Goal: Transaction & Acquisition: Purchase product/service

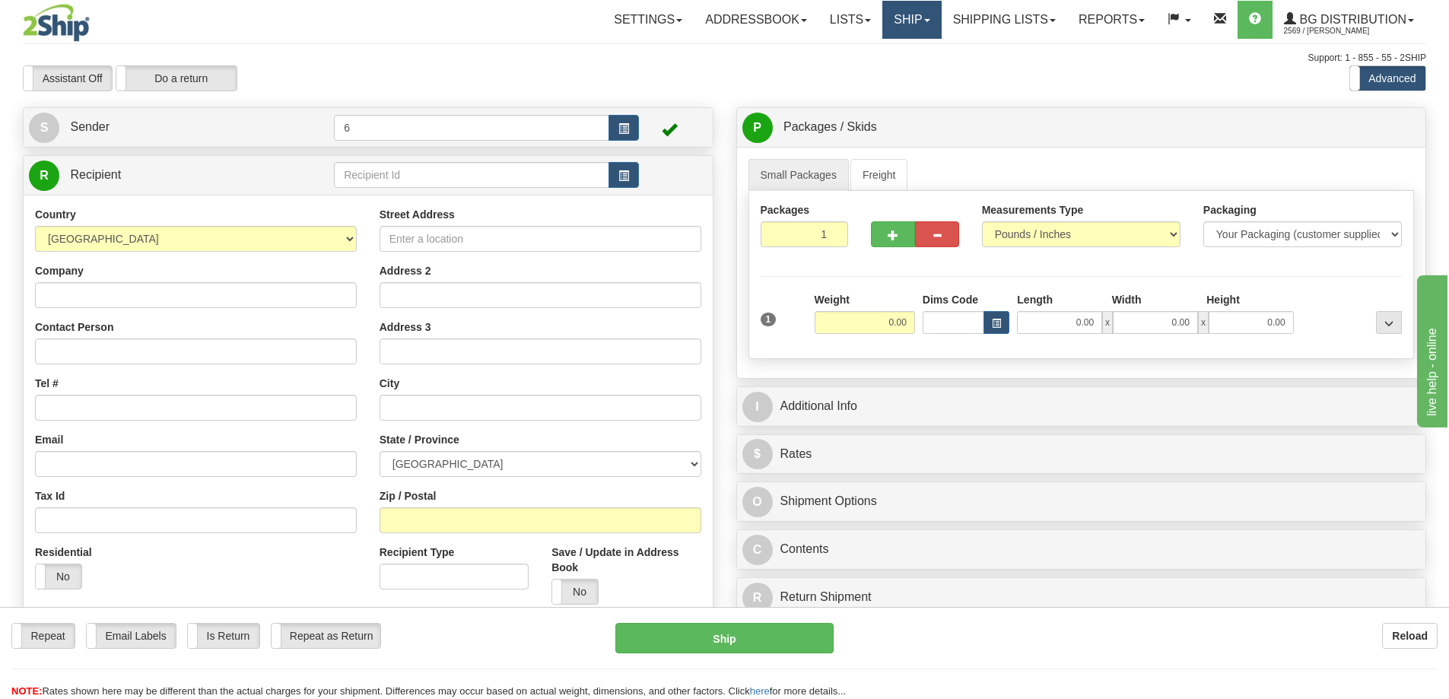
click at [717, 24] on link "Ship" at bounding box center [912, 20] width 59 height 38
click at [717, 21] on link "Shipping lists" at bounding box center [1005, 20] width 126 height 38
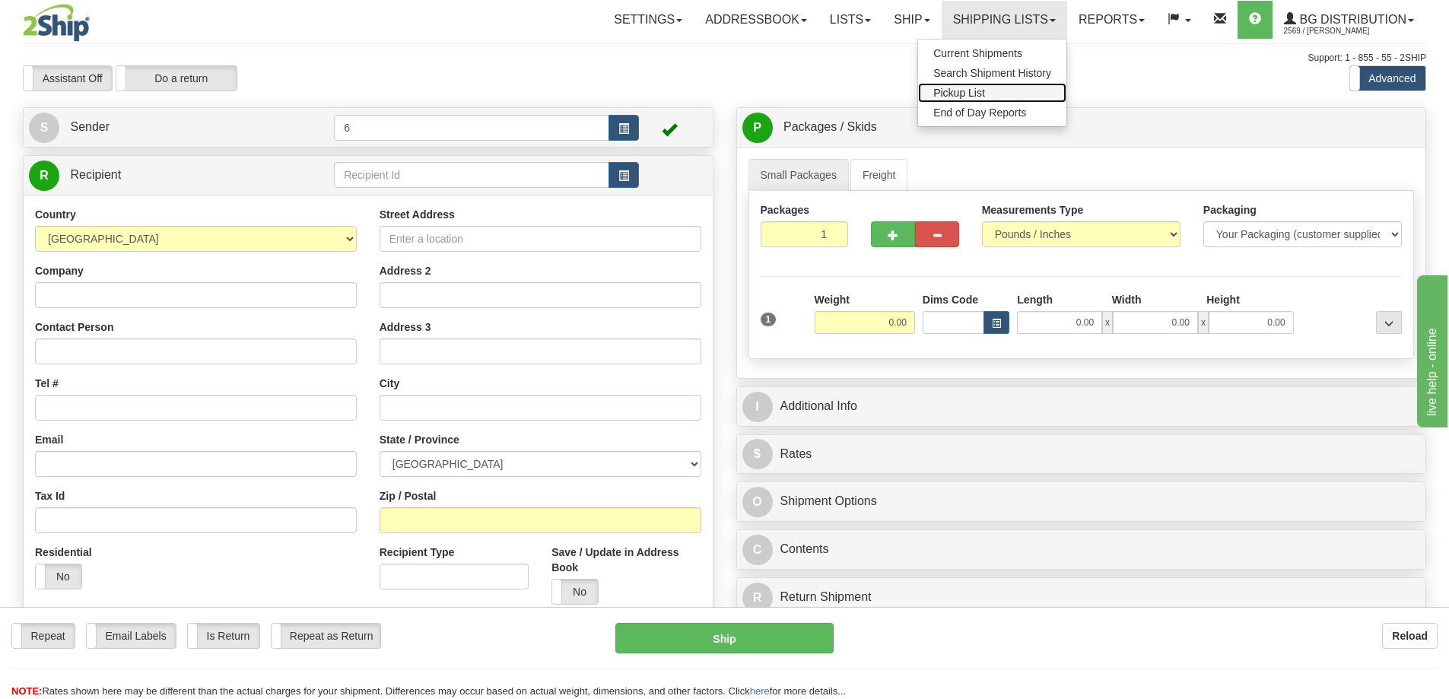
click at [717, 98] on span "Pickup List" at bounding box center [960, 93] width 52 height 12
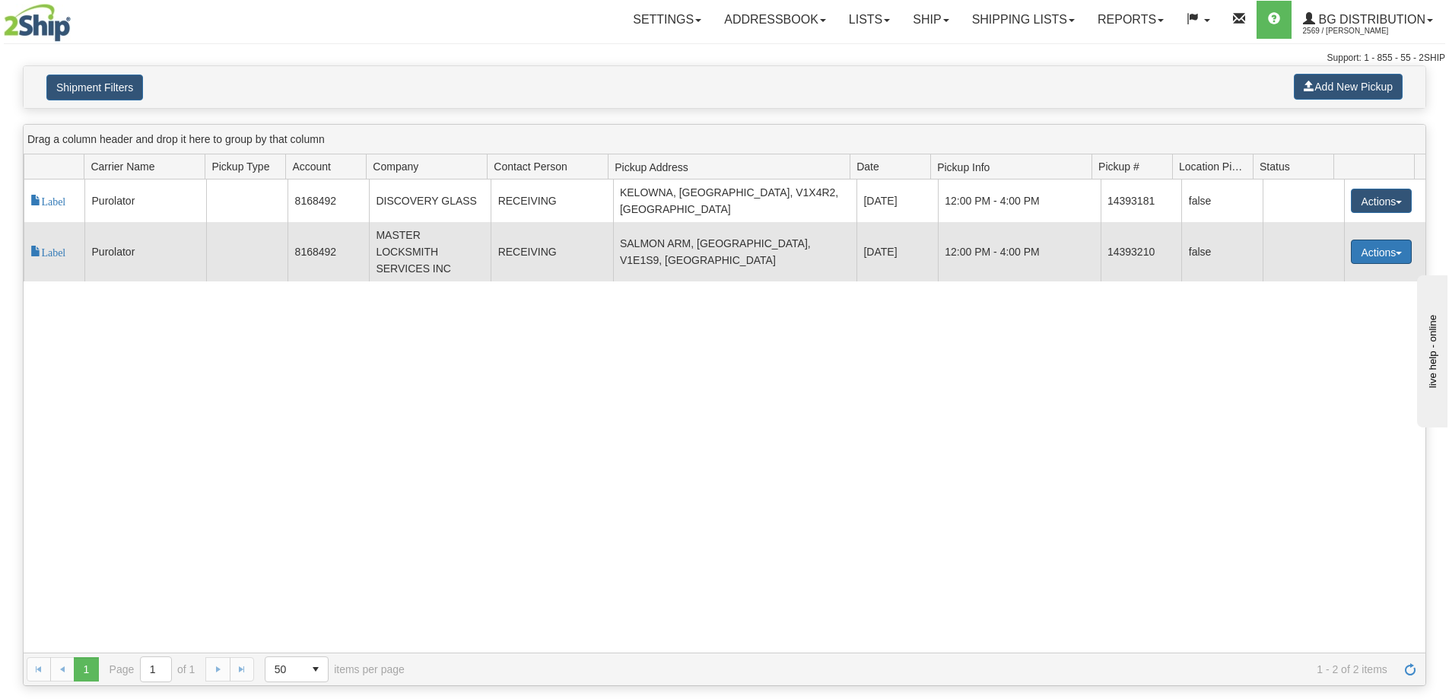
click at [1366, 244] on button "Actions" at bounding box center [1381, 252] width 61 height 24
click at [1345, 274] on span "Cancel" at bounding box center [1325, 279] width 40 height 11
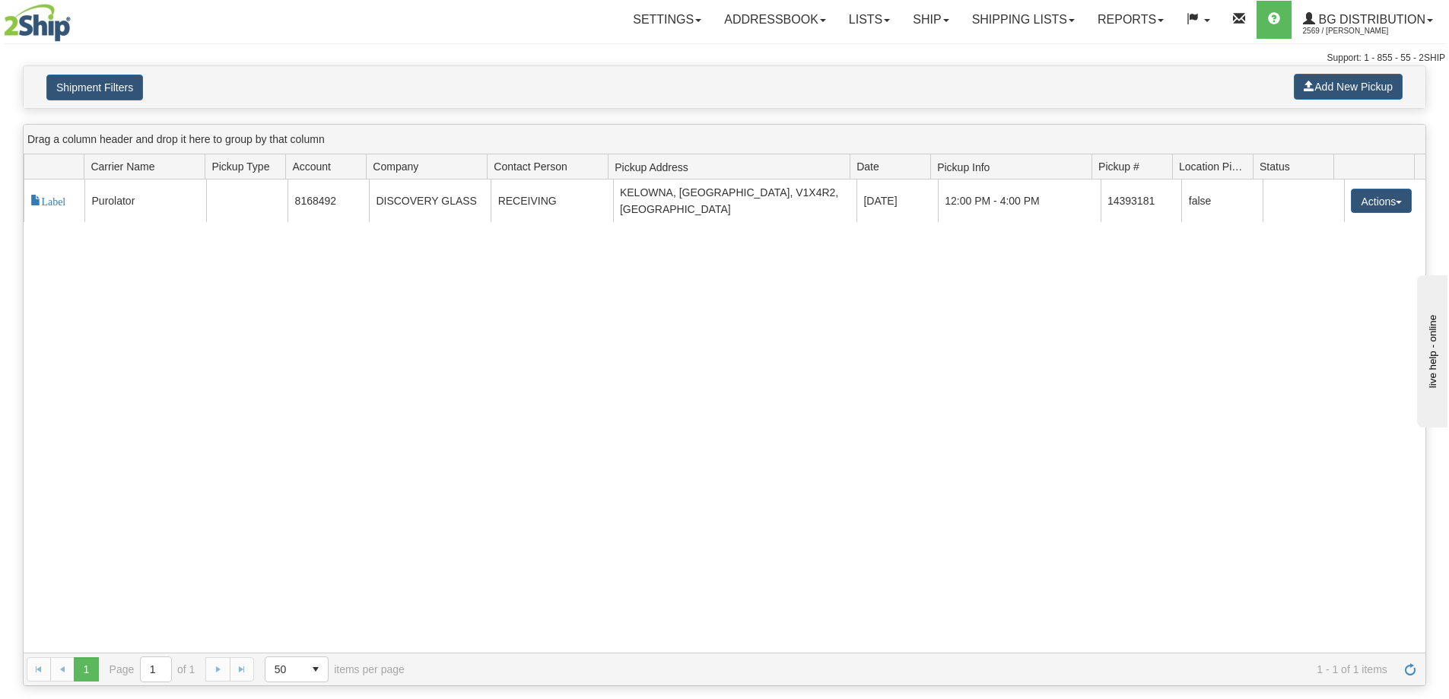
click at [996, 396] on div "117794 11 Label Purolator 8168492 DISCOVERY GLASS RECEIVING KELOWNA, BC, V1X4R2…" at bounding box center [725, 416] width 1402 height 473
click at [927, 19] on link "Ship" at bounding box center [931, 20] width 59 height 38
click at [882, 60] on link "Ship Screen" at bounding box center [900, 53] width 120 height 20
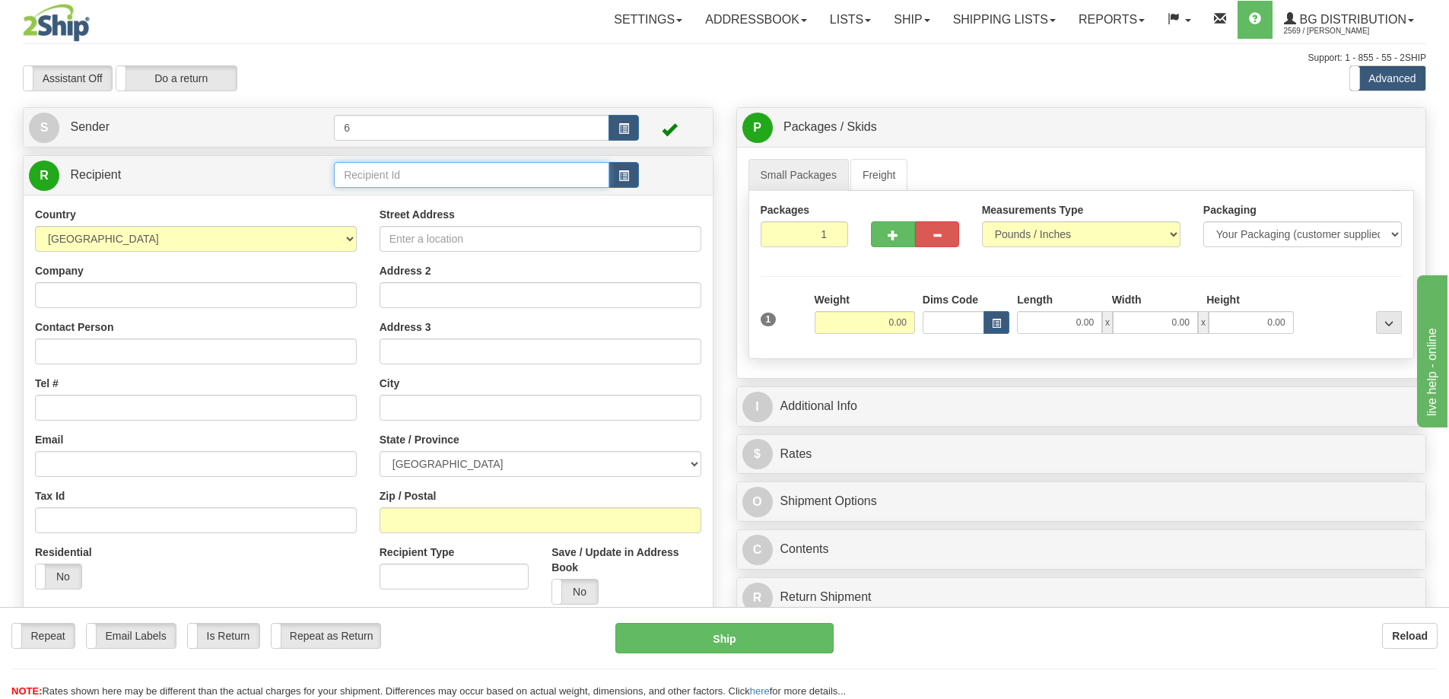
click at [361, 178] on input "text" at bounding box center [471, 175] width 275 height 26
drag, startPoint x: 361, startPoint y: 178, endPoint x: 352, endPoint y: 170, distance: 11.3
click at [357, 173] on input "text" at bounding box center [471, 175] width 275 height 26
type input "41072"
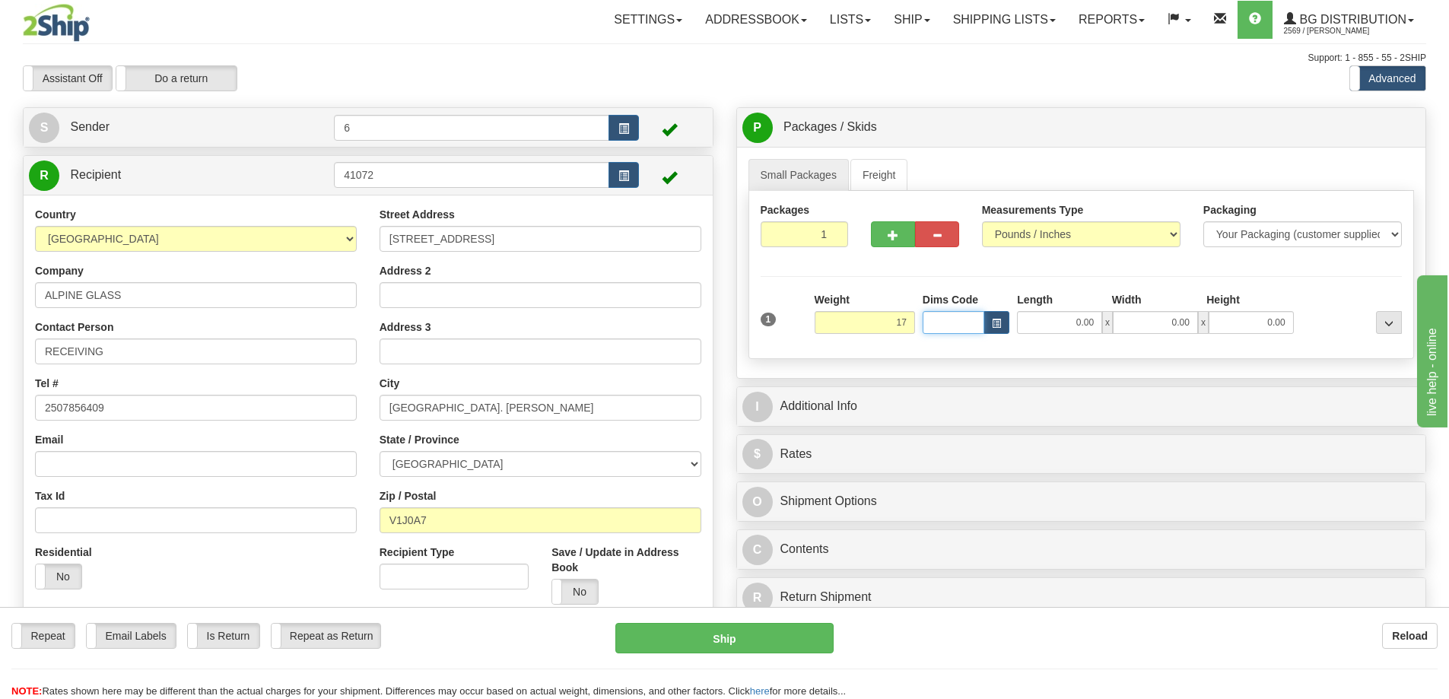
type input "17.00"
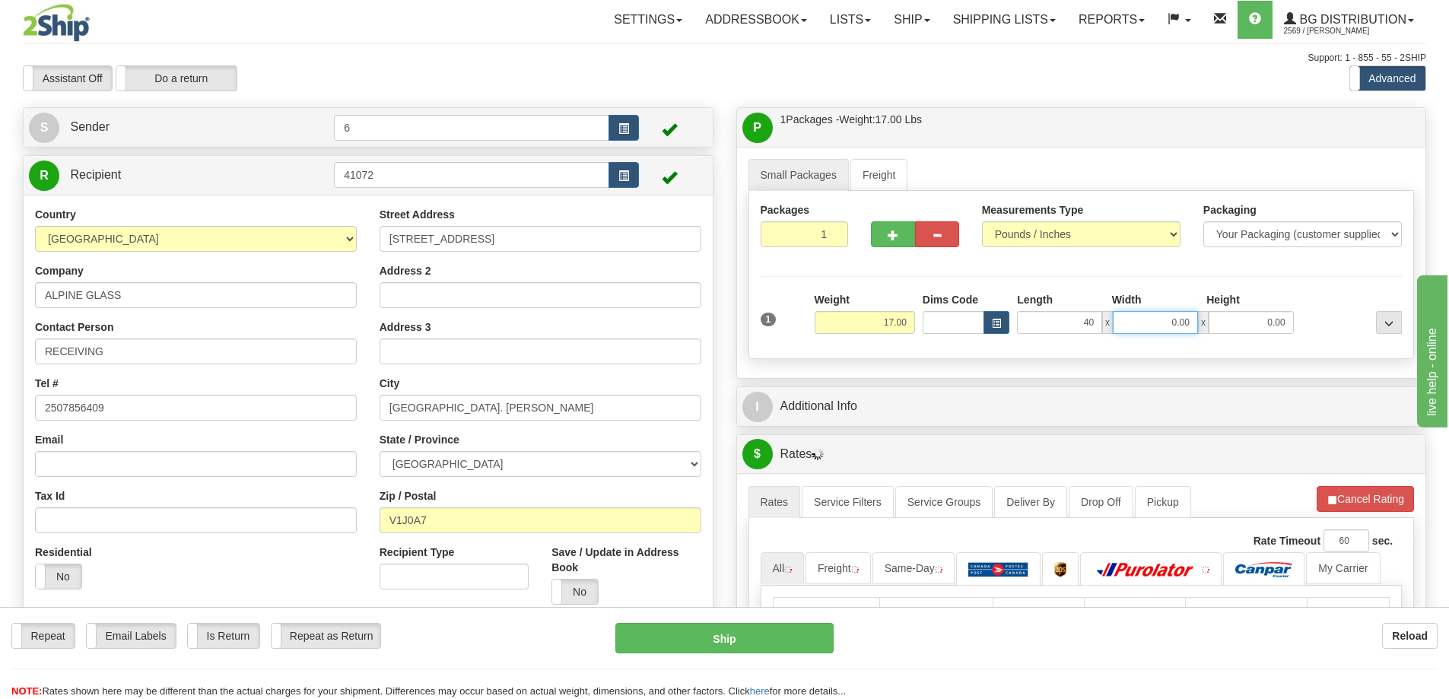
type input "40.00"
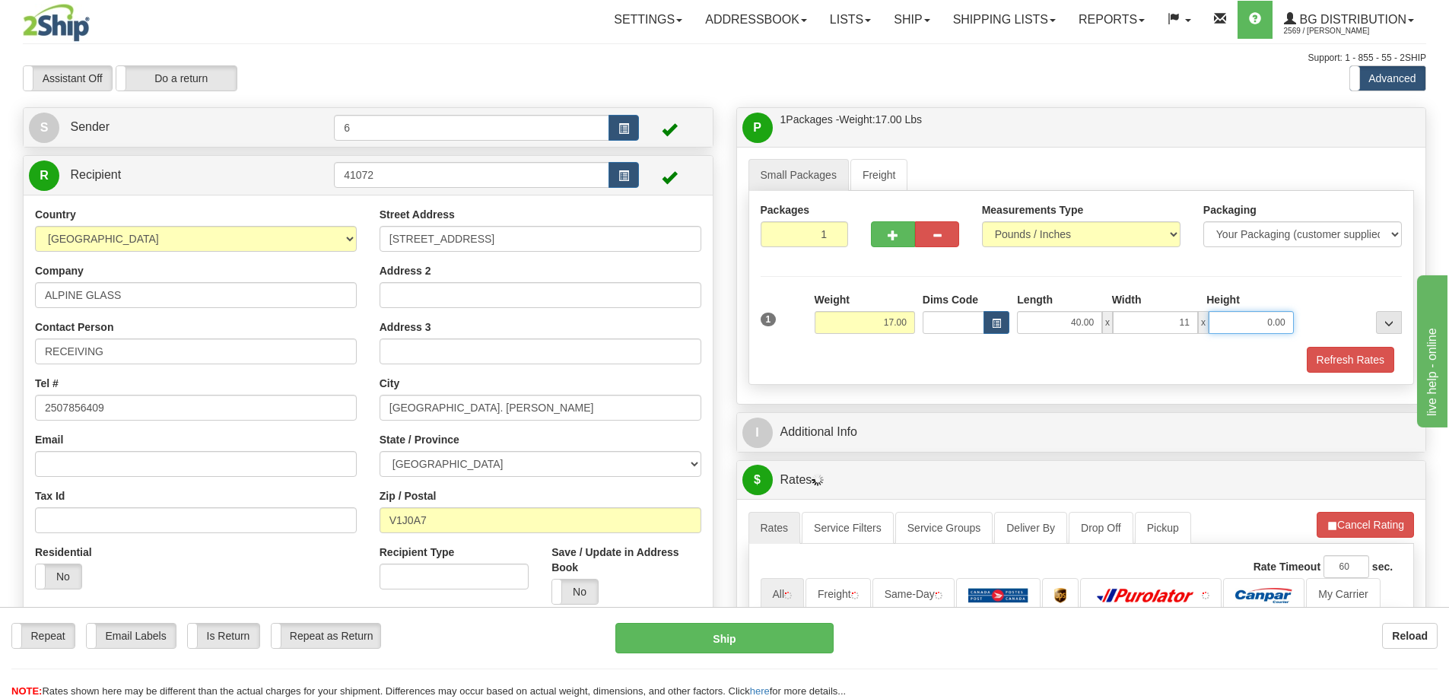
type input "11.00"
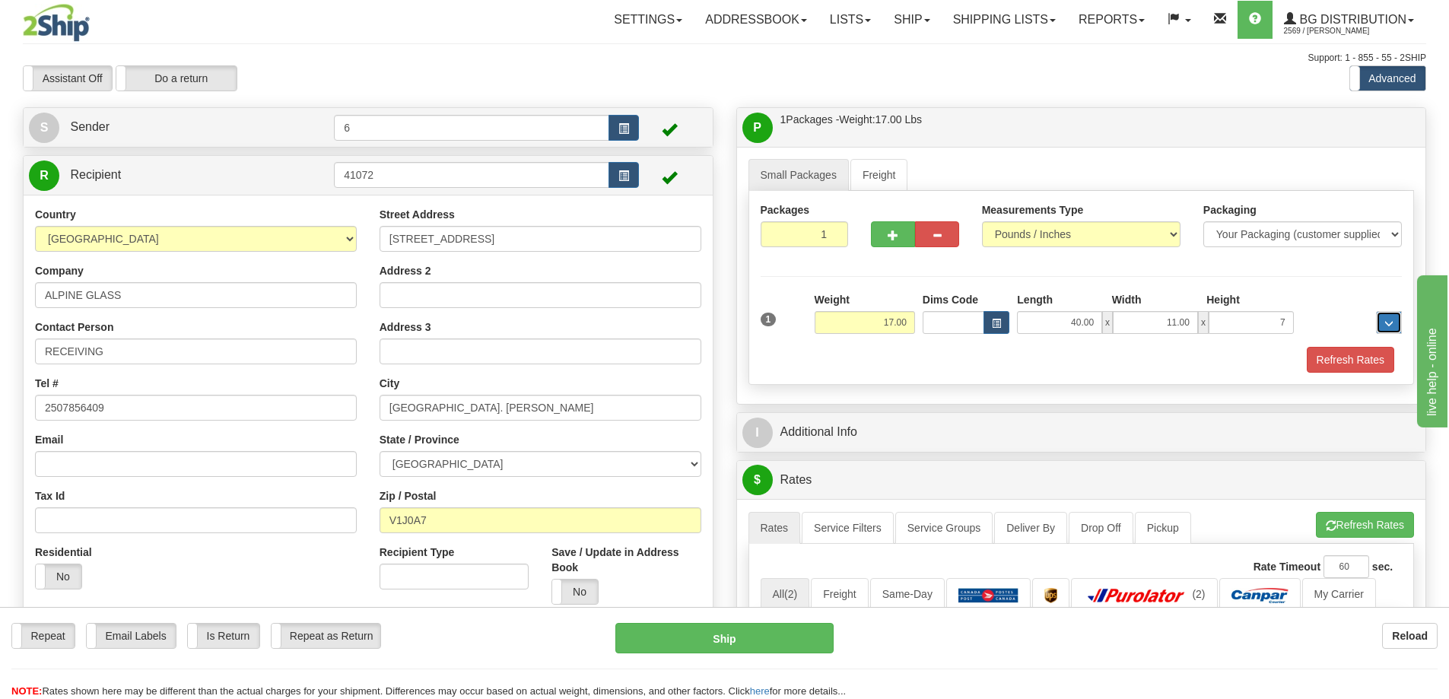
type input "7.00"
click at [1345, 362] on button "Refresh Rates" at bounding box center [1350, 360] width 87 height 26
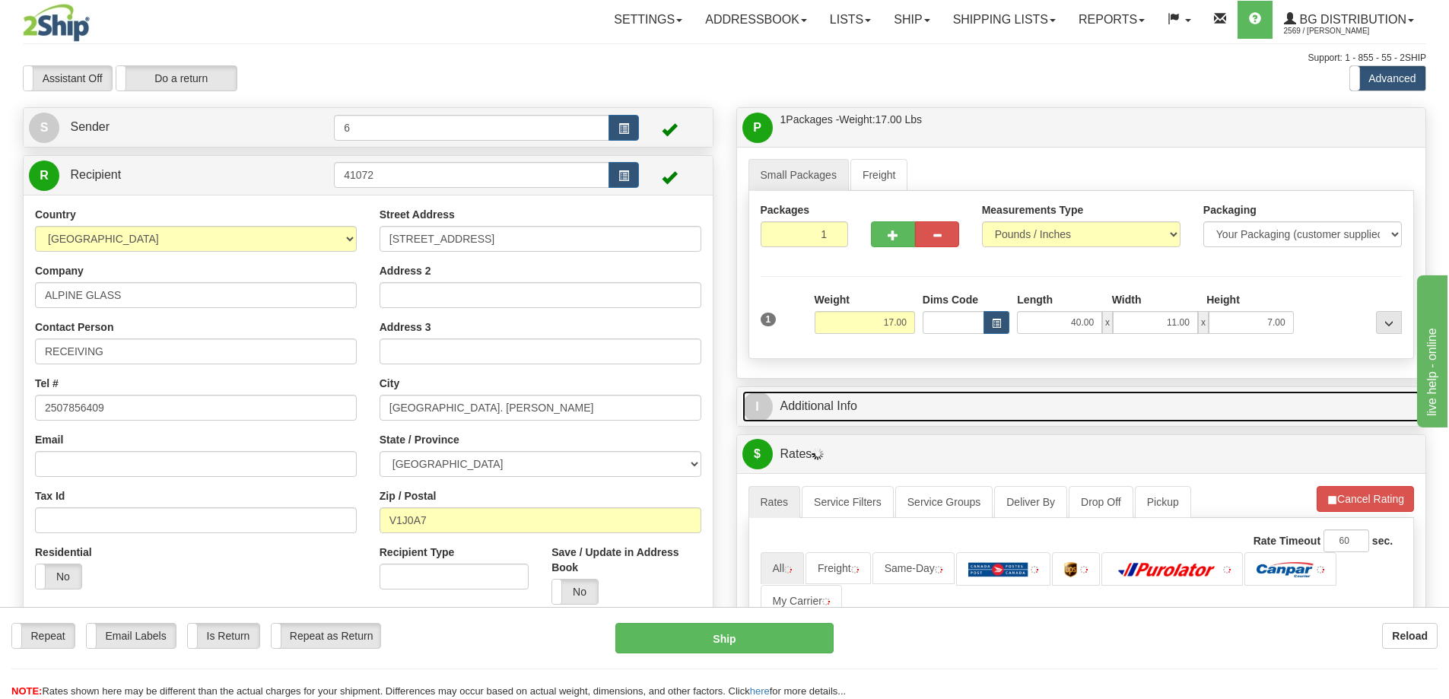
click at [1282, 410] on link "I Additional Info" at bounding box center [1082, 406] width 679 height 31
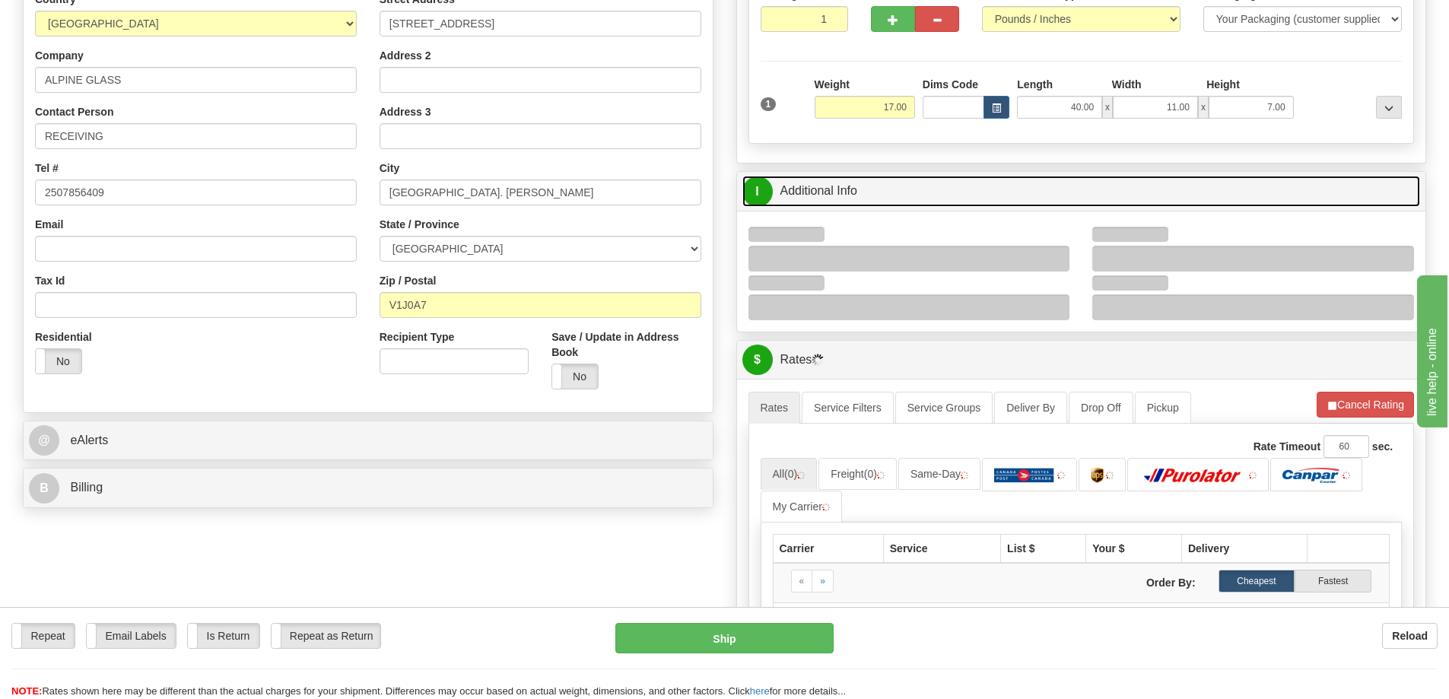
scroll to position [76, 0]
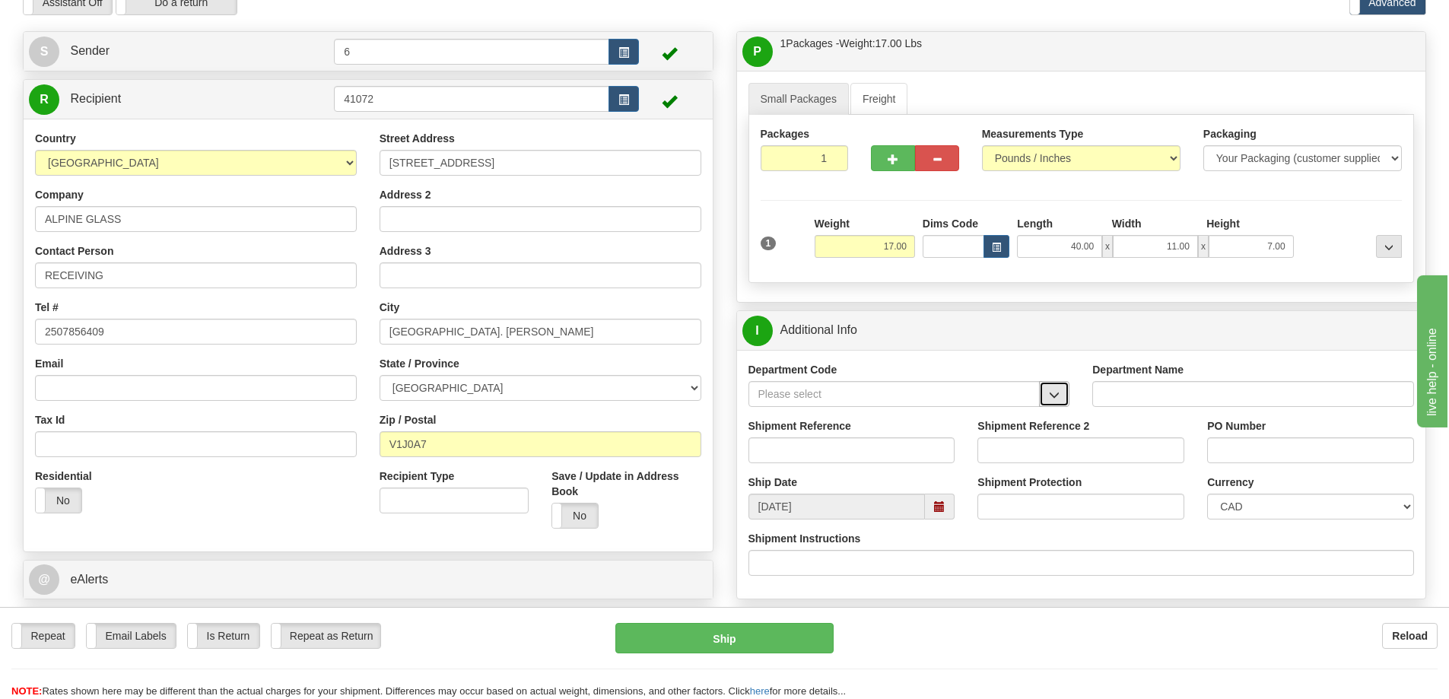
click at [1057, 395] on span "button" at bounding box center [1054, 395] width 11 height 10
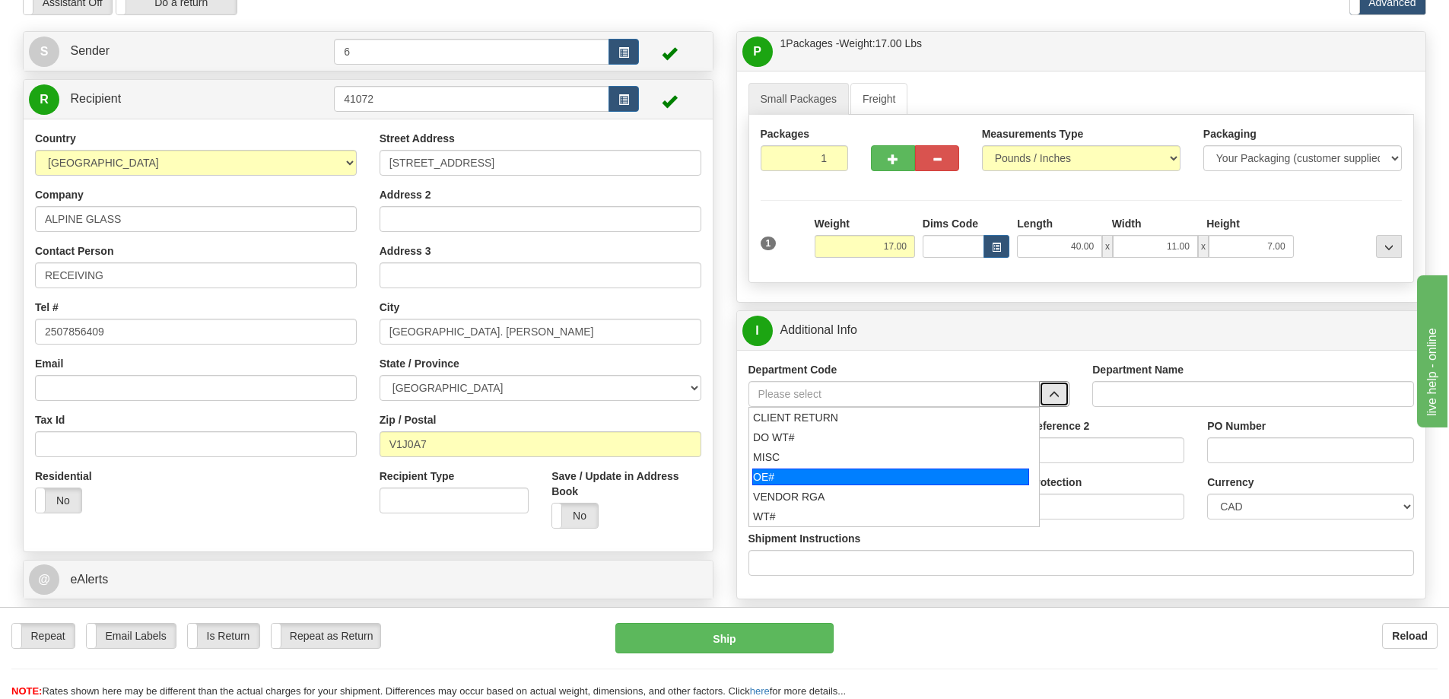
click at [899, 484] on div "OE#" at bounding box center [890, 477] width 277 height 17
type input "OE#"
type input "ORDERS"
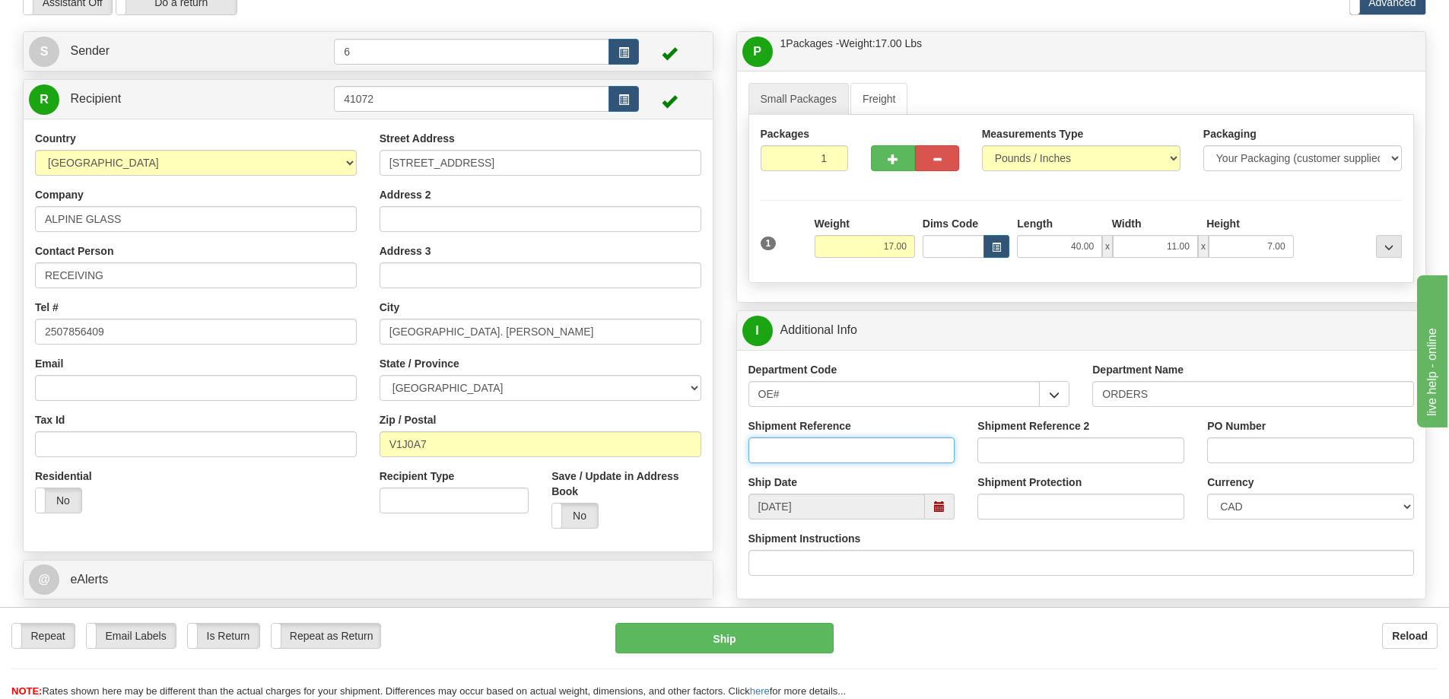
click at [886, 450] on input "Shipment Reference" at bounding box center [852, 450] width 207 height 26
type input "60029259-00"
type input "p"
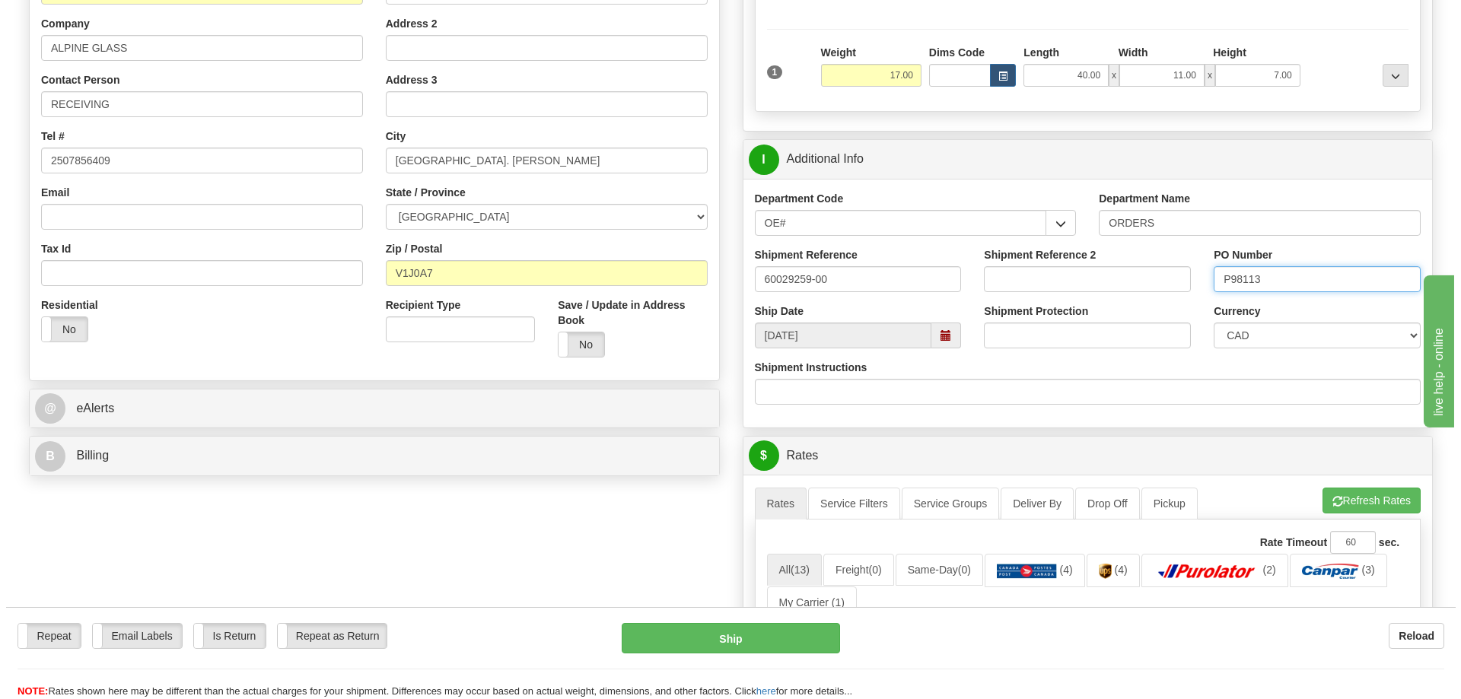
scroll to position [457, 0]
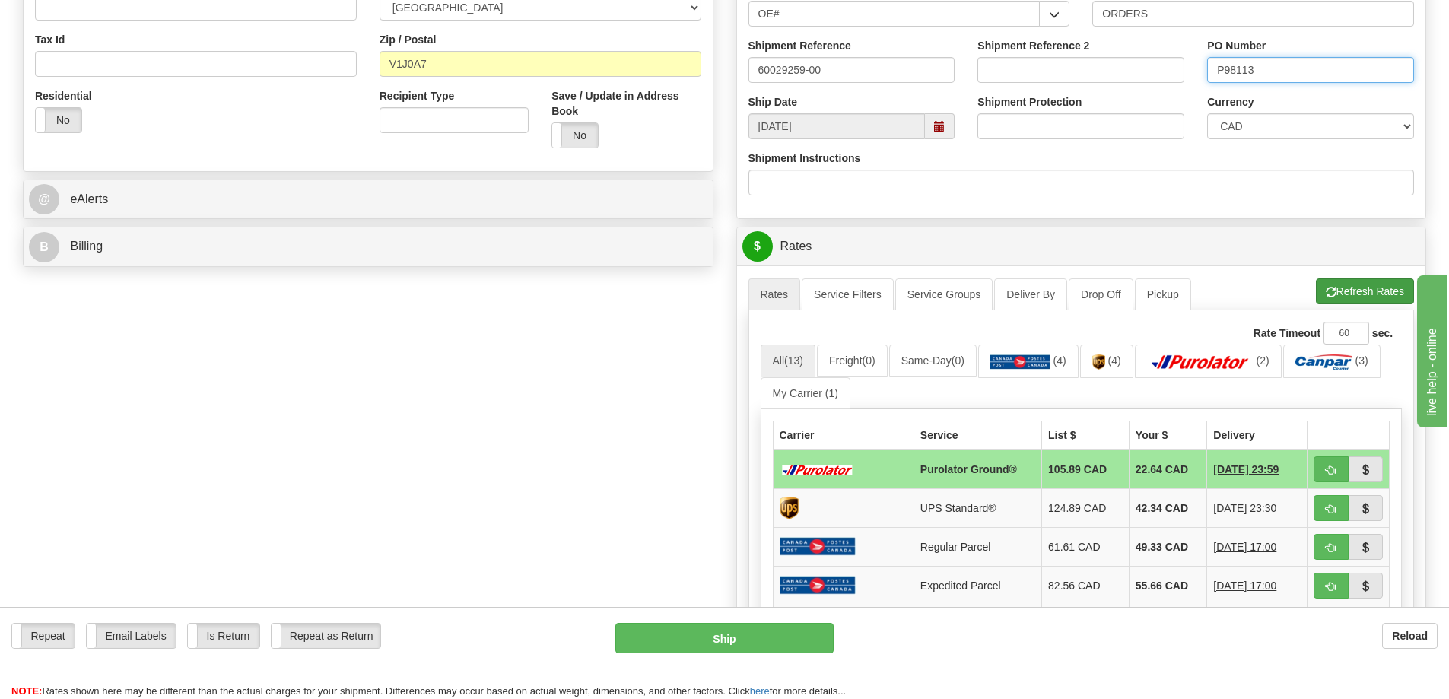
type input "P98113"
click at [1349, 292] on button "Refresh Rates" at bounding box center [1365, 291] width 98 height 26
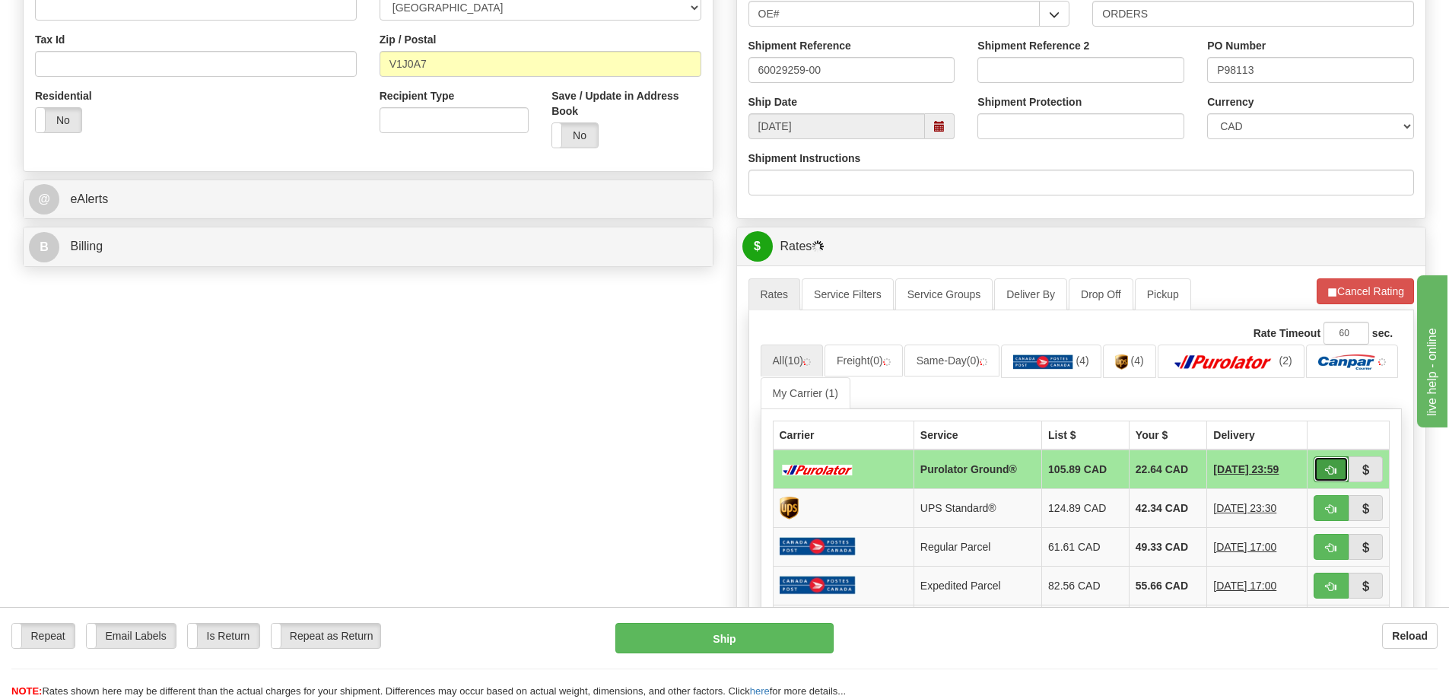
click at [1333, 469] on span "button" at bounding box center [1331, 471] width 11 height 10
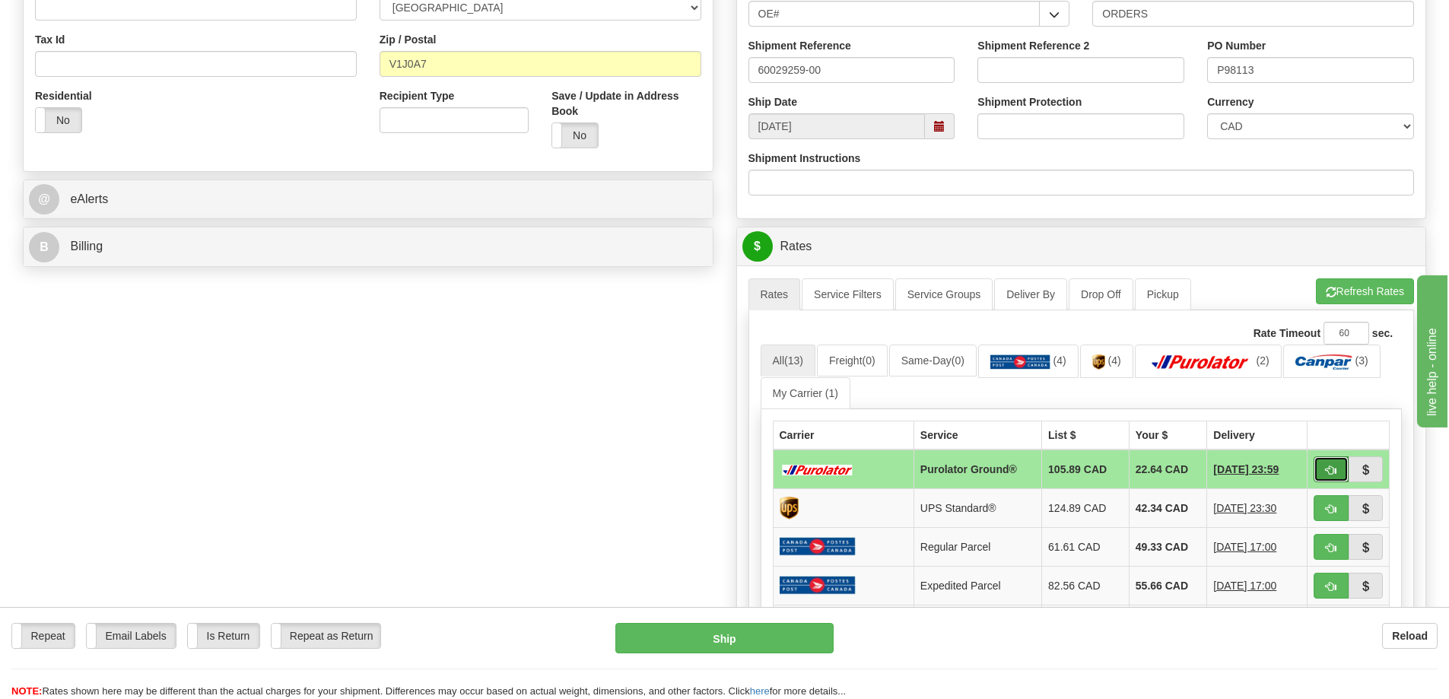
click at [1338, 468] on button "button" at bounding box center [1331, 470] width 35 height 26
type input "260"
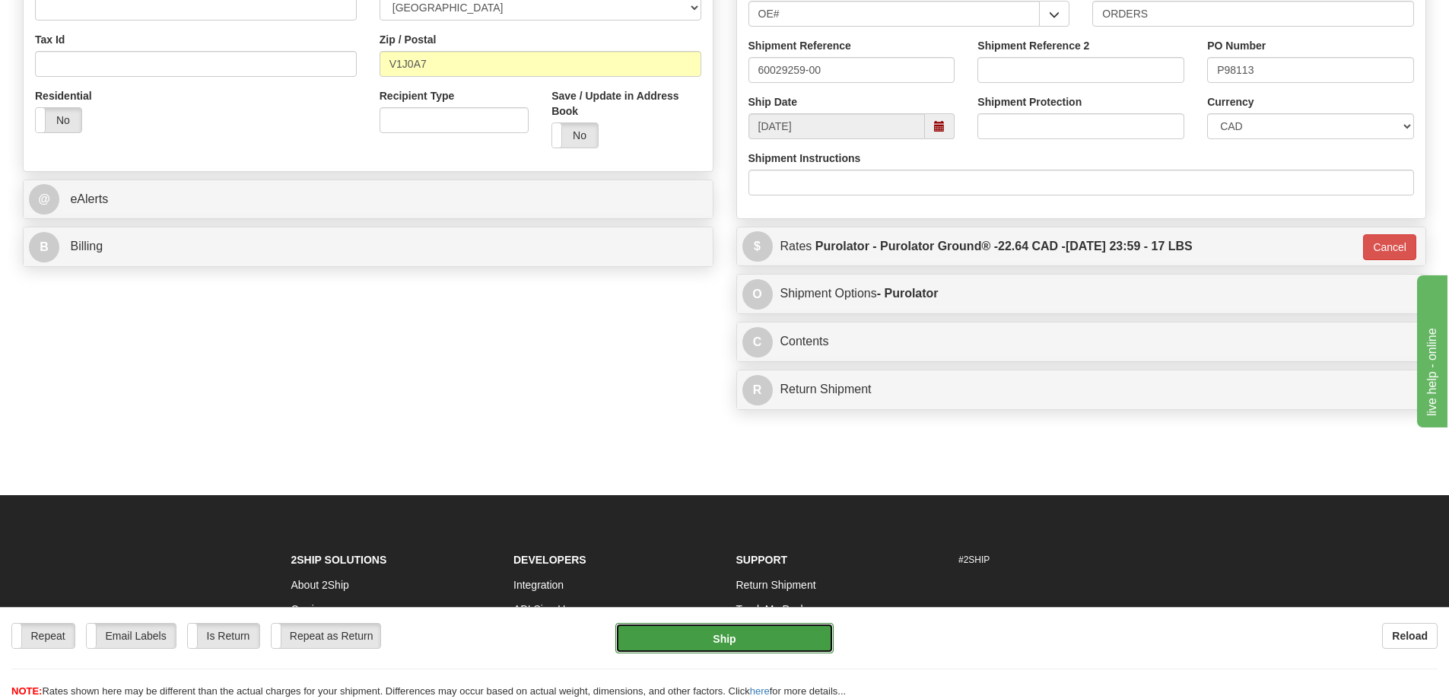
click at [779, 638] on button "Ship" at bounding box center [725, 638] width 218 height 30
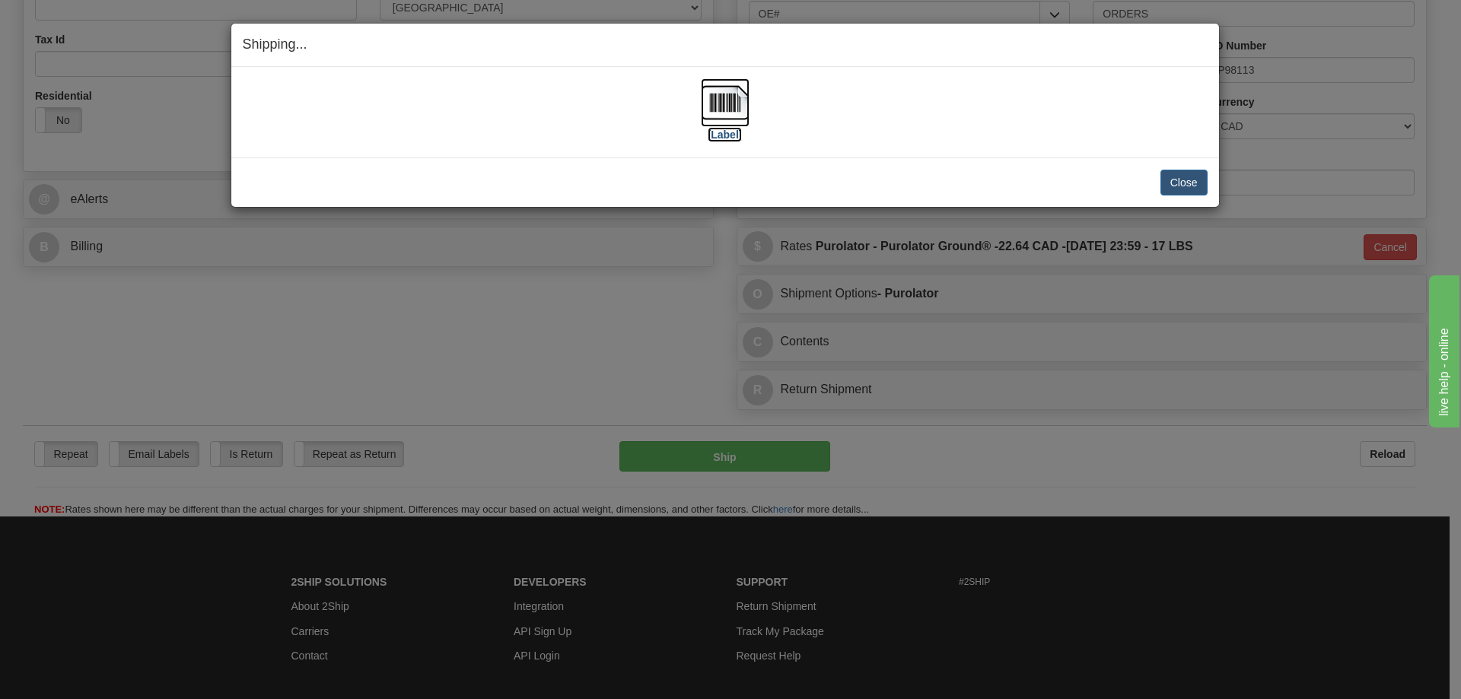
click at [725, 137] on label "[Label]" at bounding box center [725, 134] width 35 height 15
click at [1199, 183] on button "Close" at bounding box center [1183, 183] width 47 height 26
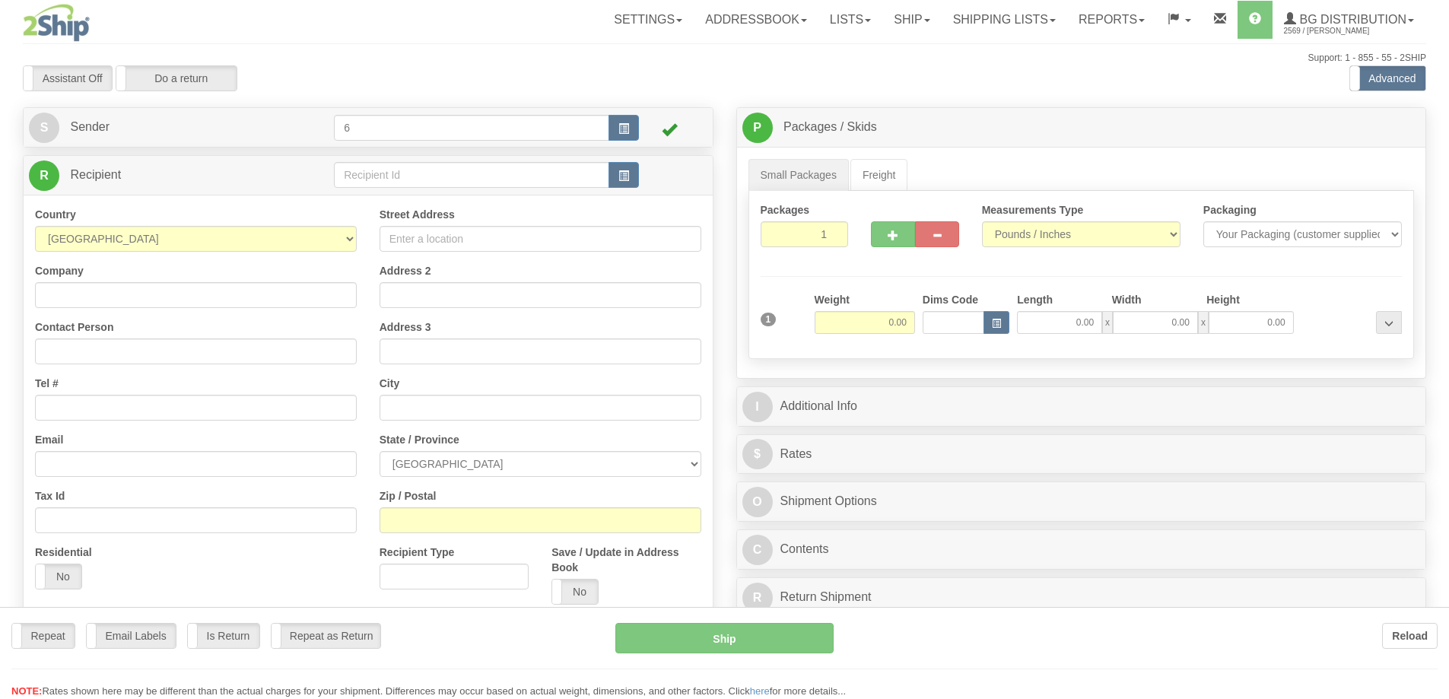
click at [376, 177] on div "Toggle navigation Settings Shipping Preferences Fields Preferences New" at bounding box center [724, 432] width 1449 height 865
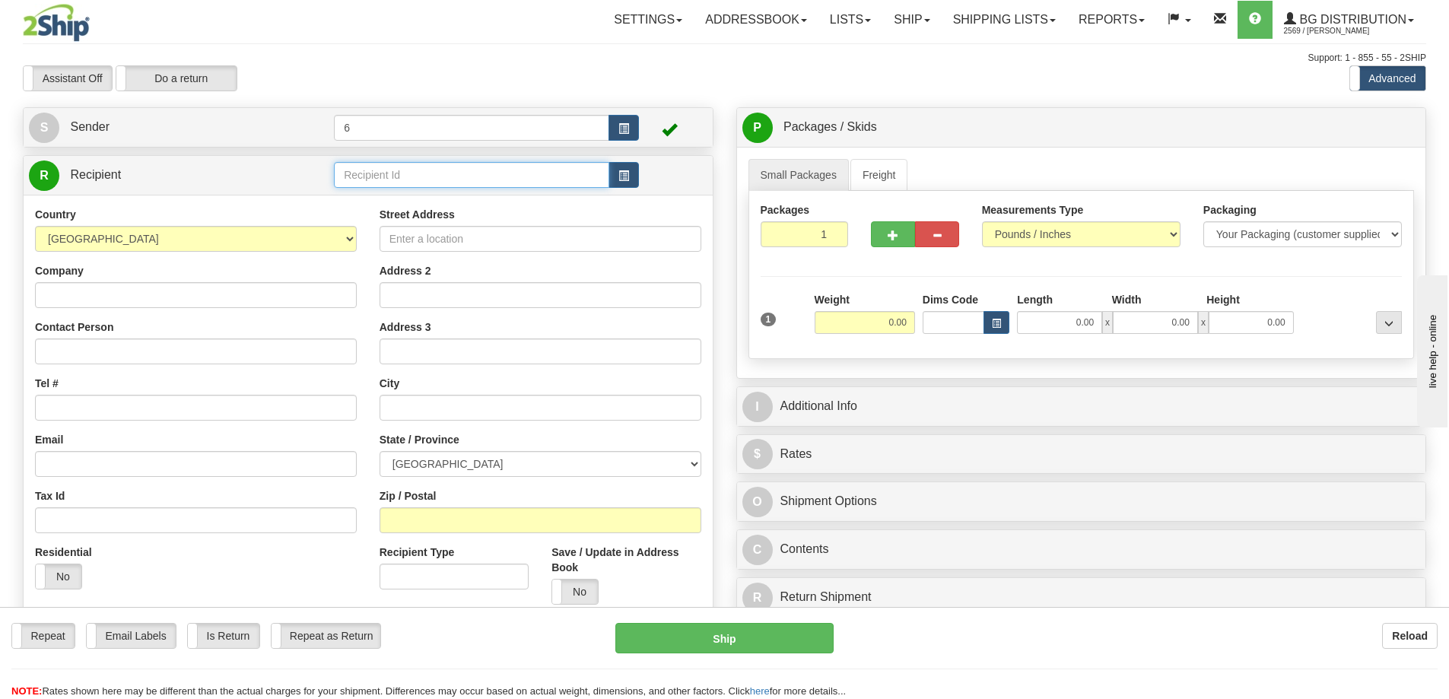
click at [376, 177] on input "text" at bounding box center [471, 175] width 275 height 26
drag, startPoint x: 376, startPoint y: 177, endPoint x: 371, endPoint y: 161, distance: 16.6
click at [375, 173] on input "text" at bounding box center [471, 175] width 275 height 26
type input "41099"
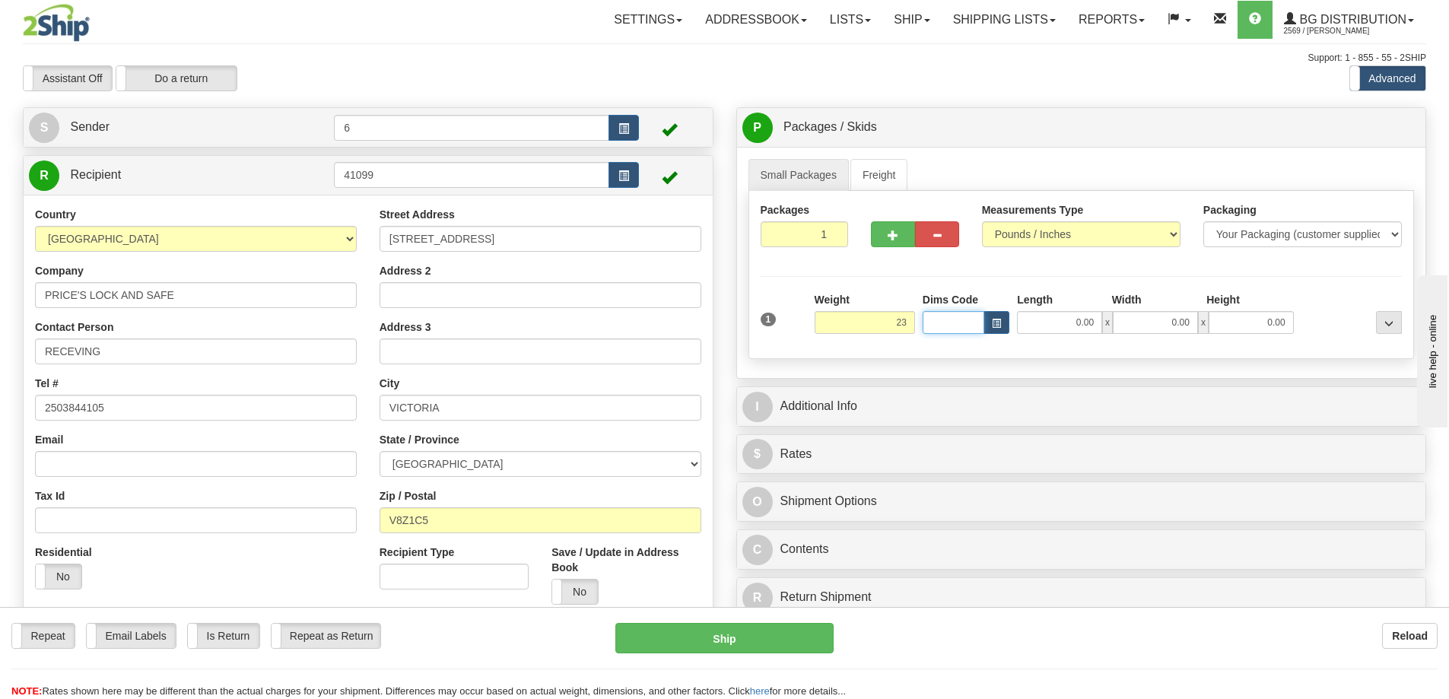
type input "23.00"
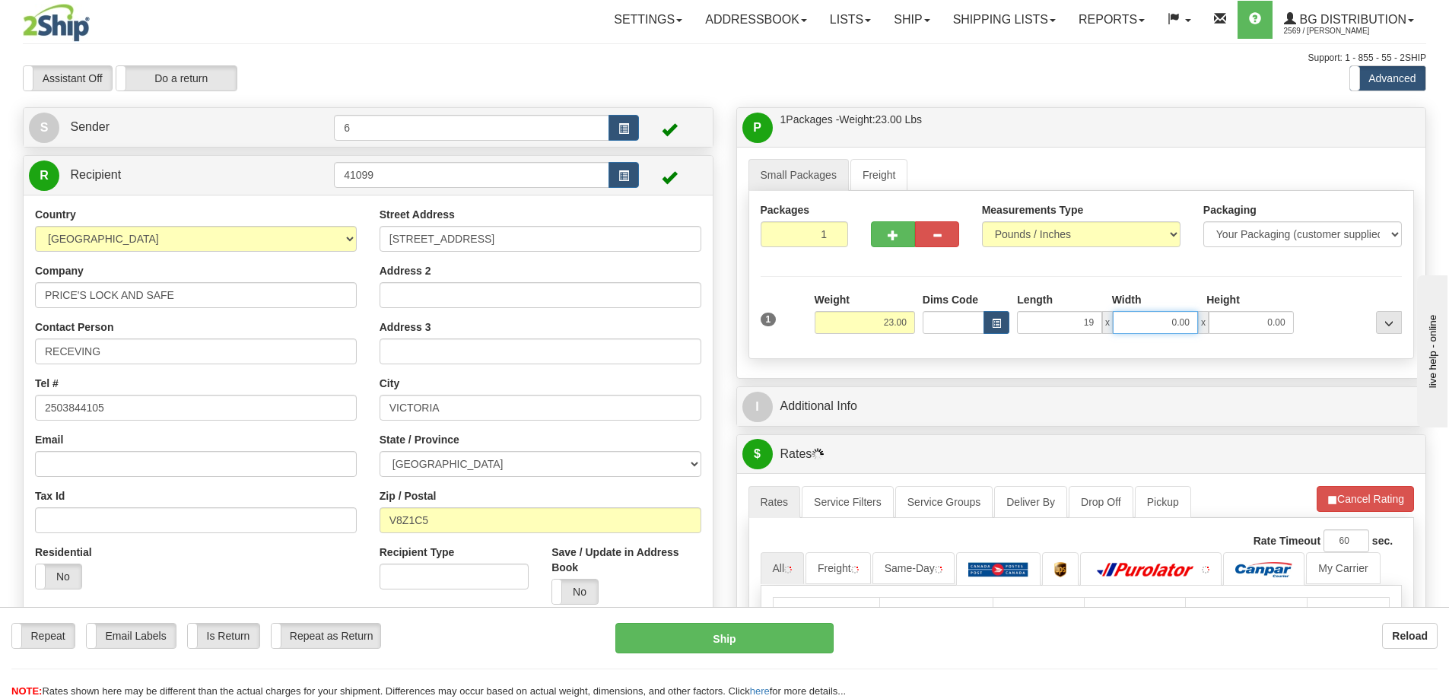
type input "19.00"
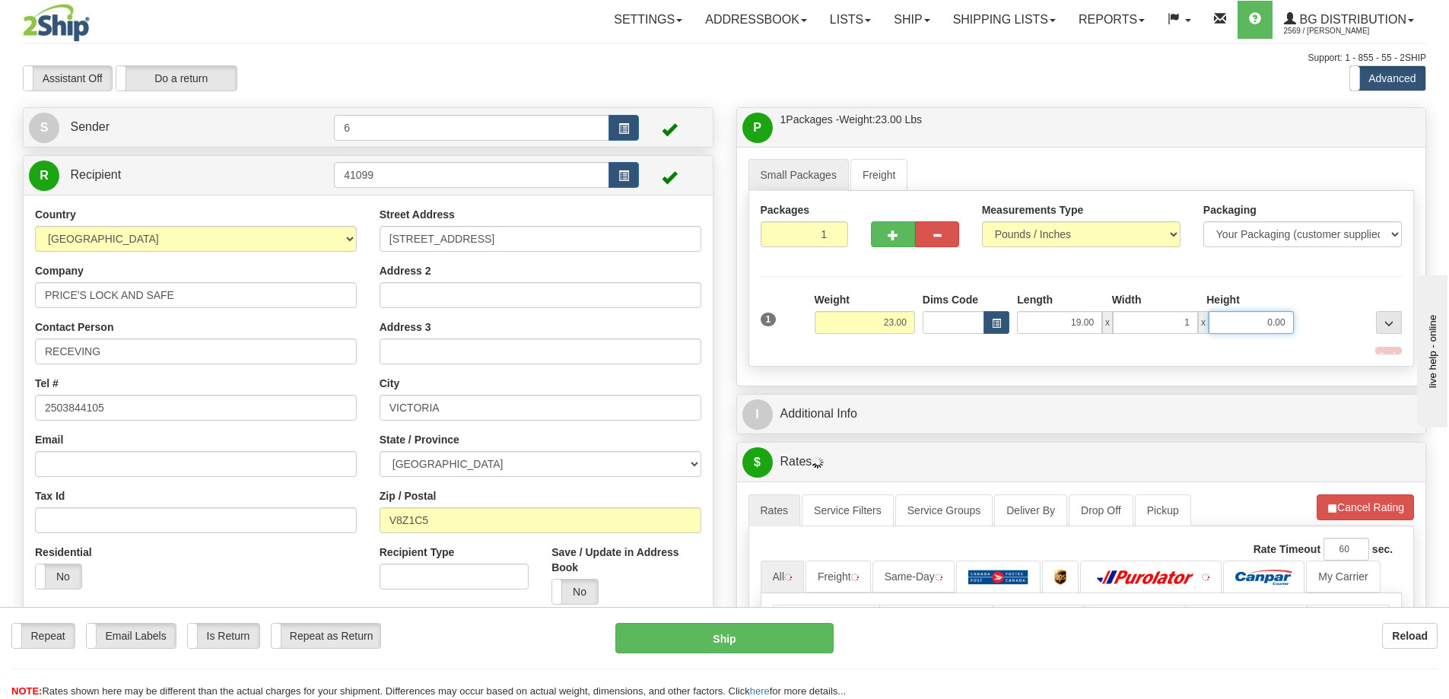
type input "1.00"
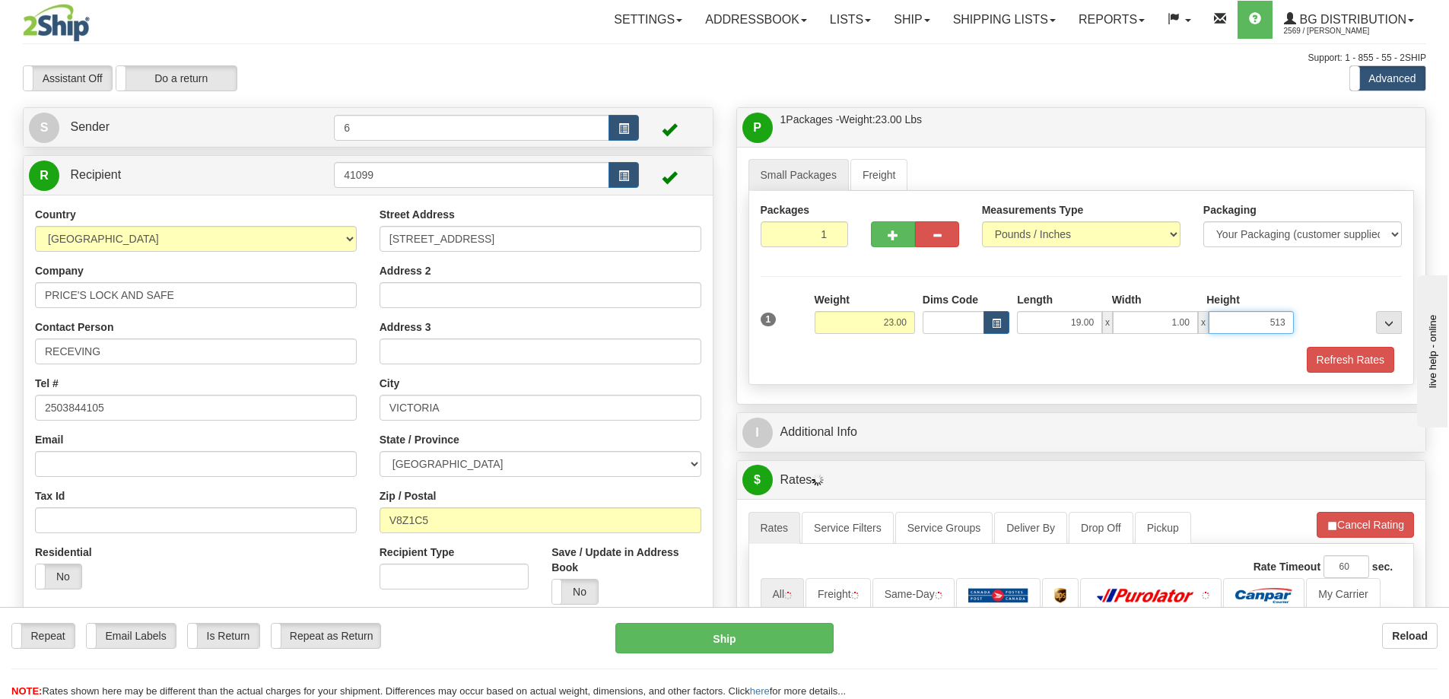
type input "513"
type input "513.00"
type input "15.00"
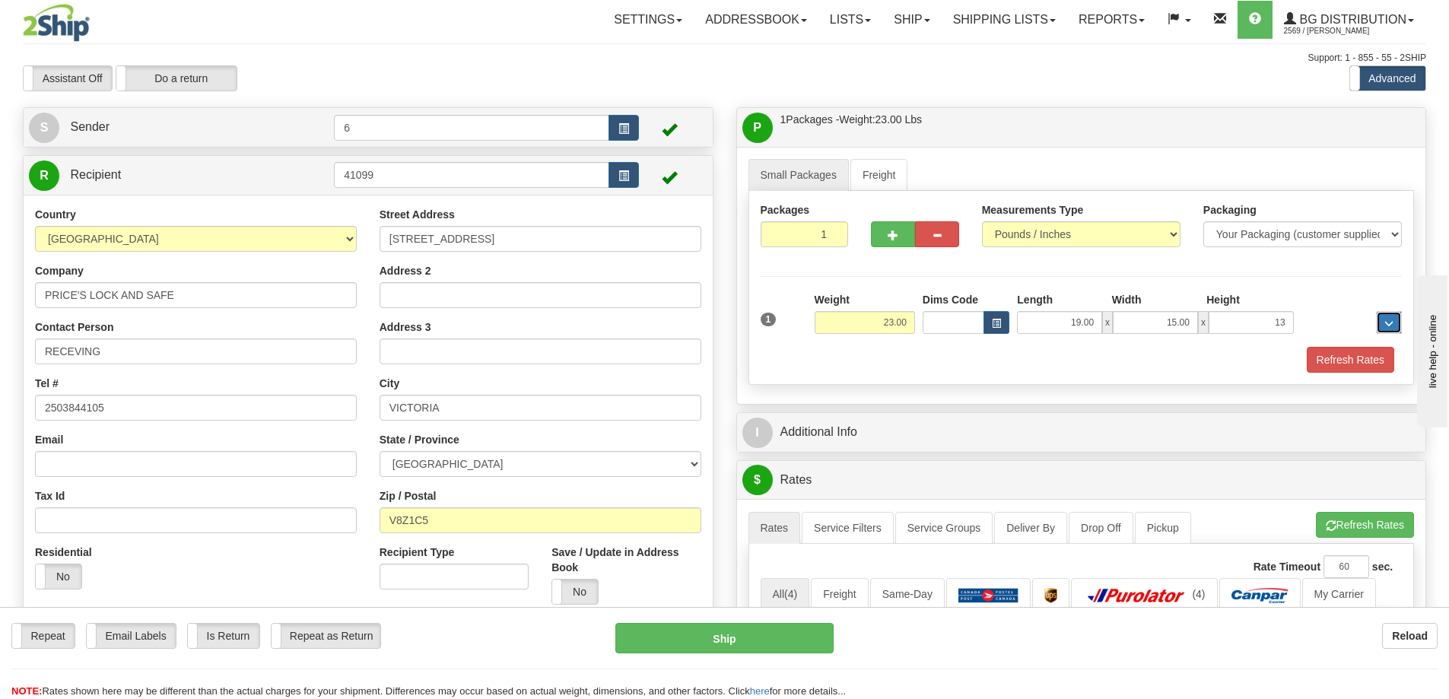
type input "13.00"
click at [1316, 345] on div "1 Weight 23.00 Dims Code x x" at bounding box center [1082, 319] width 650 height 54
click at [1326, 366] on button "Refresh Rates" at bounding box center [1350, 360] width 87 height 26
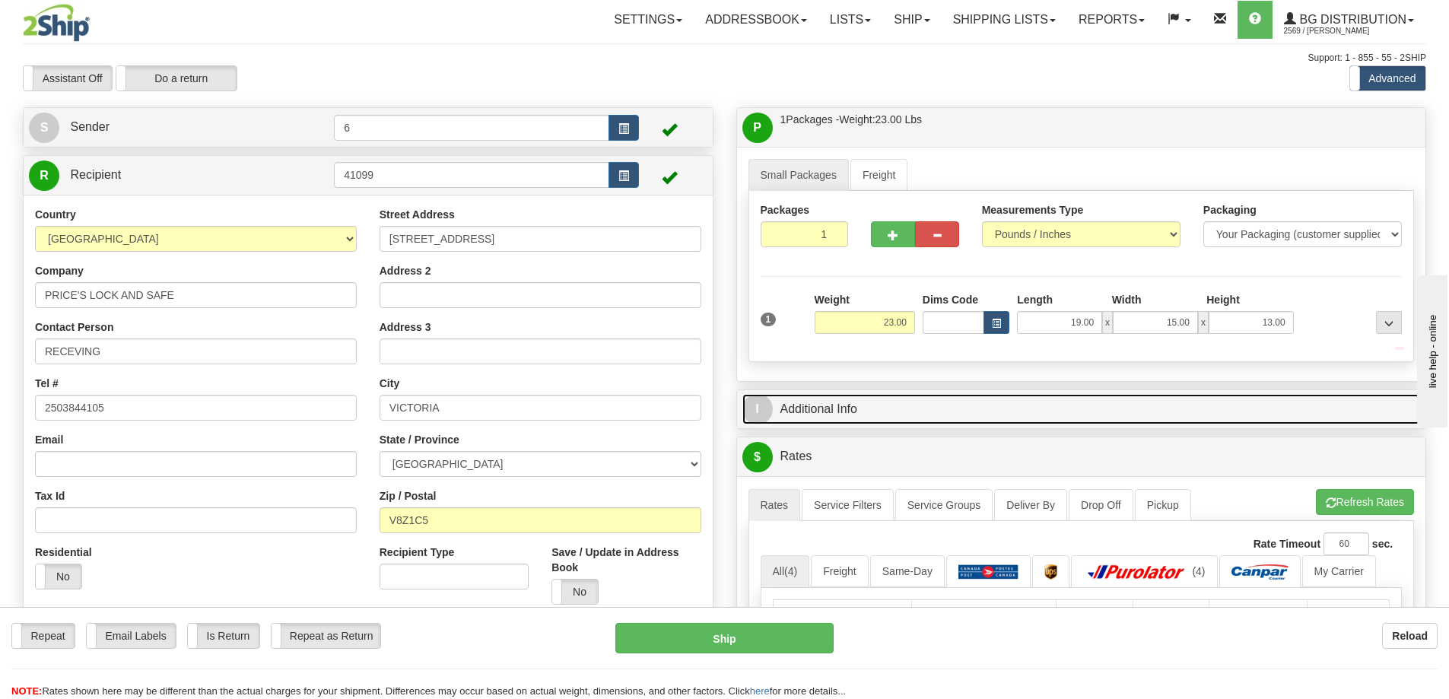
click at [1273, 422] on link "I Additional Info" at bounding box center [1082, 409] width 679 height 31
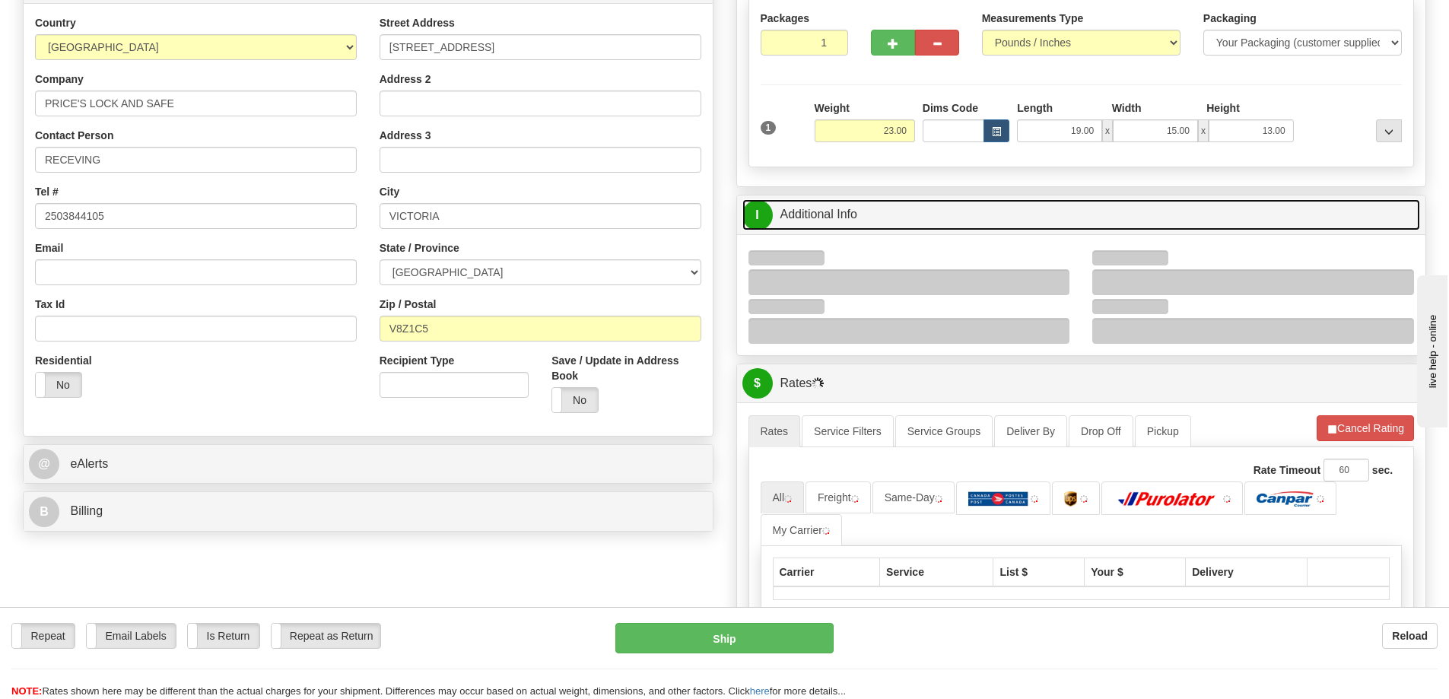
scroll to position [304, 0]
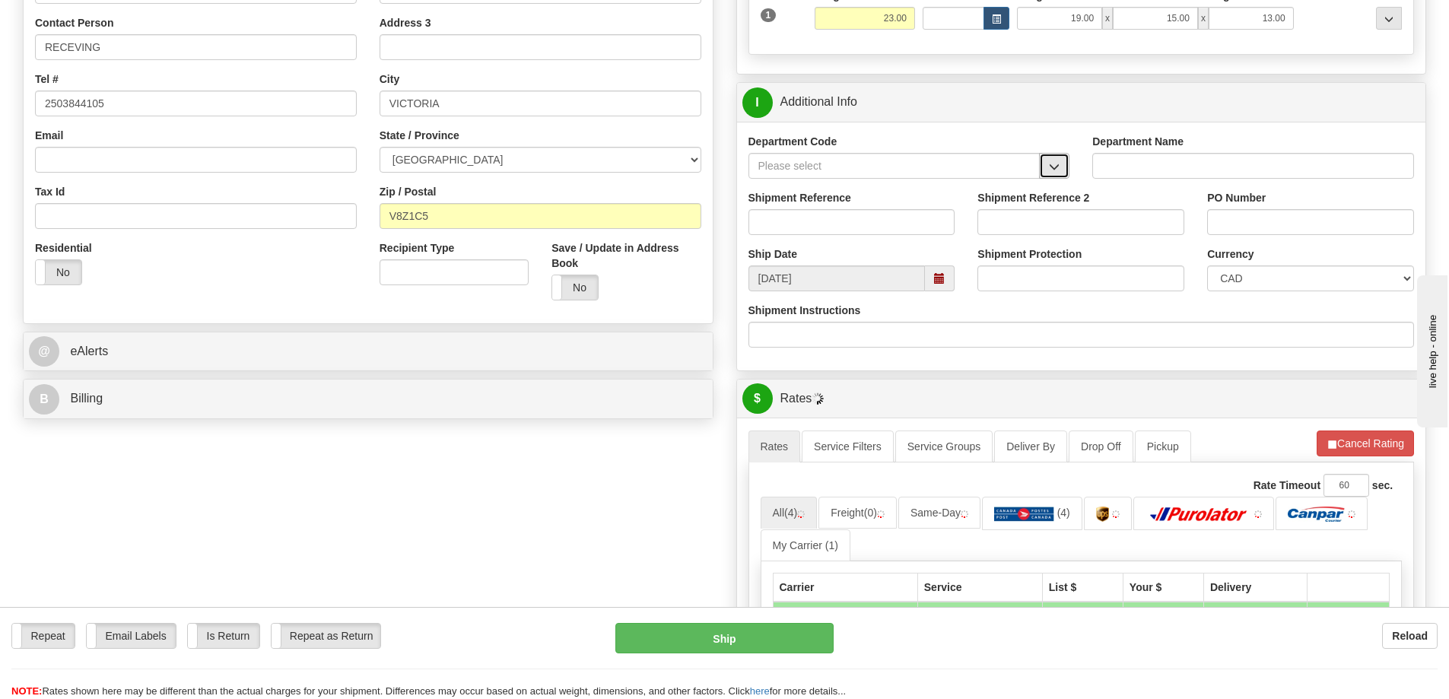
drag, startPoint x: 1061, startPoint y: 173, endPoint x: 1034, endPoint y: 180, distance: 27.5
click at [1060, 173] on button "button" at bounding box center [1054, 166] width 30 height 26
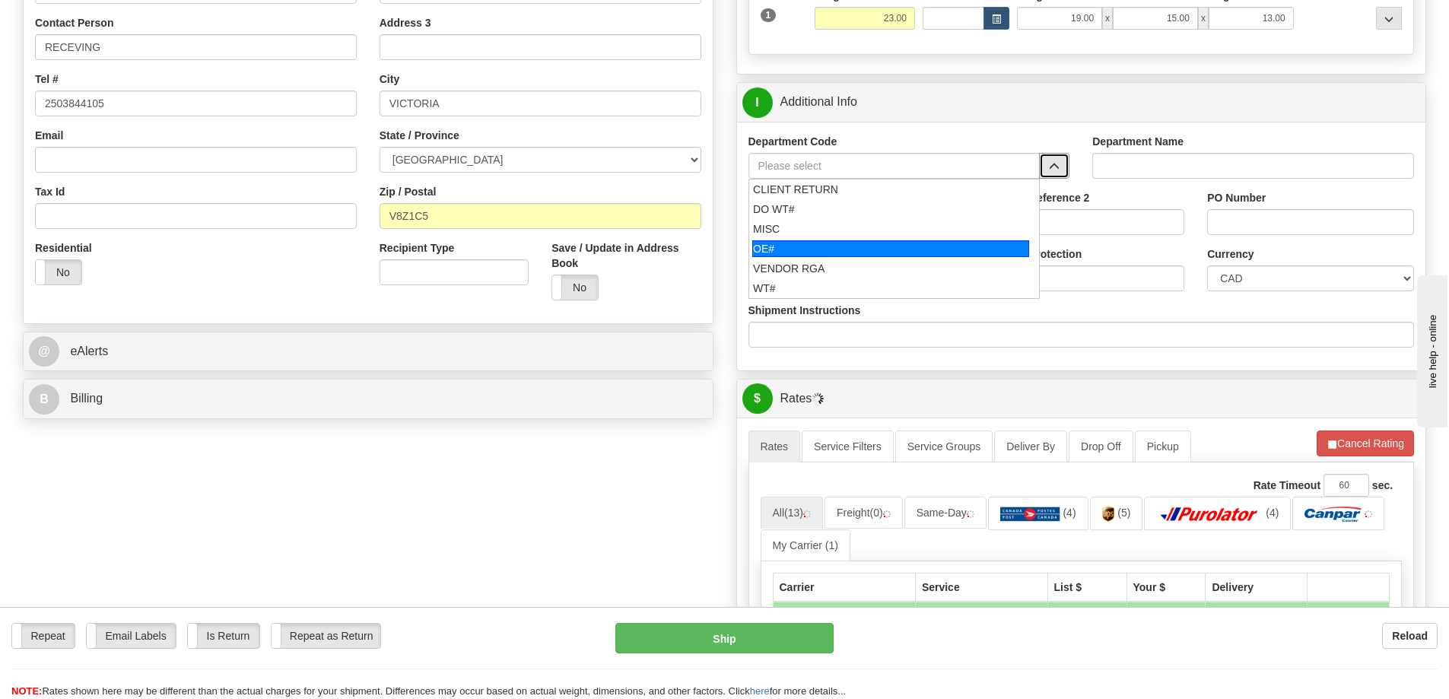
drag, startPoint x: 851, startPoint y: 247, endPoint x: 840, endPoint y: 233, distance: 18.0
click at [850, 247] on div "OE#" at bounding box center [890, 248] width 277 height 17
type input "OE#"
type input "ORDERS"
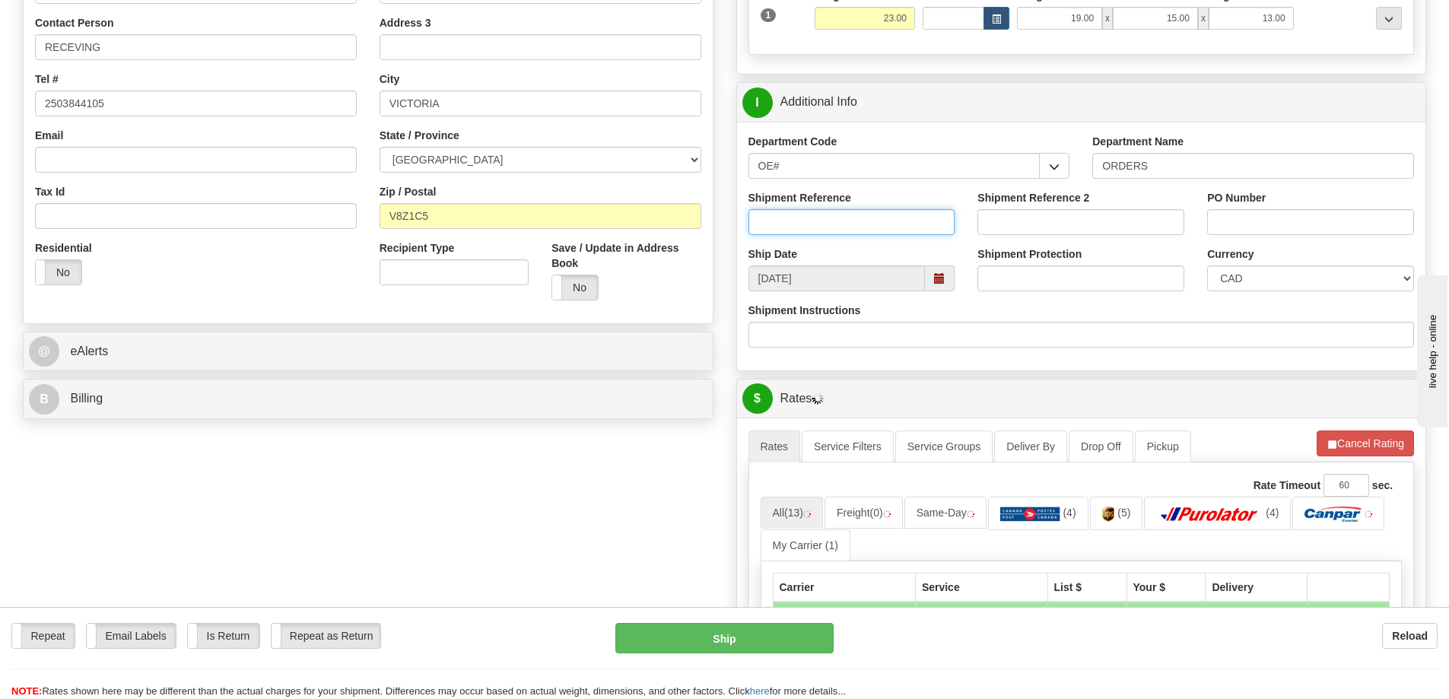
click at [840, 233] on input "Shipment Reference" at bounding box center [852, 222] width 207 height 26
click at [902, 221] on input "60031949-00" at bounding box center [852, 222] width 207 height 26
type input "60031949-00 60031945-00"
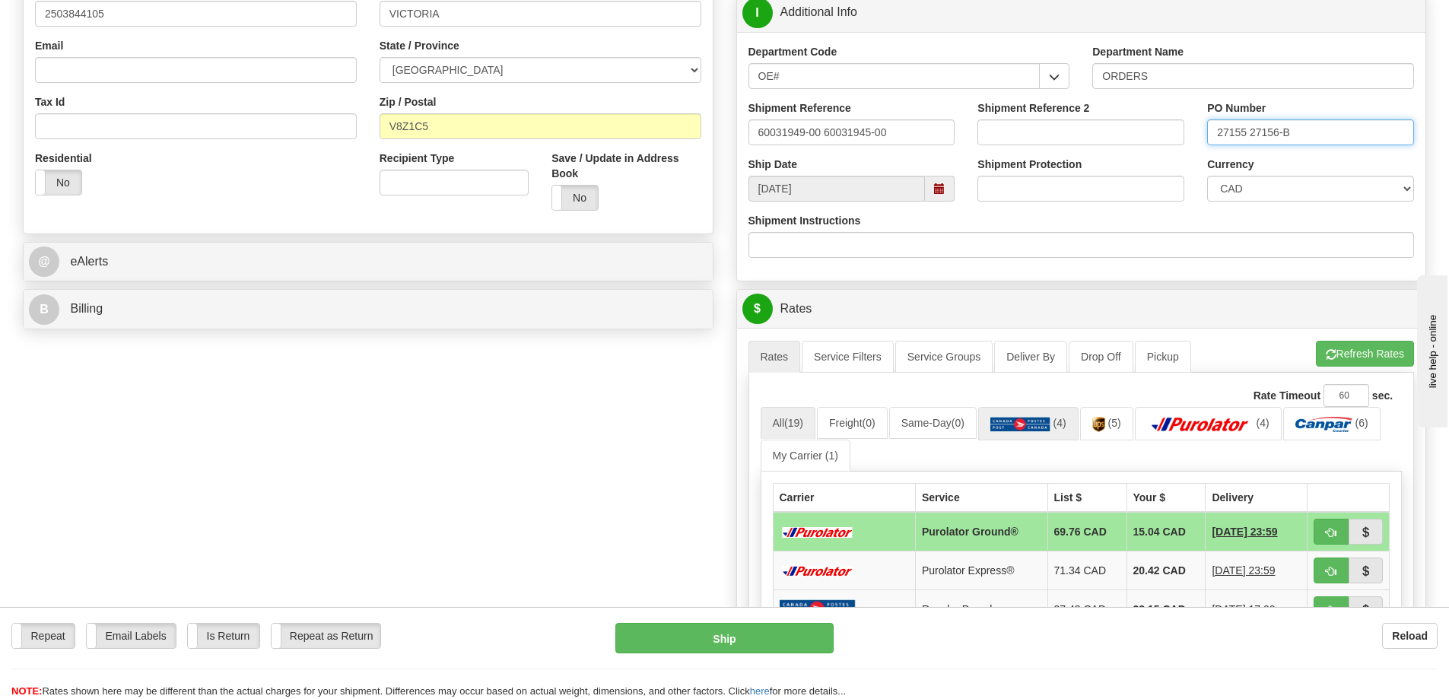
scroll to position [609, 0]
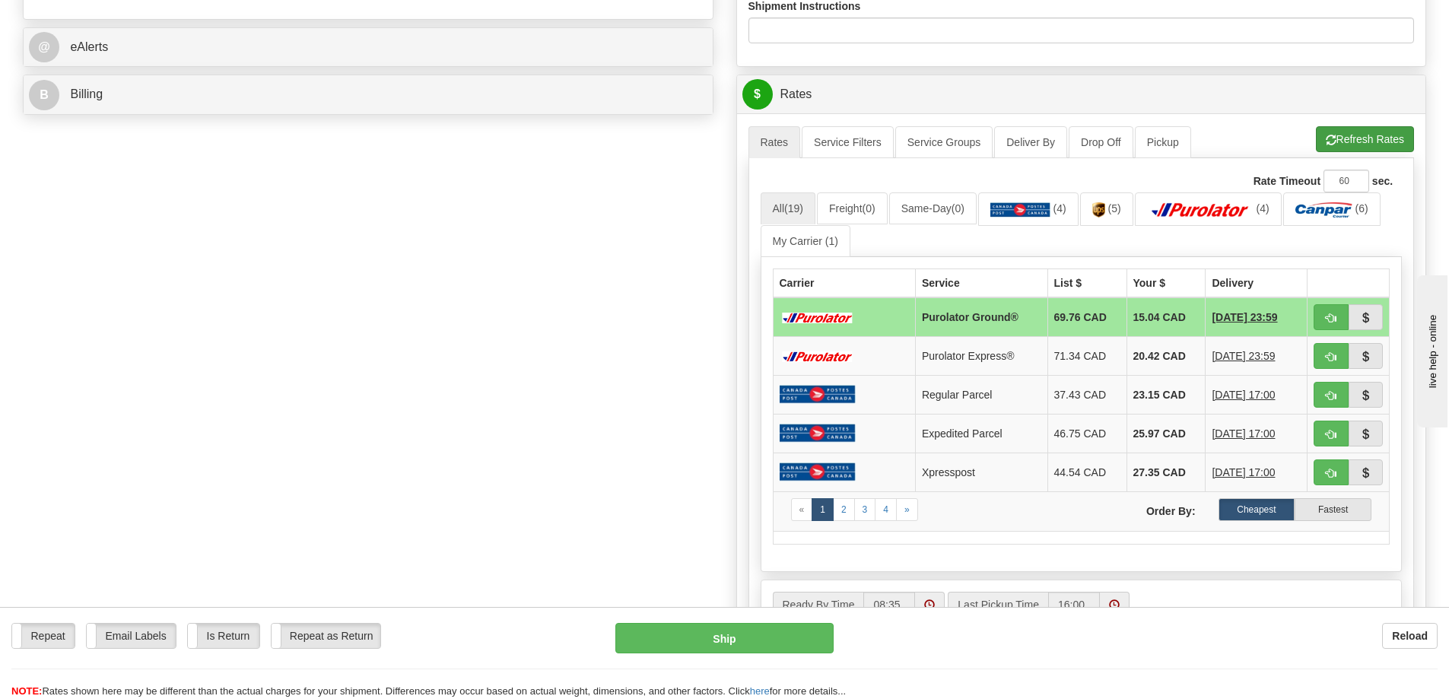
type input "27155 27156-B"
click at [1354, 136] on button "Refresh Rates" at bounding box center [1365, 139] width 98 height 26
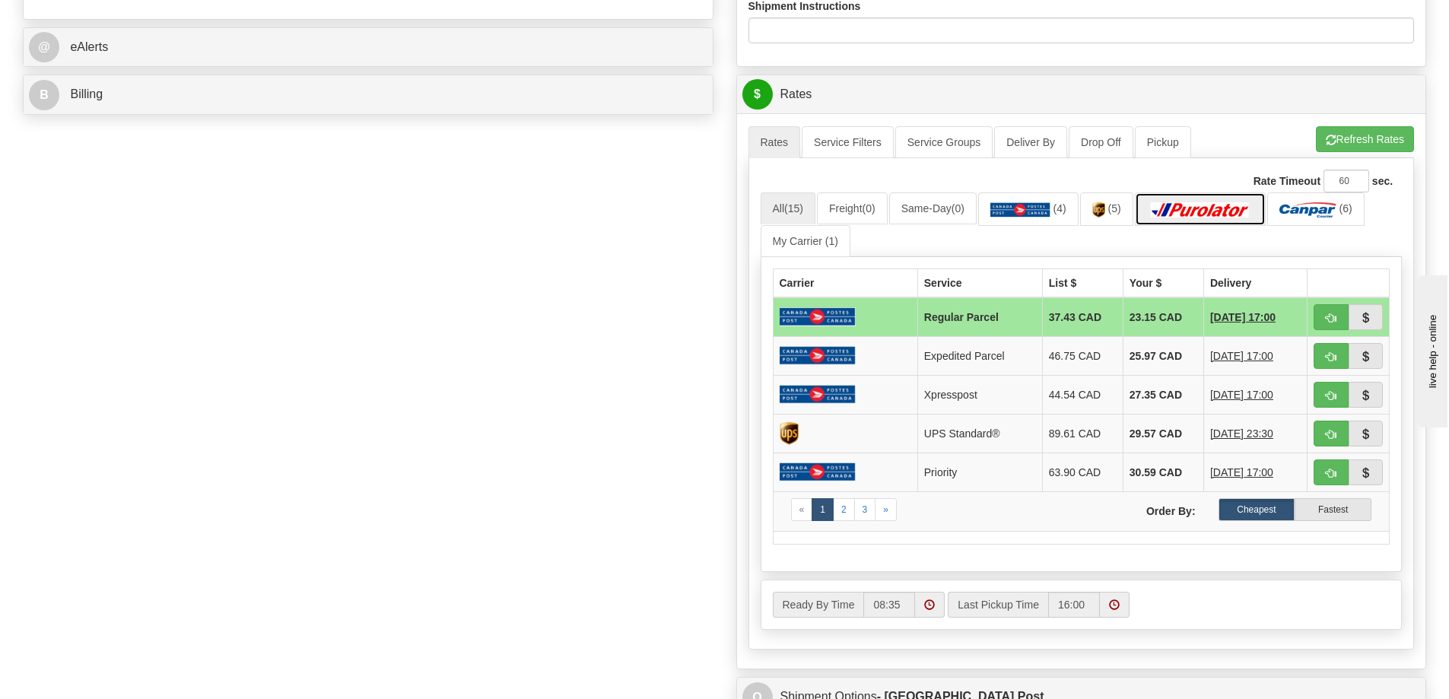
click at [1213, 213] on img at bounding box center [1200, 209] width 107 height 15
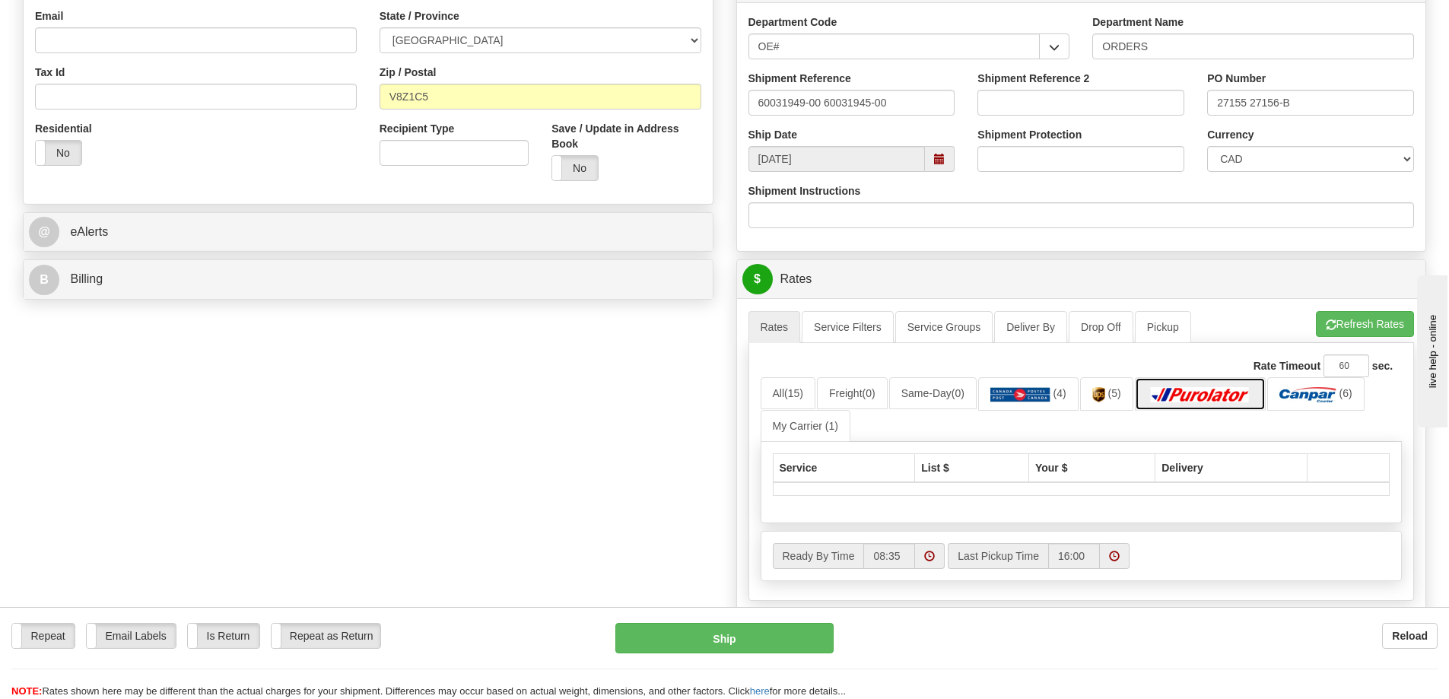
scroll to position [380, 0]
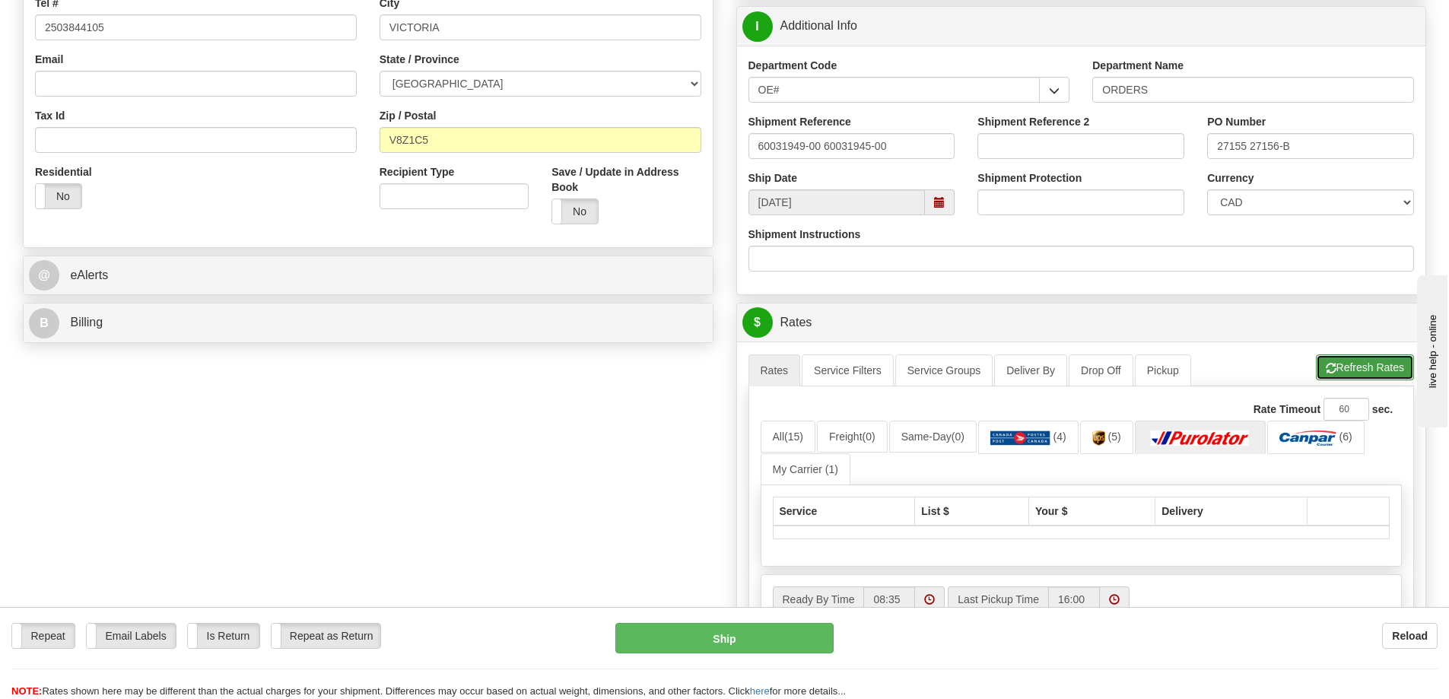
click at [1363, 380] on button "Refresh Rates" at bounding box center [1365, 368] width 98 height 26
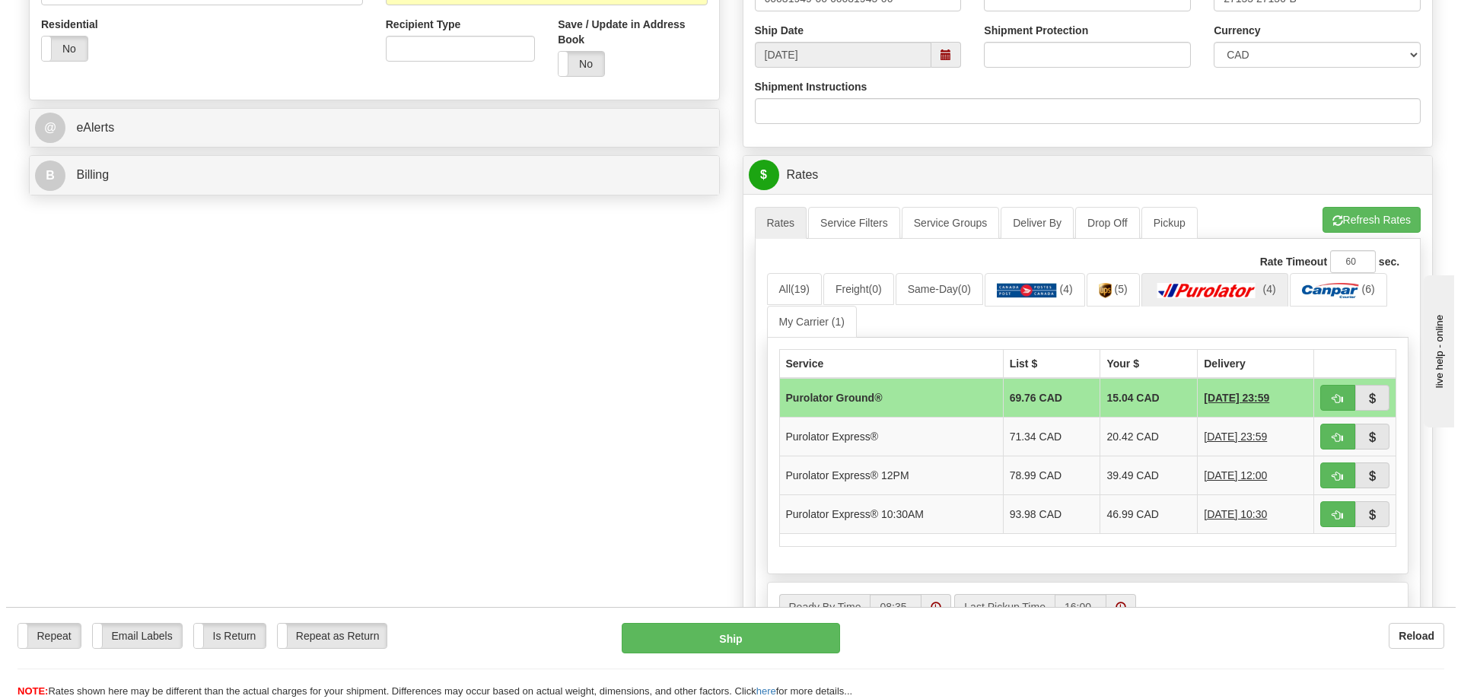
scroll to position [533, 0]
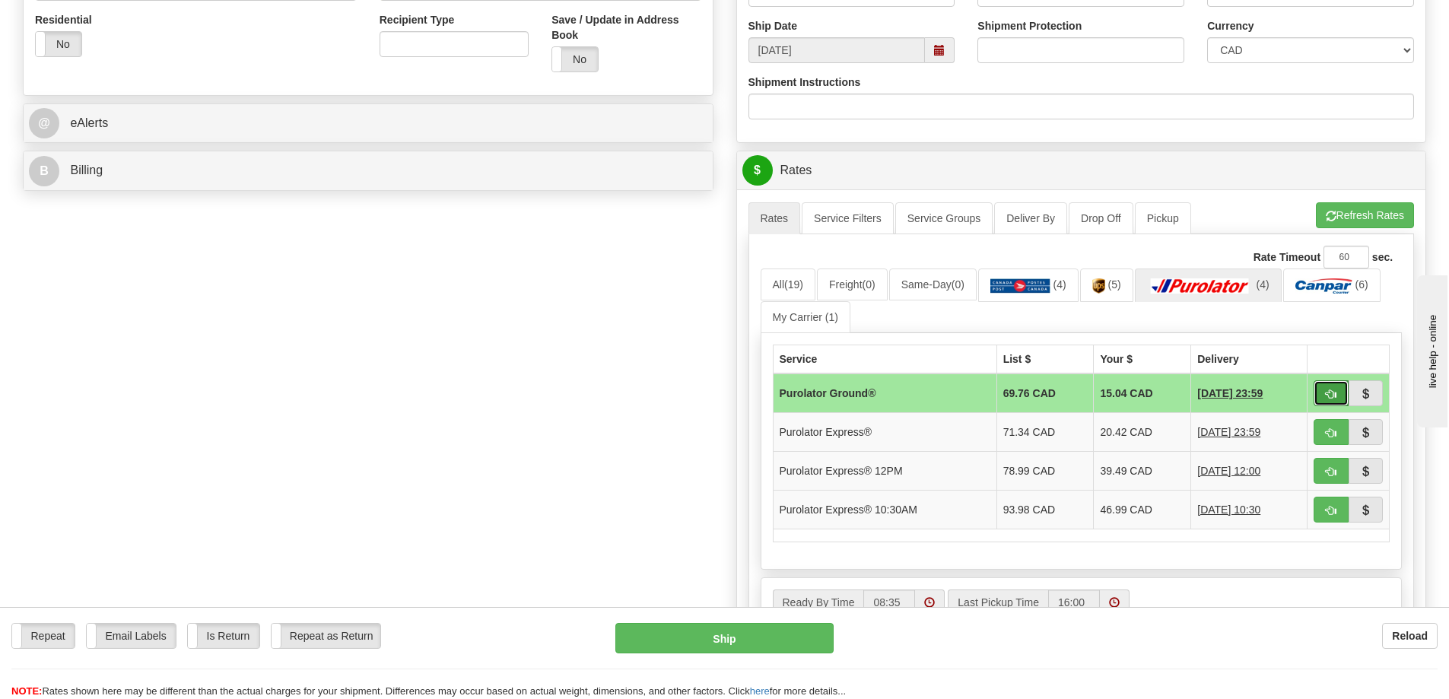
click at [1335, 399] on span "button" at bounding box center [1331, 395] width 11 height 10
type input "260"
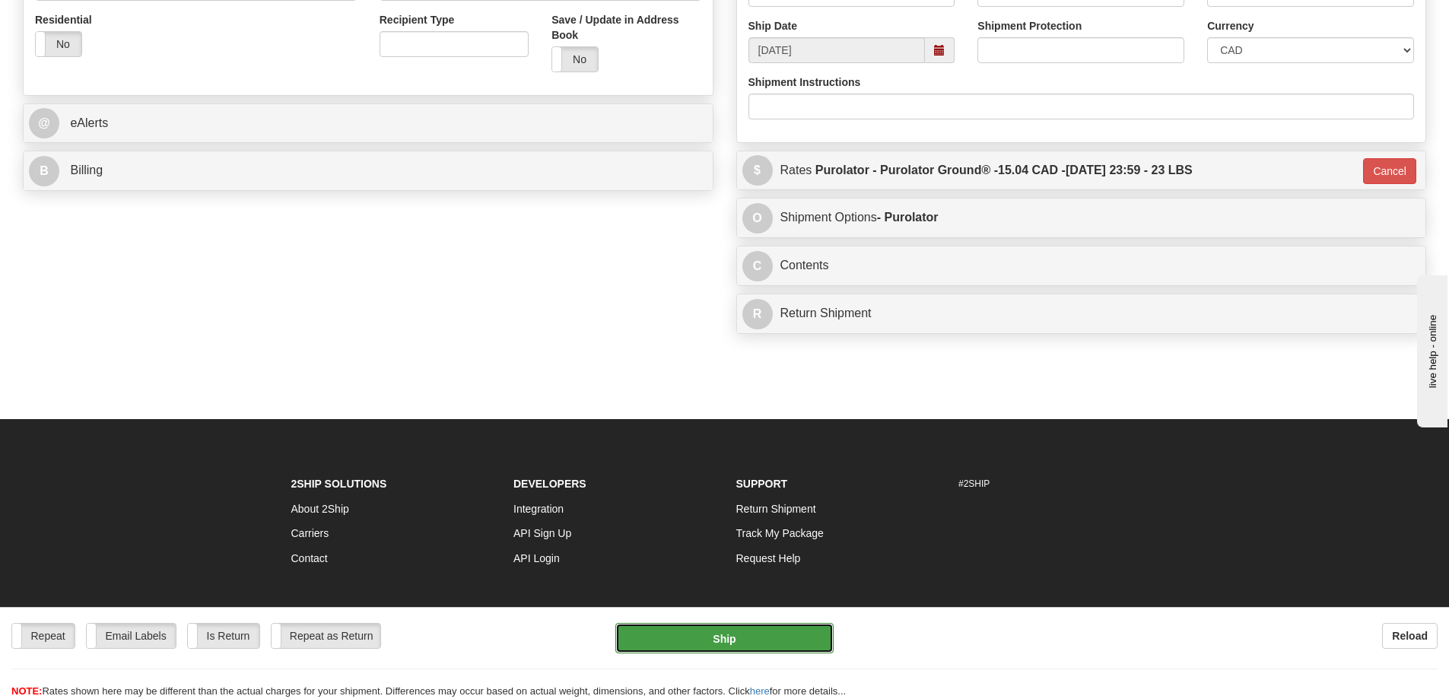
click at [710, 647] on button "Ship" at bounding box center [725, 638] width 218 height 30
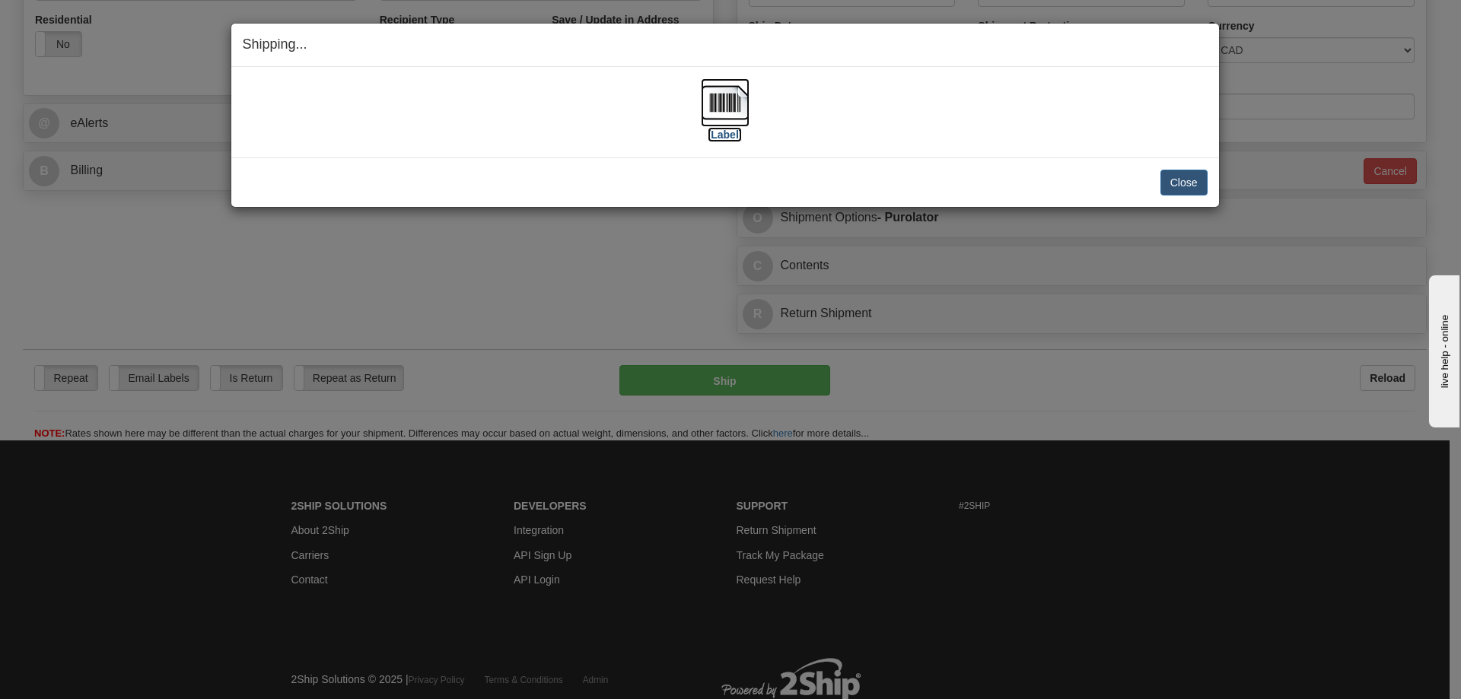
click at [733, 138] on label "[Label]" at bounding box center [725, 134] width 35 height 15
click at [1190, 189] on button "Close" at bounding box center [1183, 183] width 47 height 26
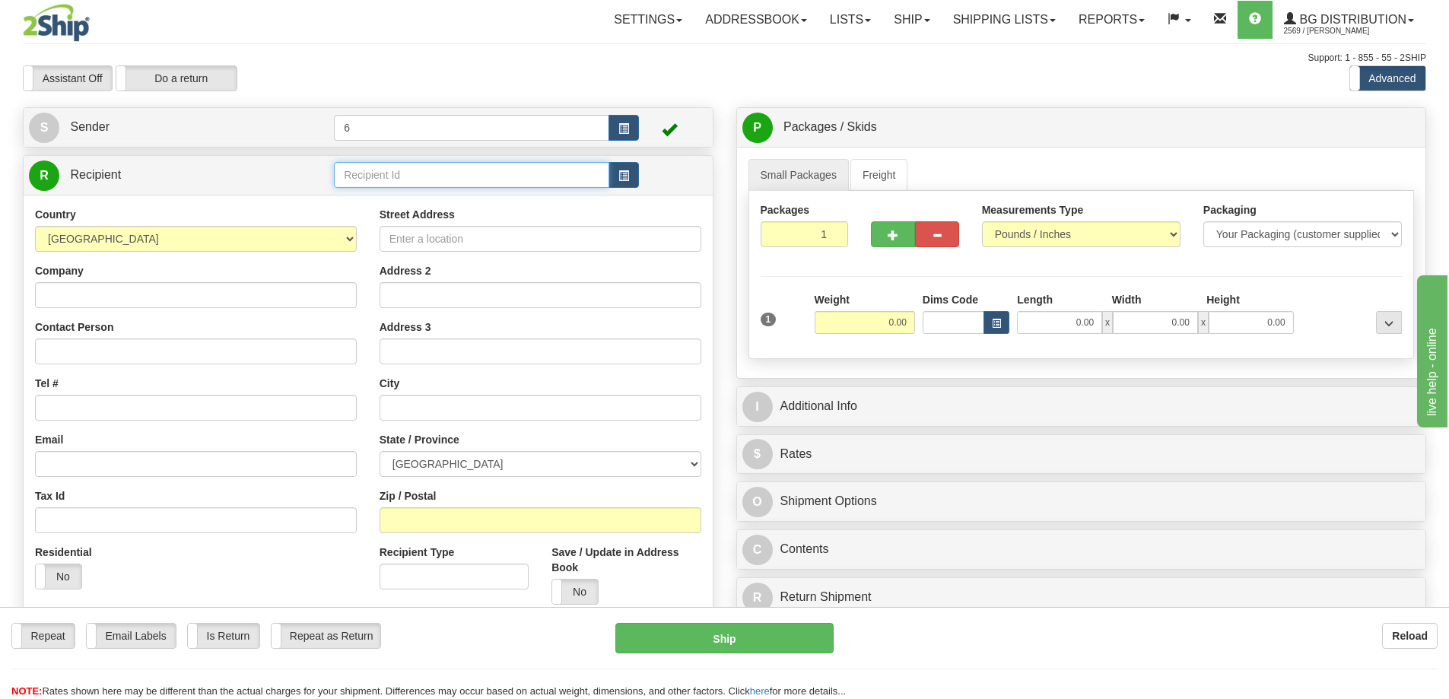
click at [371, 181] on input "text" at bounding box center [471, 175] width 275 height 26
drag, startPoint x: 371, startPoint y: 181, endPoint x: 363, endPoint y: 175, distance: 9.7
click at [368, 180] on input "text" at bounding box center [471, 175] width 275 height 26
type input "41015"
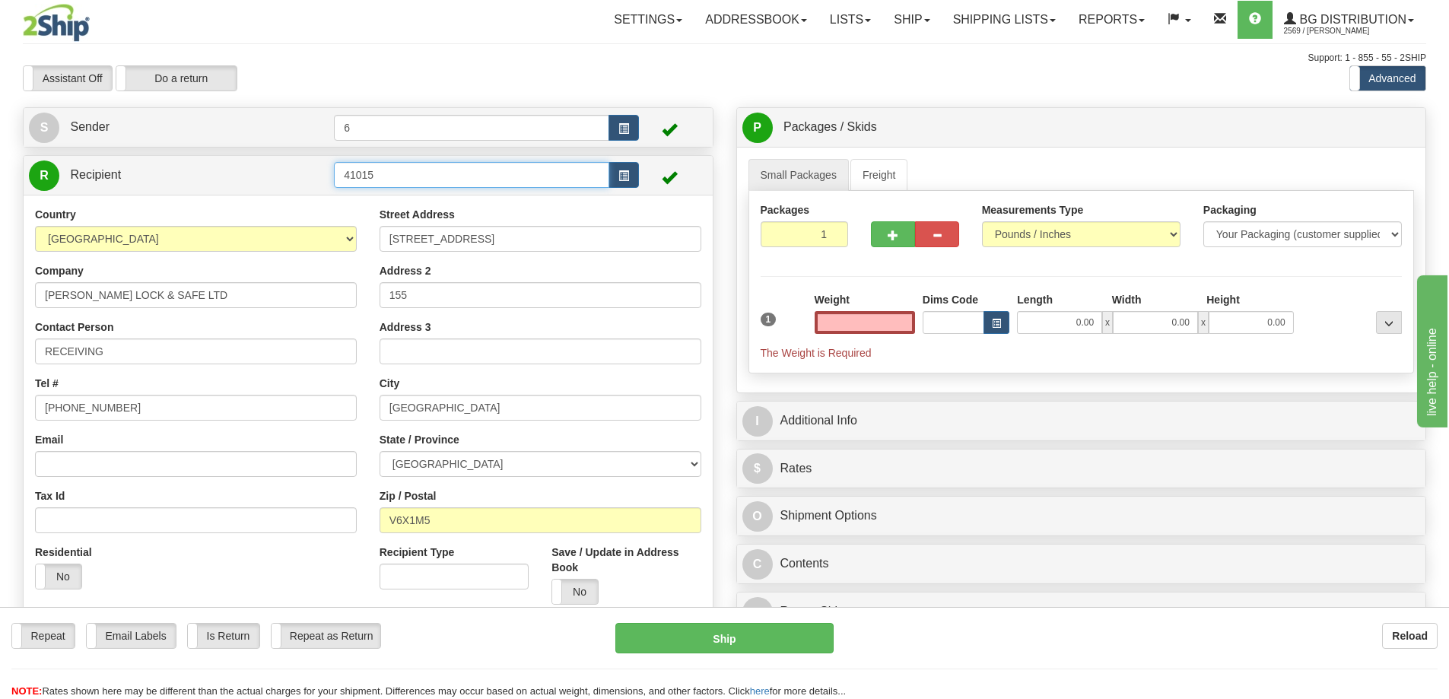
type input "0.00"
click at [422, 183] on input "41015" at bounding box center [471, 175] width 275 height 26
type input "41016"
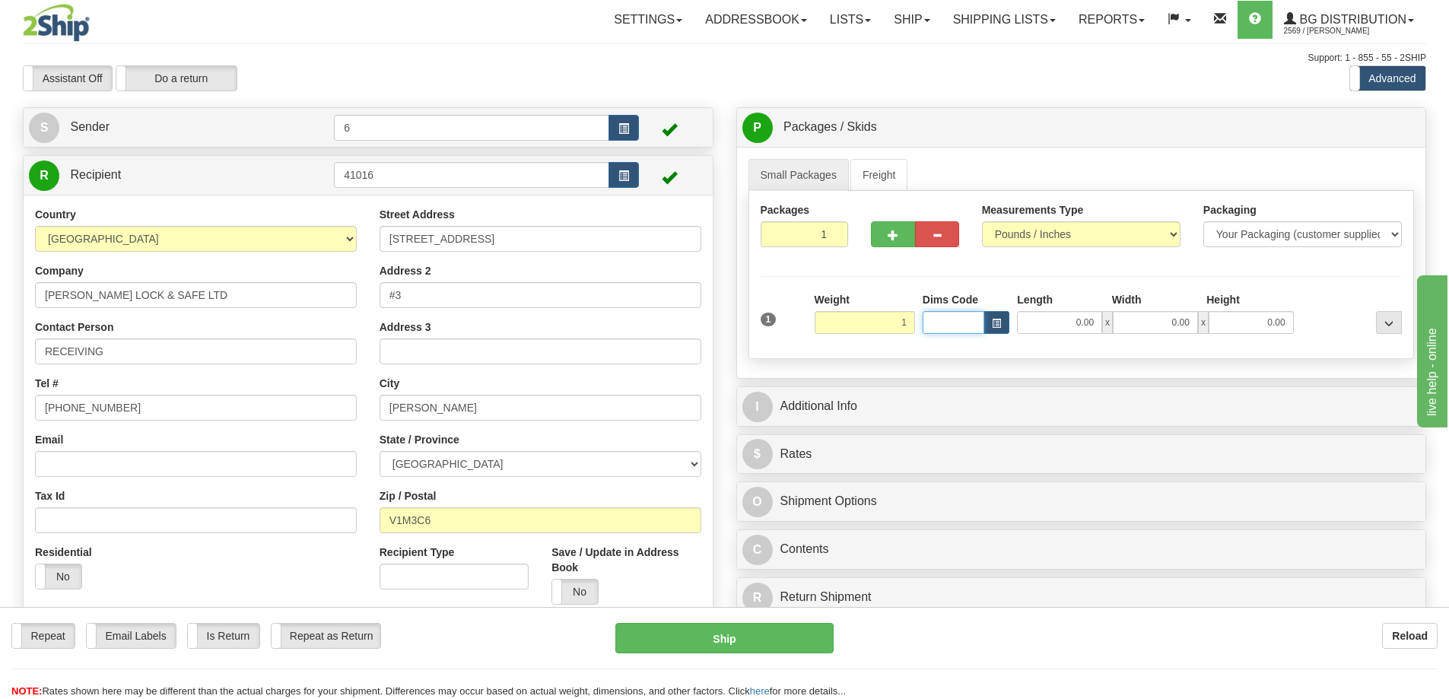
type input "1.00"
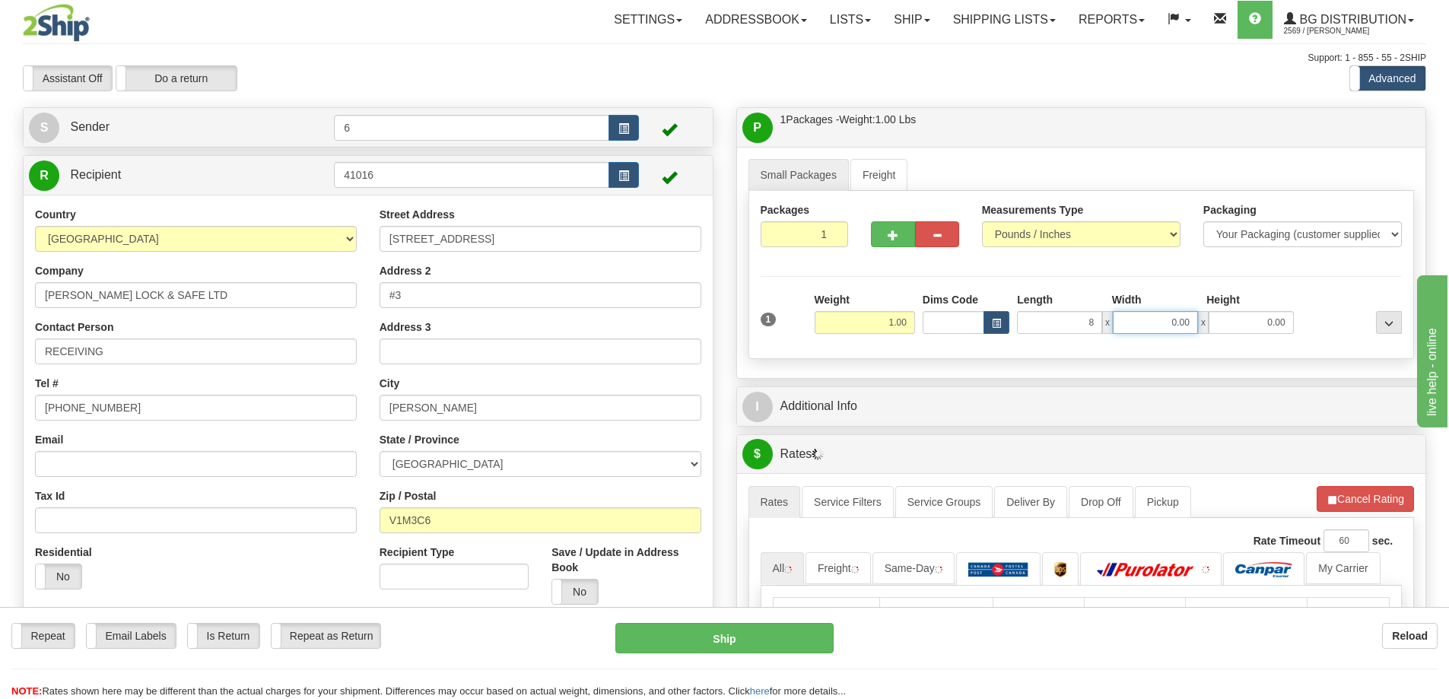
type input "8.00"
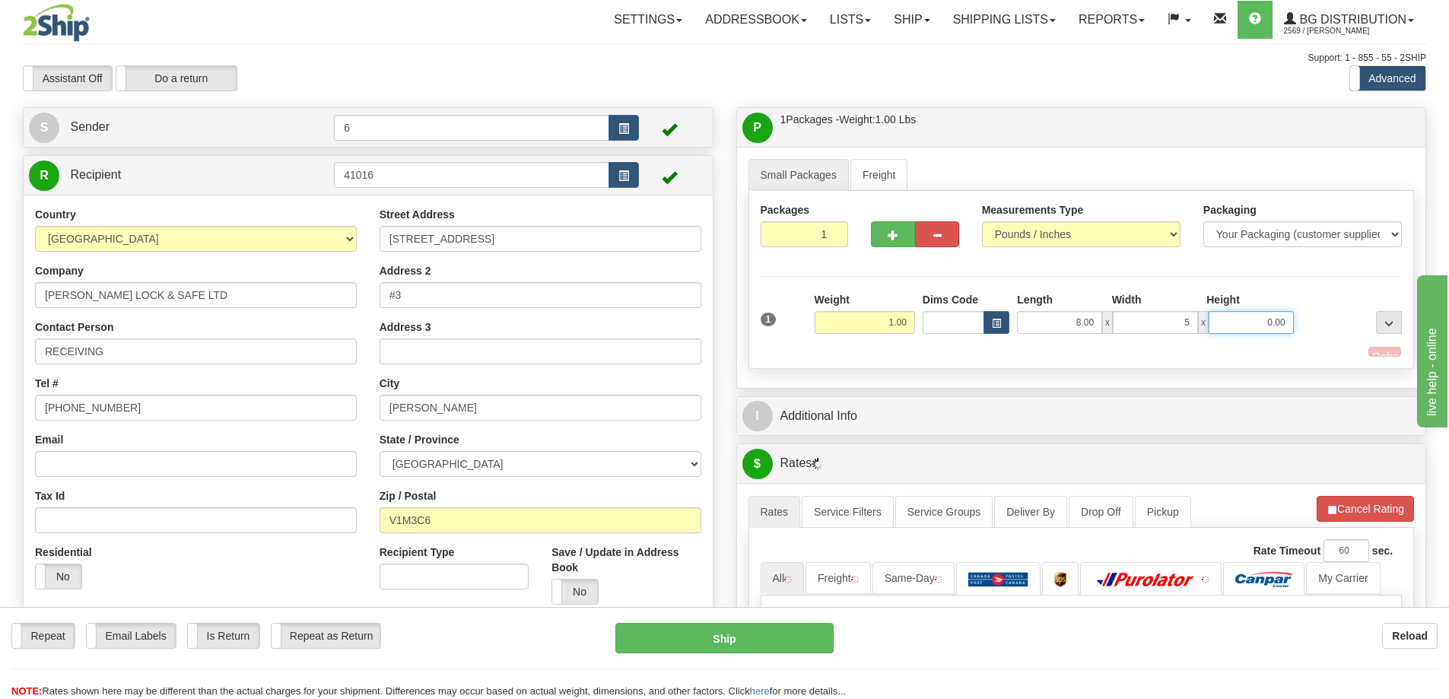
type input "5.00"
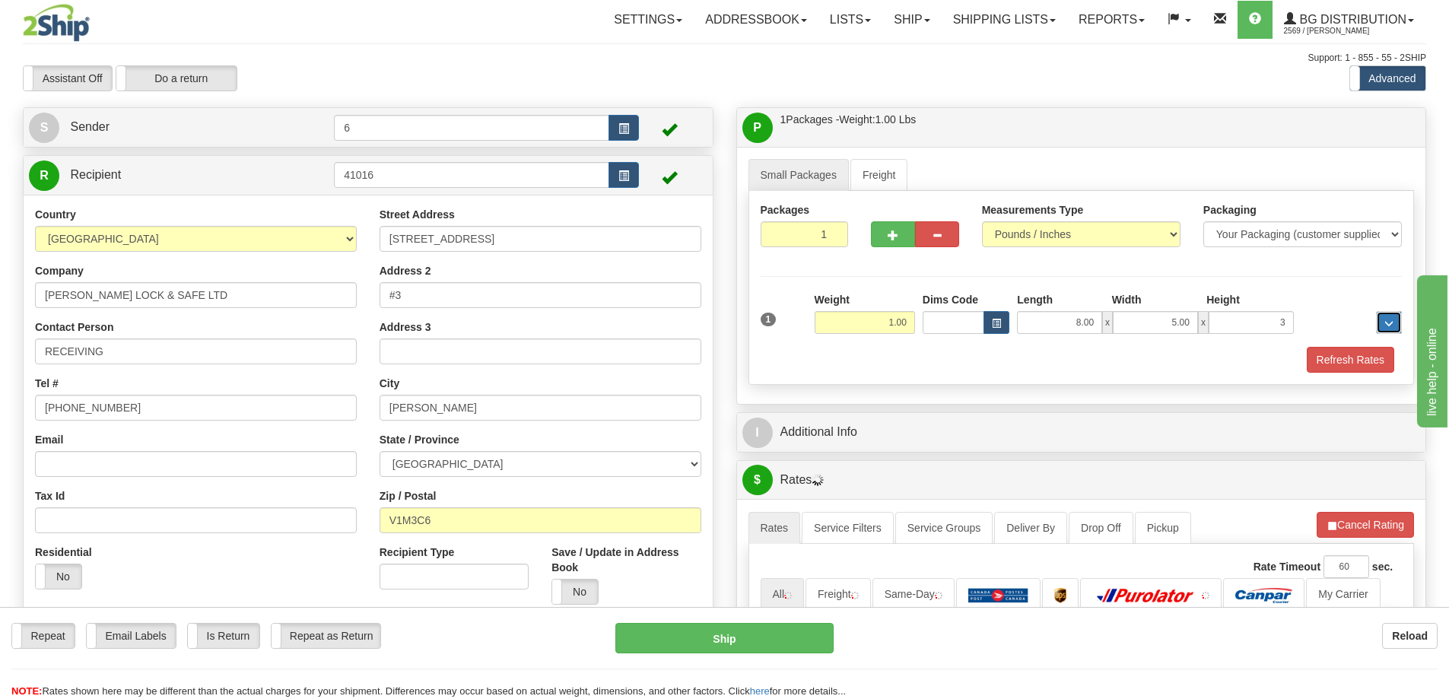
type input "3.00"
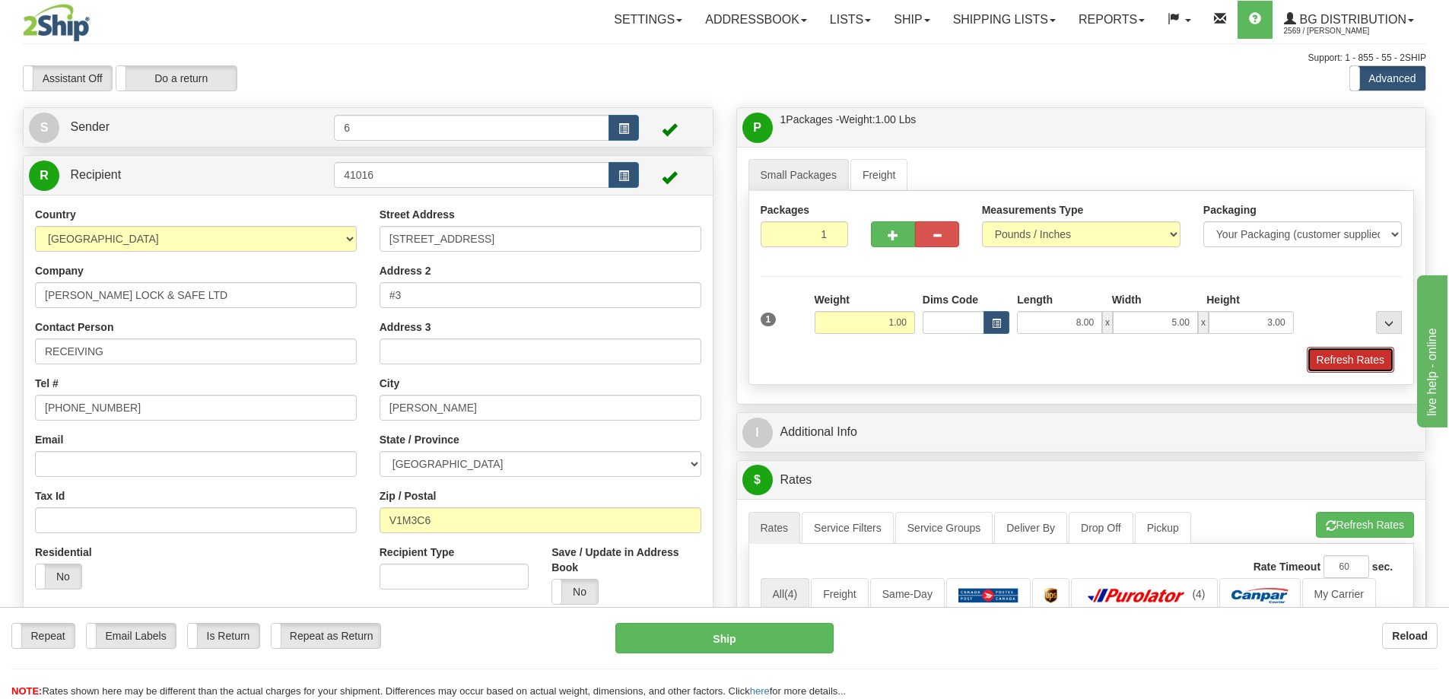
click at [1346, 364] on button "Refresh Rates" at bounding box center [1350, 360] width 87 height 26
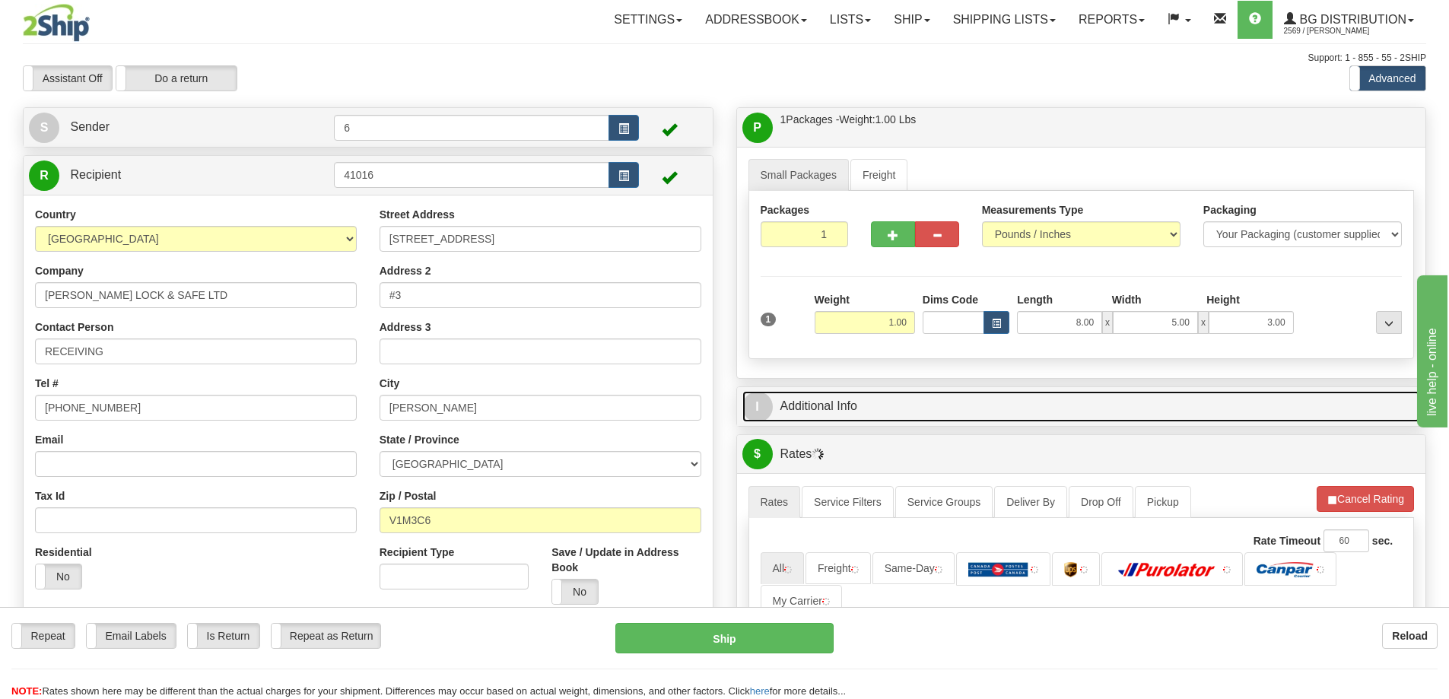
click at [1308, 412] on link "I Additional Info" at bounding box center [1082, 406] width 679 height 31
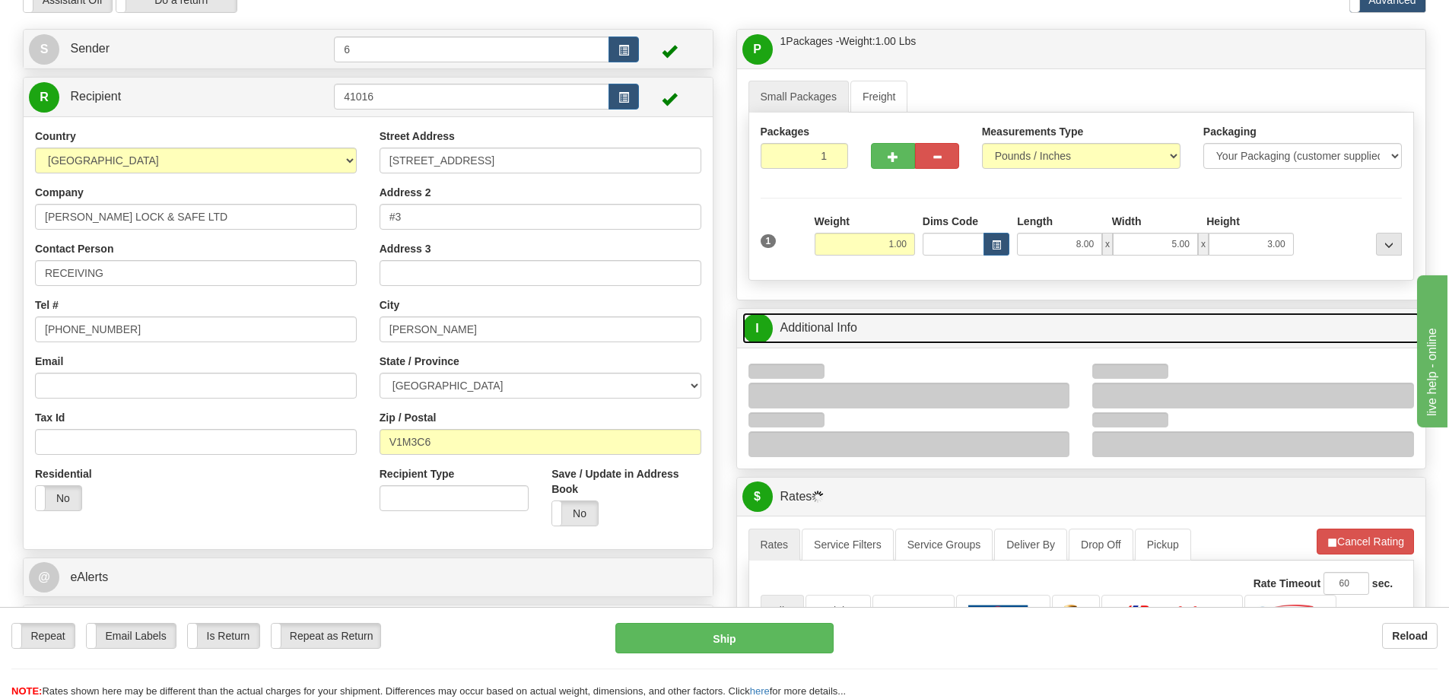
scroll to position [152, 0]
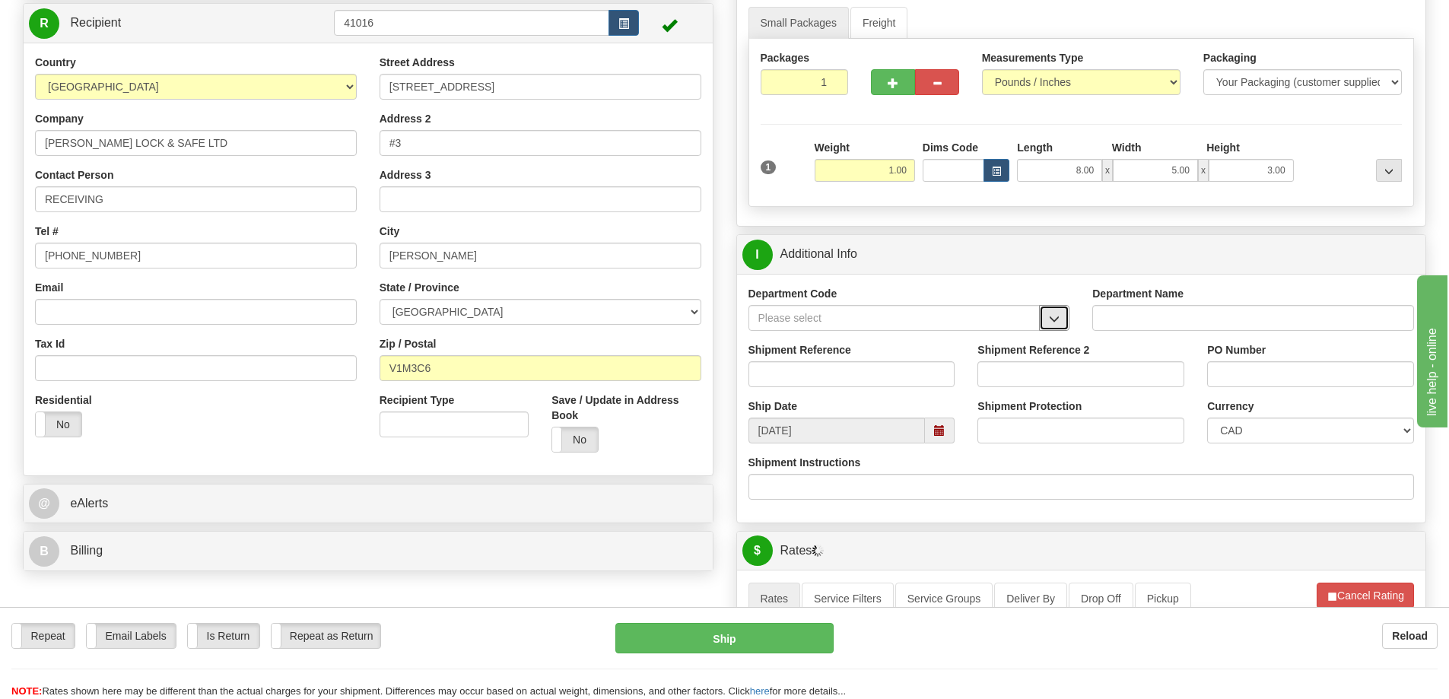
click at [1051, 322] on span "button" at bounding box center [1054, 319] width 11 height 10
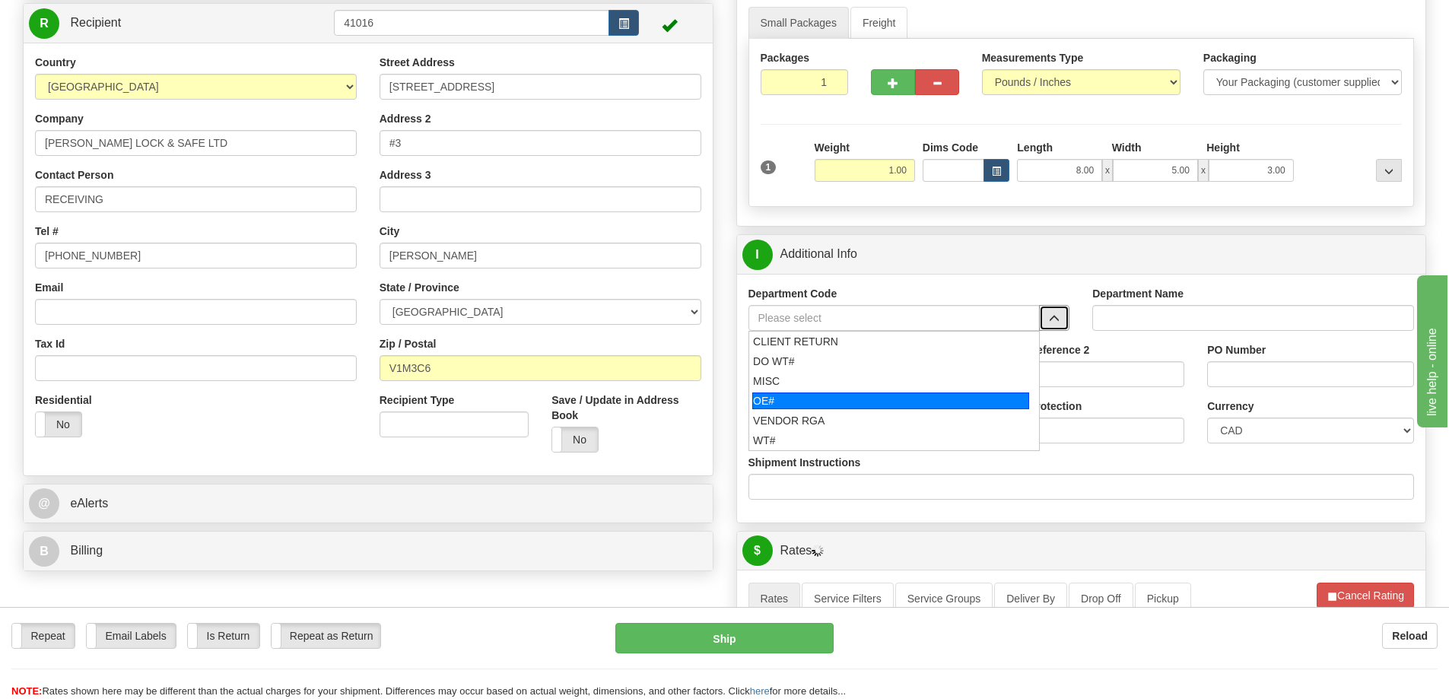
click at [883, 397] on div "OE#" at bounding box center [890, 401] width 277 height 17
type input "OE#"
type input "ORDERS"
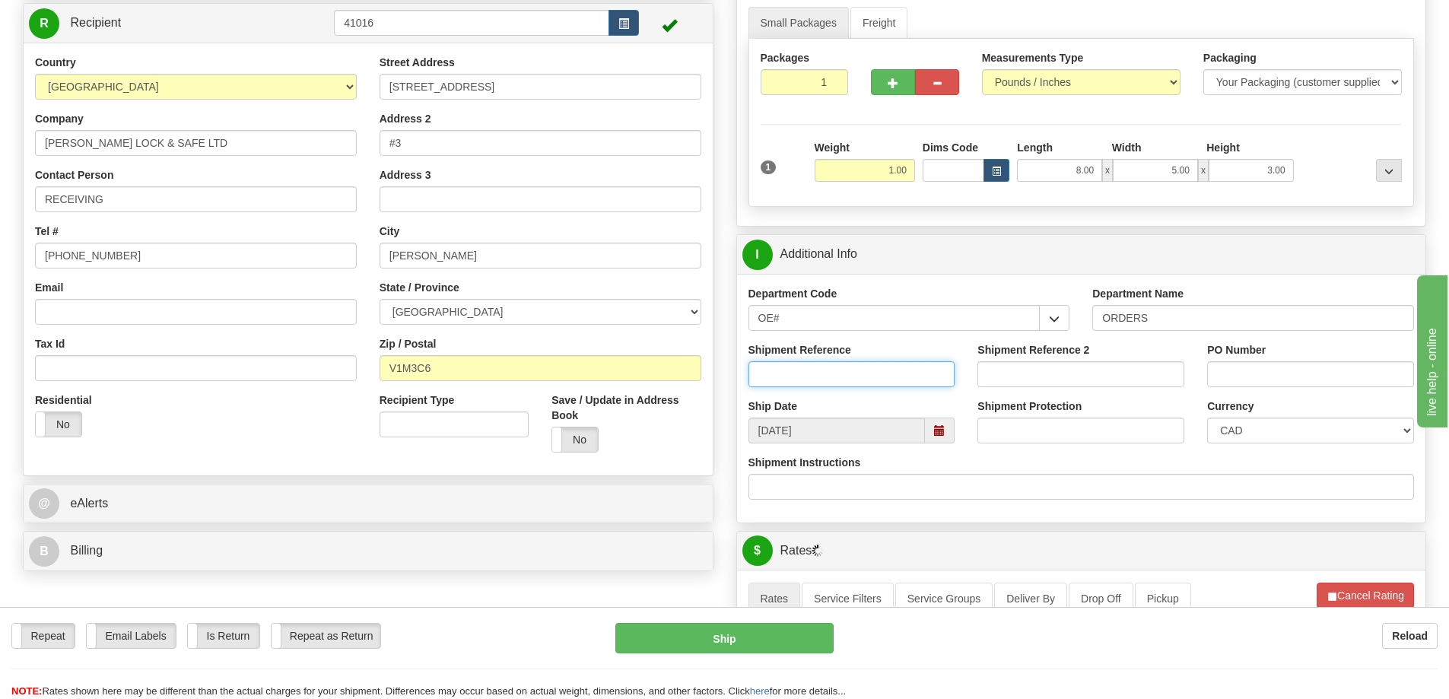
click at [873, 380] on input "Shipment Reference" at bounding box center [852, 374] width 207 height 26
type input "60028940-01"
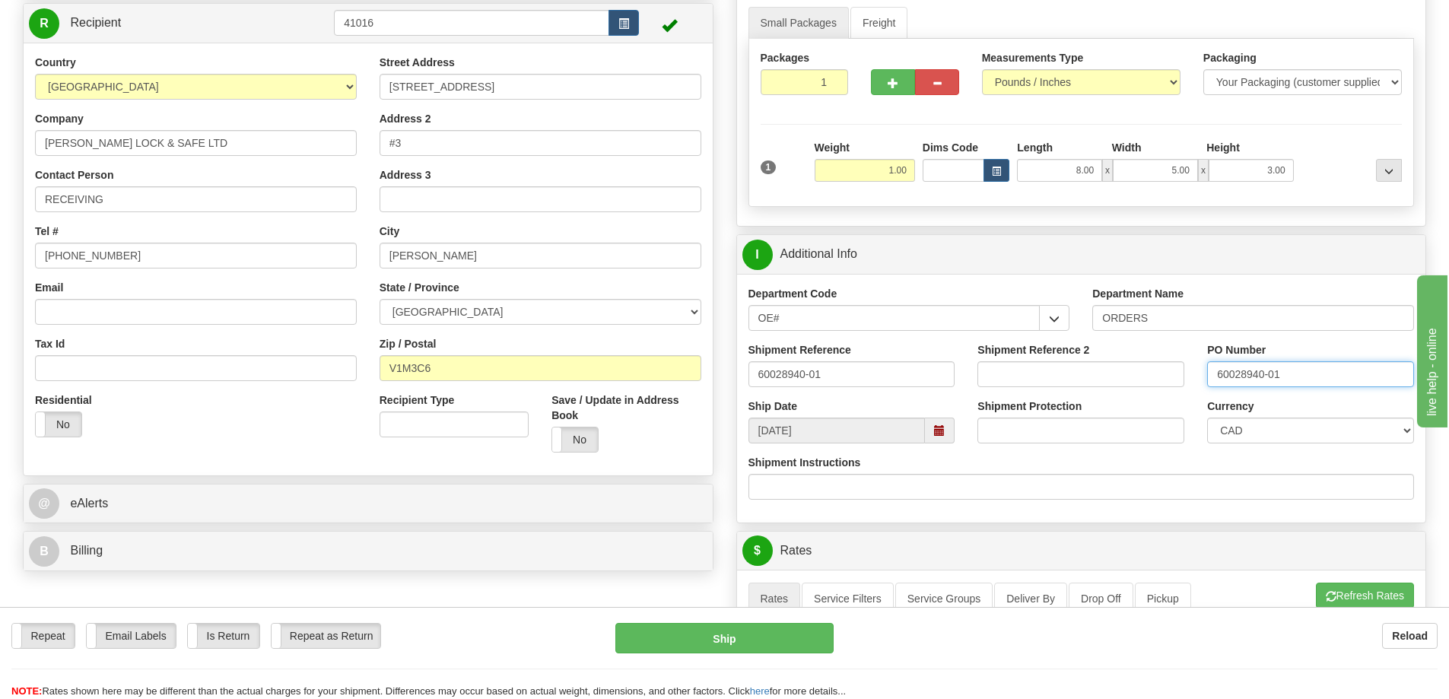
type input "60028940-01"
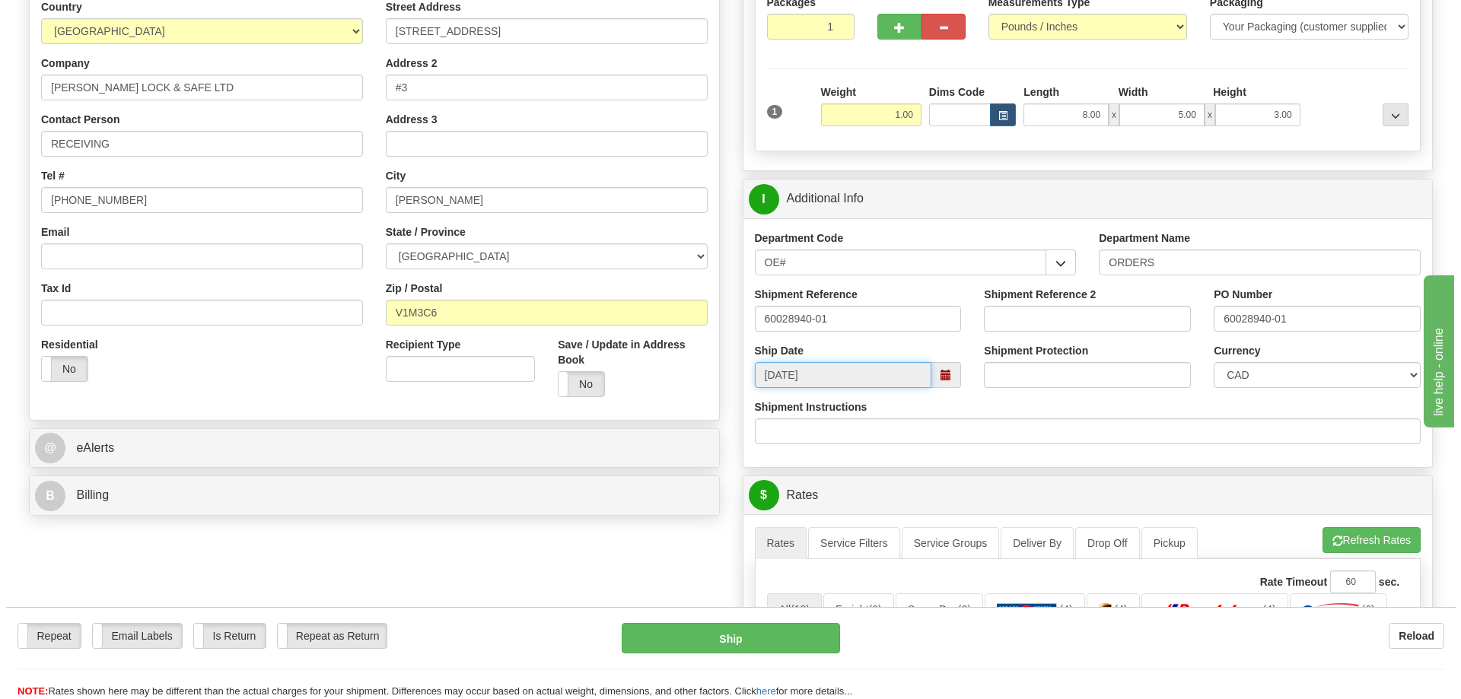
scroll to position [380, 0]
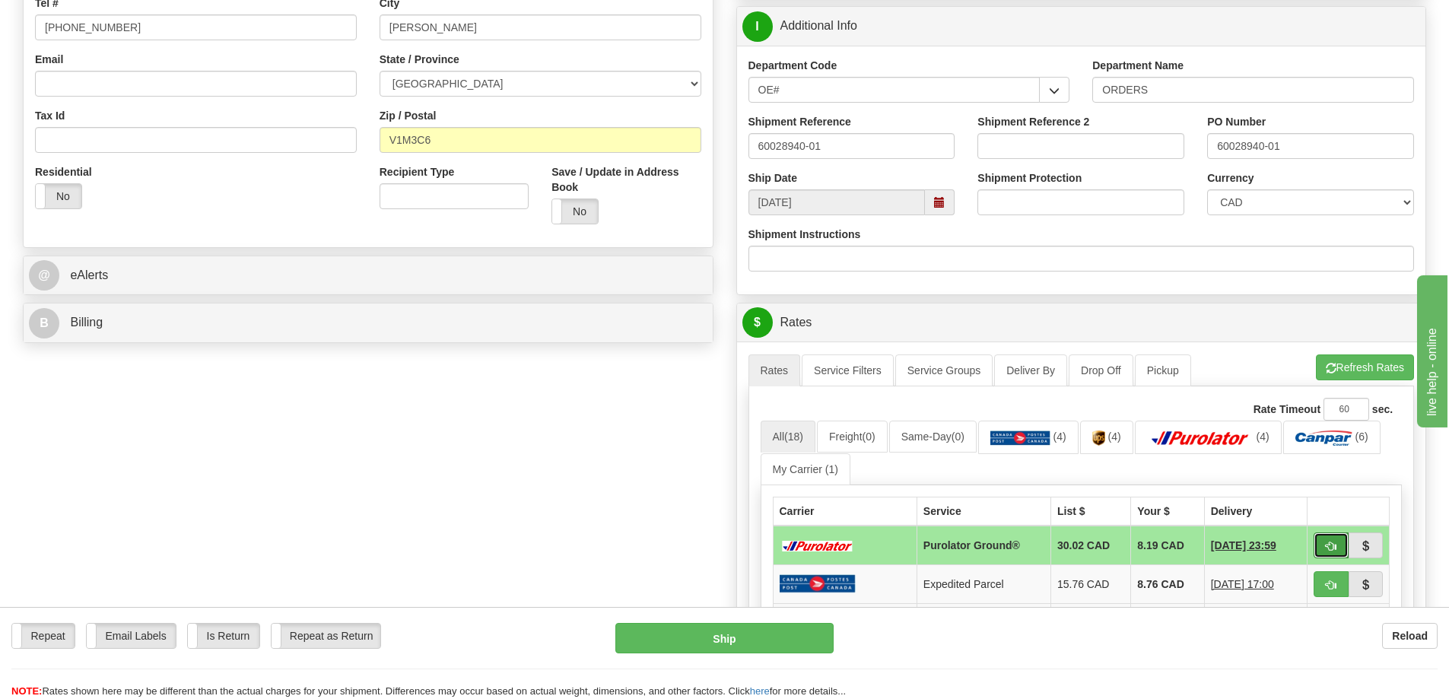
click at [1343, 541] on button "button" at bounding box center [1331, 546] width 35 height 26
type input "260"
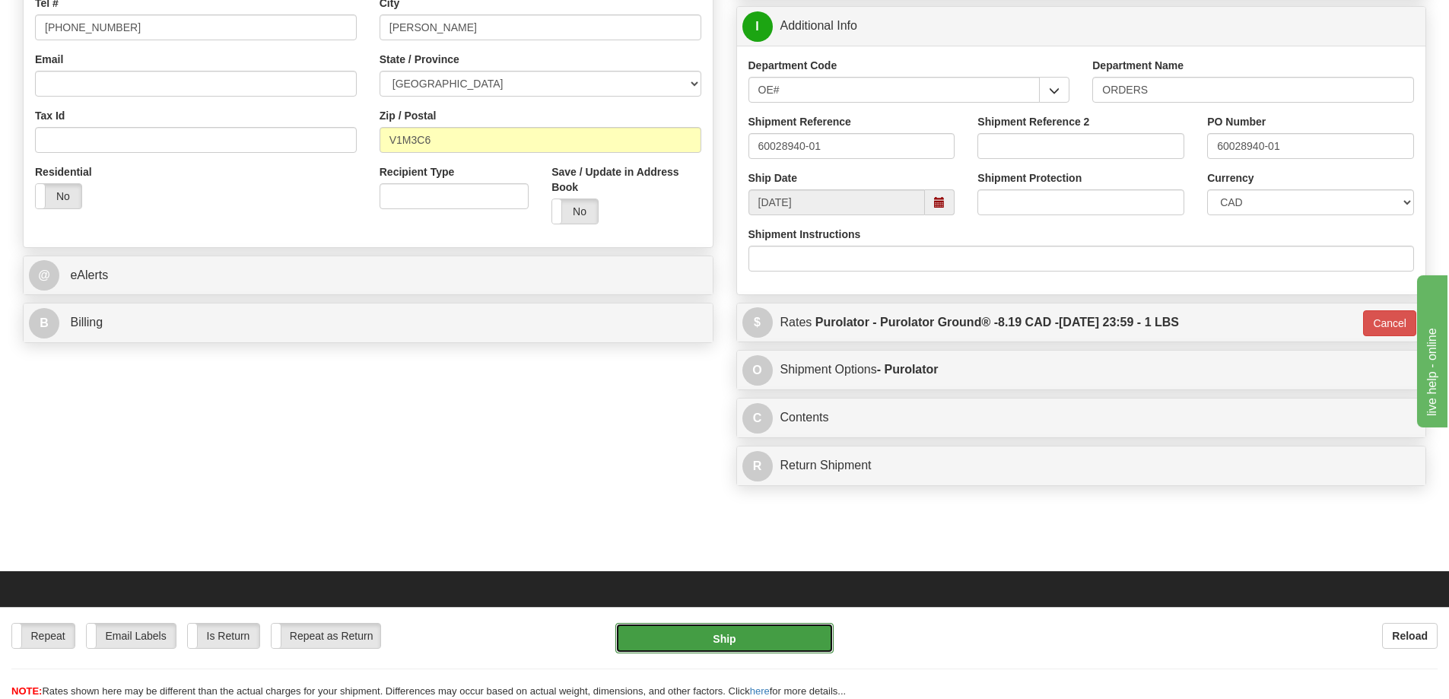
click at [763, 646] on button "Ship" at bounding box center [725, 638] width 218 height 30
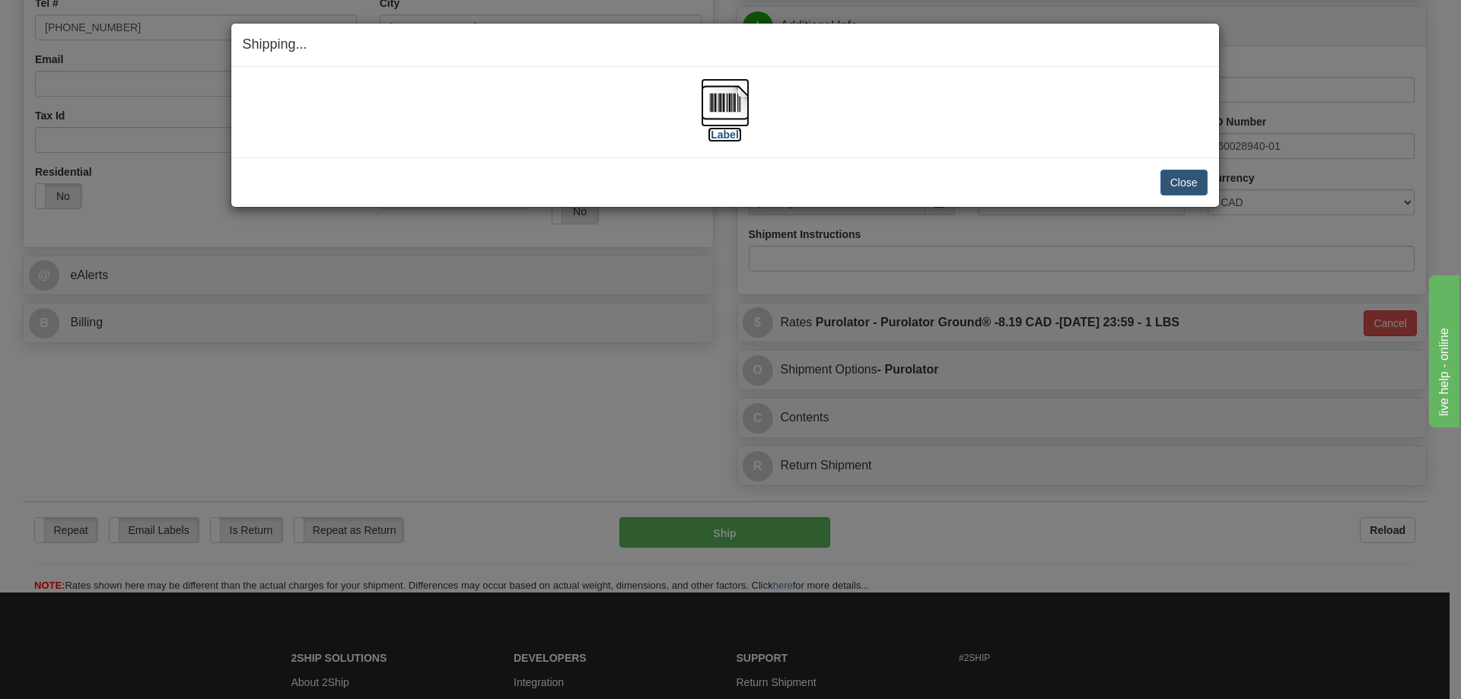
click at [728, 137] on label "[Label]" at bounding box center [725, 134] width 35 height 15
click at [1166, 177] on button "Close" at bounding box center [1183, 183] width 47 height 26
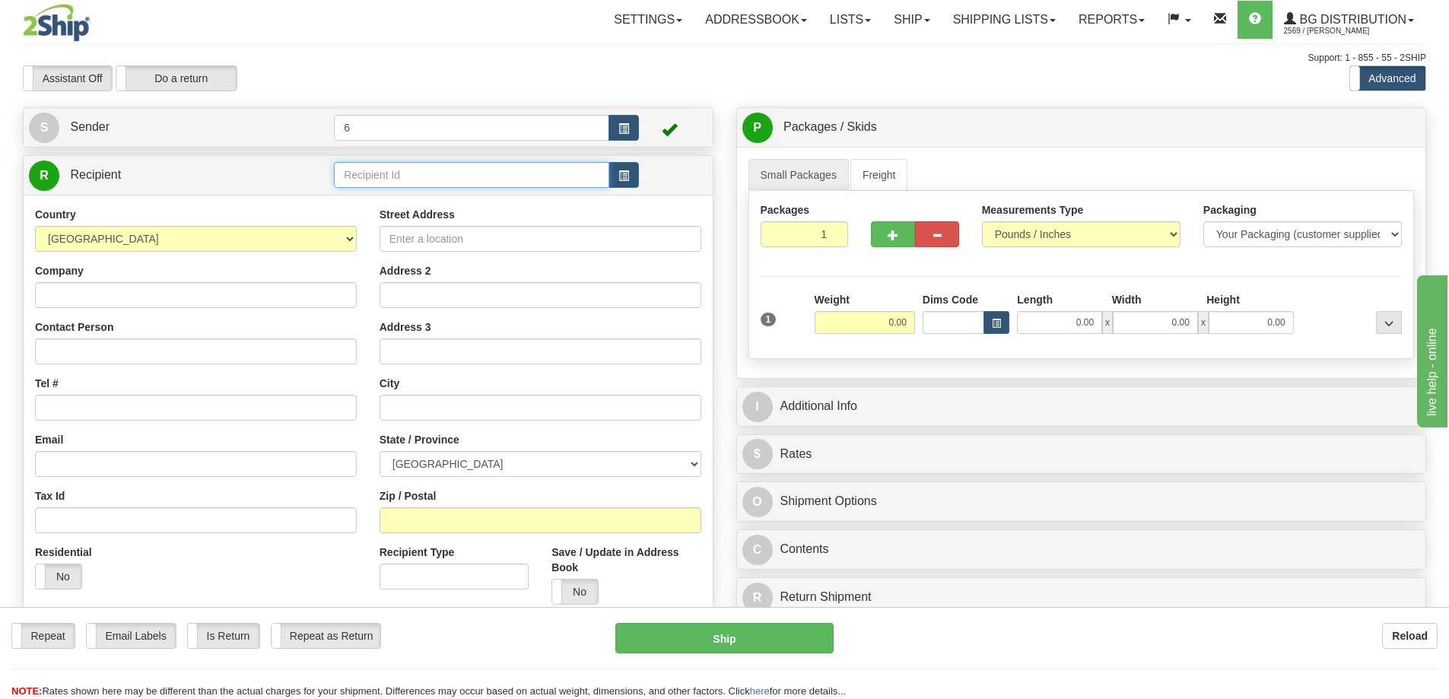
click at [377, 177] on input "text" at bounding box center [471, 175] width 275 height 26
type input "43012"
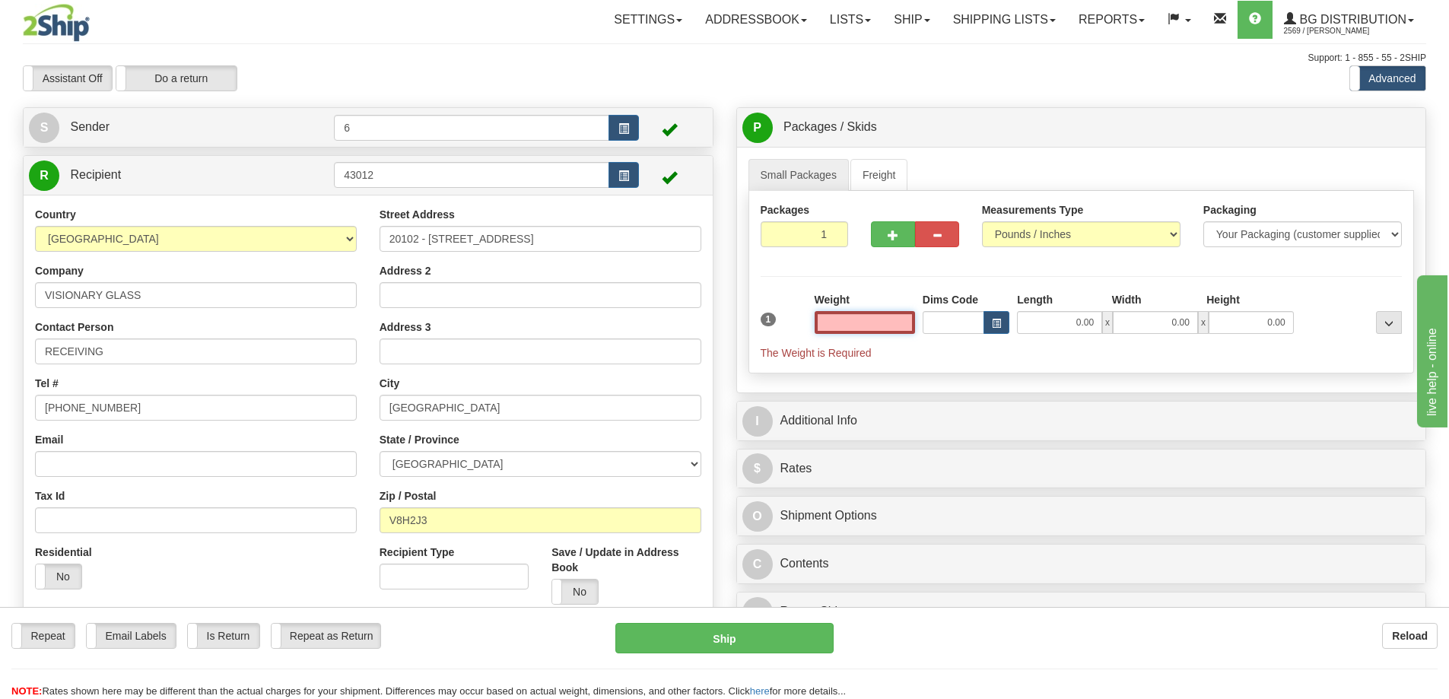
click at [871, 323] on input "text" at bounding box center [865, 322] width 100 height 23
type input "4.00"
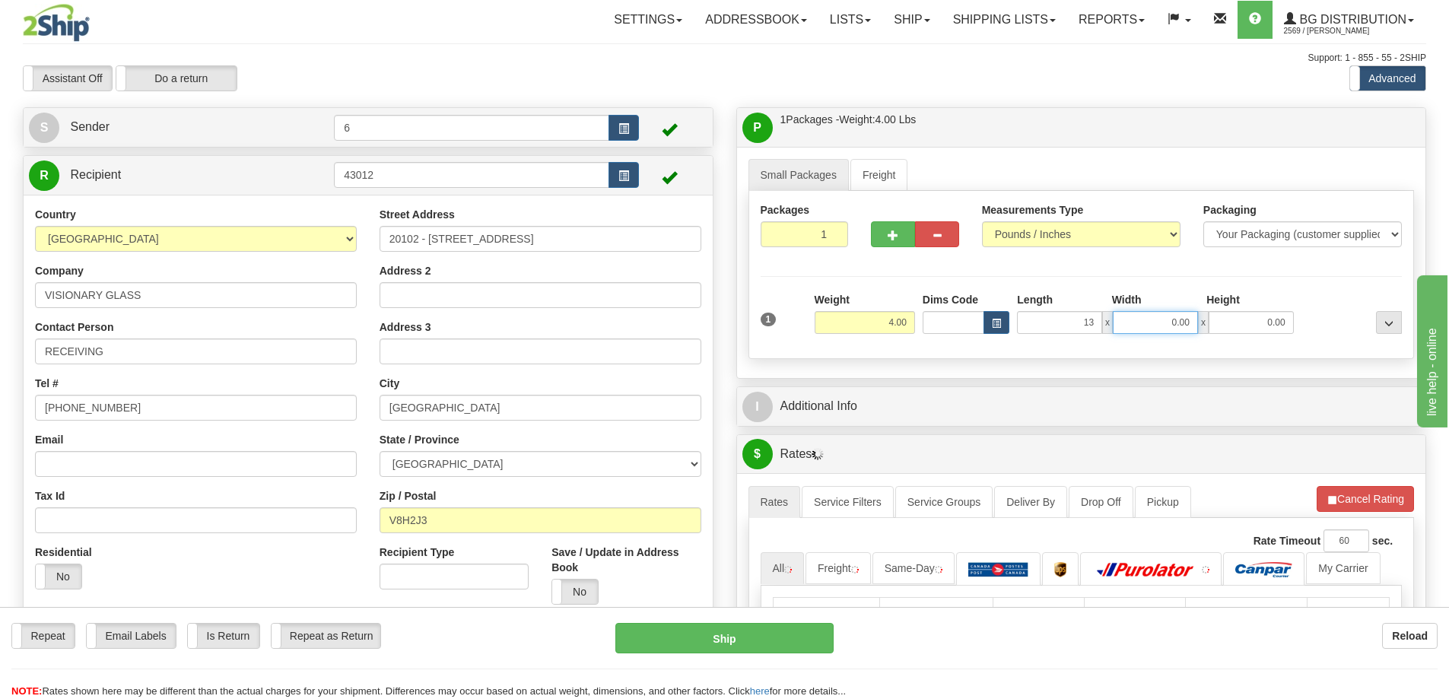
type input "13.00"
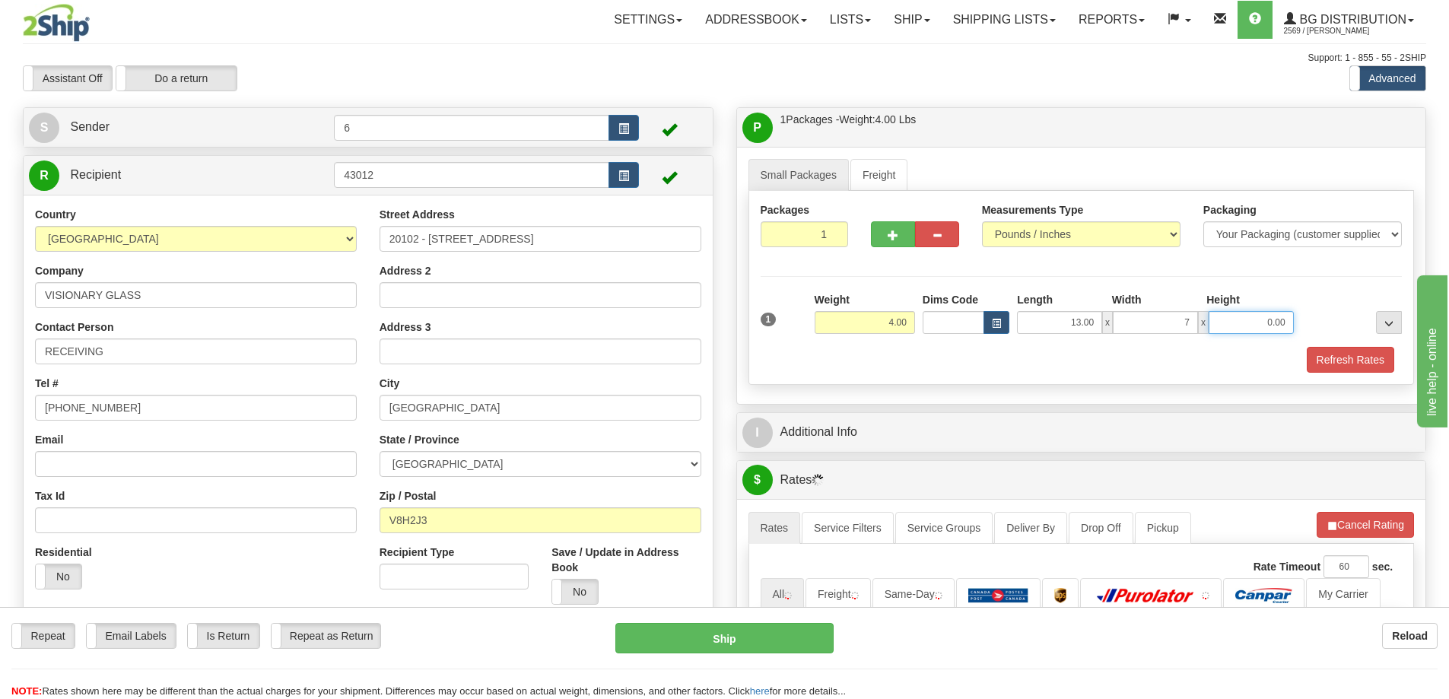
type input "7.00"
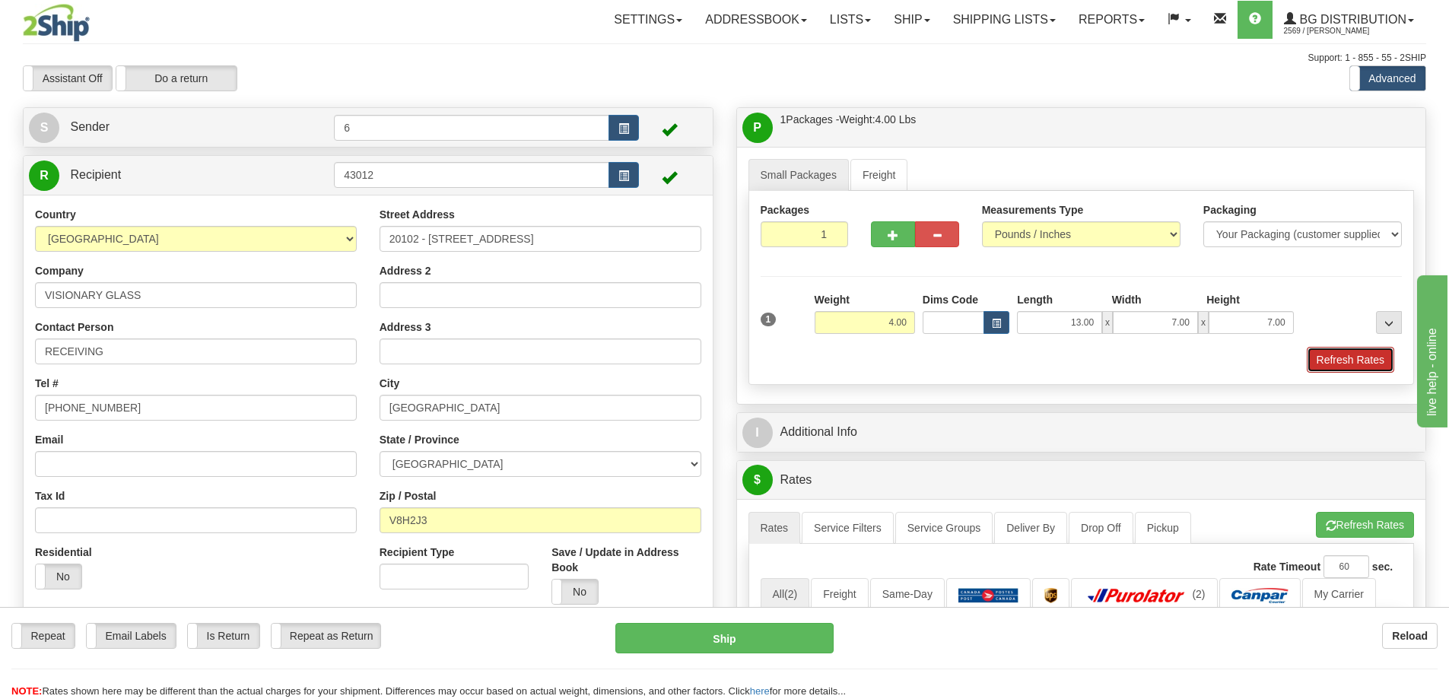
click at [1323, 364] on button "Refresh Rates" at bounding box center [1350, 360] width 87 height 26
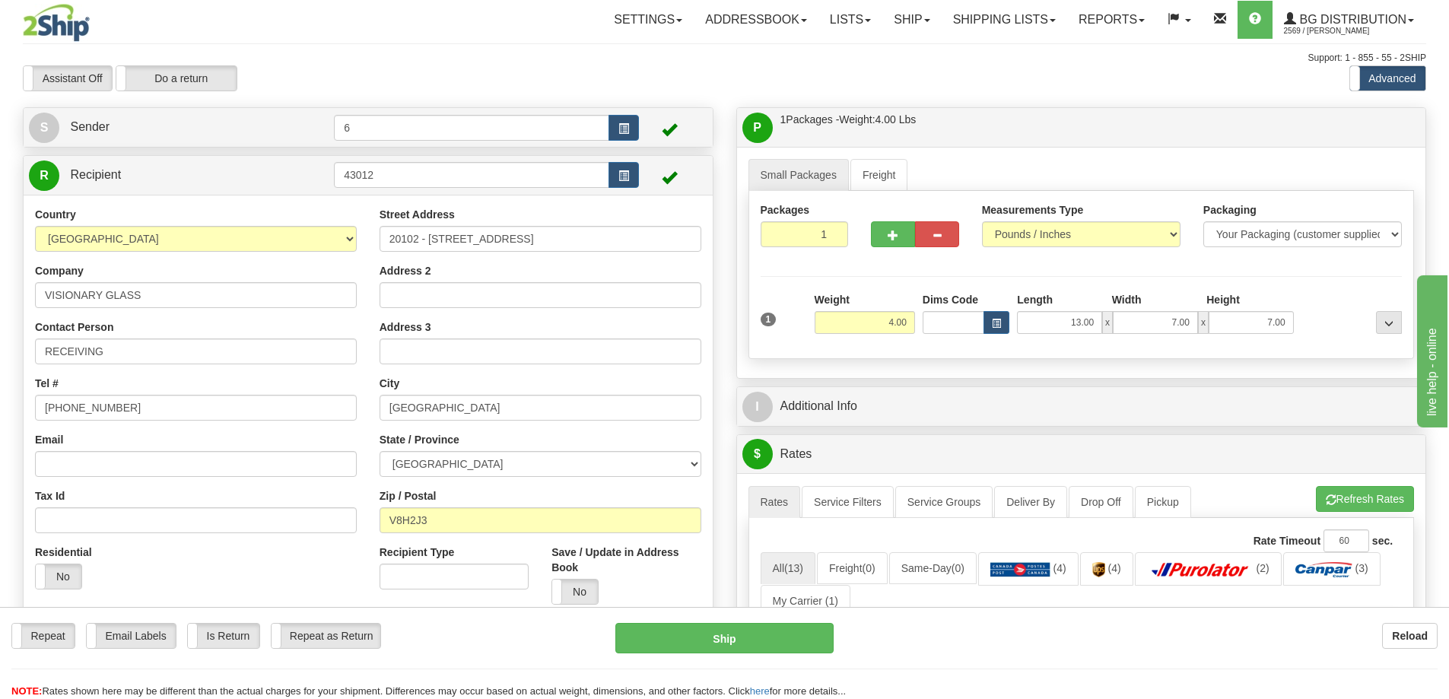
click at [1108, 390] on div "I Additional Info" at bounding box center [1081, 406] width 689 height 39
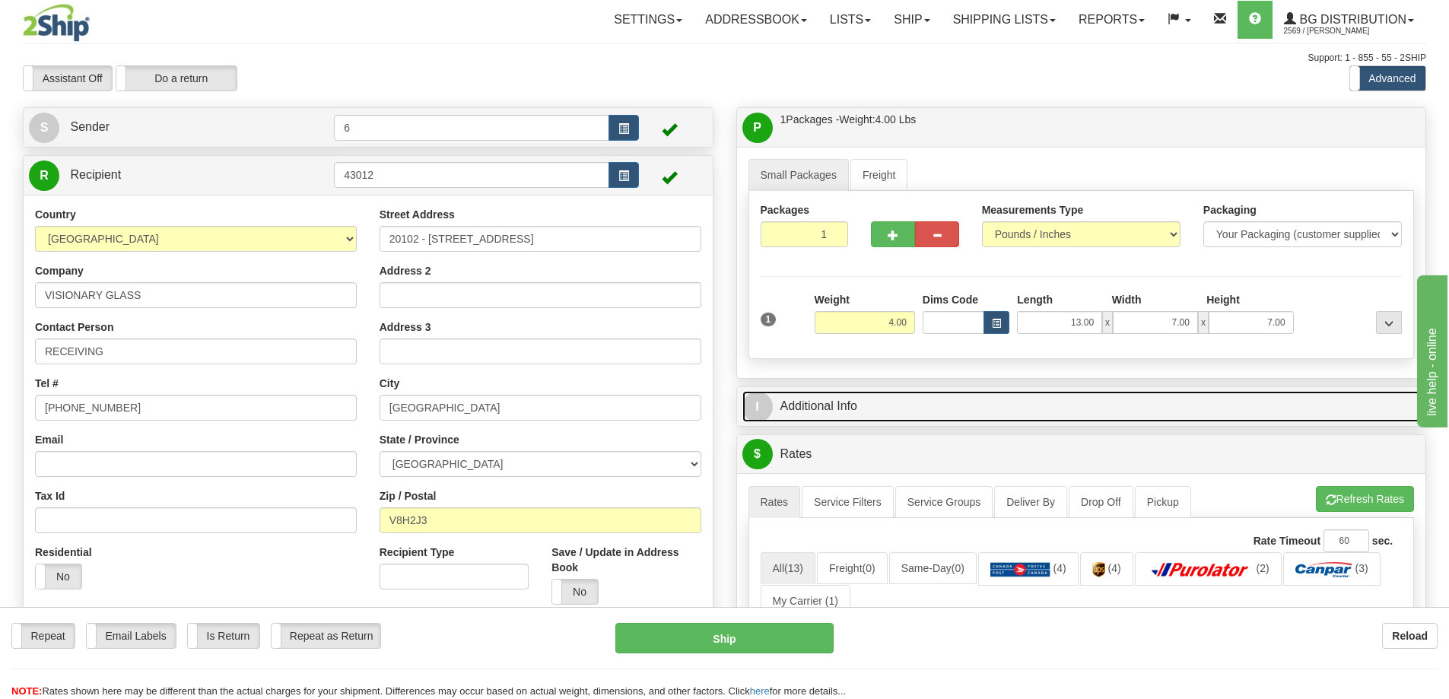
click at [1081, 415] on link "I Additional Info" at bounding box center [1082, 406] width 679 height 31
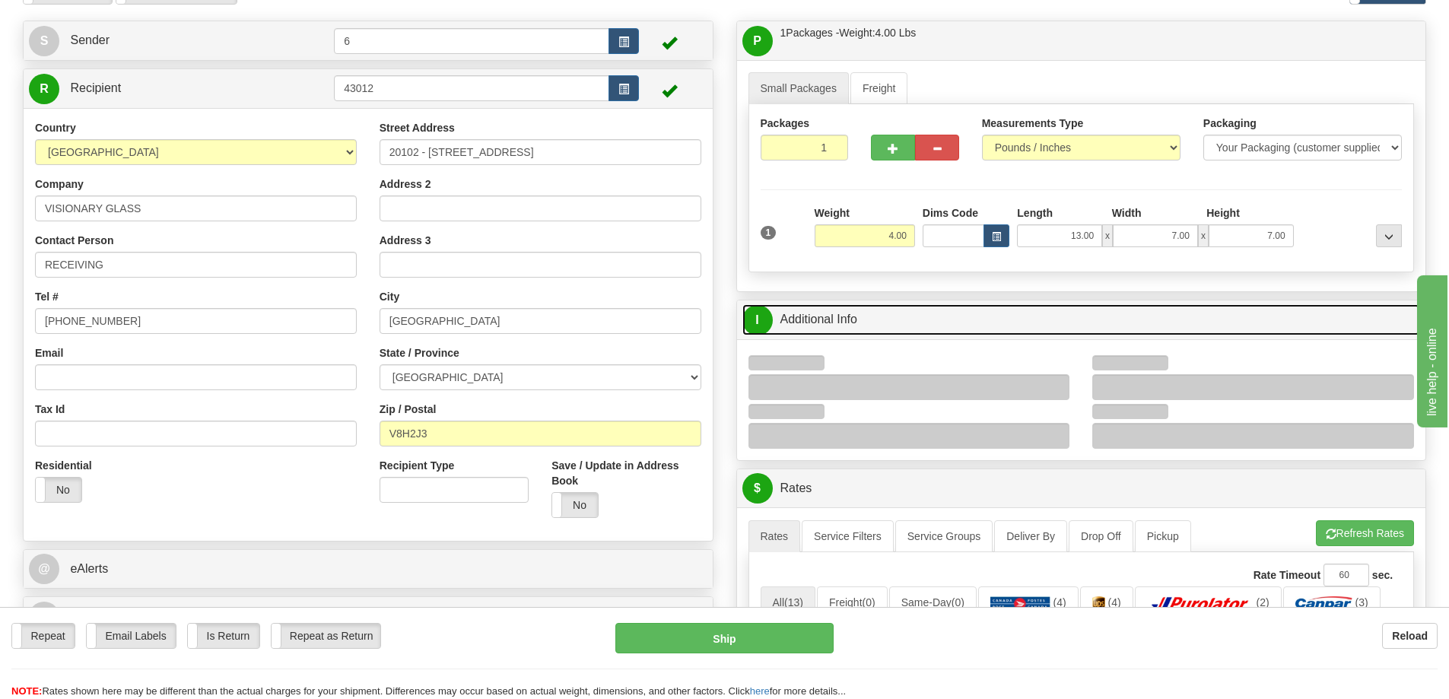
scroll to position [152, 0]
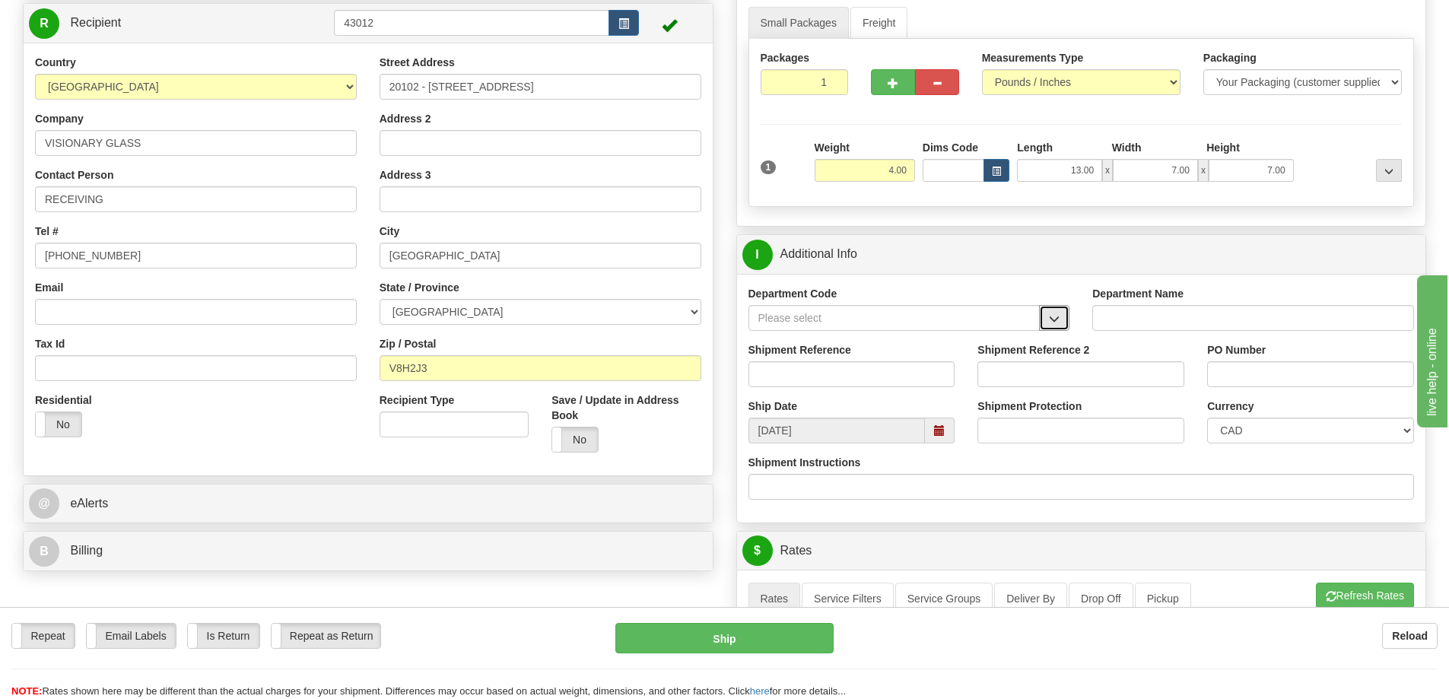
drag, startPoint x: 1056, startPoint y: 323, endPoint x: 1009, endPoint y: 329, distance: 47.7
click at [1054, 323] on span "button" at bounding box center [1054, 319] width 11 height 10
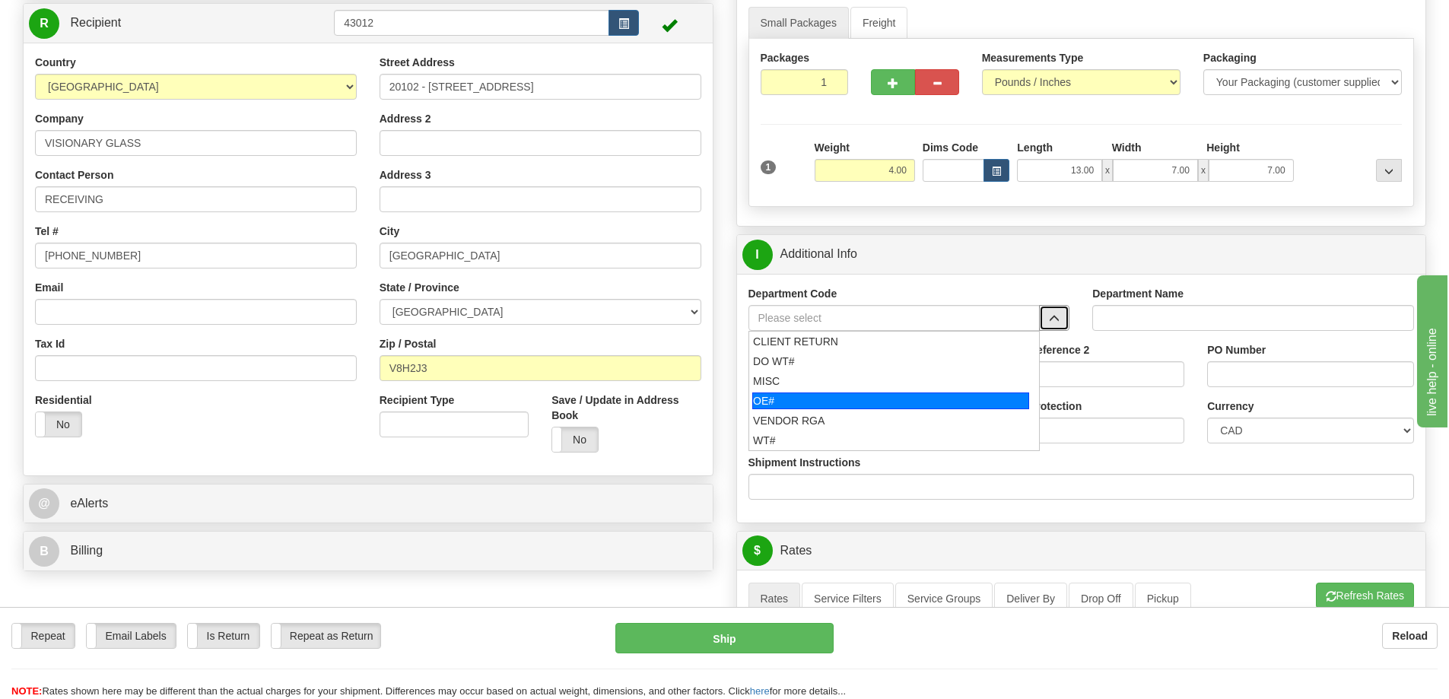
drag, startPoint x: 822, startPoint y: 406, endPoint x: 813, endPoint y: 383, distance: 24.9
click at [822, 405] on div "OE#" at bounding box center [890, 401] width 277 height 17
type input "OE#"
type input "ORDERS"
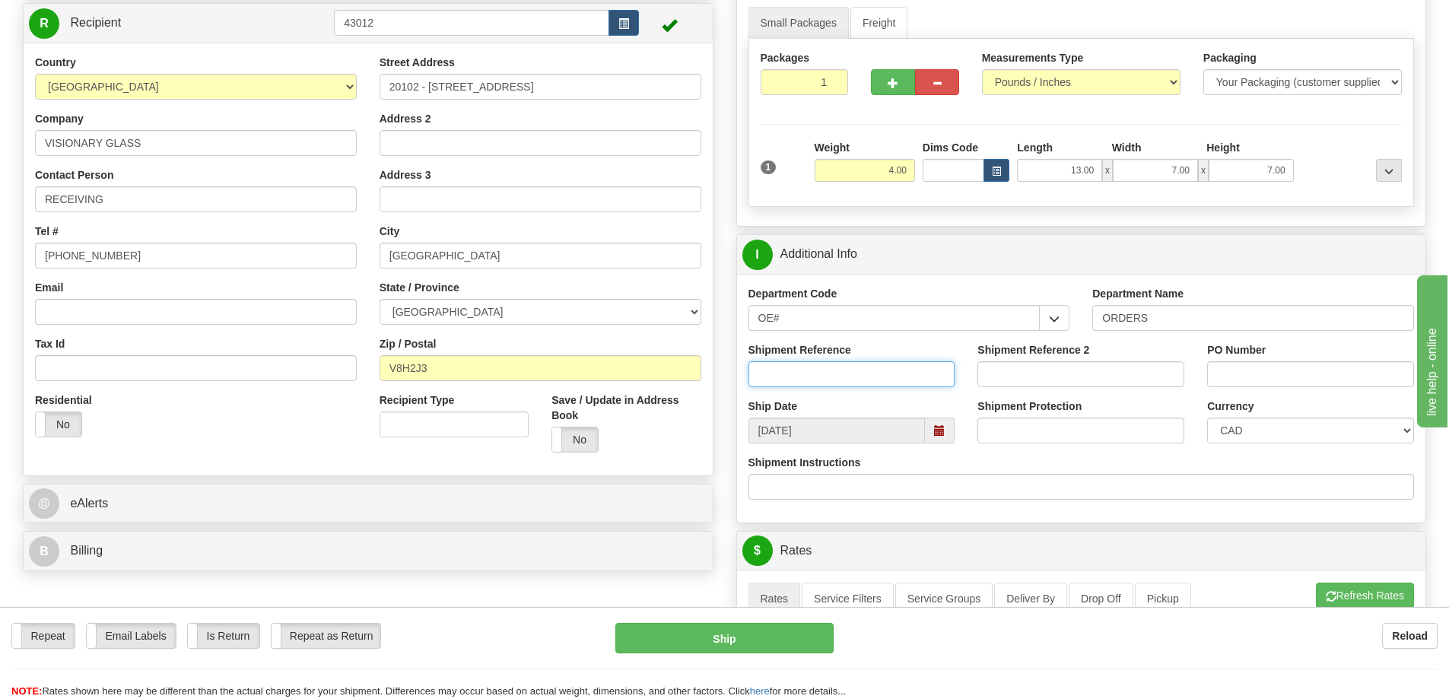
click at [811, 382] on input "Shipment Reference" at bounding box center [852, 374] width 207 height 26
type input "60031936-00"
click at [1228, 371] on input "PO Number" at bounding box center [1310, 374] width 207 height 26
type input "103765"
drag, startPoint x: 26, startPoint y: 578, endPoint x: 11, endPoint y: 574, distance: 15.2
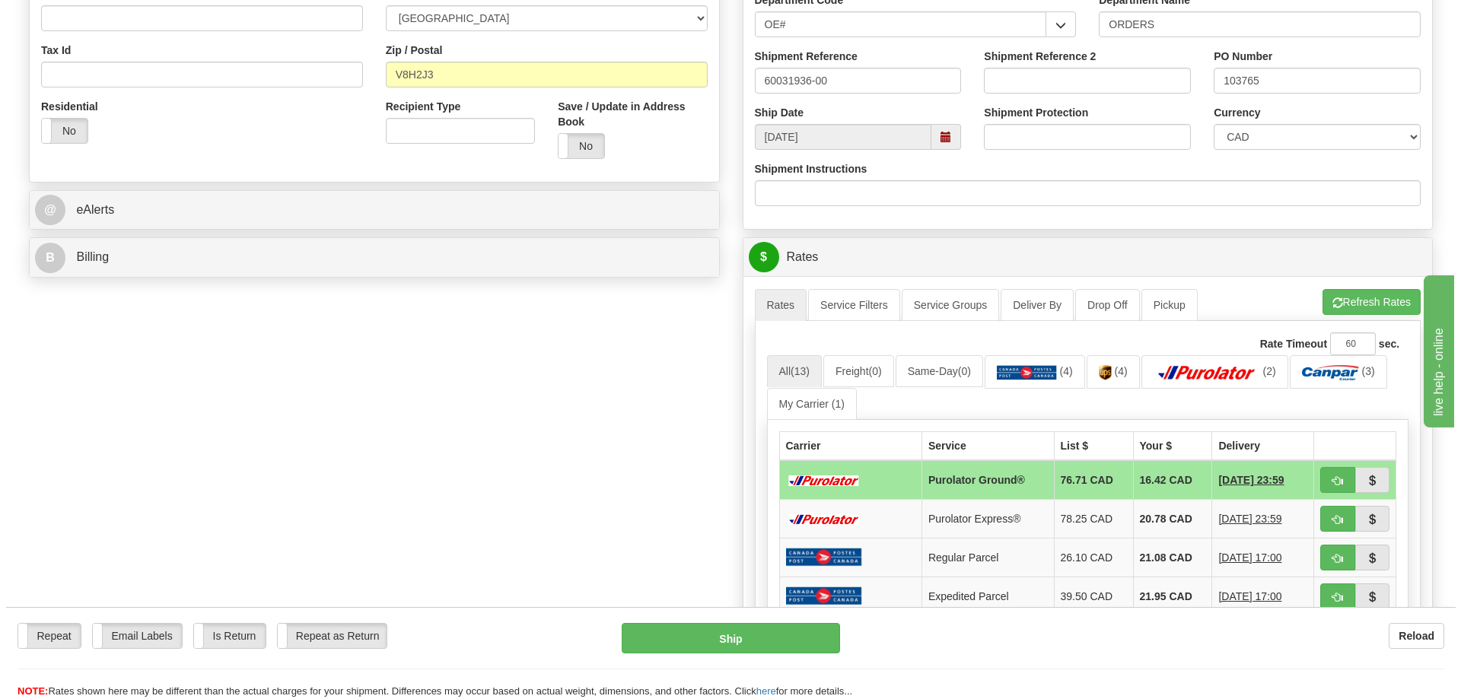
scroll to position [609, 0]
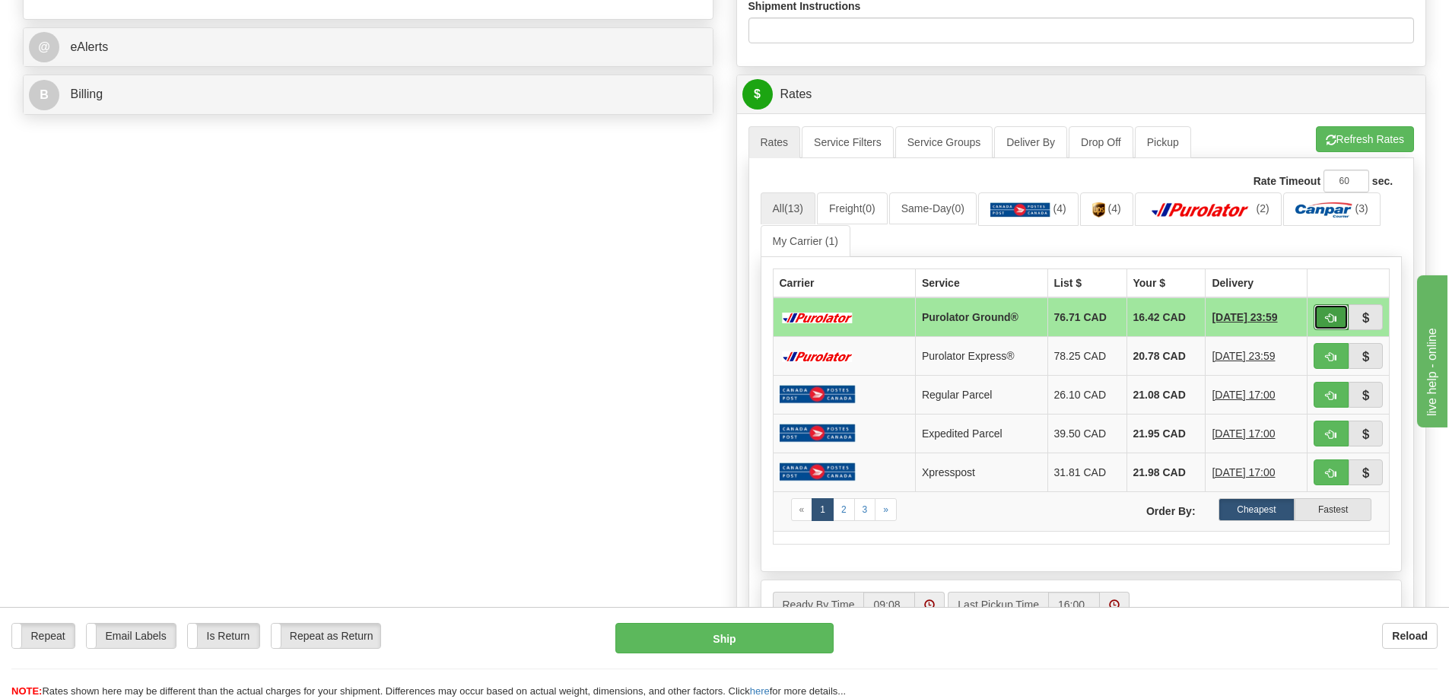
click at [1334, 321] on span "button" at bounding box center [1331, 318] width 11 height 10
type input "260"
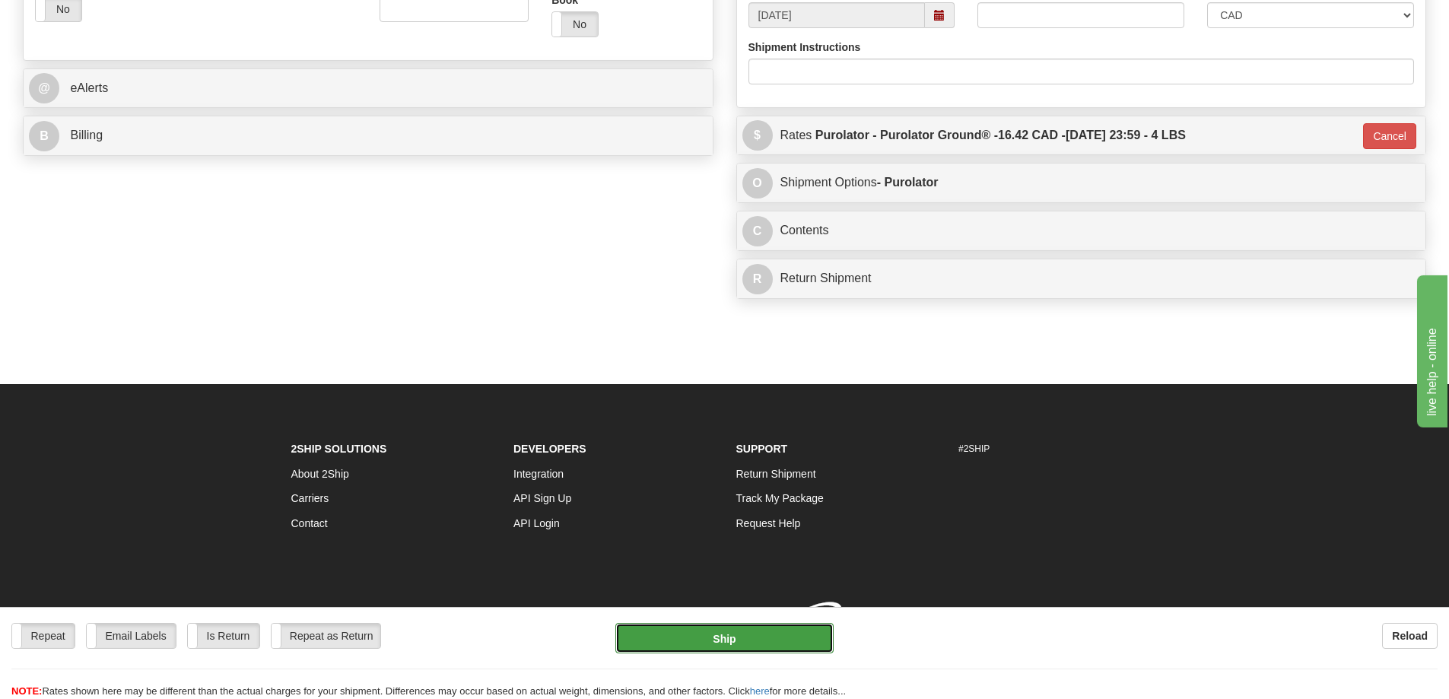
click at [737, 649] on button "Ship" at bounding box center [725, 638] width 218 height 30
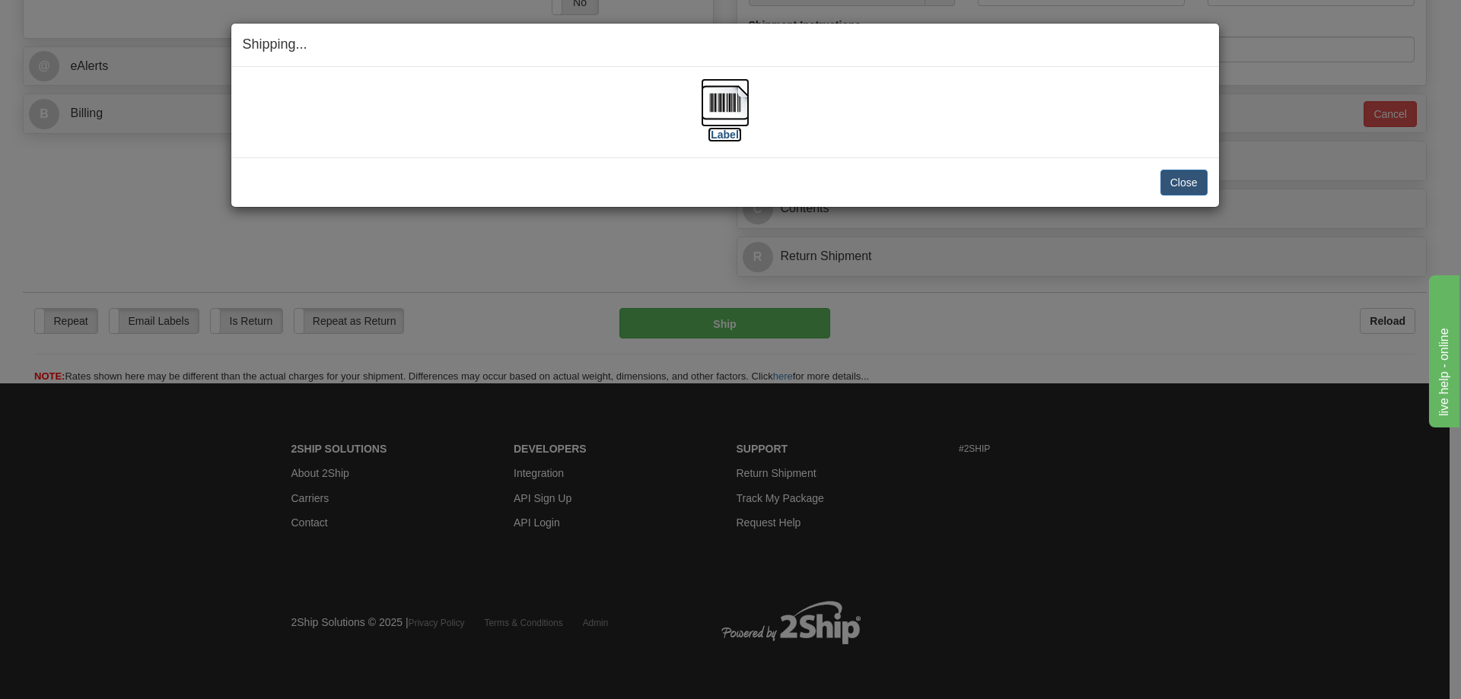
click at [728, 138] on label "[Label]" at bounding box center [725, 134] width 35 height 15
click at [1173, 179] on button "Close" at bounding box center [1183, 183] width 47 height 26
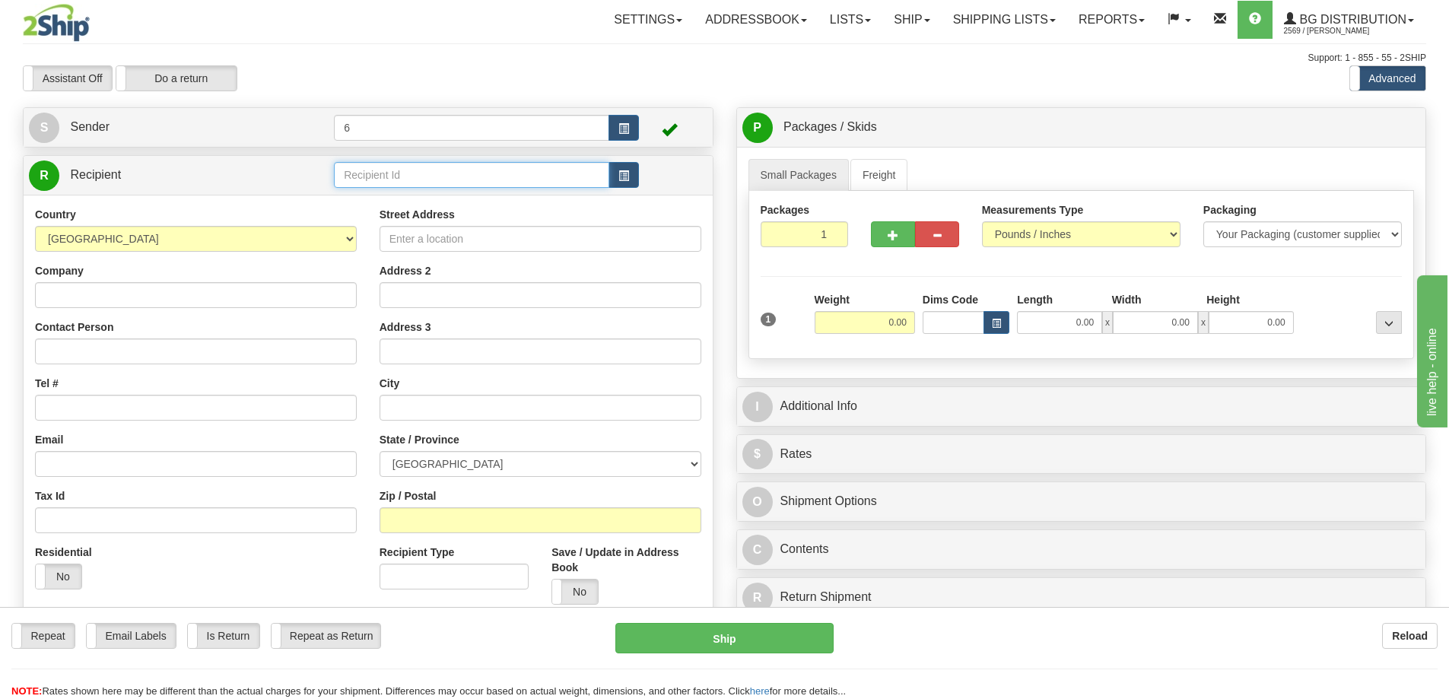
click at [398, 170] on input "text" at bounding box center [471, 175] width 275 height 26
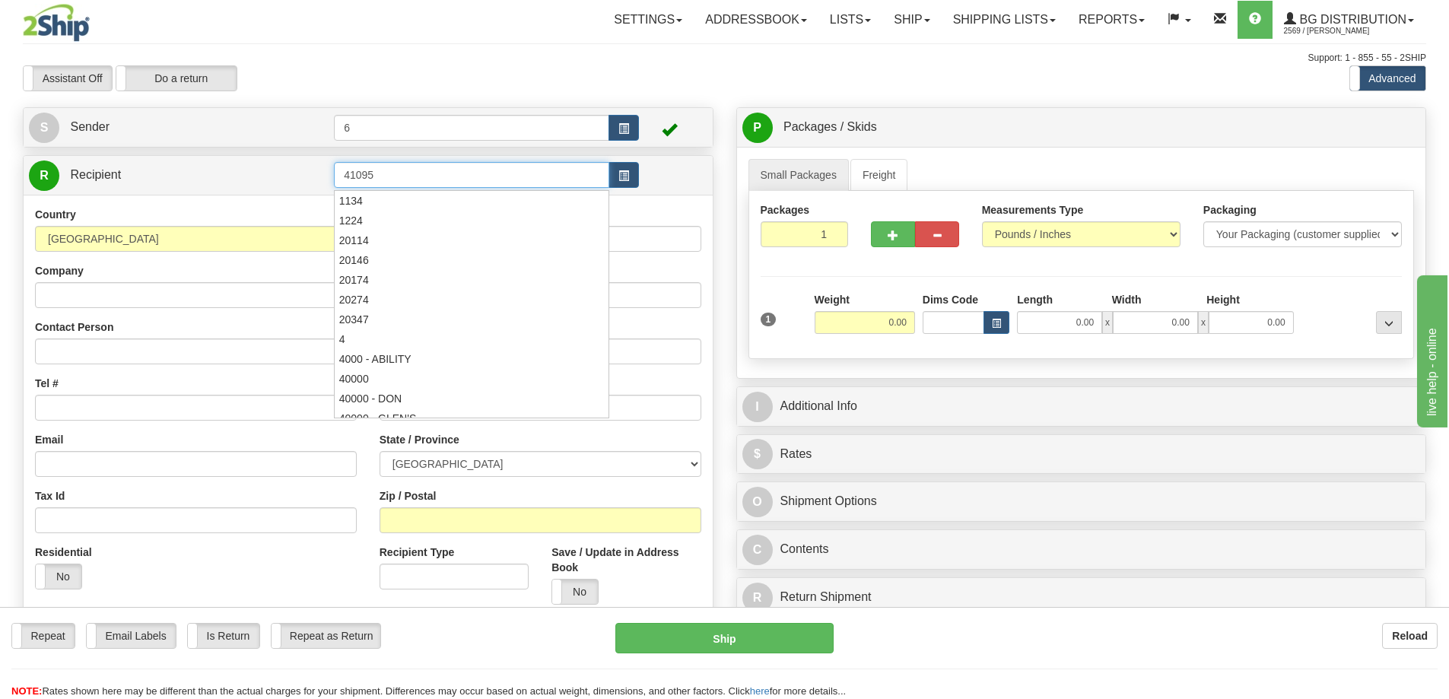
type input "41095"
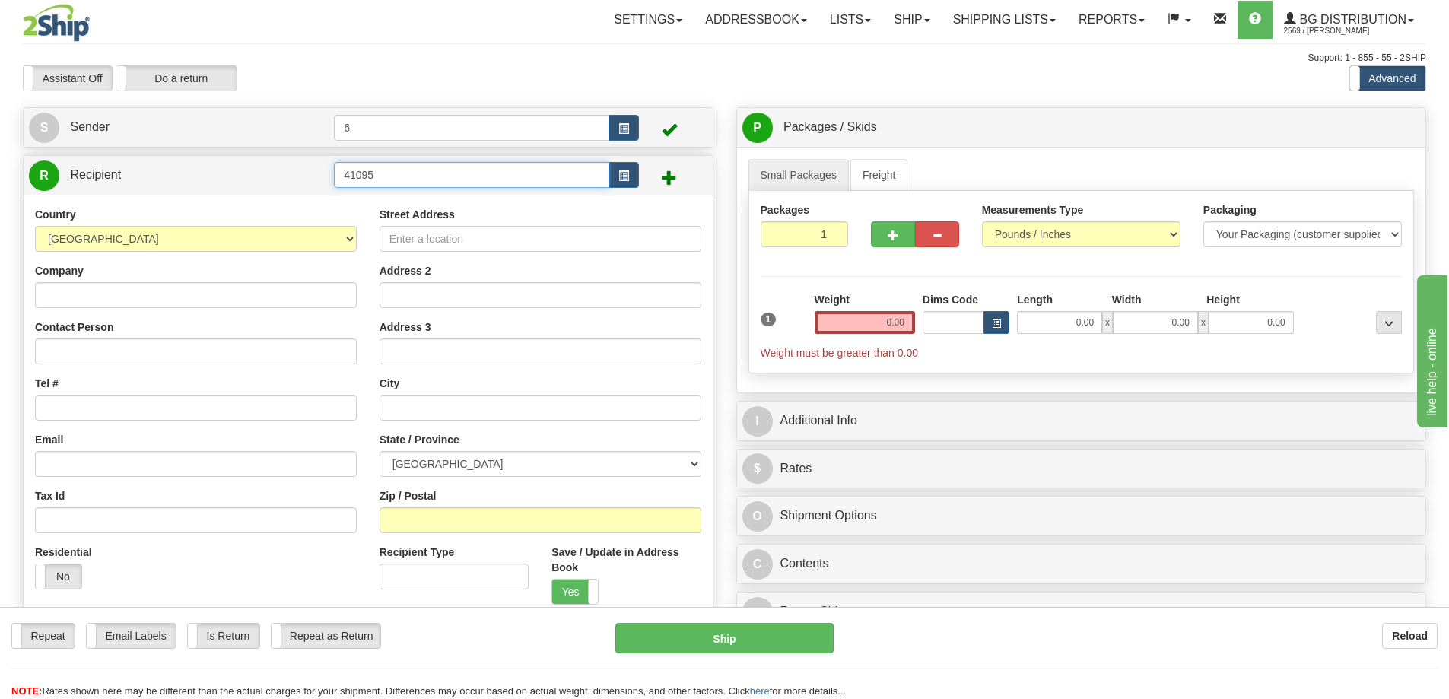
drag, startPoint x: 407, startPoint y: 178, endPoint x: 279, endPoint y: 189, distance: 128.3
click at [279, 189] on tr "R Recipient 41095" at bounding box center [368, 175] width 679 height 31
type input "41022"
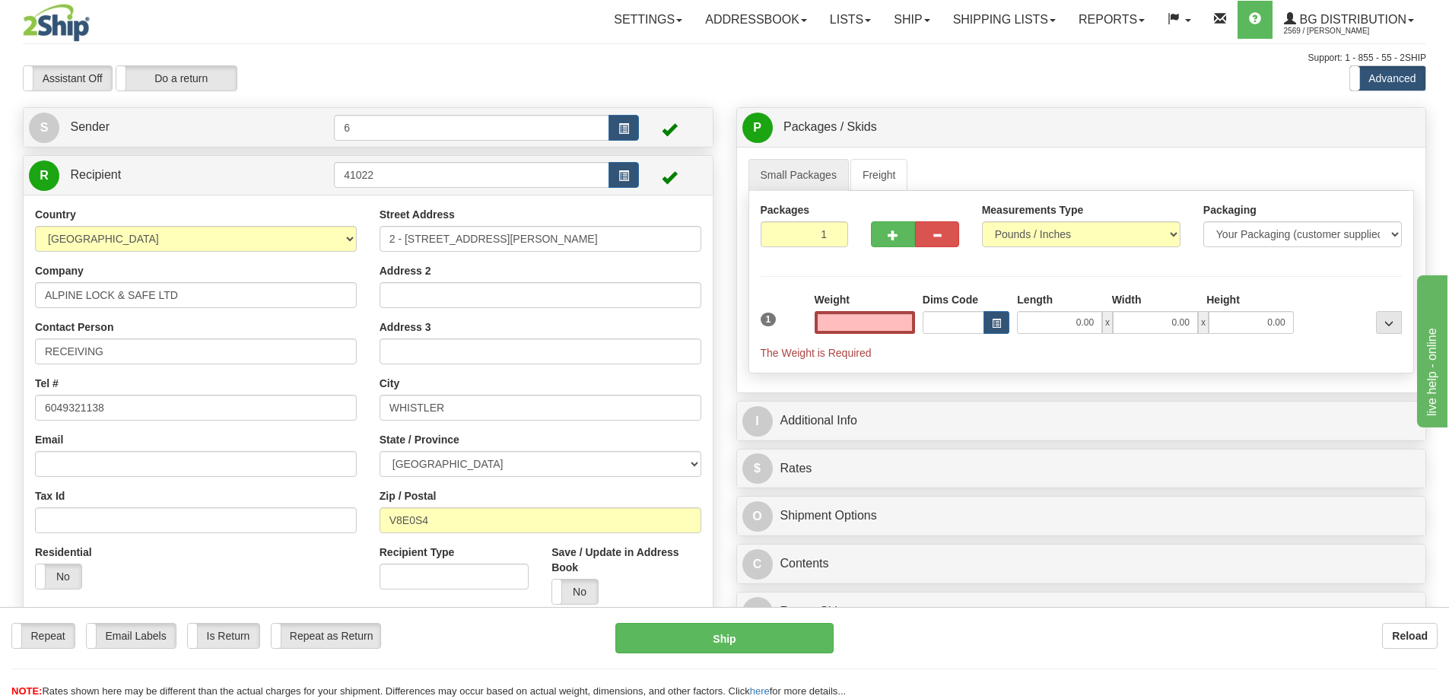
type input "0.00"
click at [868, 337] on div "Weight 0.00" at bounding box center [865, 318] width 108 height 53
click at [867, 332] on input "0.00" at bounding box center [865, 322] width 100 height 23
type input "s"
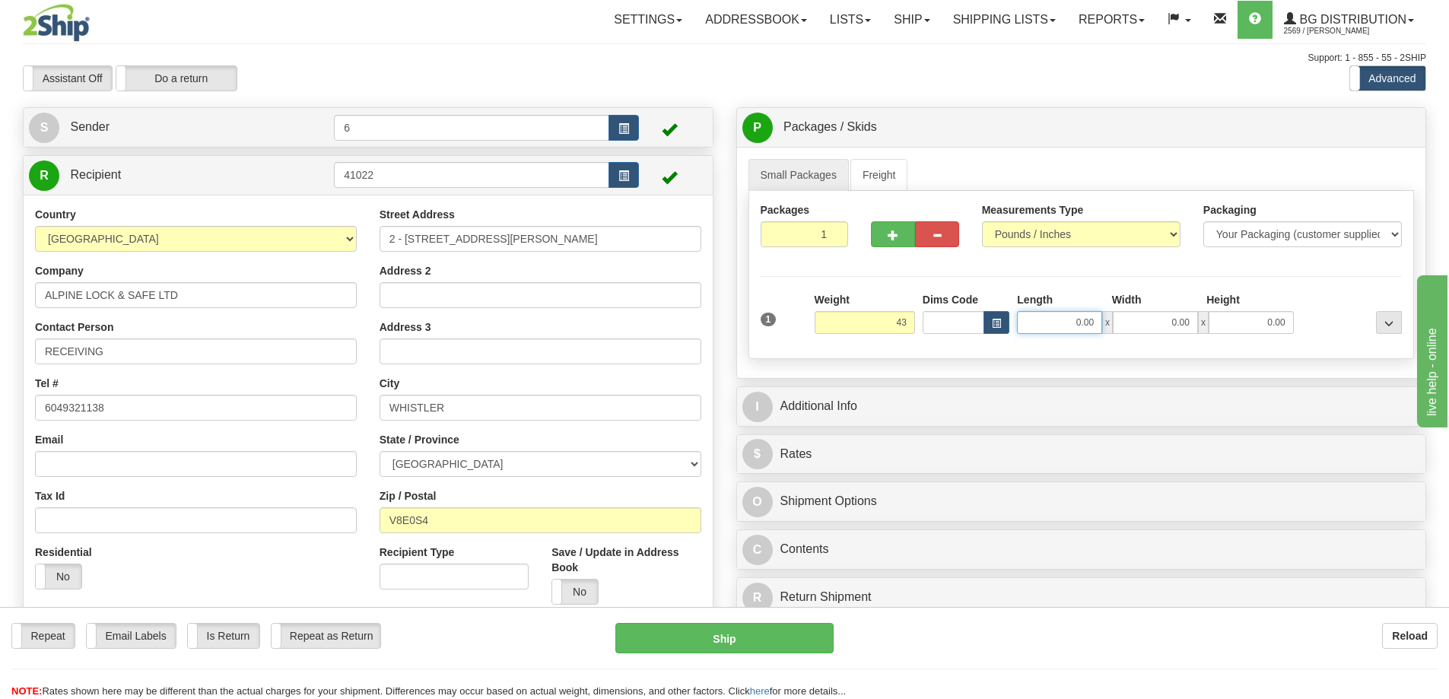
type input "43.00"
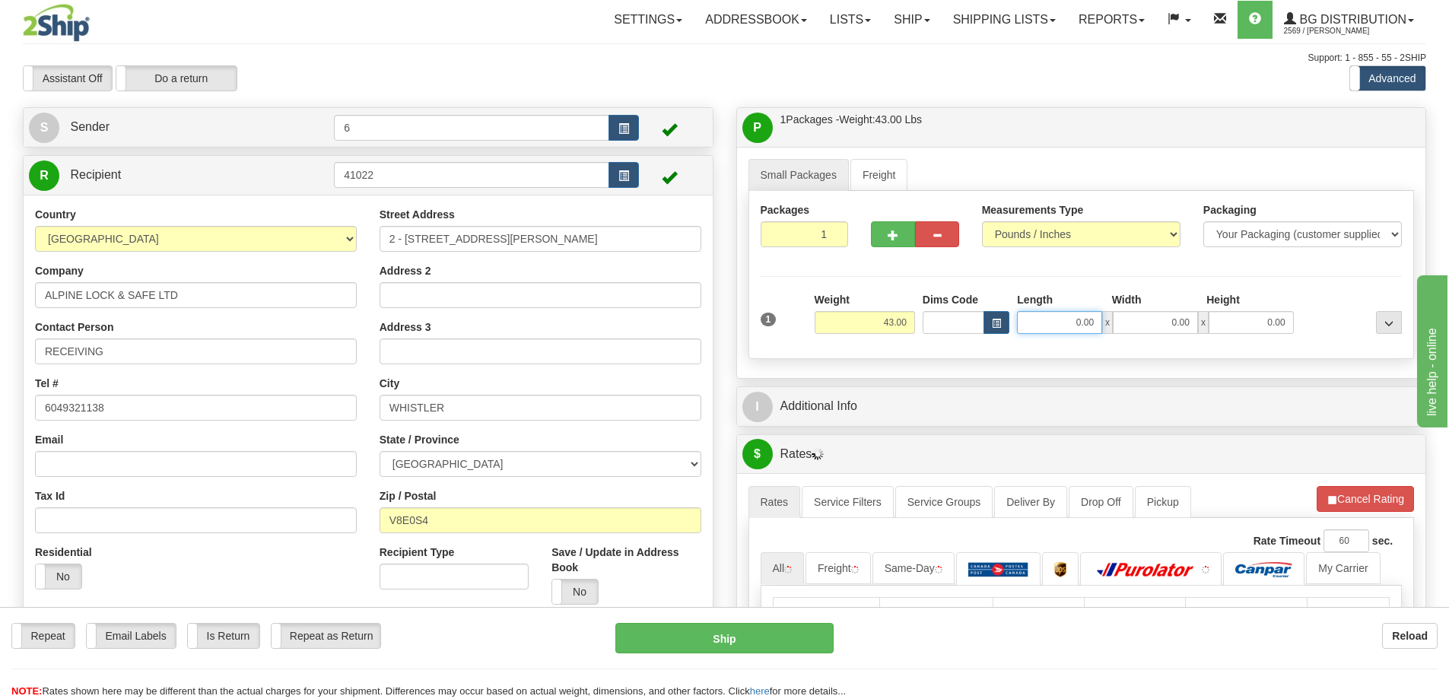
click at [1073, 323] on input "0.00" at bounding box center [1059, 322] width 85 height 23
type input "12.00"
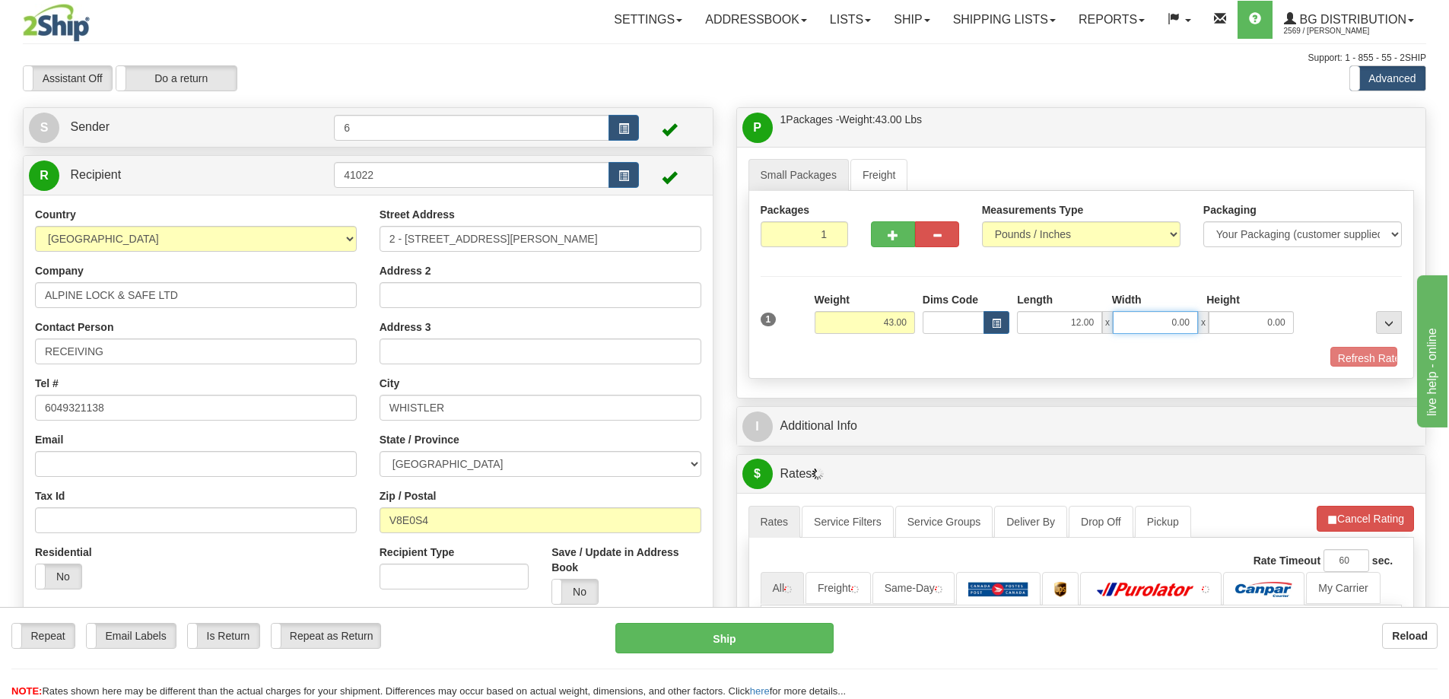
drag, startPoint x: 1171, startPoint y: 321, endPoint x: 1231, endPoint y: 322, distance: 60.1
click at [1231, 322] on div "12.00 x 0.00 x 0.00" at bounding box center [1155, 322] width 276 height 23
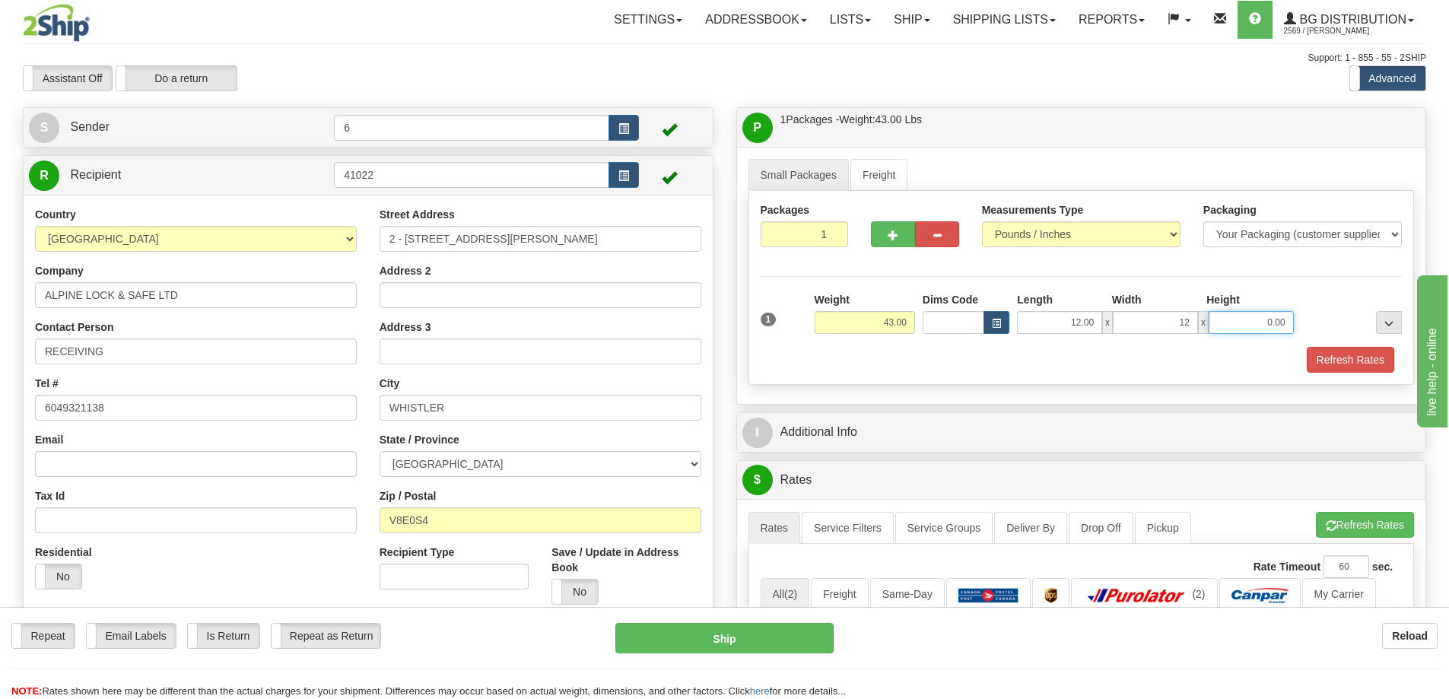
type input "12.00"
drag, startPoint x: 1262, startPoint y: 317, endPoint x: 1317, endPoint y: 325, distance: 56.1
click at [1293, 321] on input "1" at bounding box center [1251, 322] width 85 height 23
type input "12.00"
click at [1358, 348] on div "1 Weight 43.00 Dims Code" at bounding box center [1082, 332] width 642 height 81
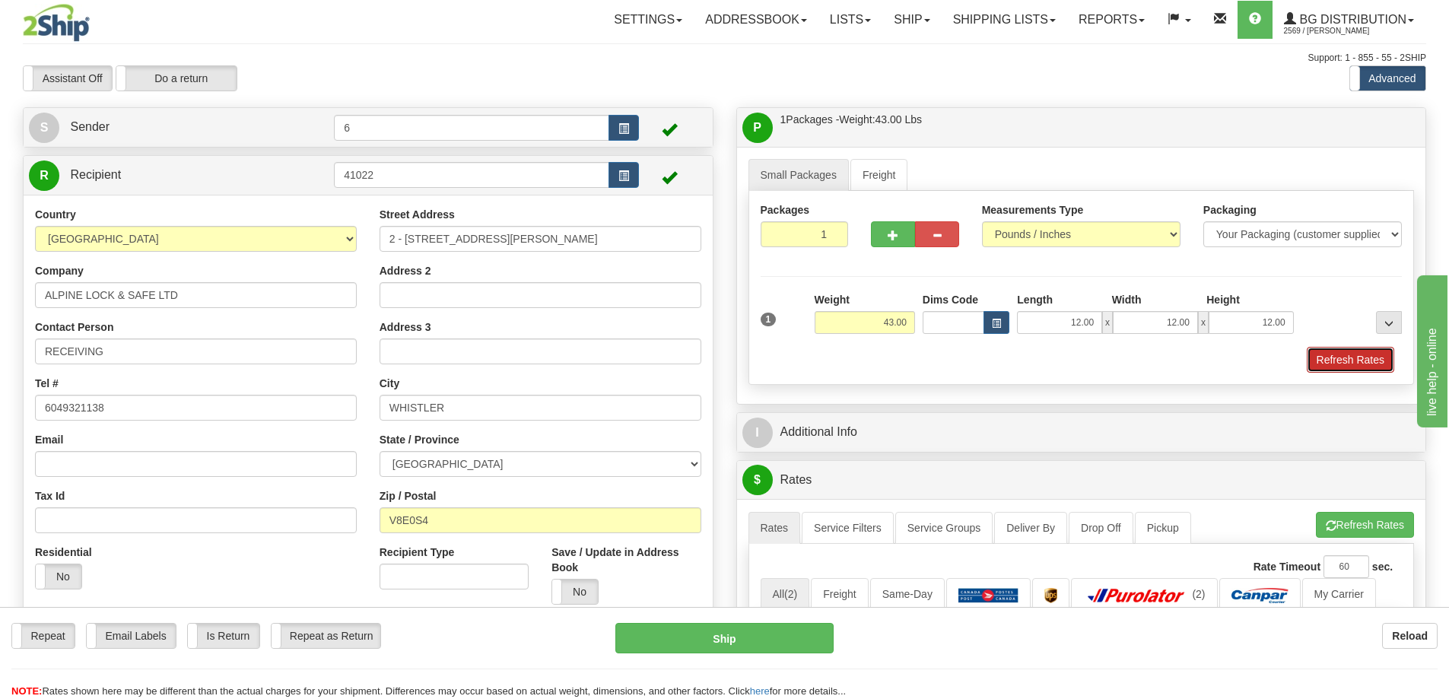
click at [1357, 364] on button "Refresh Rates" at bounding box center [1350, 360] width 87 height 26
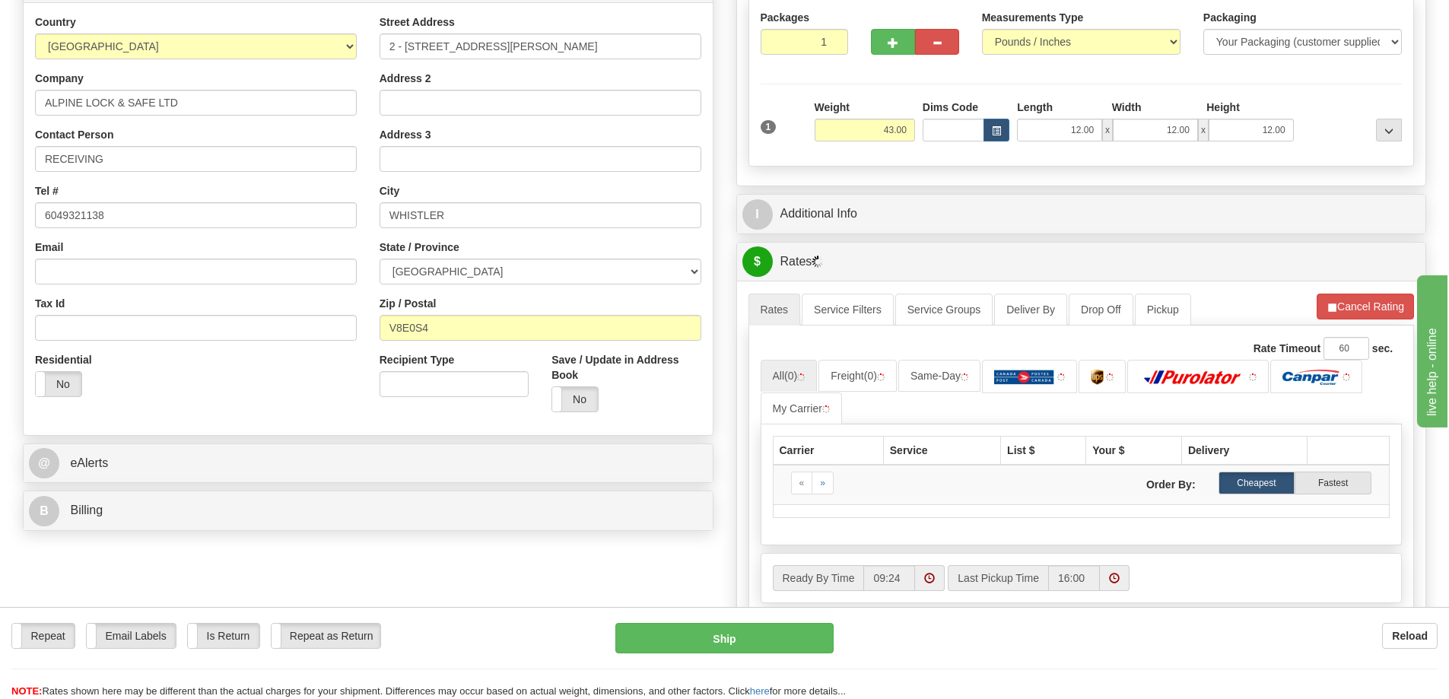
scroll to position [304, 0]
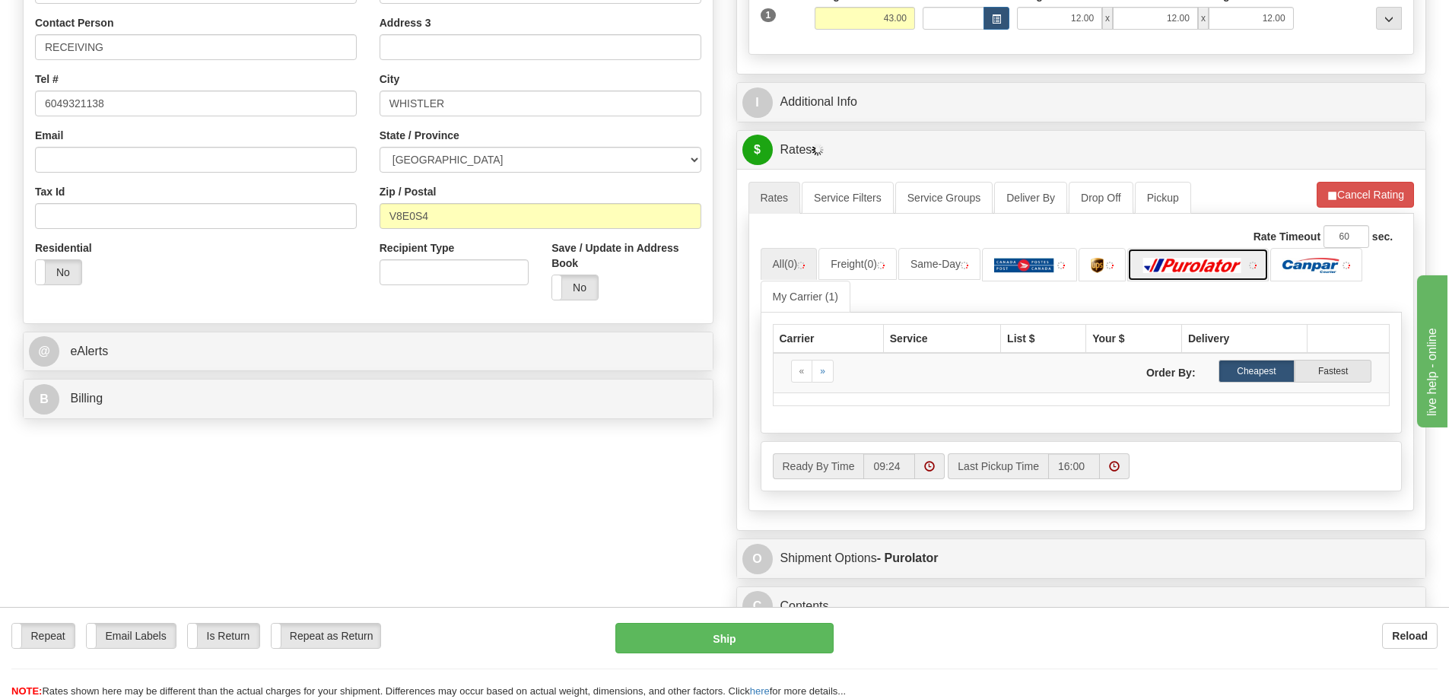
click at [1191, 275] on link at bounding box center [1199, 264] width 142 height 33
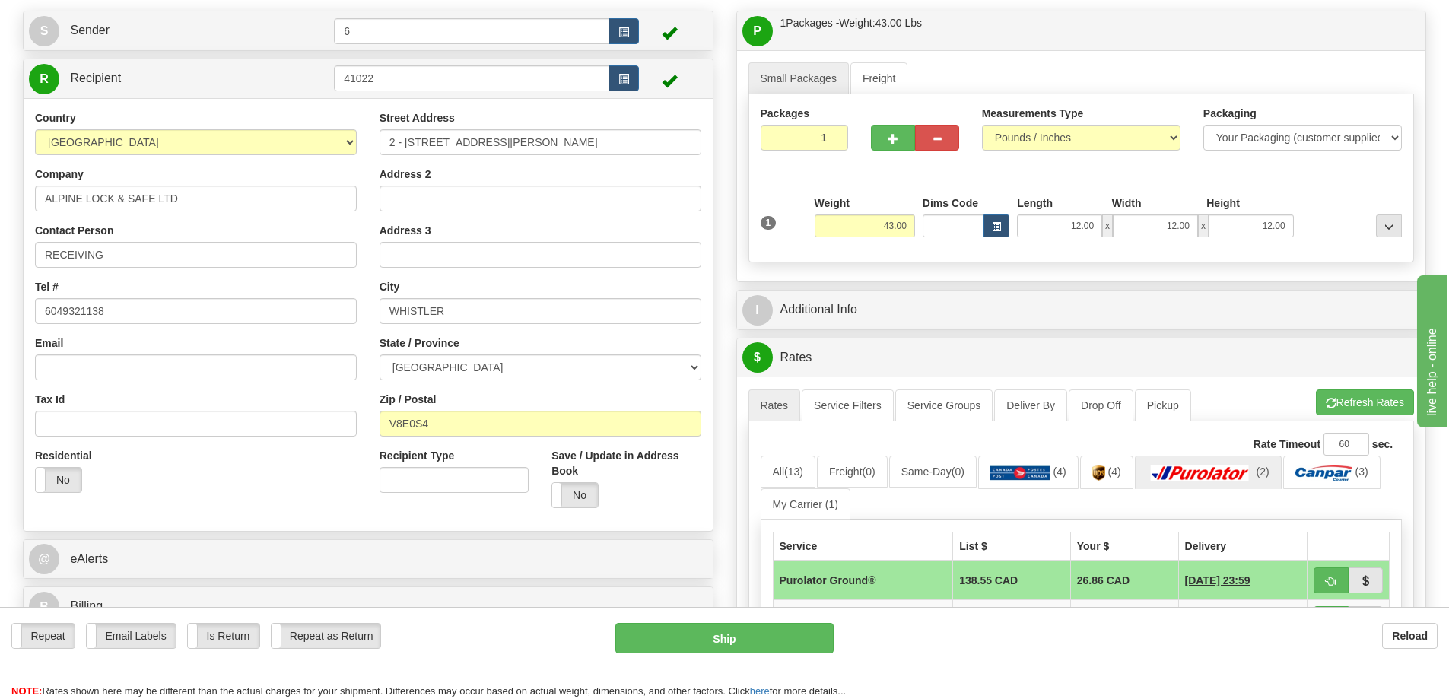
scroll to position [0, 0]
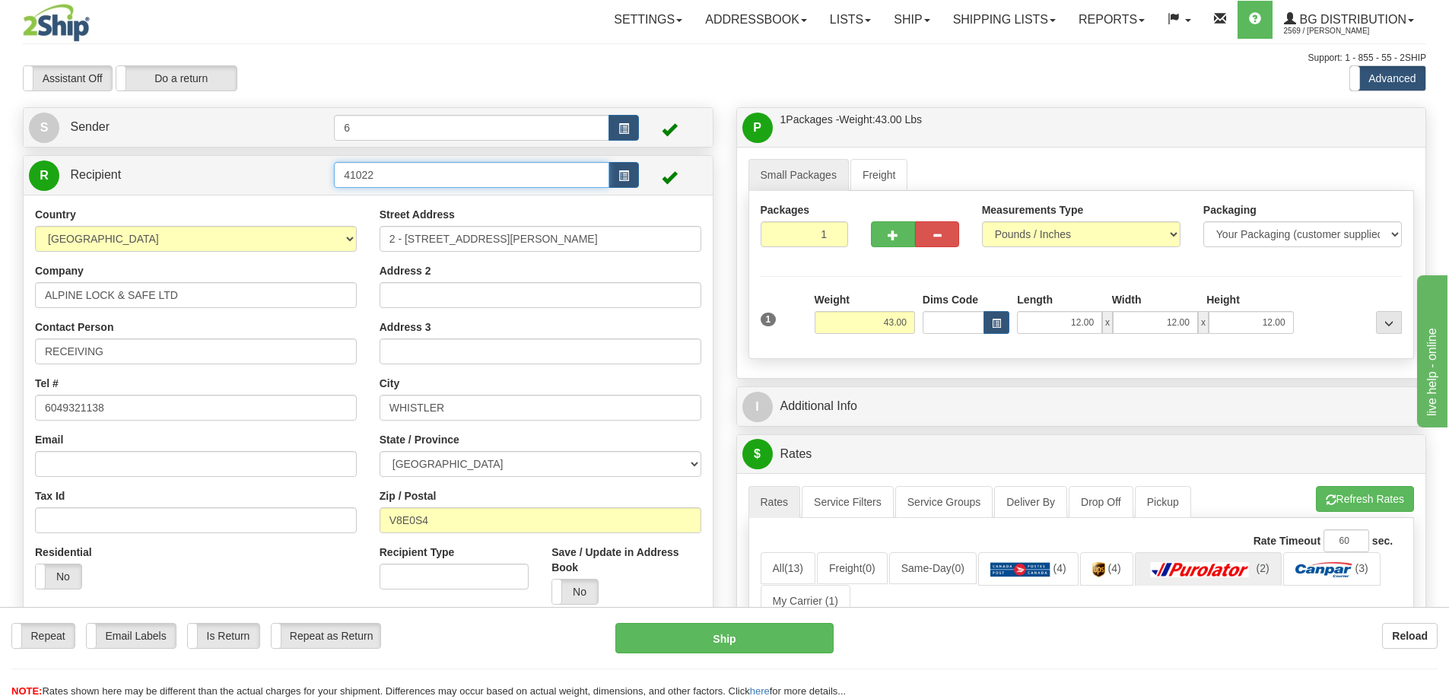
click at [501, 173] on input "41022" at bounding box center [471, 175] width 275 height 26
drag, startPoint x: 499, startPoint y: 173, endPoint x: 173, endPoint y: 192, distance: 326.2
click at [173, 195] on div "R Recipient 41022" at bounding box center [368, 175] width 689 height 39
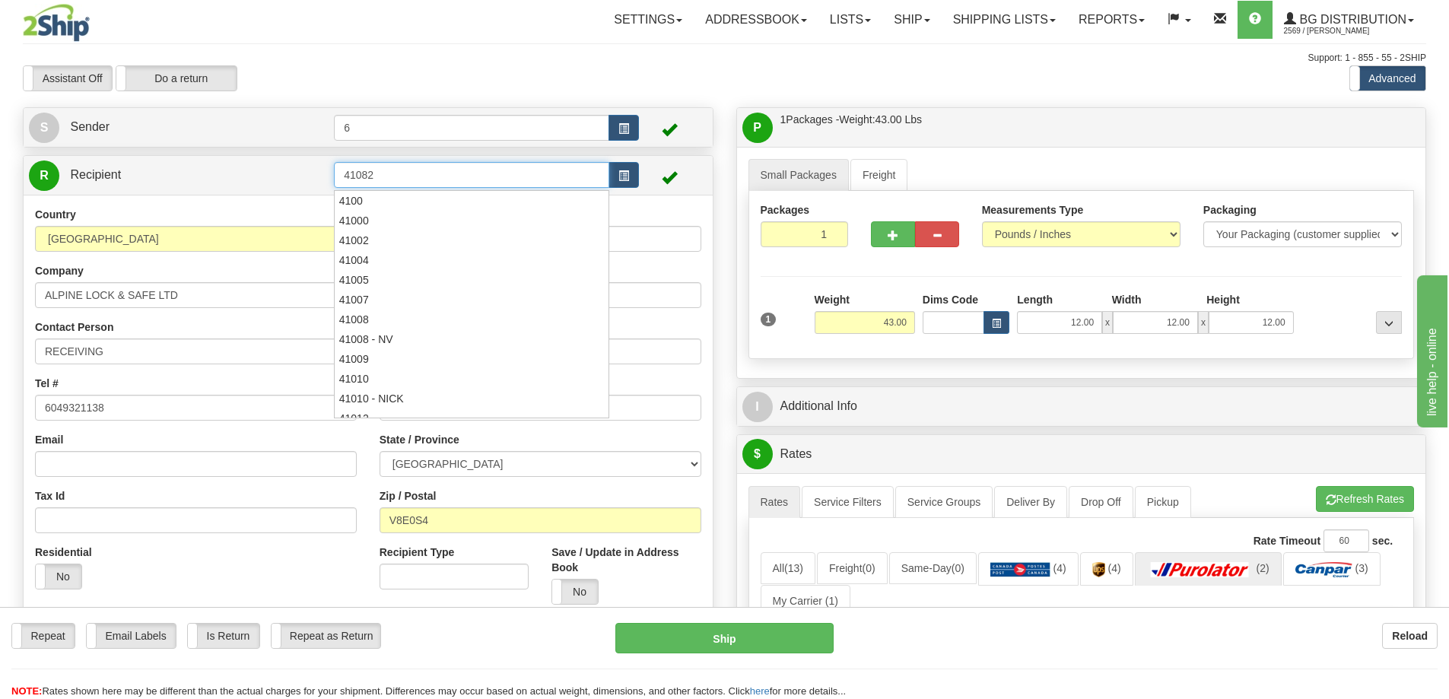
type input "41082"
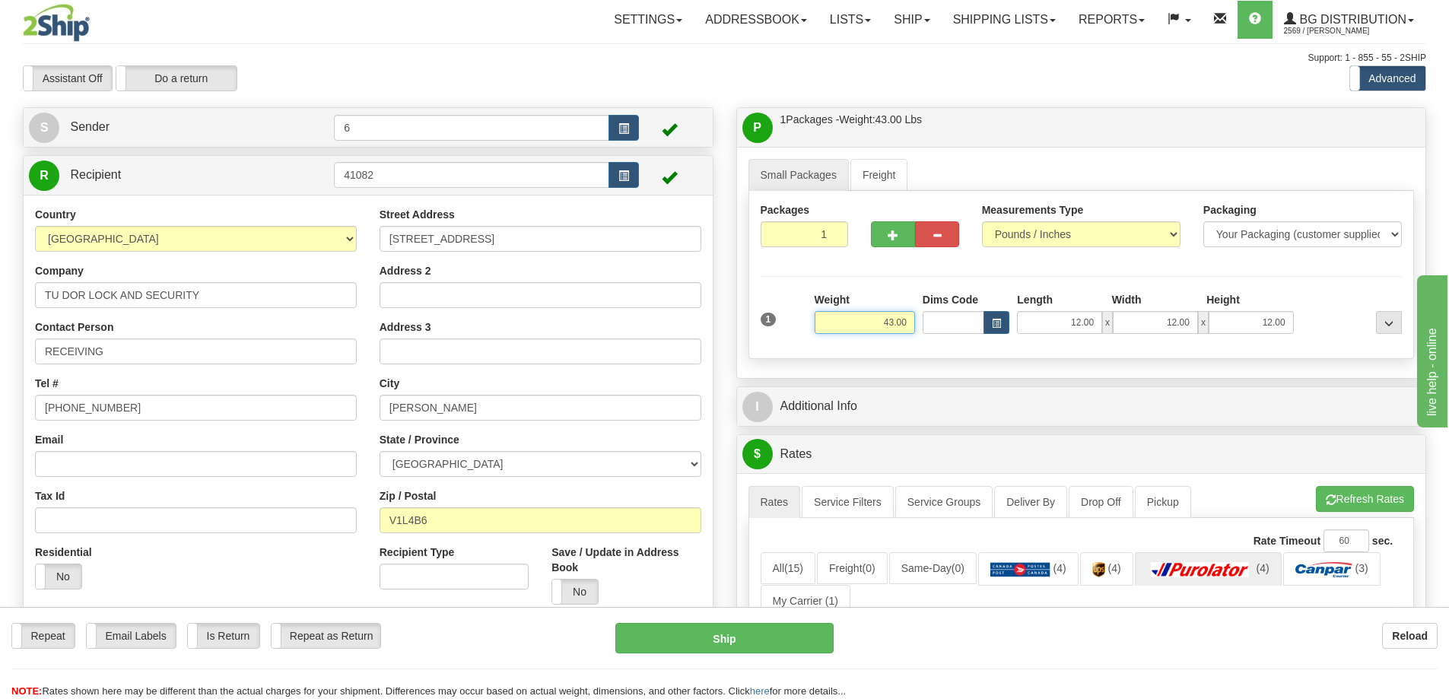
drag, startPoint x: 867, startPoint y: 330, endPoint x: 1021, endPoint y: 304, distance: 156.6
click at [1036, 319] on div "1 Weight 43.00 Dims Code x x" at bounding box center [1082, 319] width 650 height 54
type input "42.00"
type input "37.00"
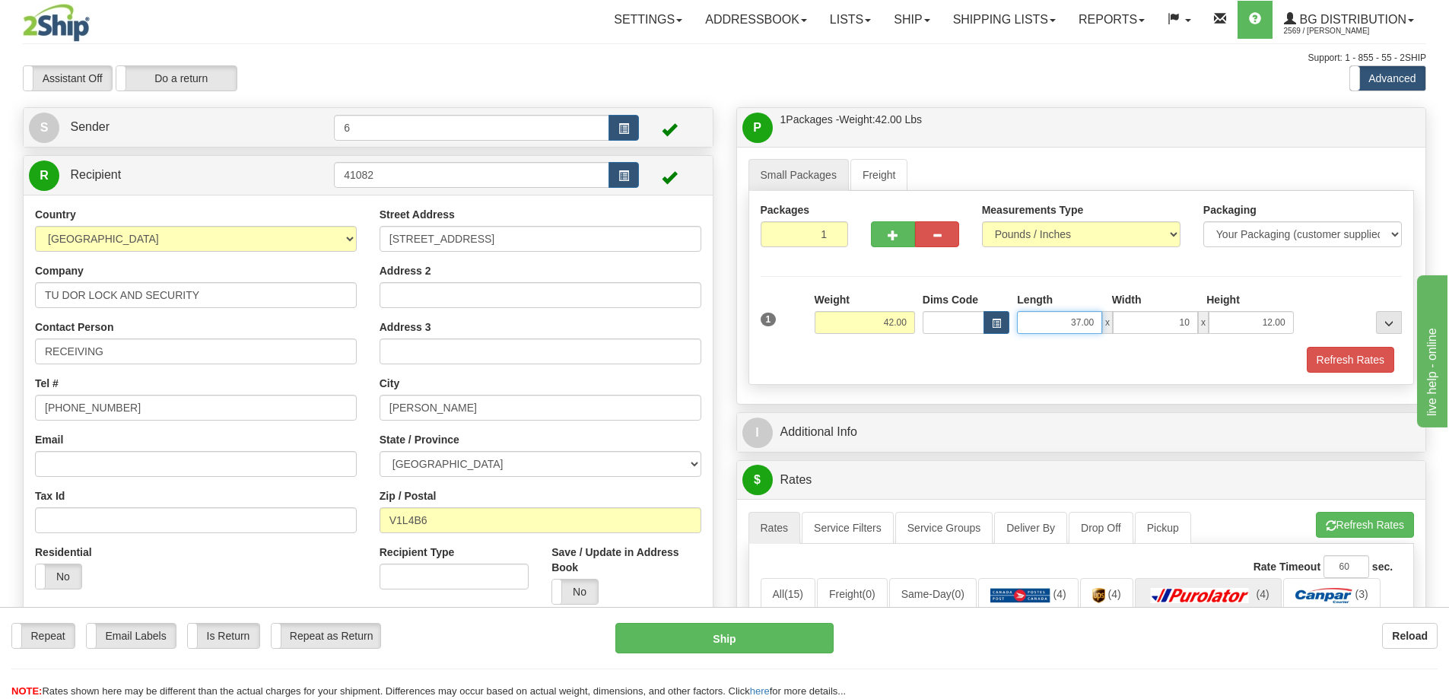
type input "10.00"
drag, startPoint x: 1044, startPoint y: 326, endPoint x: 1228, endPoint y: 343, distance: 185.0
click at [1230, 343] on div "1 Weight 42.00 Dims Code x x" at bounding box center [1082, 319] width 650 height 54
type input "42.00"
type input "11.00"
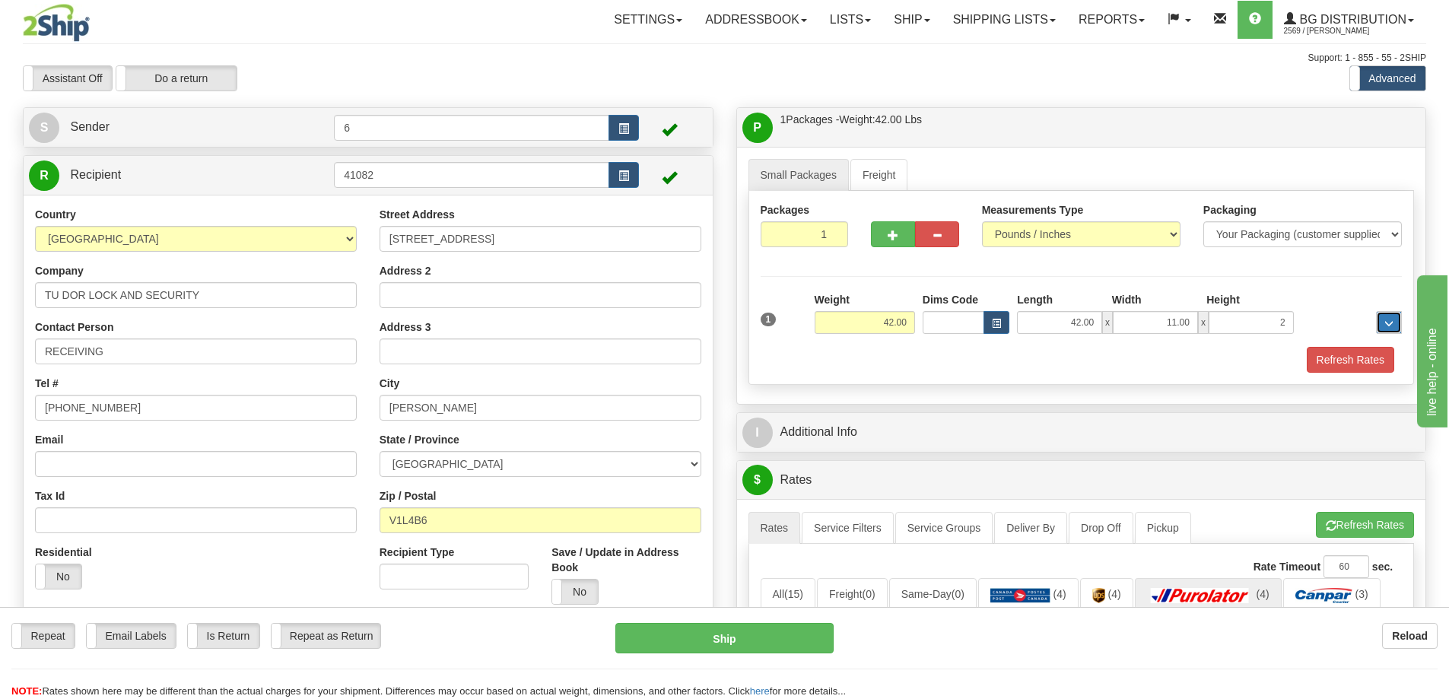
type input "2.00"
drag, startPoint x: 2658, startPoint y: 757, endPoint x: 1522, endPoint y: 427, distance: 1183.7
type input "6"
type input "8.00"
click at [873, 224] on button "button" at bounding box center [893, 234] width 44 height 26
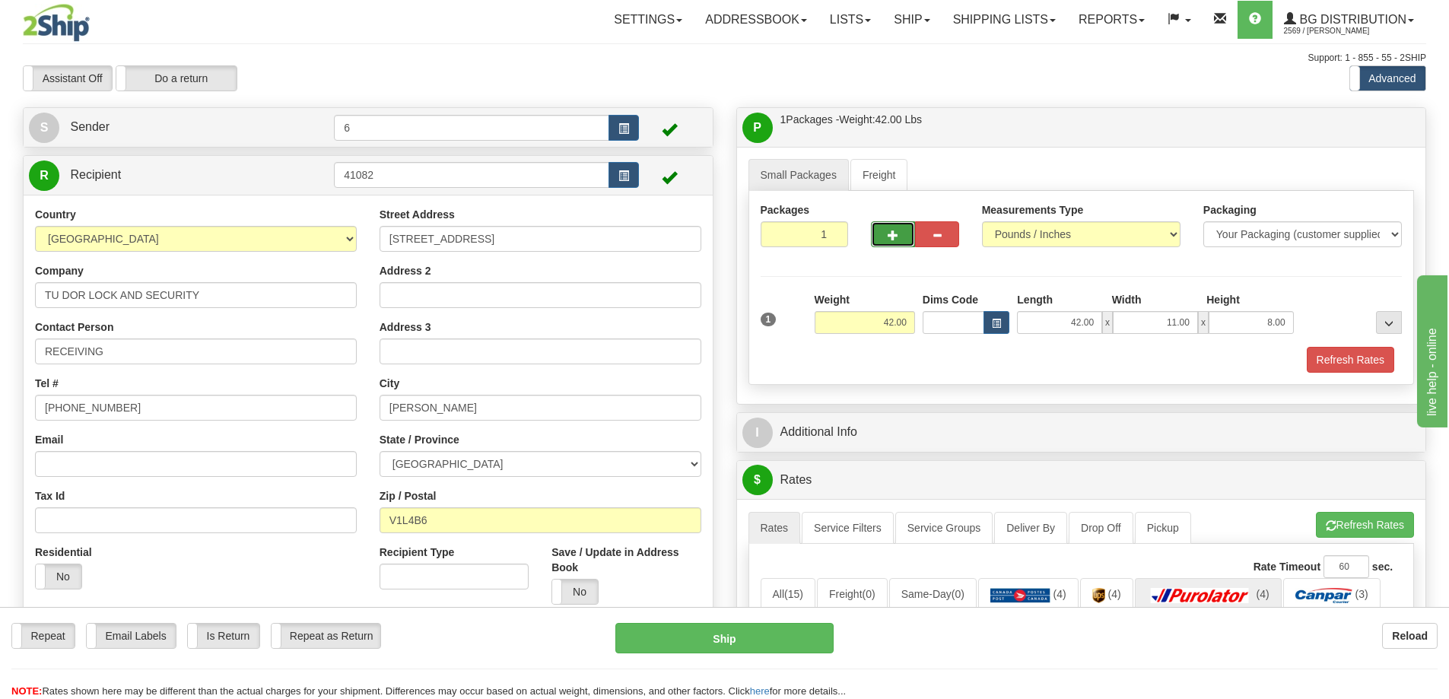
radio input "true"
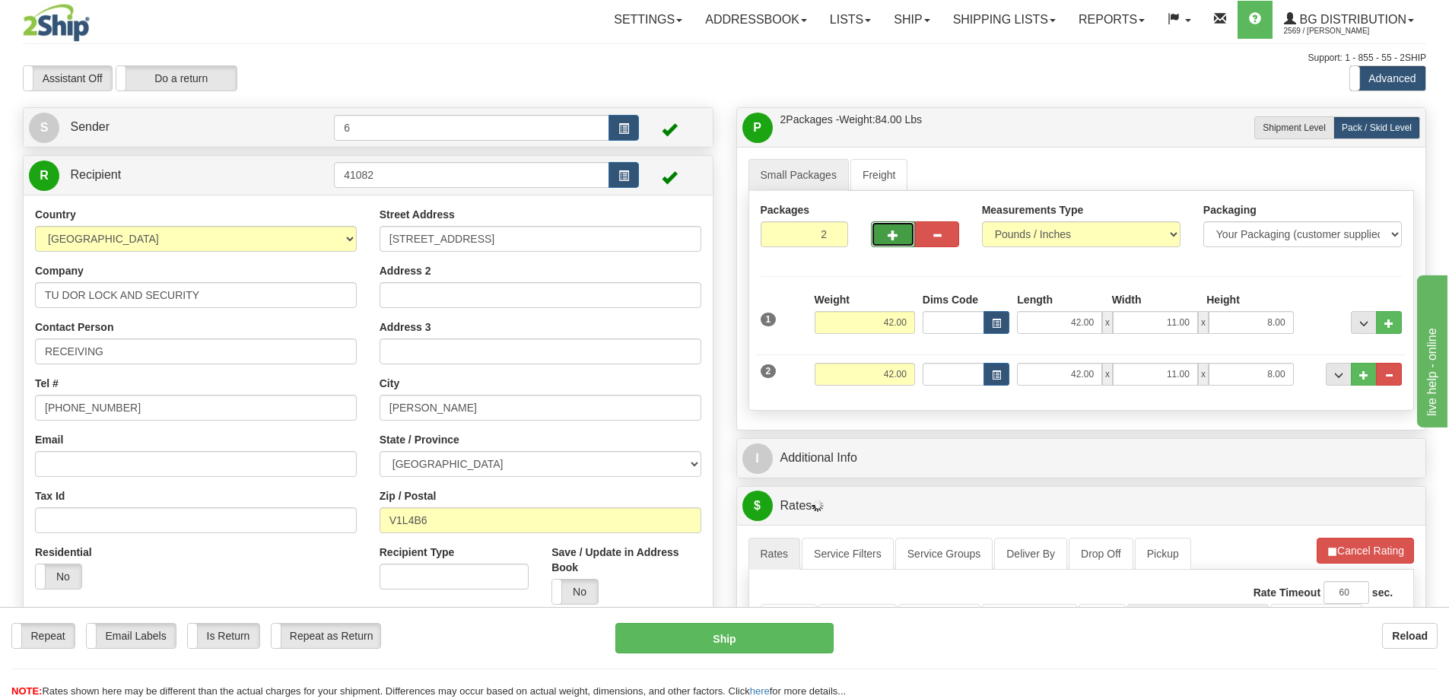
click at [889, 236] on span "button" at bounding box center [893, 236] width 11 height 10
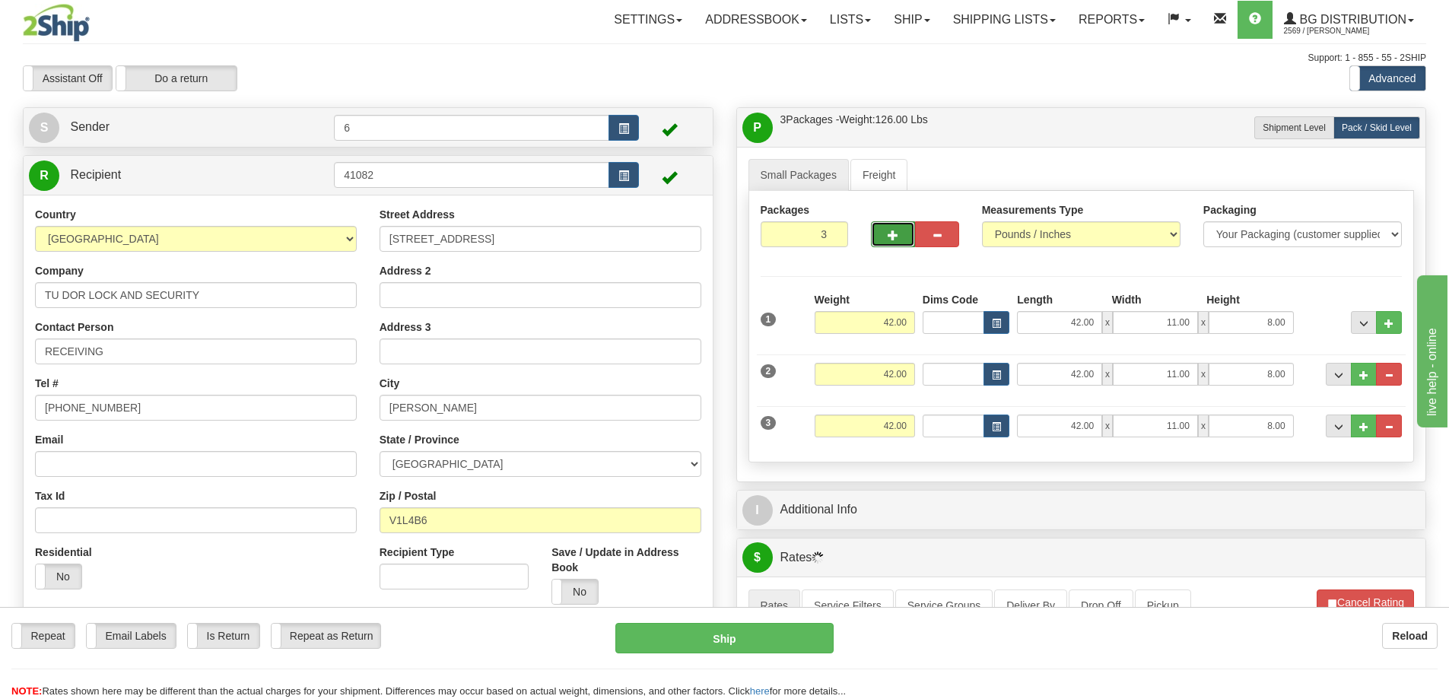
click at [889, 236] on span "button" at bounding box center [893, 236] width 11 height 10
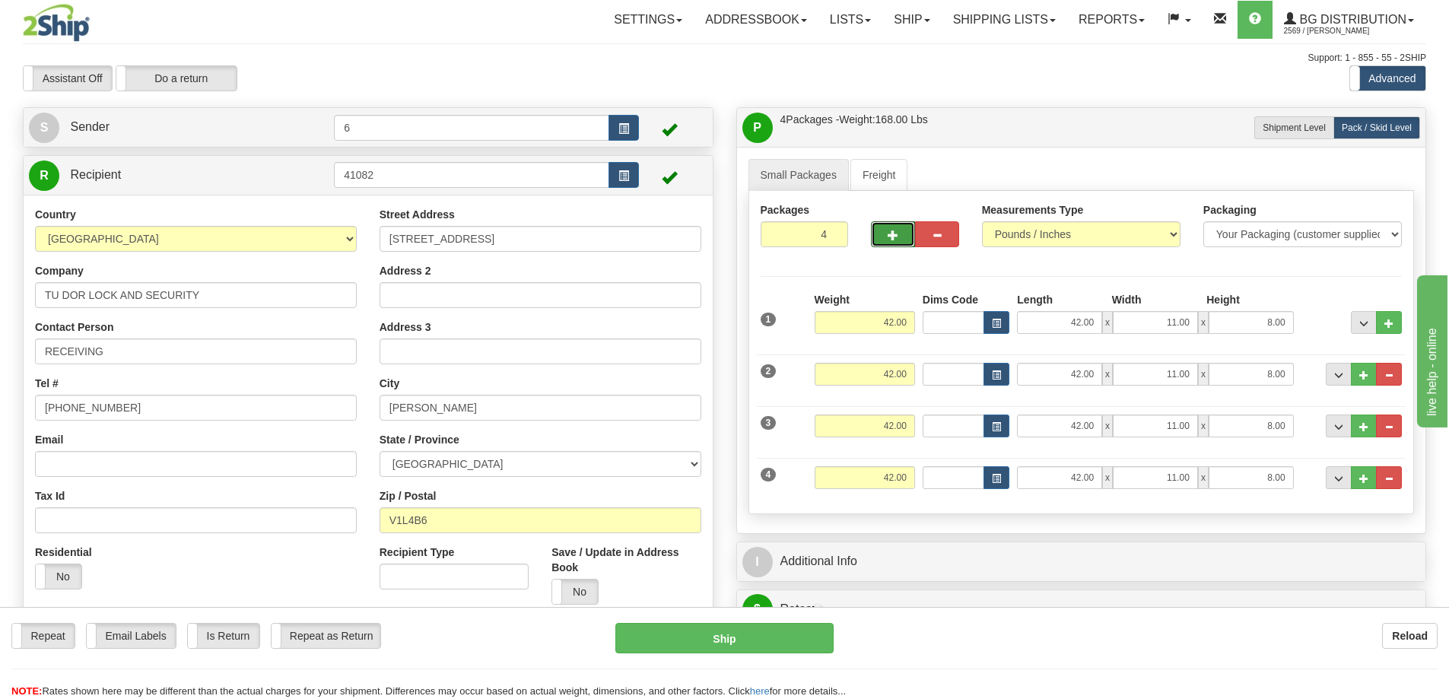
click at [883, 236] on button "button" at bounding box center [893, 234] width 44 height 26
type input "5"
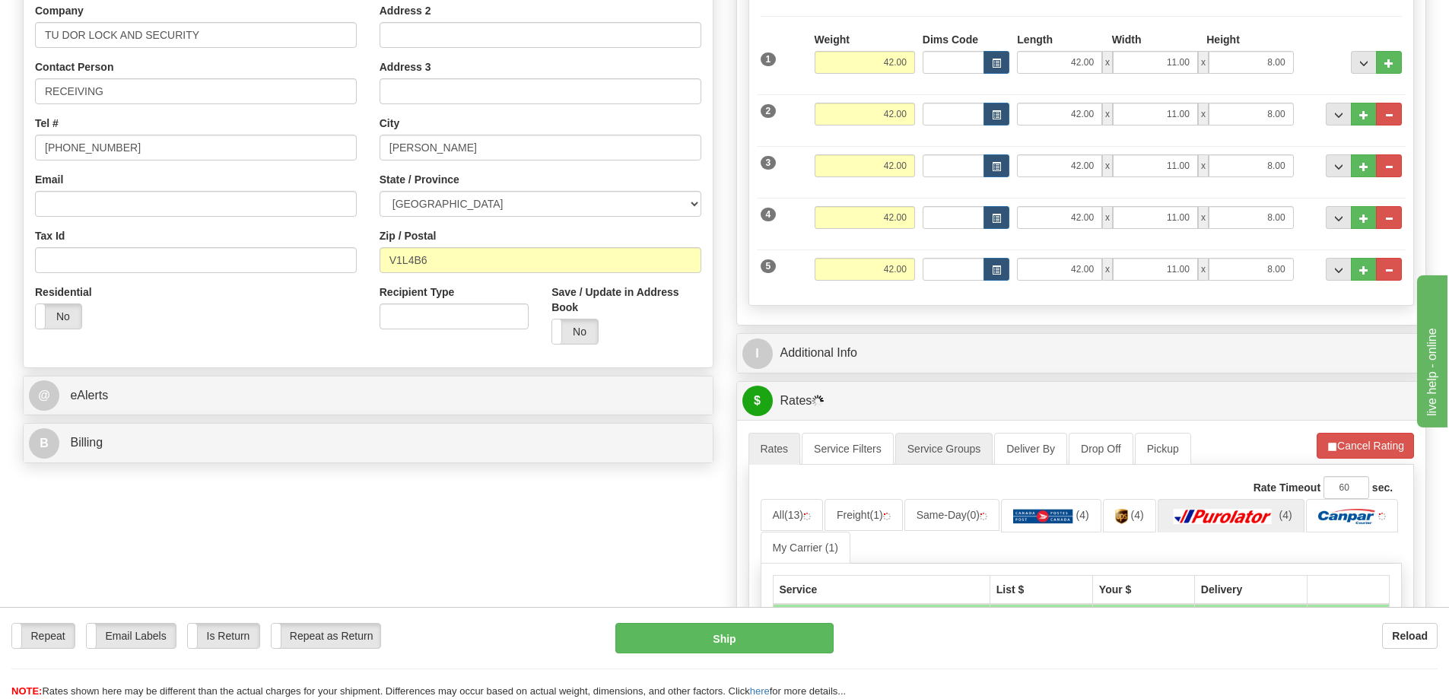
scroll to position [380, 0]
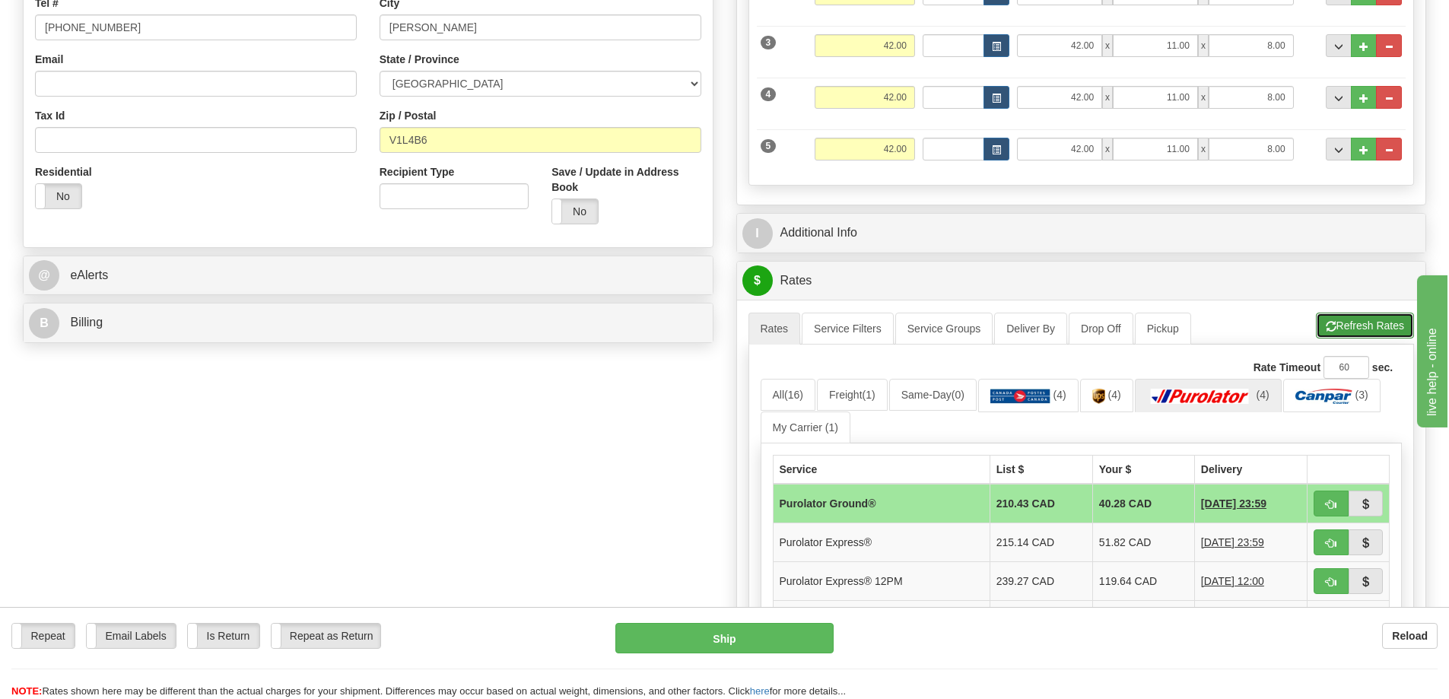
click at [1353, 336] on button "Refresh Rates" at bounding box center [1365, 326] width 98 height 26
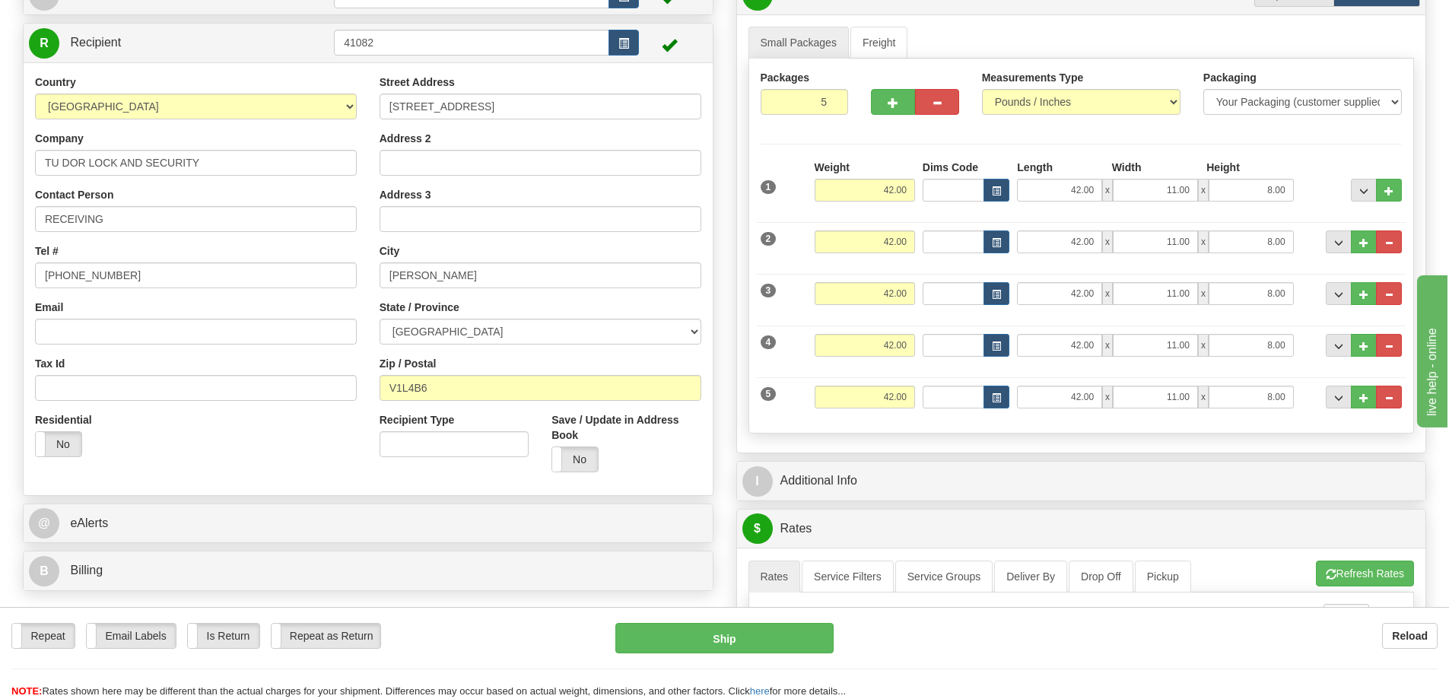
scroll to position [0, 0]
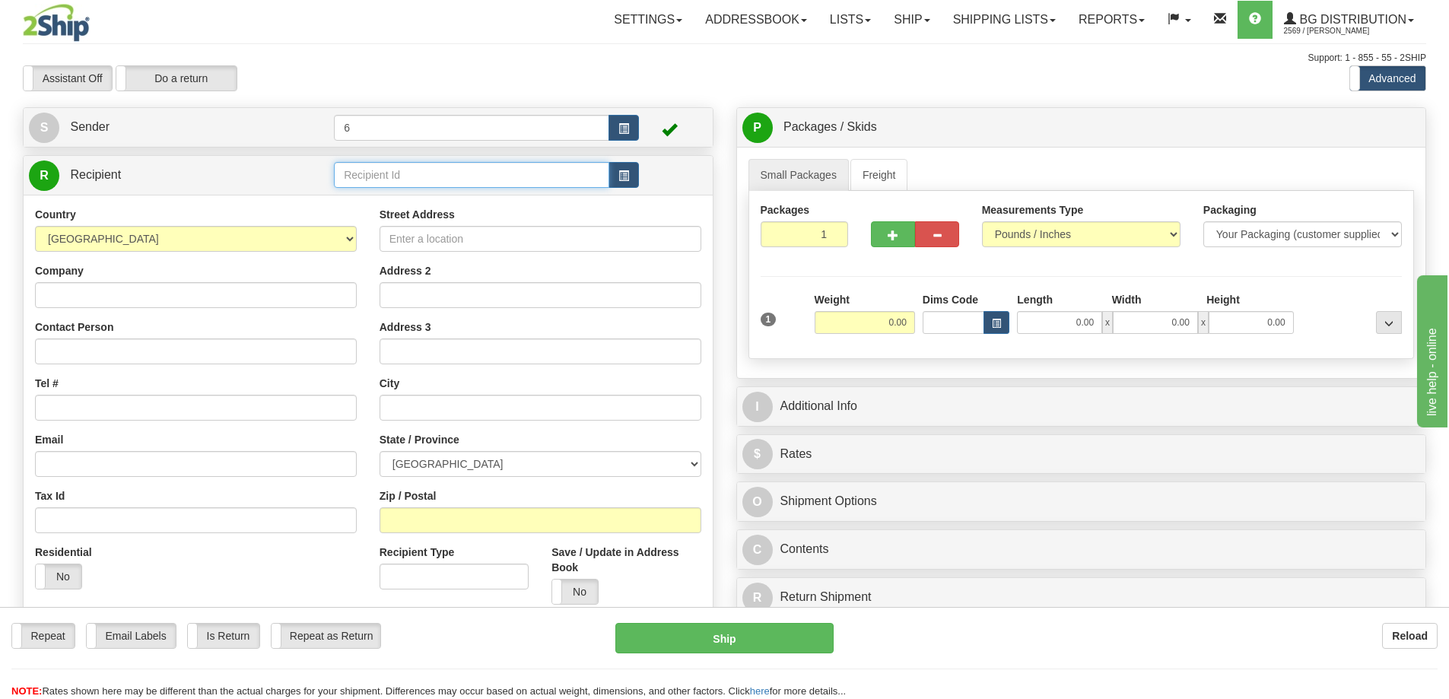
drag, startPoint x: 492, startPoint y: 172, endPoint x: 485, endPoint y: 179, distance: 10.2
click at [491, 172] on input "text" at bounding box center [471, 175] width 275 height 26
type input "41033"
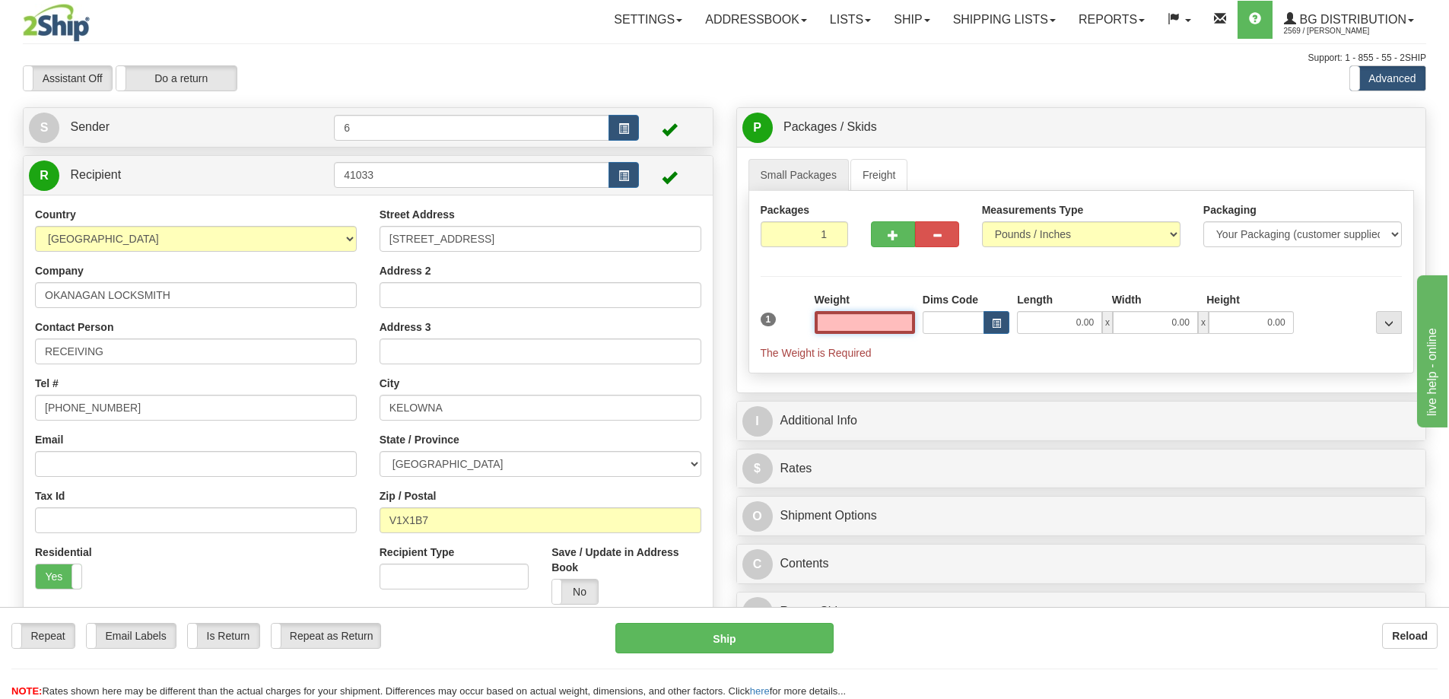
click at [883, 325] on input "text" at bounding box center [865, 322] width 100 height 23
type input "8.00"
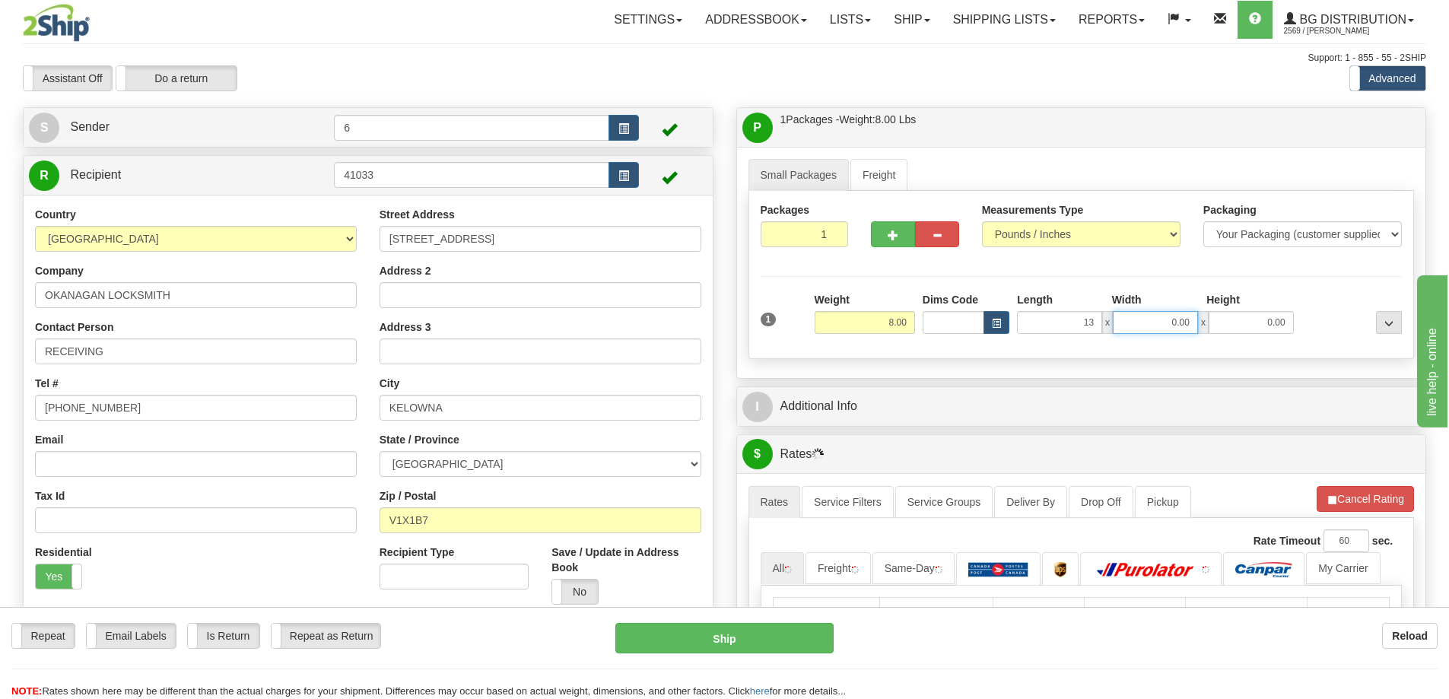
type input "13.00"
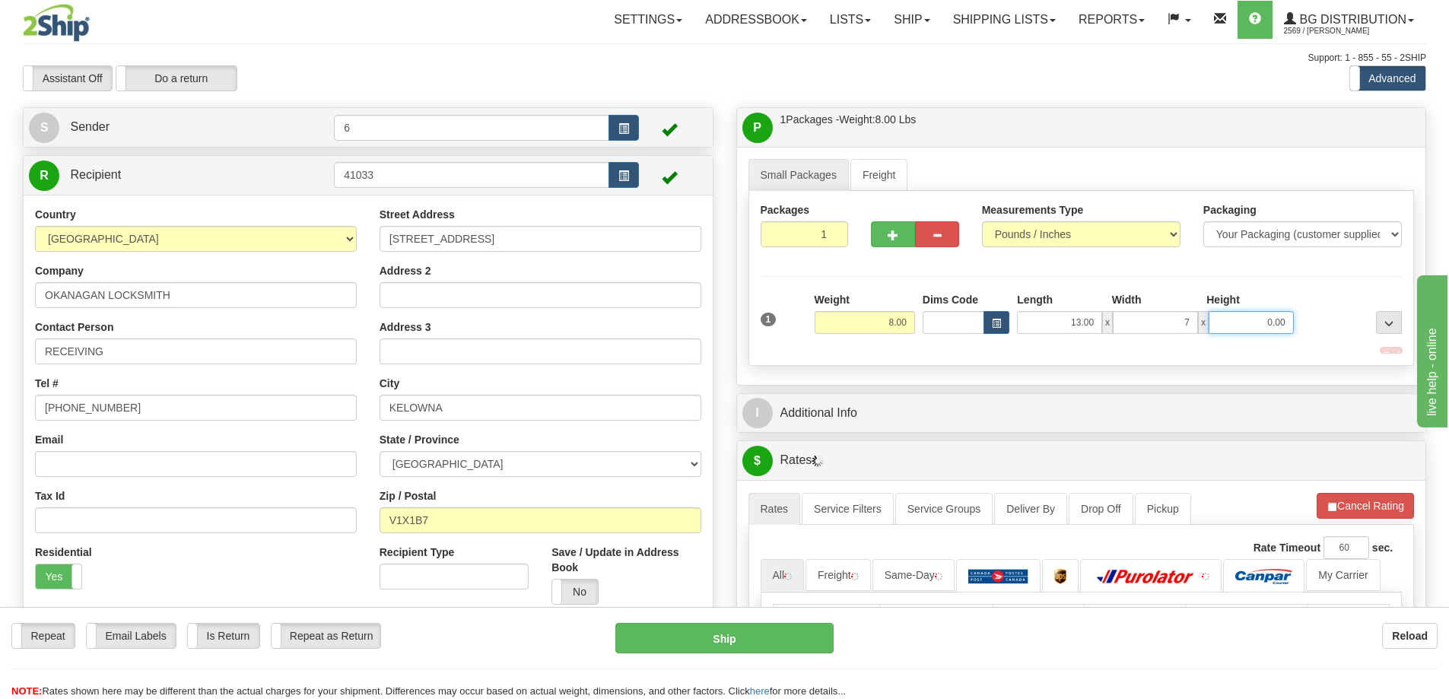
type input "7.00"
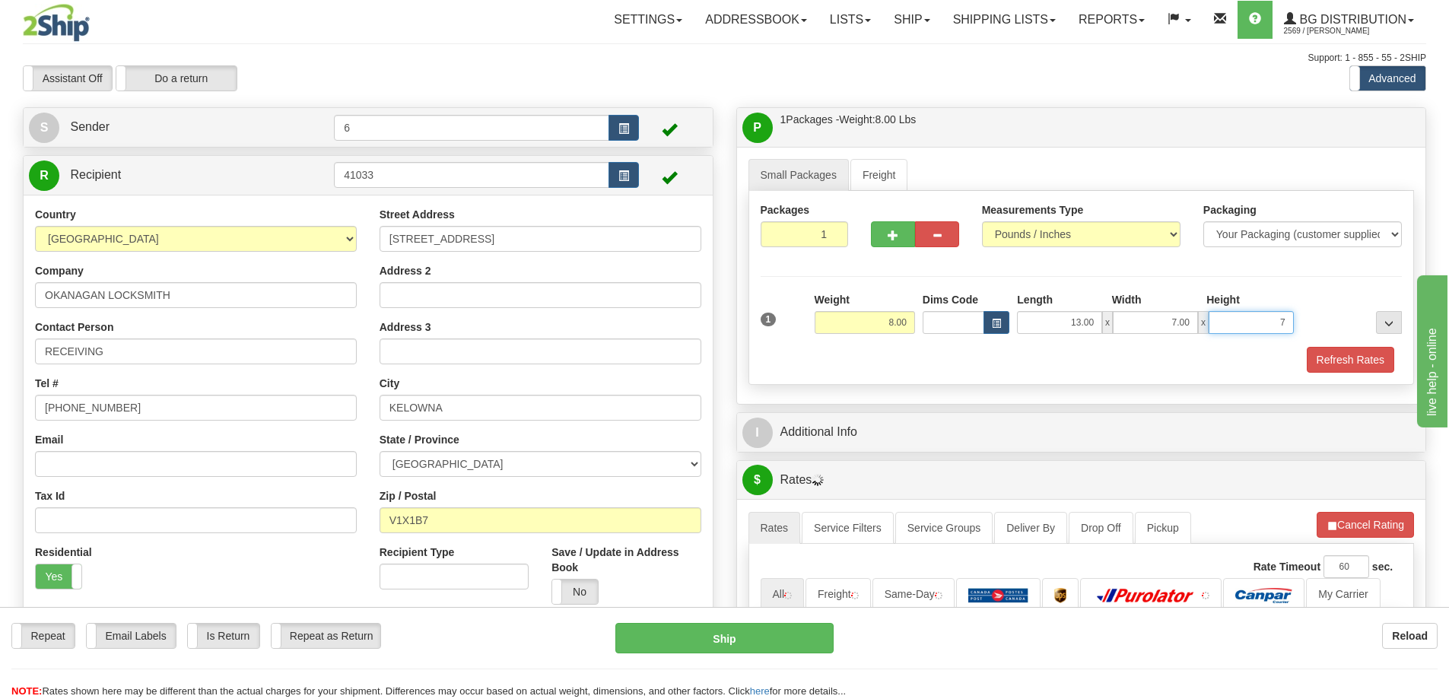
type input "7"
type input "7.00"
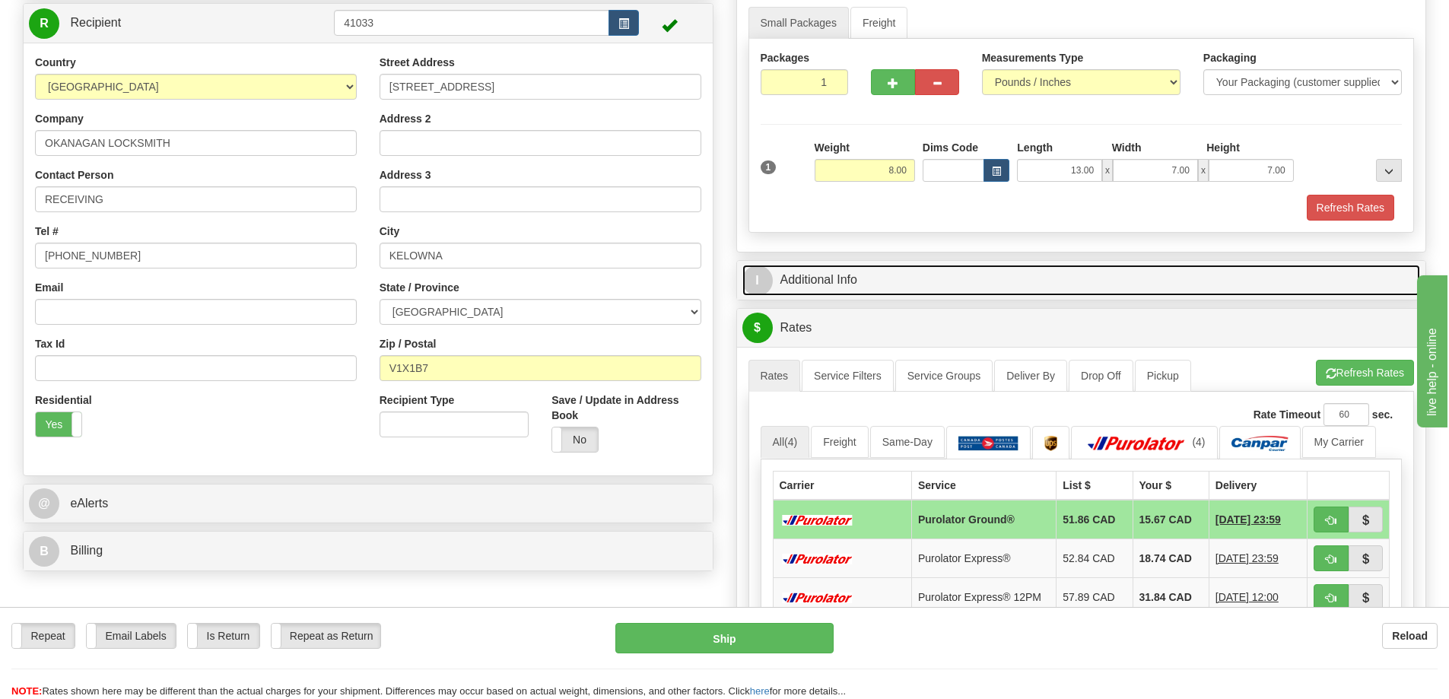
click at [977, 277] on link "I Additional Info" at bounding box center [1082, 280] width 679 height 31
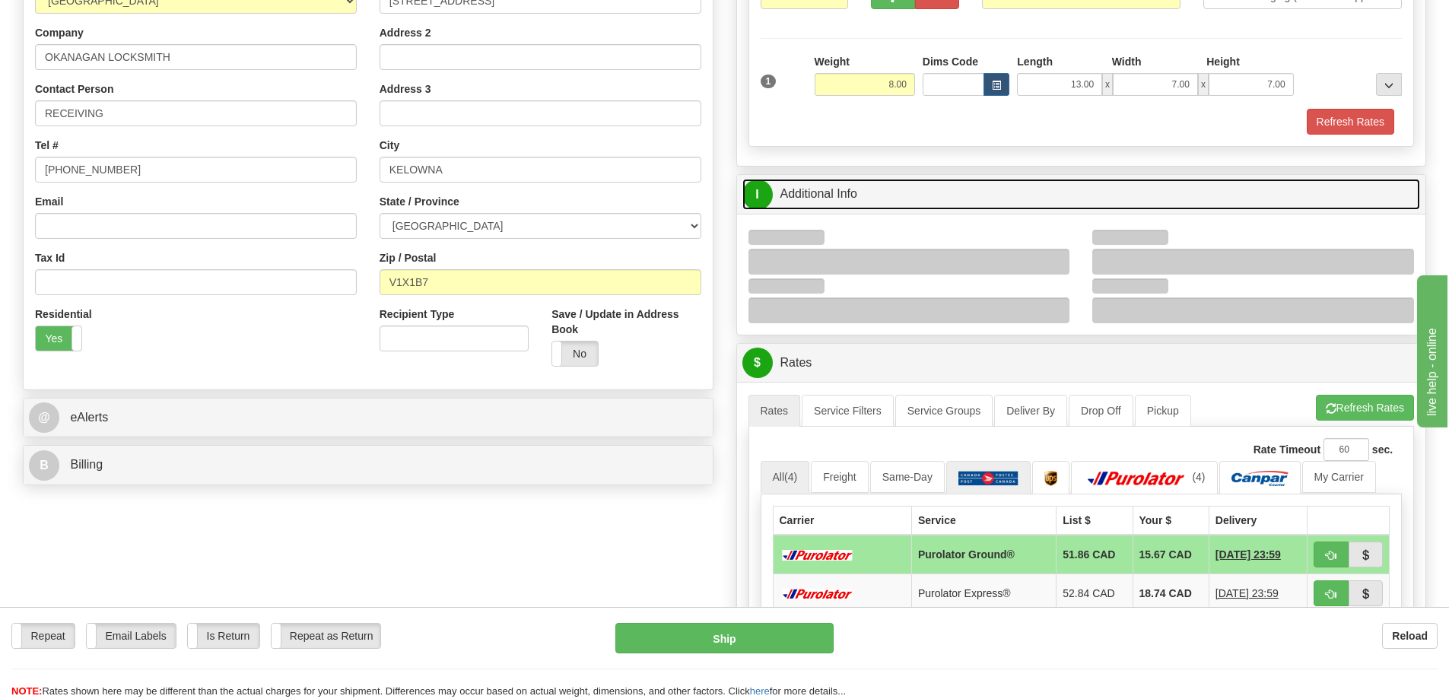
scroll to position [380, 0]
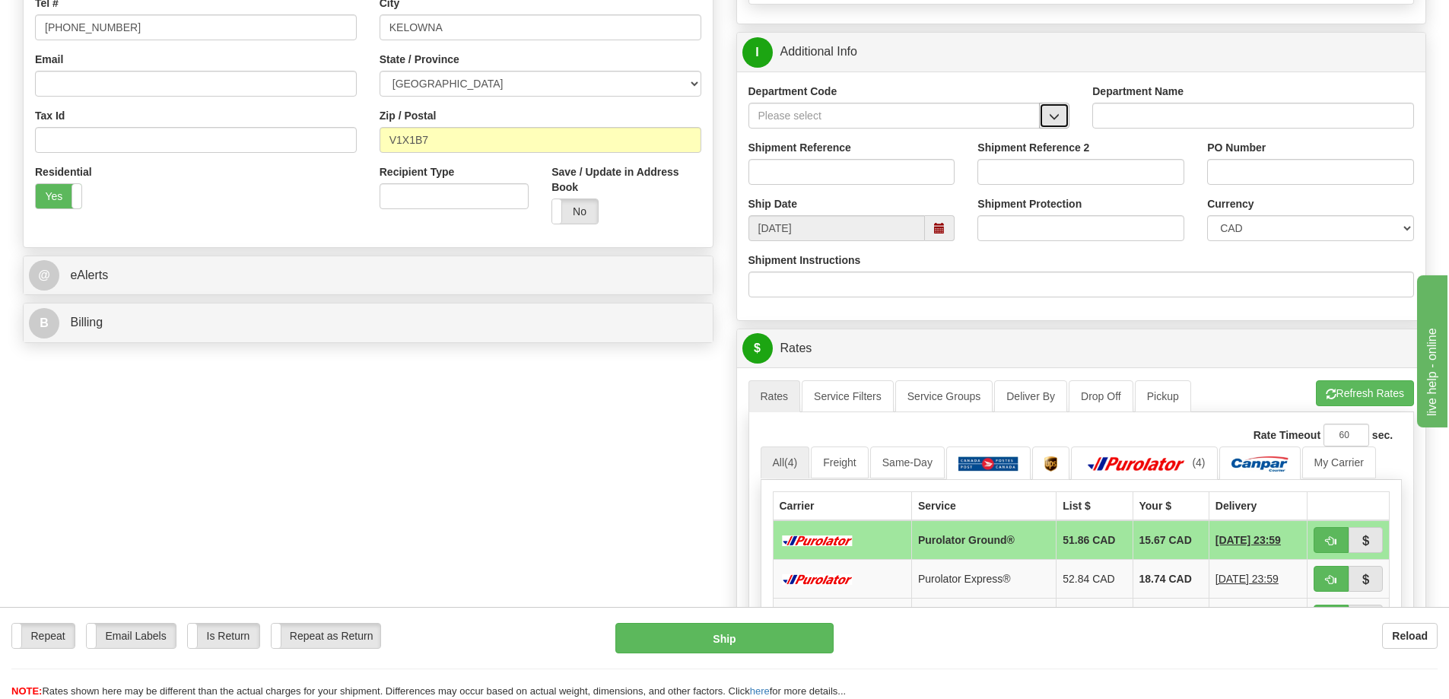
click at [1061, 108] on button "button" at bounding box center [1054, 116] width 30 height 26
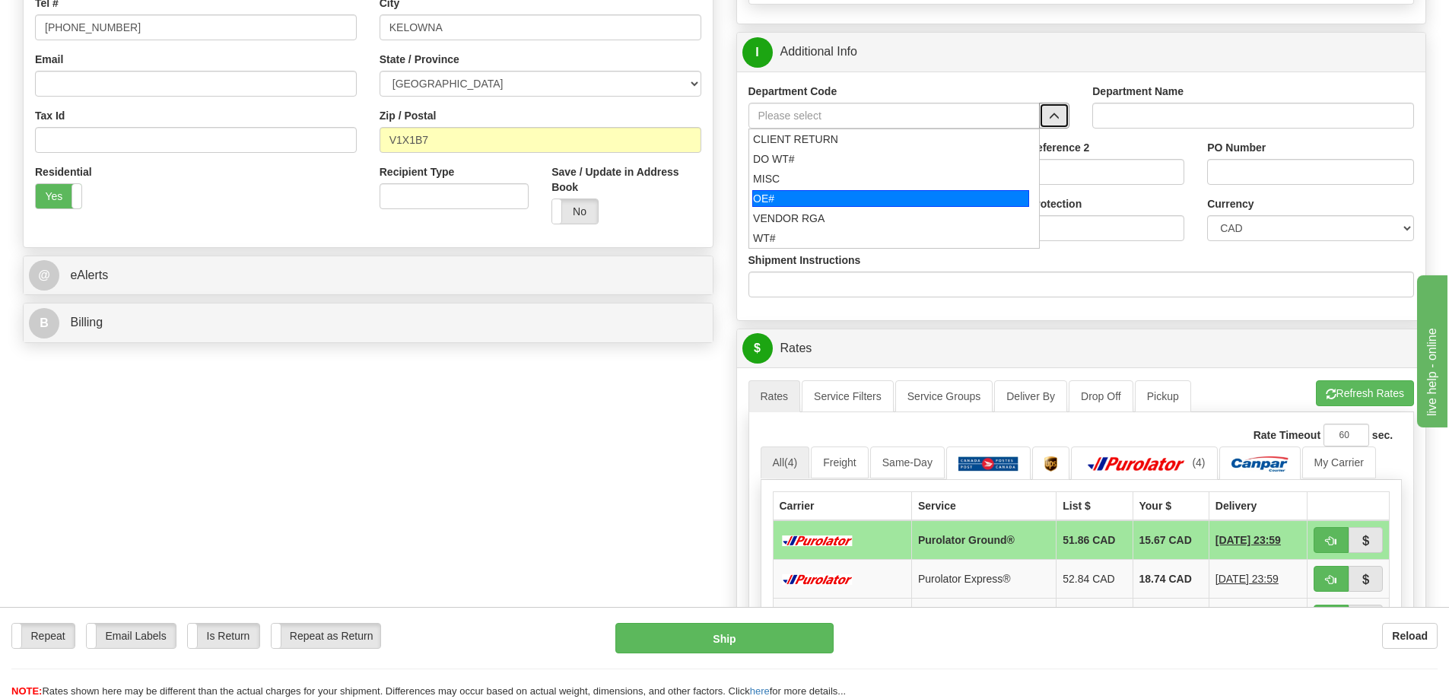
click at [842, 199] on div "OE#" at bounding box center [890, 198] width 277 height 17
type input "OE#"
type input "ORDERS"
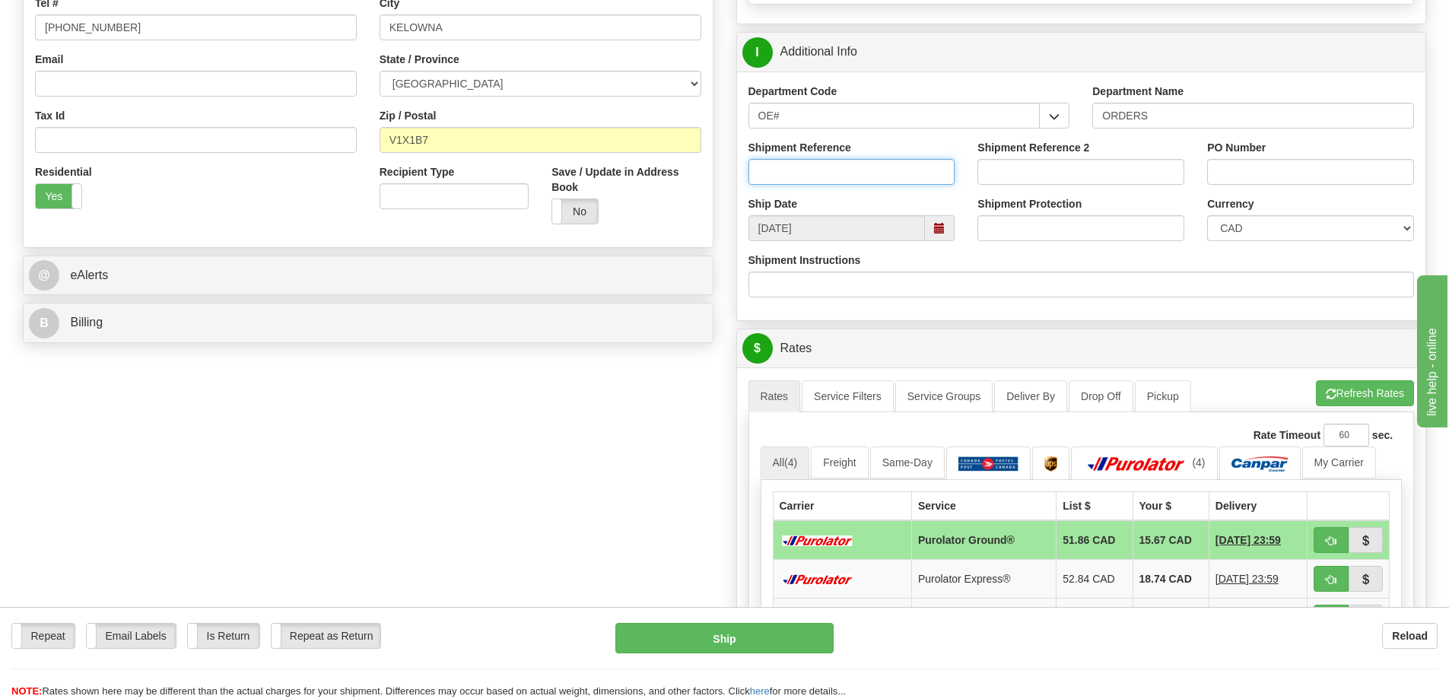
click at [836, 175] on input "Shipment Reference" at bounding box center [852, 172] width 207 height 26
type input "60031326-00"
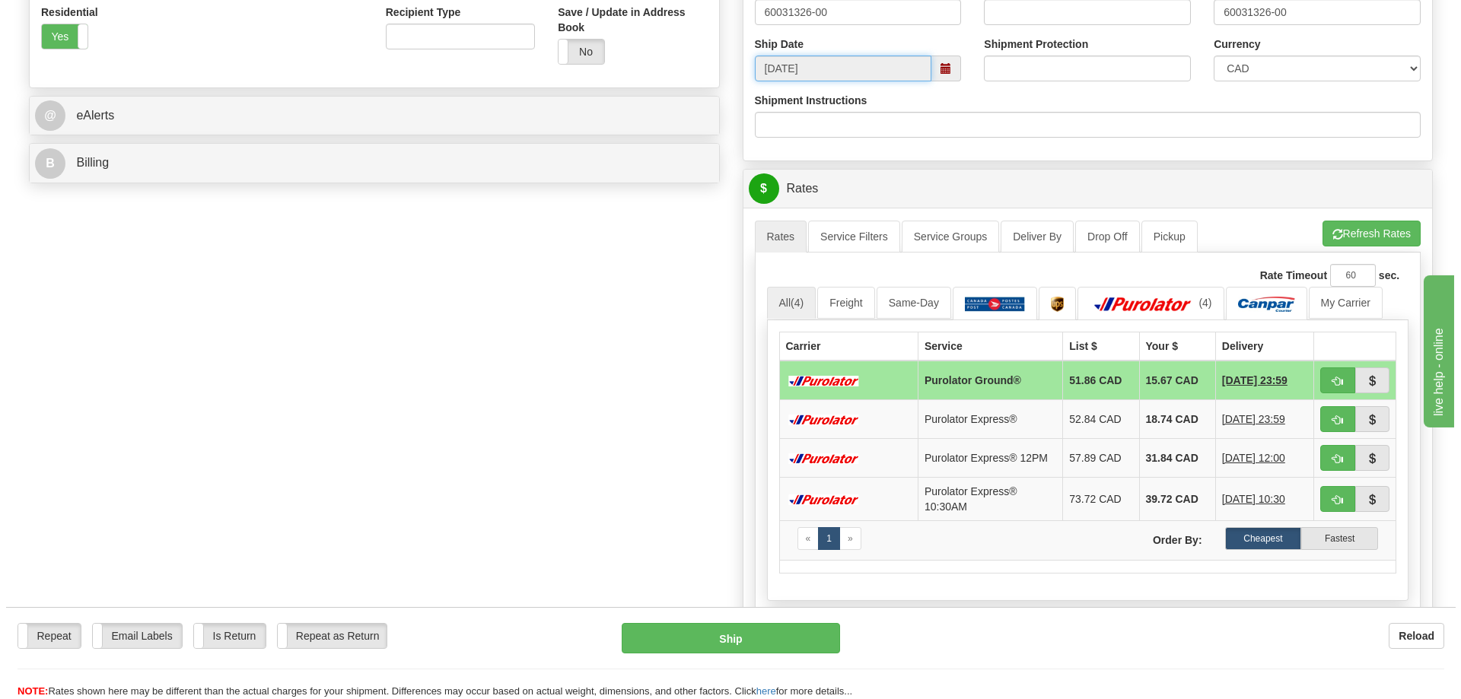
scroll to position [609, 0]
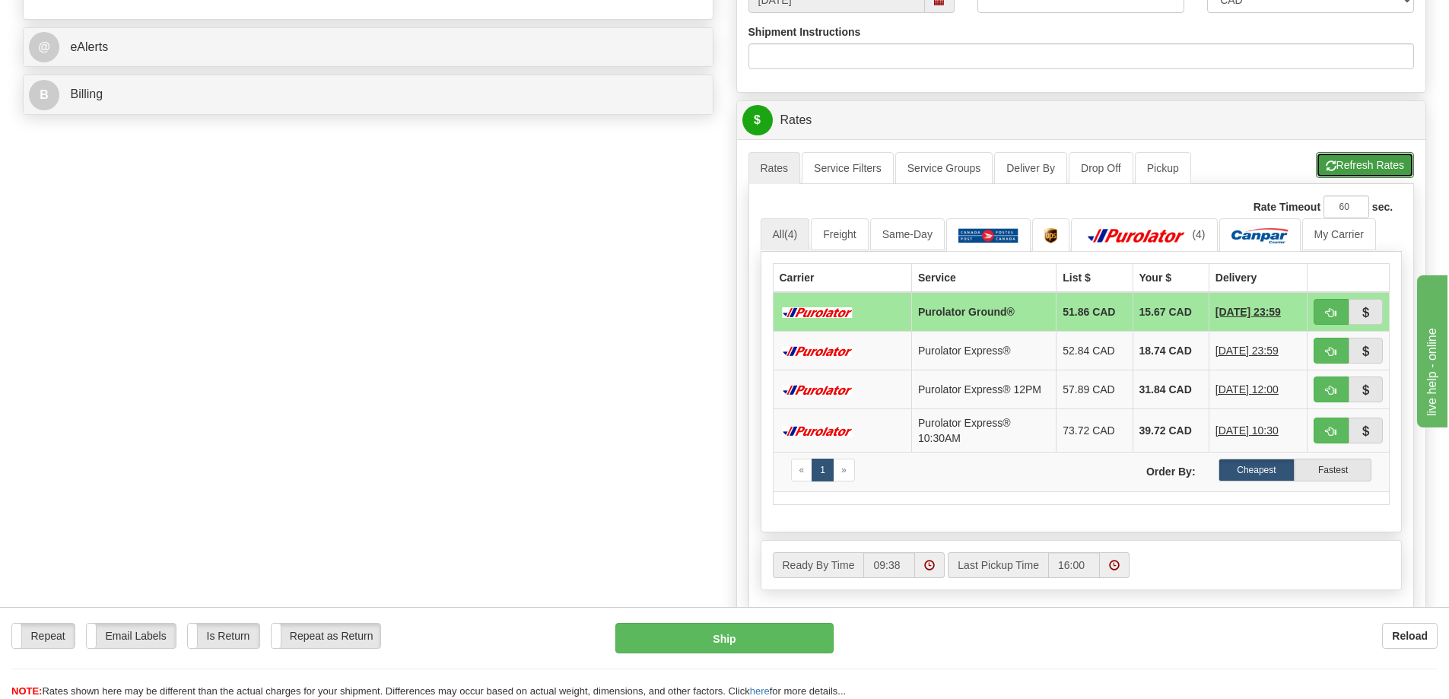
click at [1358, 166] on button "Refresh Rates" at bounding box center [1365, 165] width 98 height 26
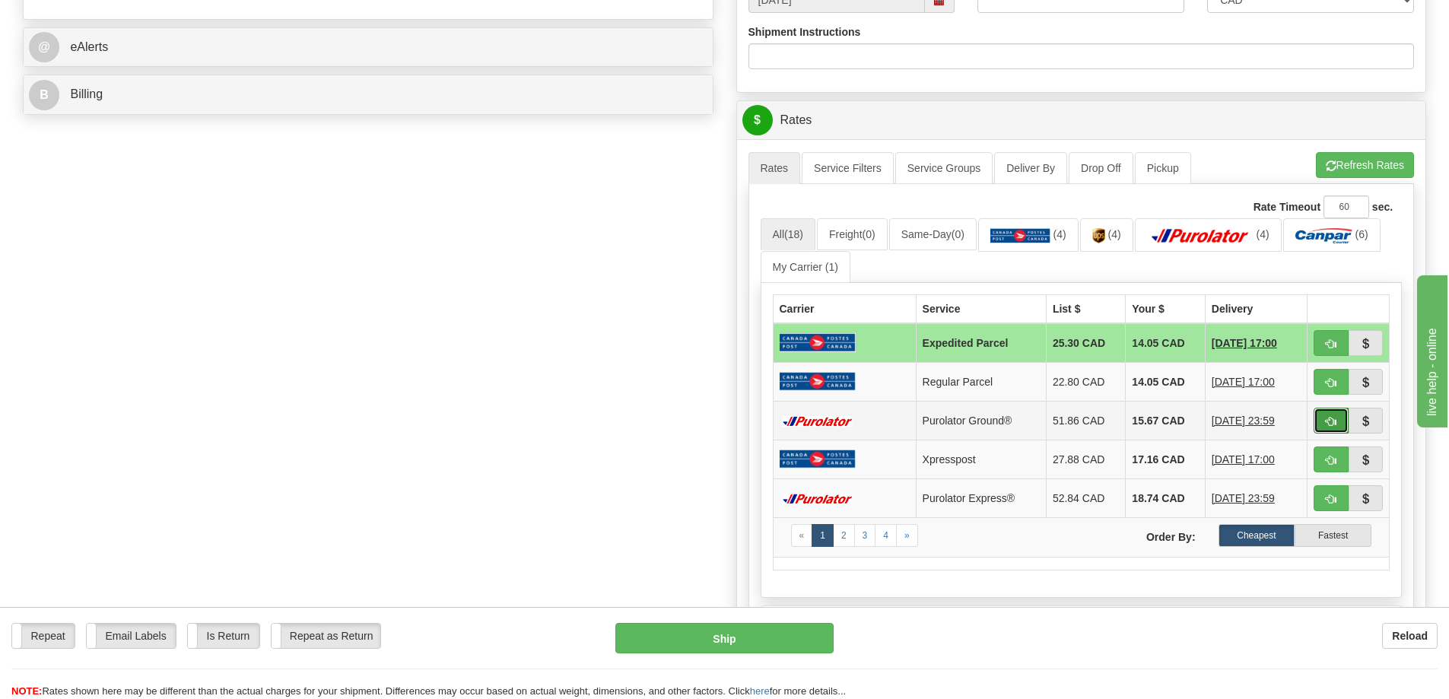
click at [1335, 422] on span "button" at bounding box center [1331, 422] width 11 height 10
type input "260"
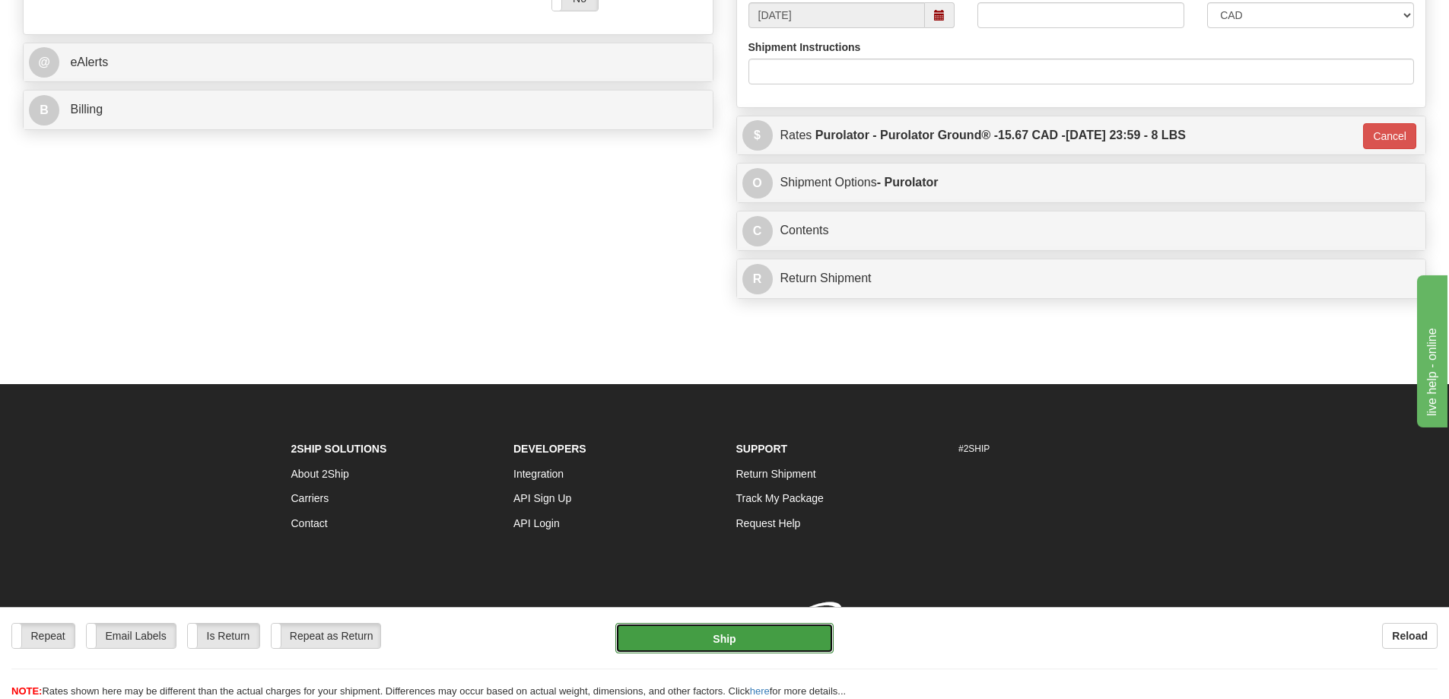
click at [709, 625] on button "Ship" at bounding box center [725, 638] width 218 height 30
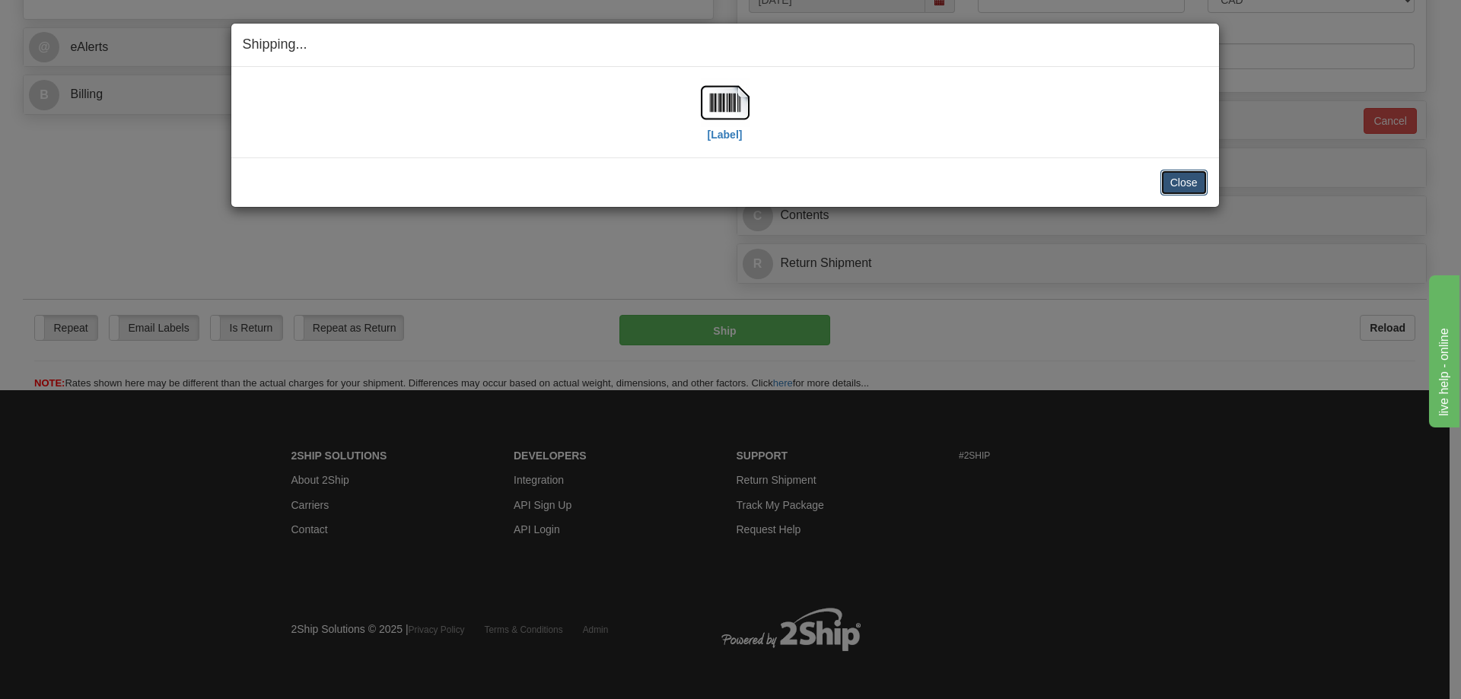
click at [1192, 175] on button "Close" at bounding box center [1183, 183] width 47 height 26
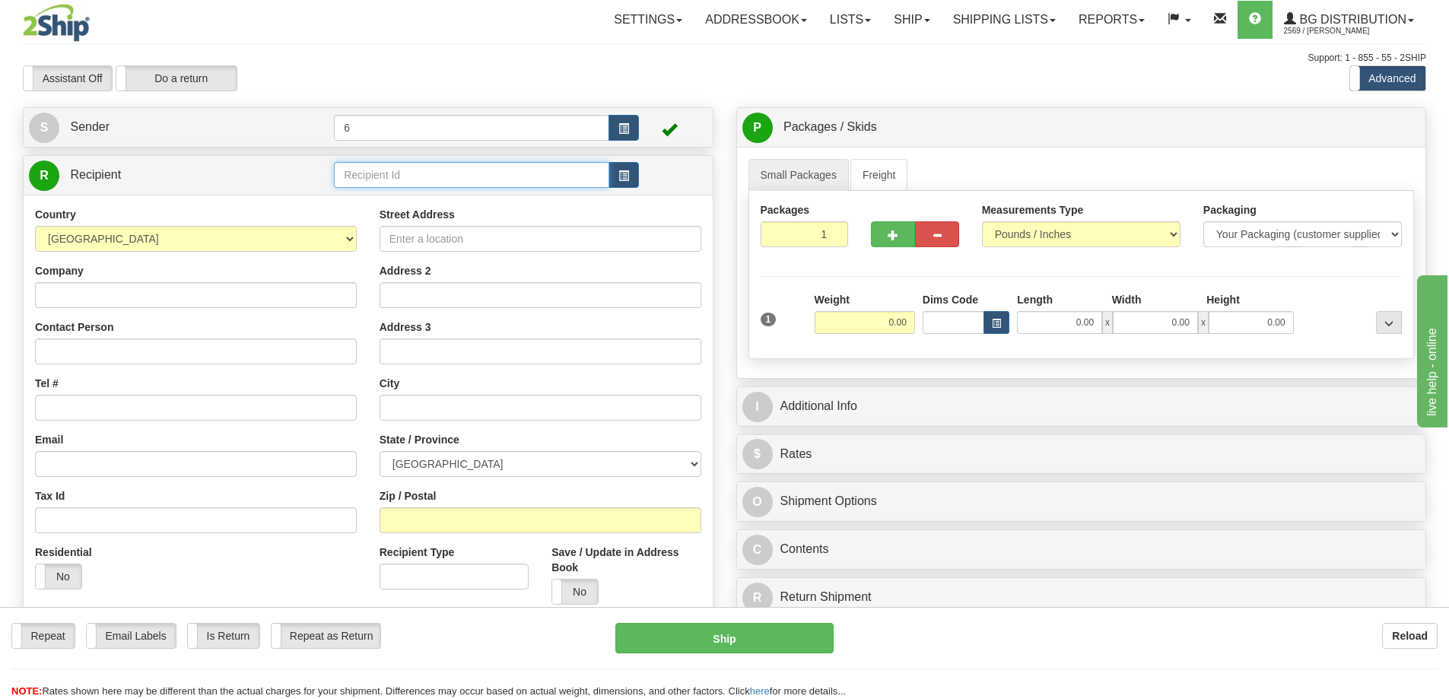
click at [387, 179] on input "text" at bounding box center [471, 175] width 275 height 26
type input "910128"
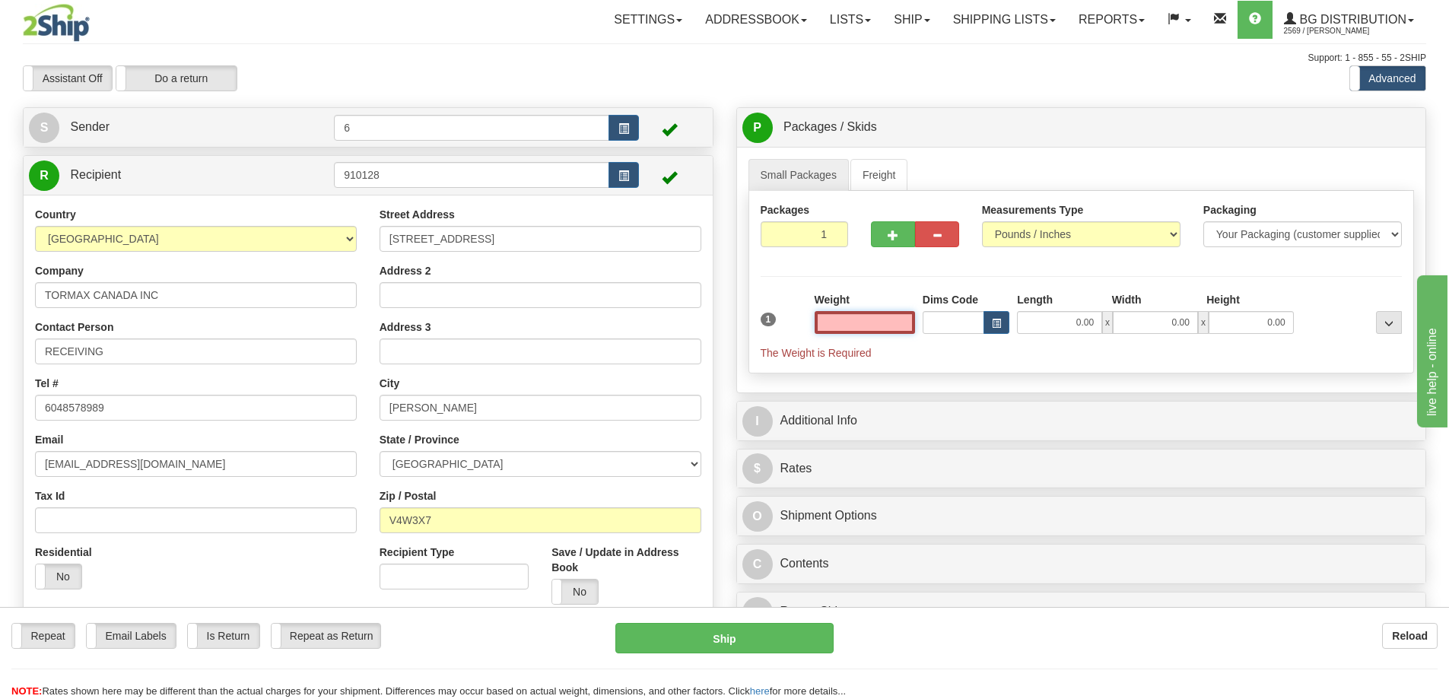
click at [845, 331] on input "text" at bounding box center [865, 322] width 100 height 23
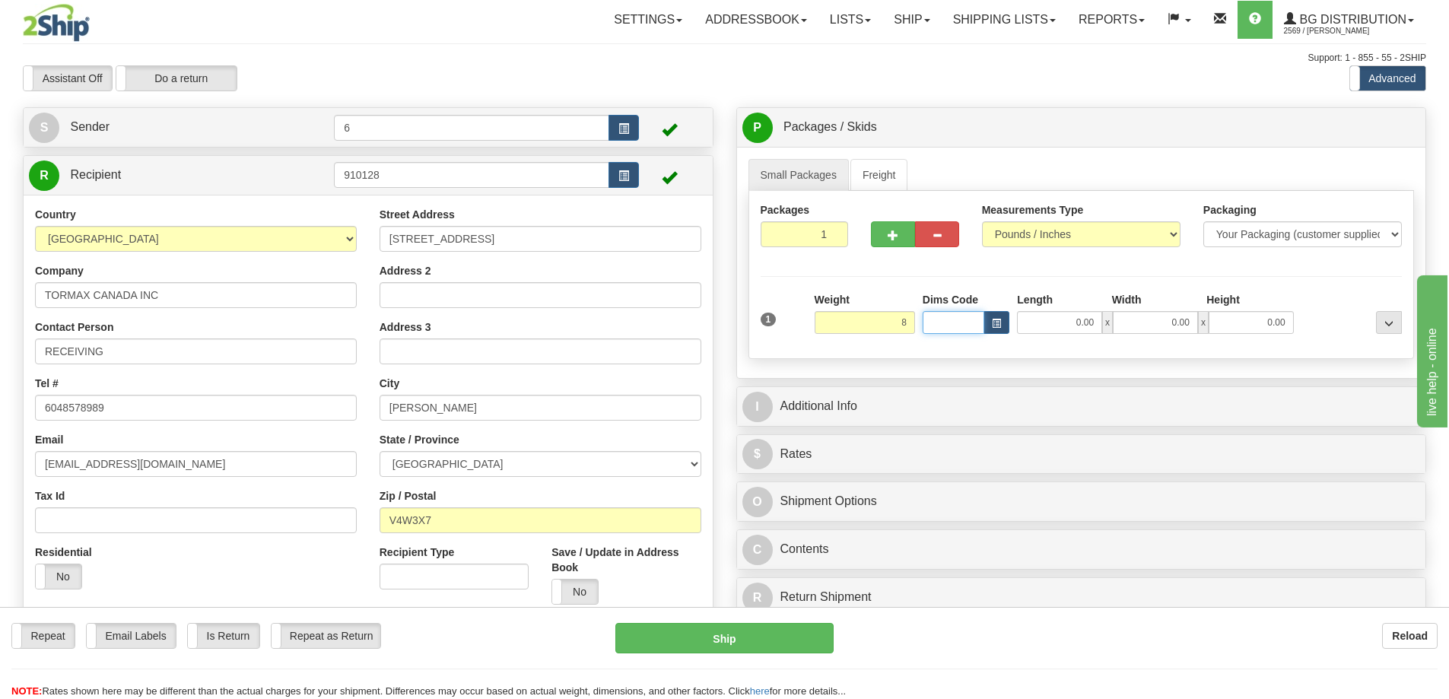
type input "8.00"
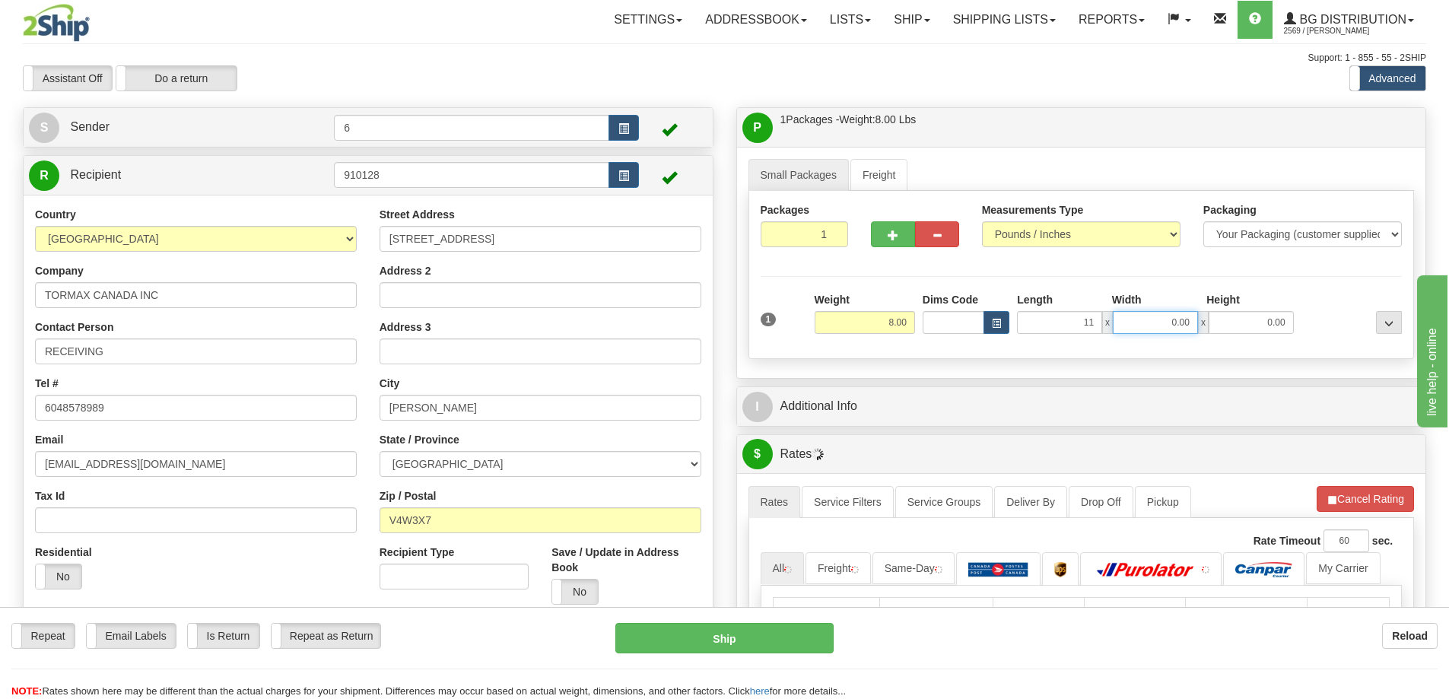
type input "11.00"
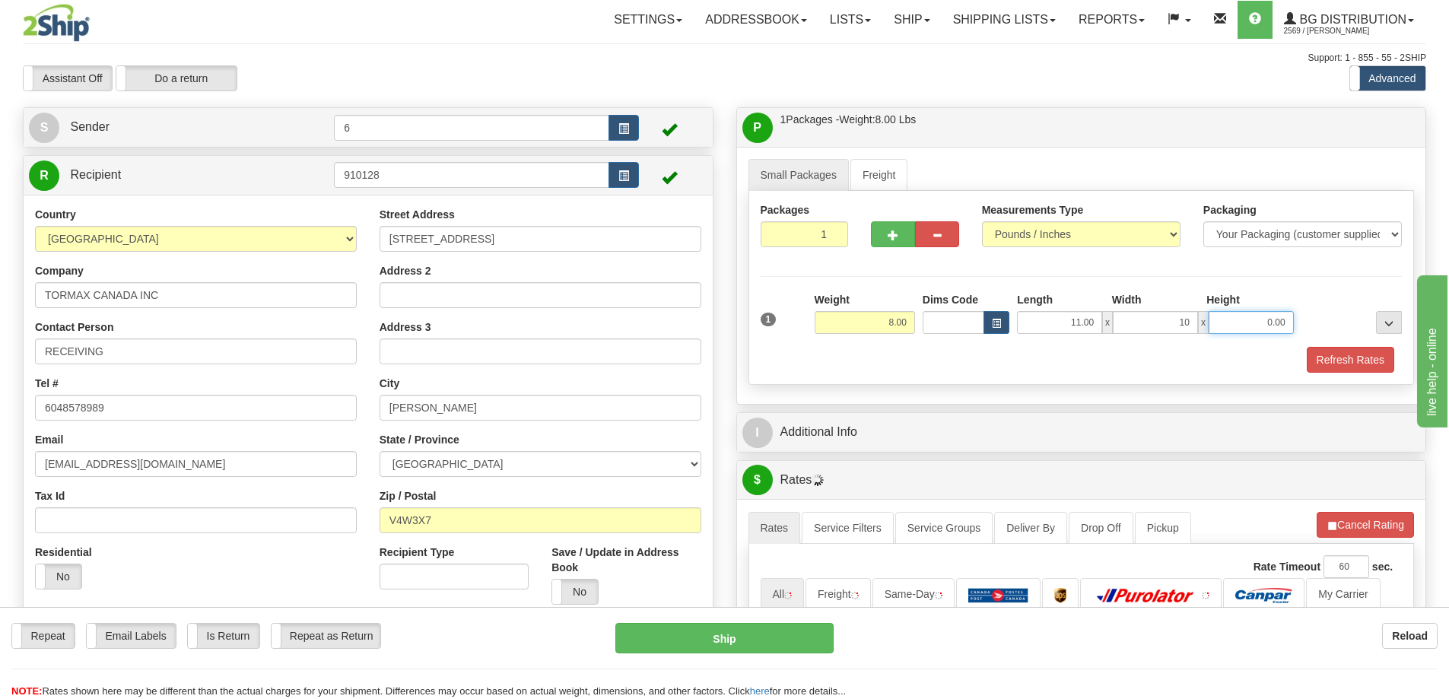
type input "10.00"
type input "7.00"
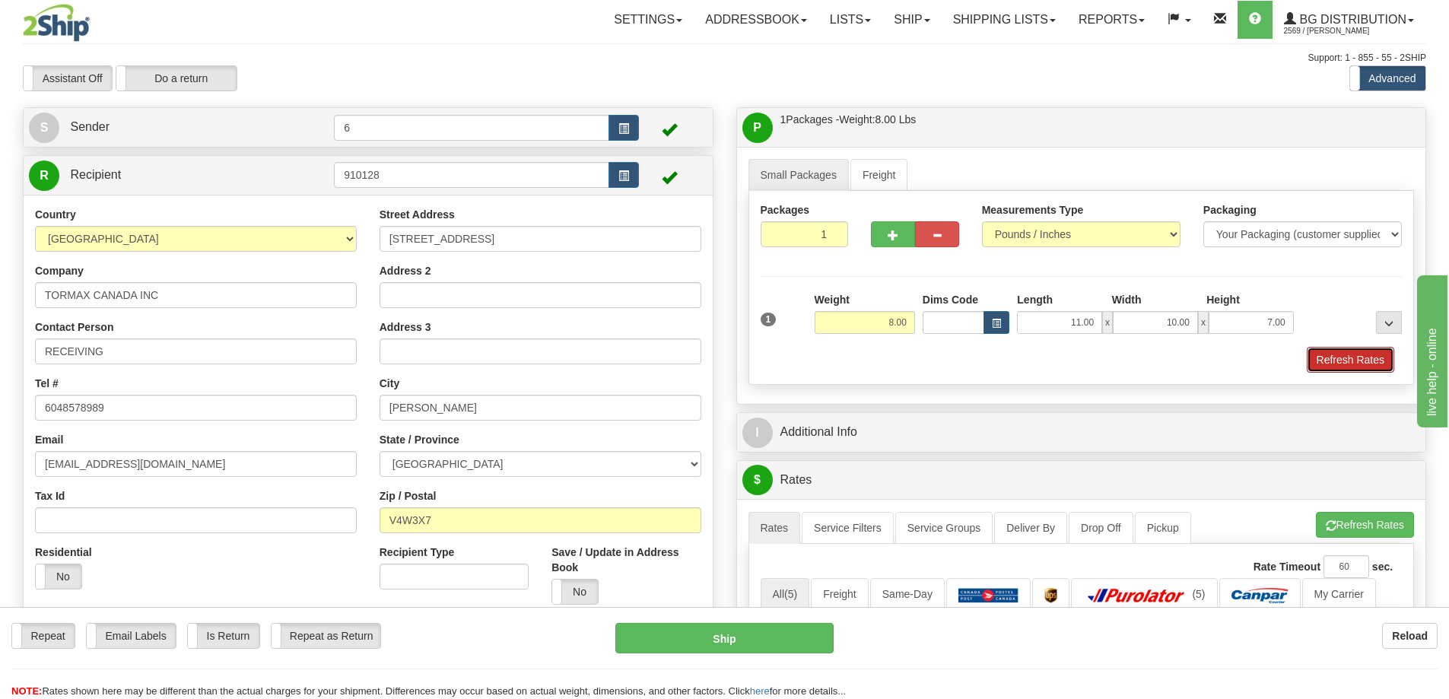
click at [1357, 367] on button "Refresh Rates" at bounding box center [1350, 360] width 87 height 26
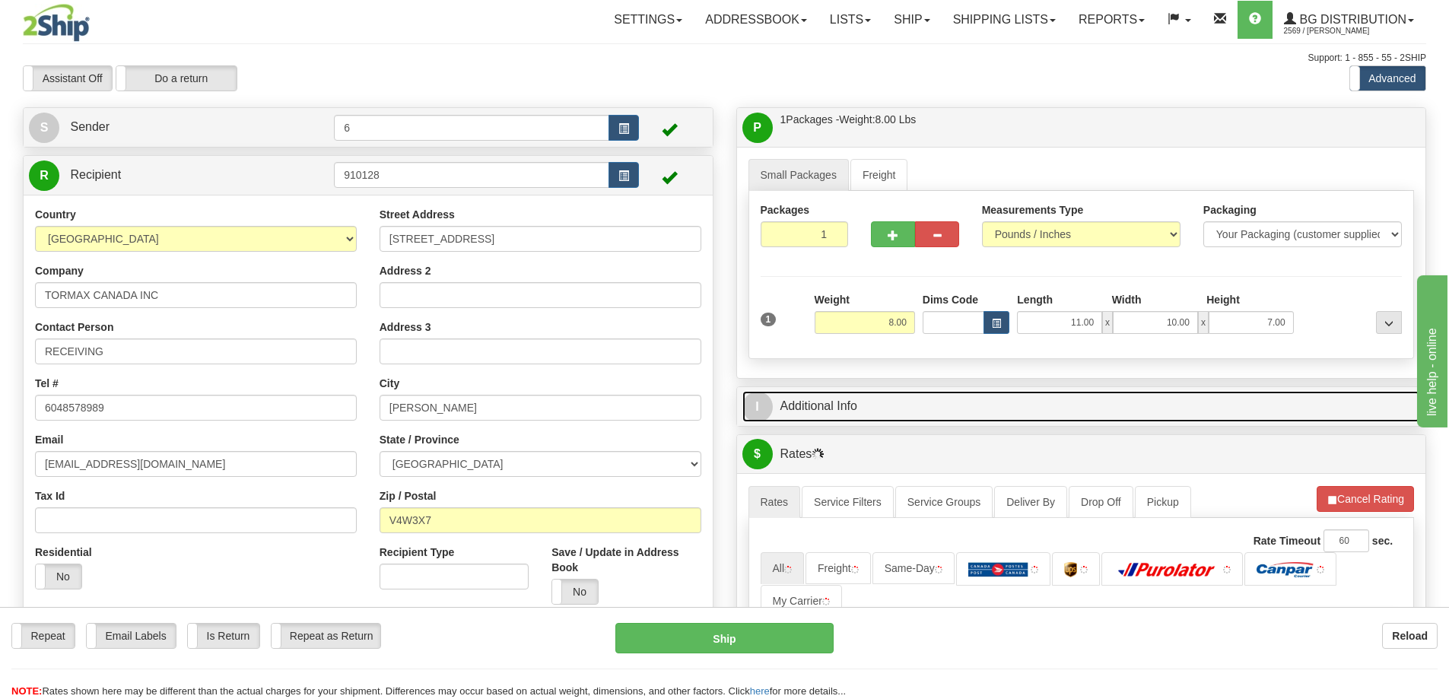
click at [1282, 415] on link "I Additional Info" at bounding box center [1082, 406] width 679 height 31
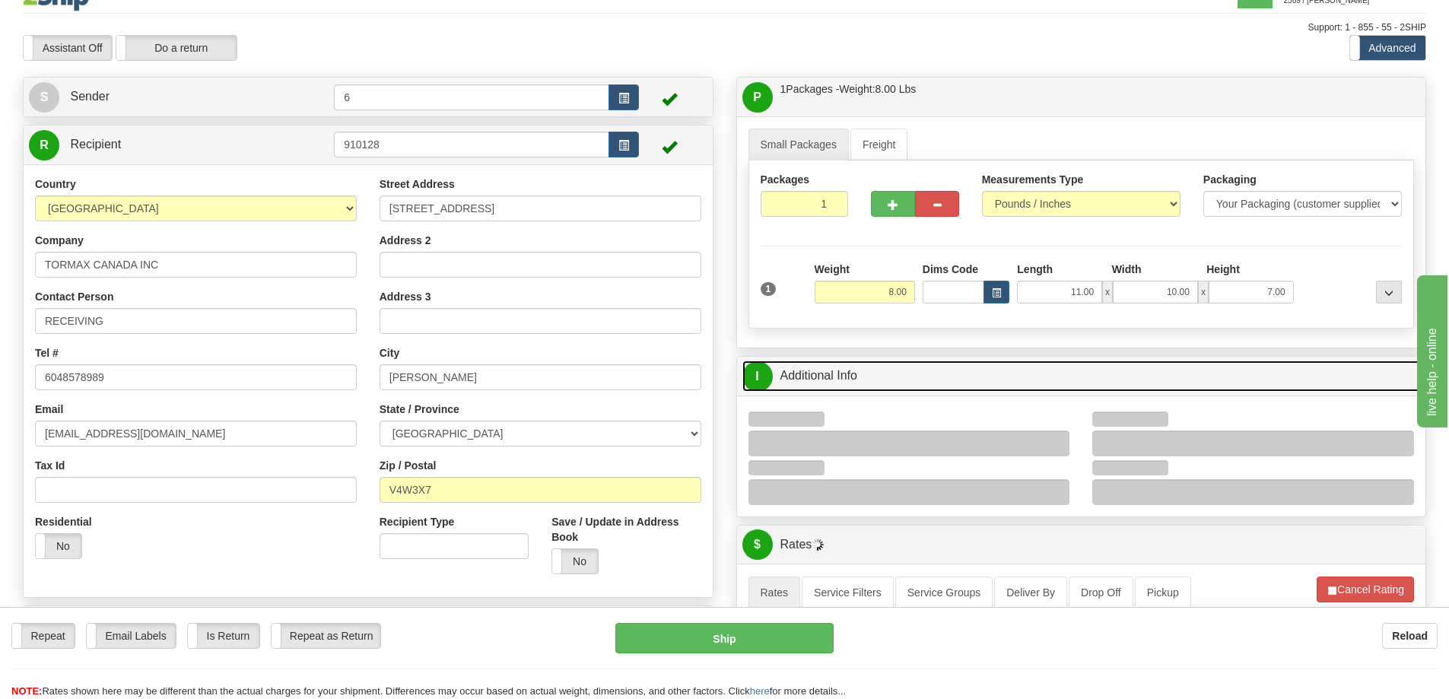
scroll to position [152, 0]
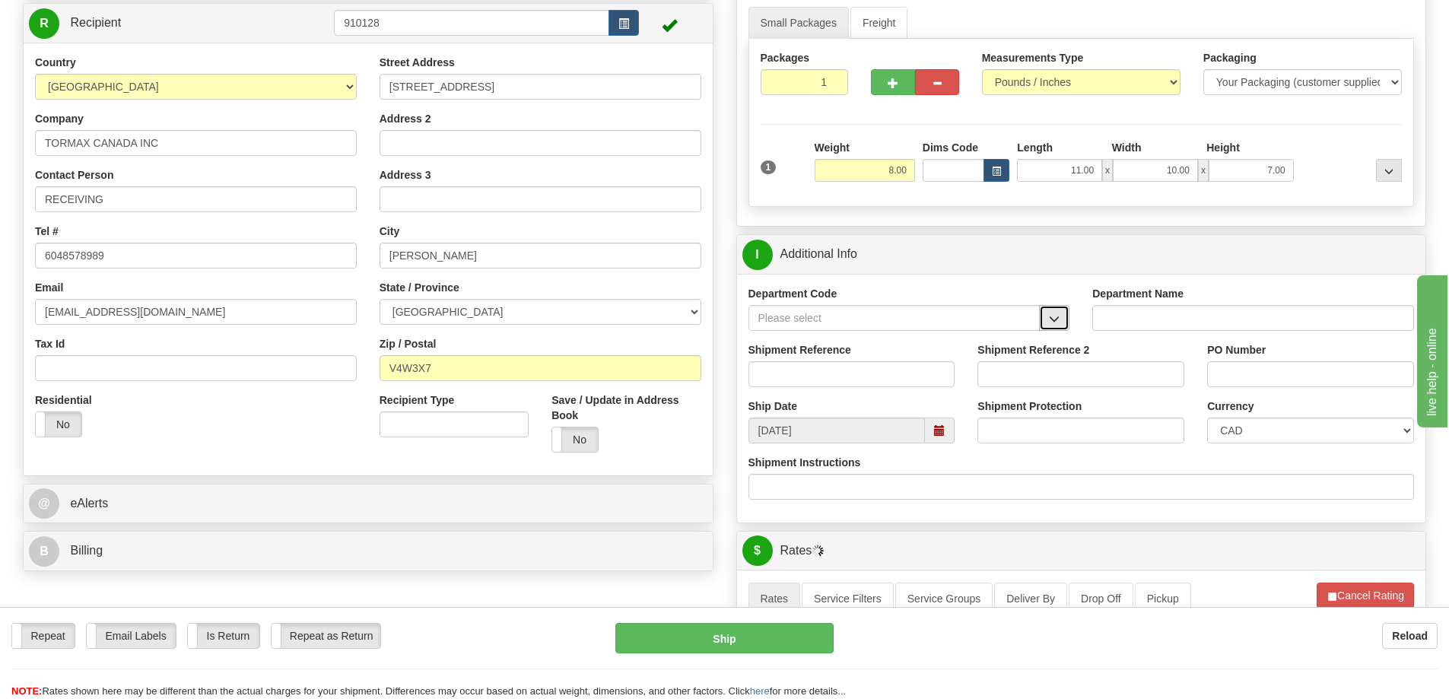
click at [1057, 324] on span "button" at bounding box center [1054, 319] width 11 height 10
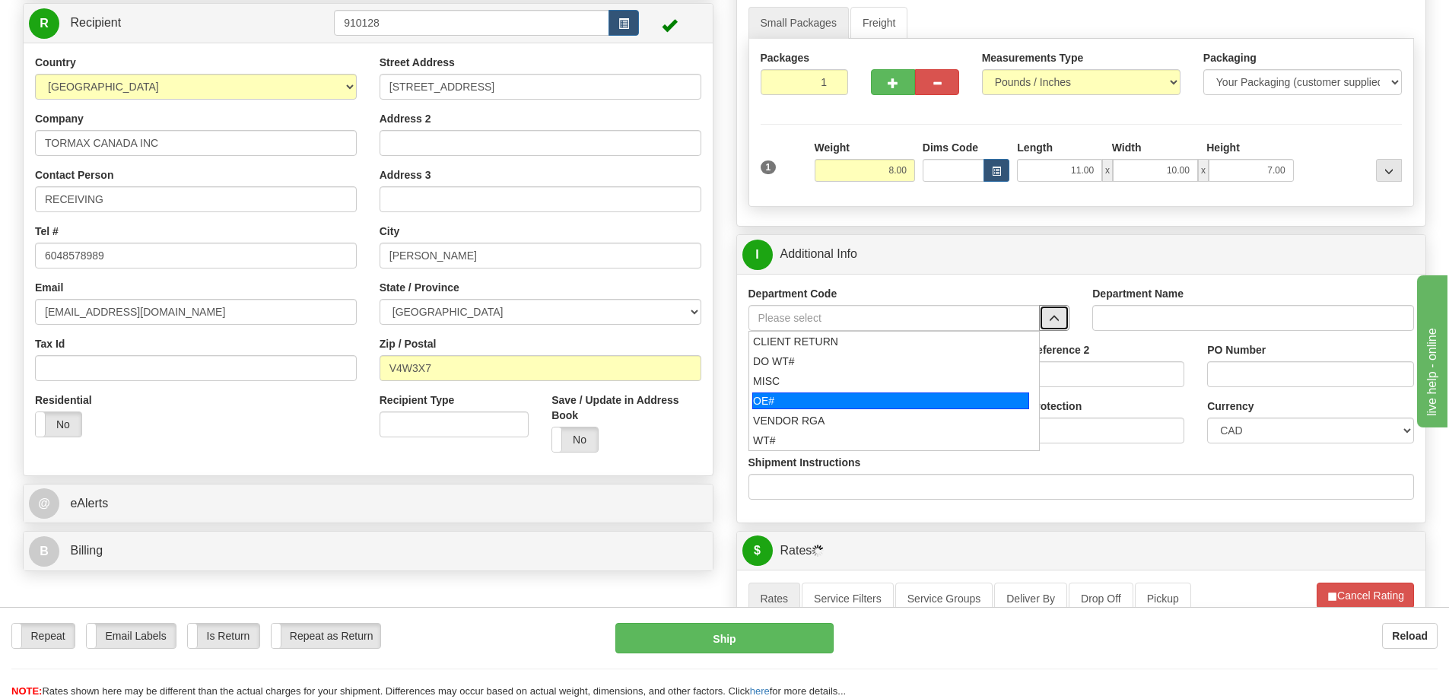
click at [832, 400] on div "OE#" at bounding box center [890, 401] width 277 height 17
type input "OE#"
type input "ORDERS"
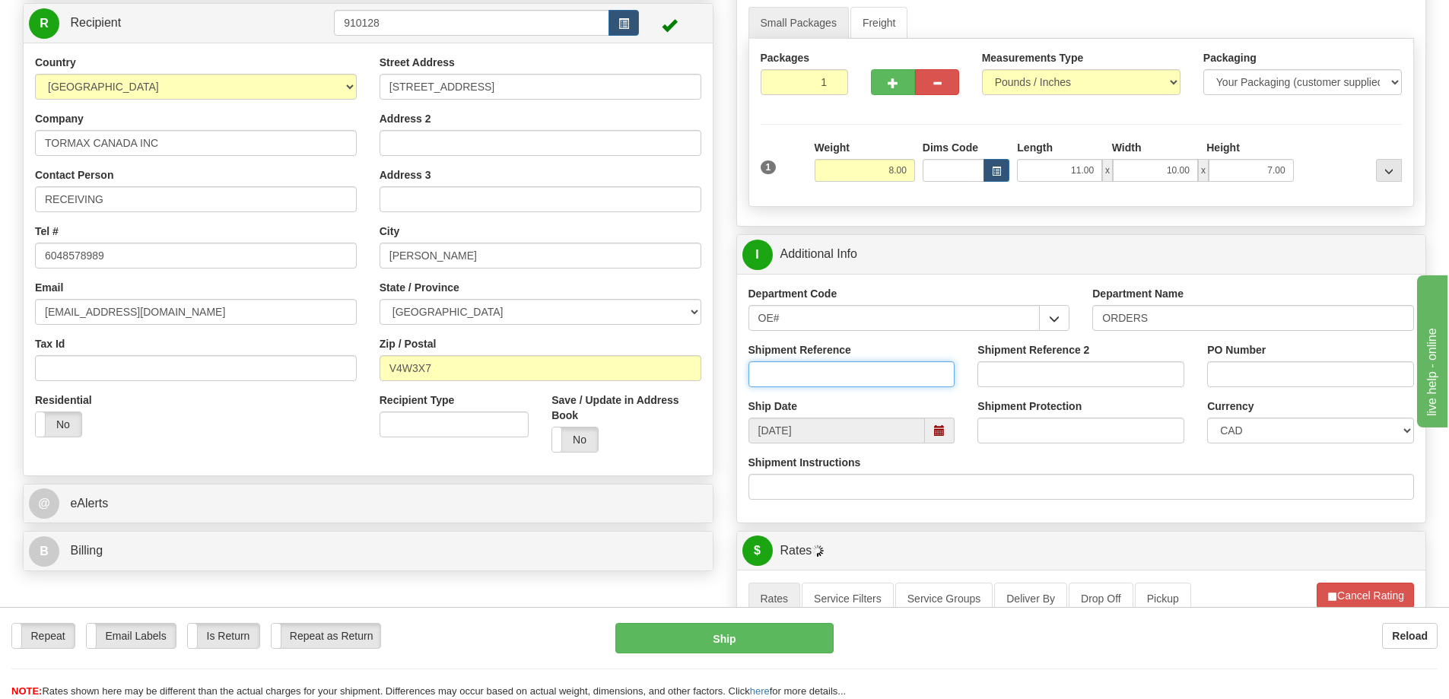
click at [816, 377] on input "Shipment Reference" at bounding box center [852, 374] width 207 height 26
type input "60028094-00"
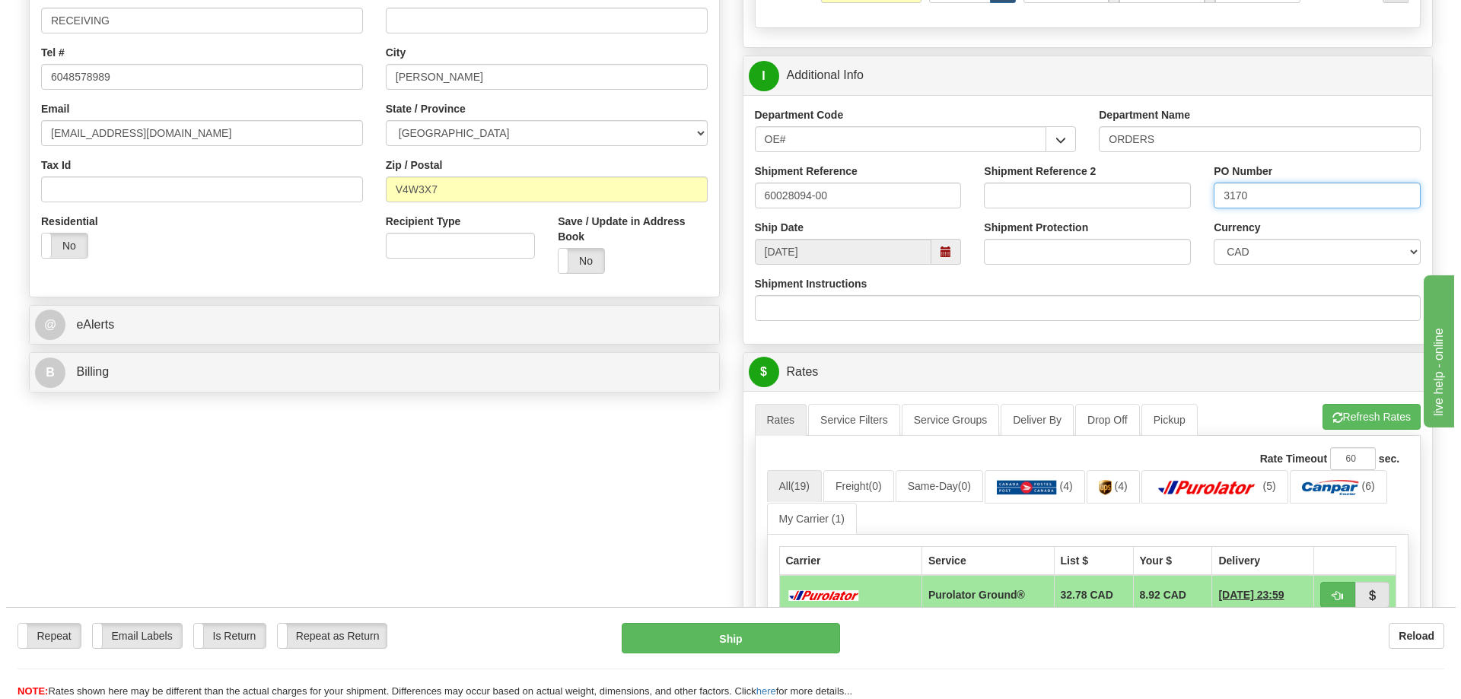
scroll to position [533, 0]
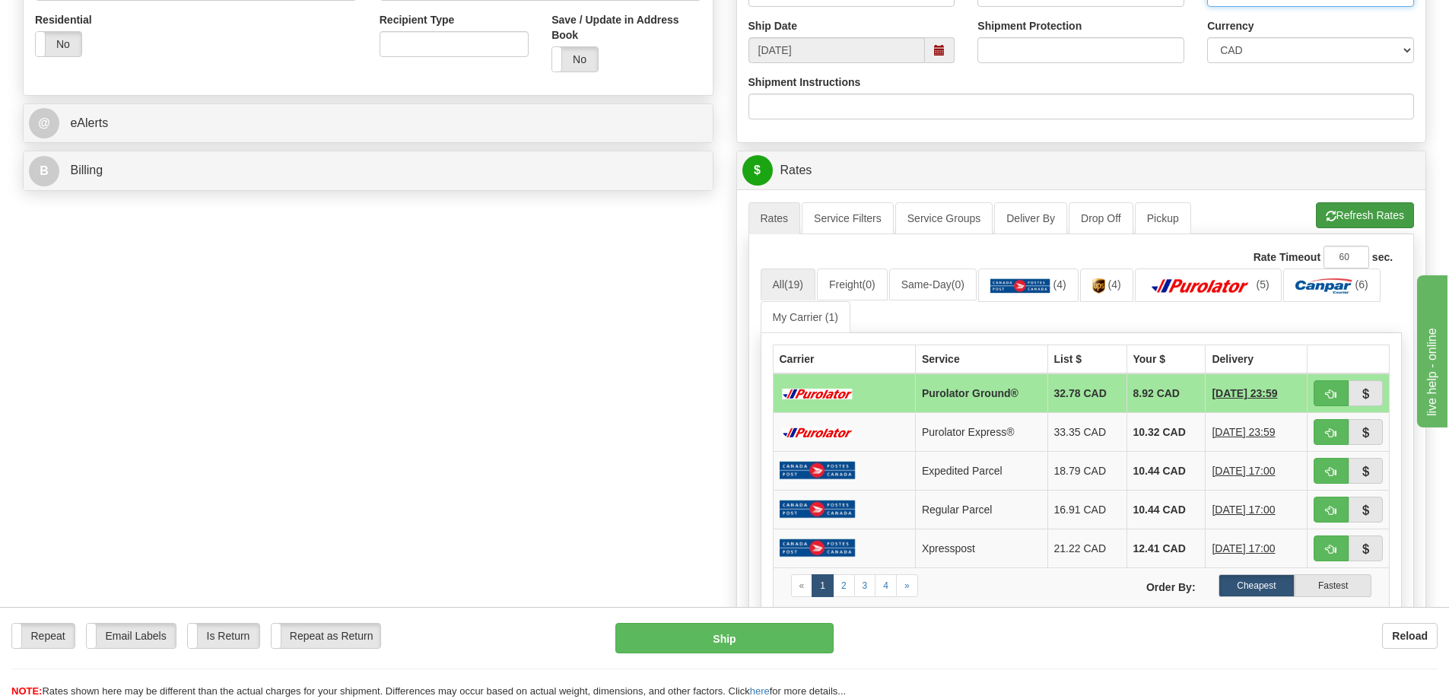
type input "3170"
click at [1338, 223] on button "Refresh Rates" at bounding box center [1365, 215] width 98 height 26
click at [1322, 395] on button "button" at bounding box center [1331, 393] width 35 height 26
type input "260"
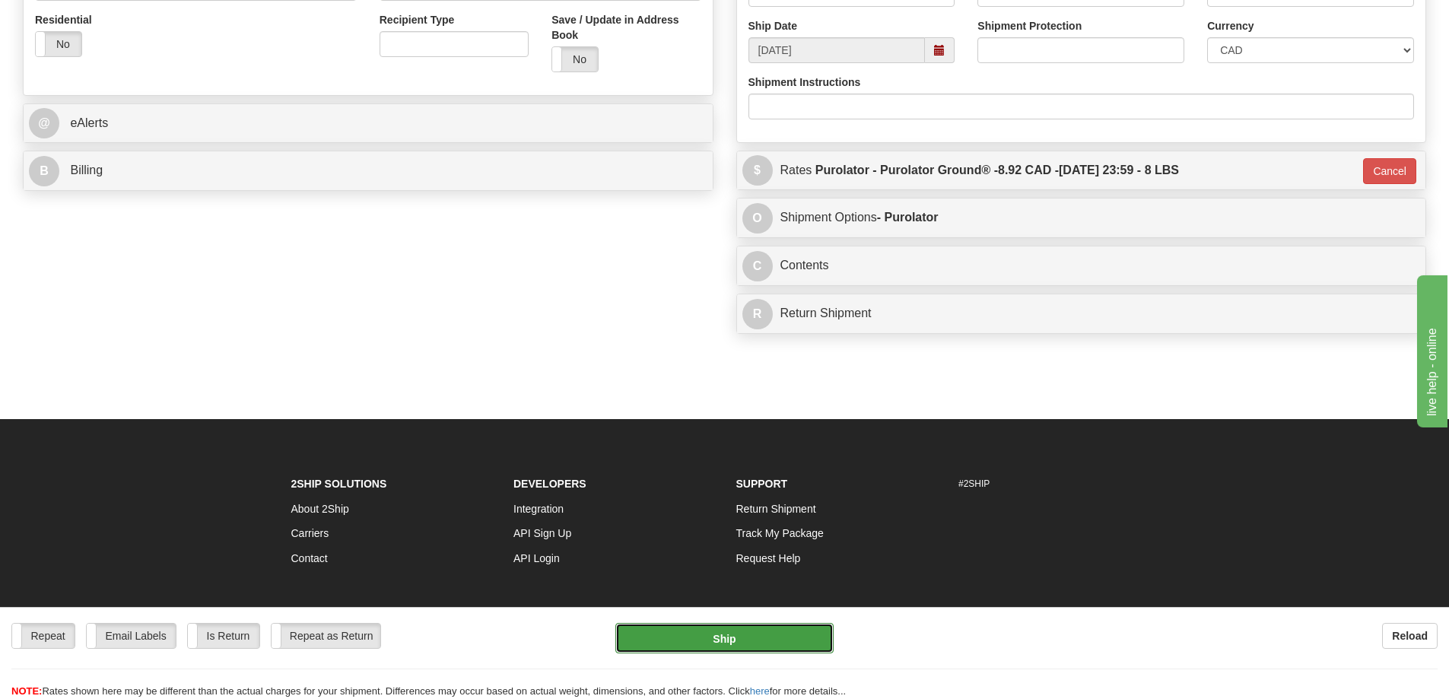
click at [746, 628] on button "Ship" at bounding box center [725, 638] width 218 height 30
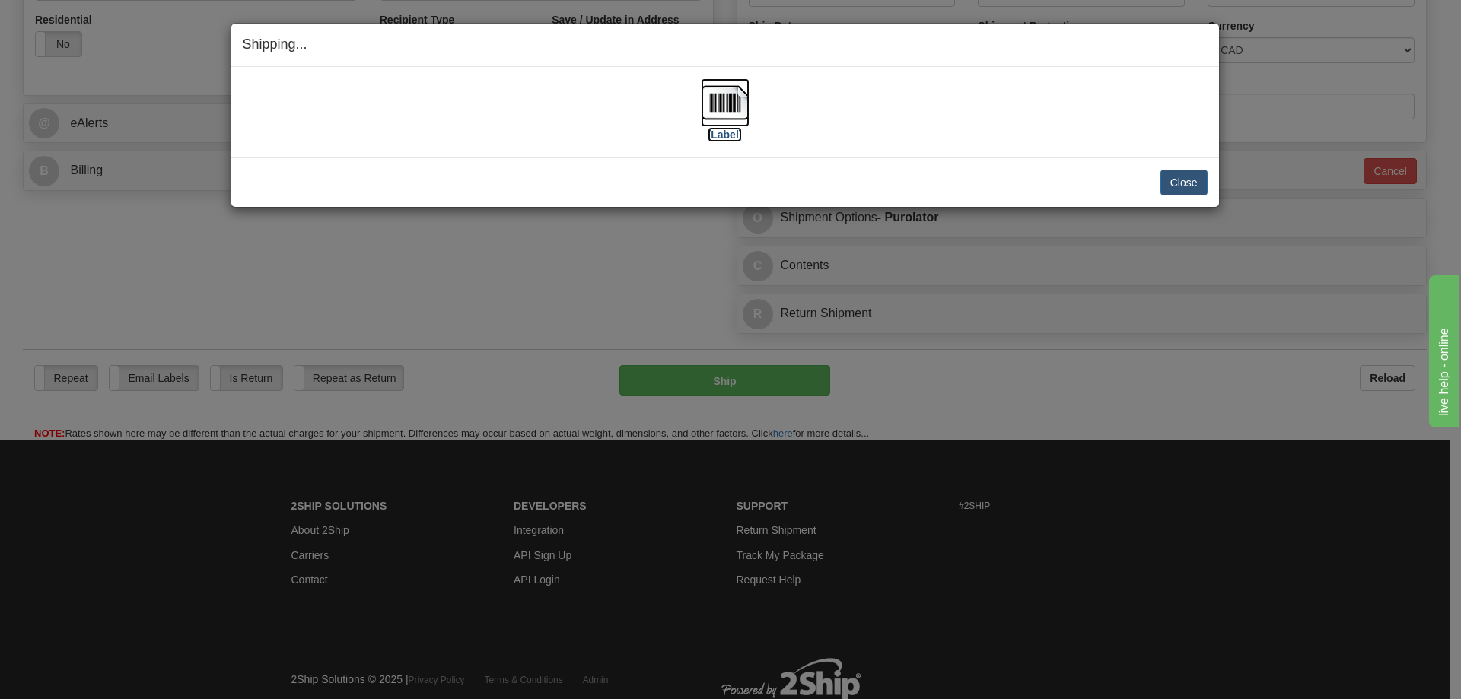
click at [737, 135] on label "[Label]" at bounding box center [725, 134] width 35 height 15
drag, startPoint x: 1198, startPoint y: 179, endPoint x: 918, endPoint y: 90, distance: 293.8
click at [1198, 179] on button "Close" at bounding box center [1183, 183] width 47 height 26
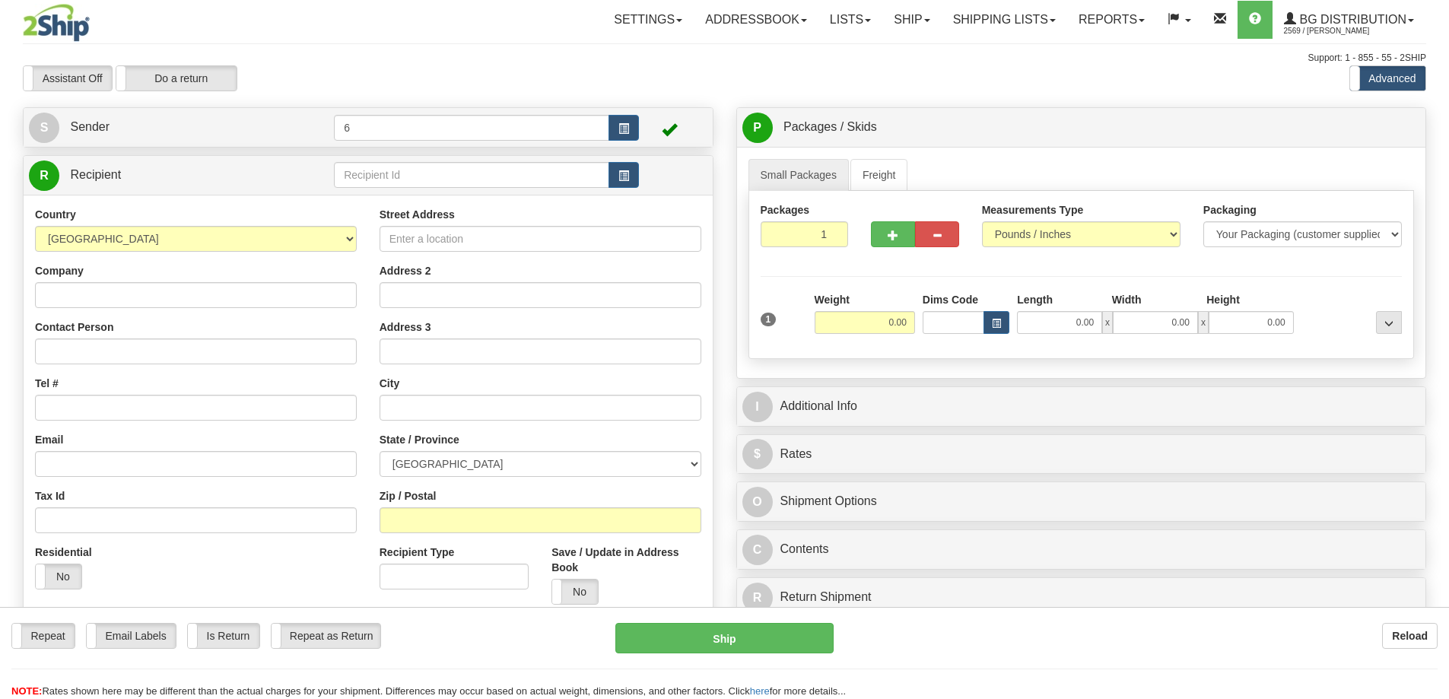
click at [361, 176] on div "Toggle navigation Settings Shipping Preferences Fields Preferences New" at bounding box center [724, 432] width 1449 height 865
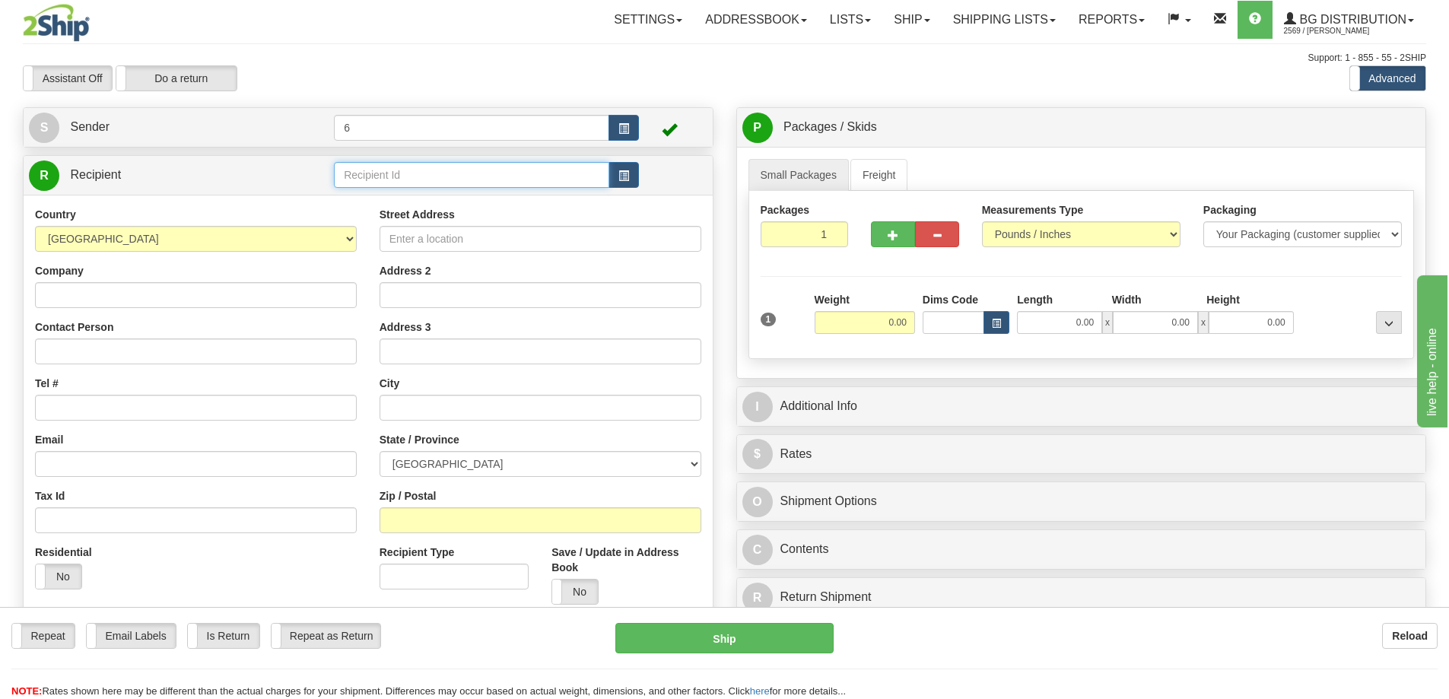
click at [361, 176] on input "text" at bounding box center [471, 175] width 275 height 26
drag, startPoint x: 0, startPoint y: 0, endPoint x: 360, endPoint y: 176, distance: 400.5
click at [361, 176] on input "text" at bounding box center [471, 175] width 275 height 26
type input "45031"
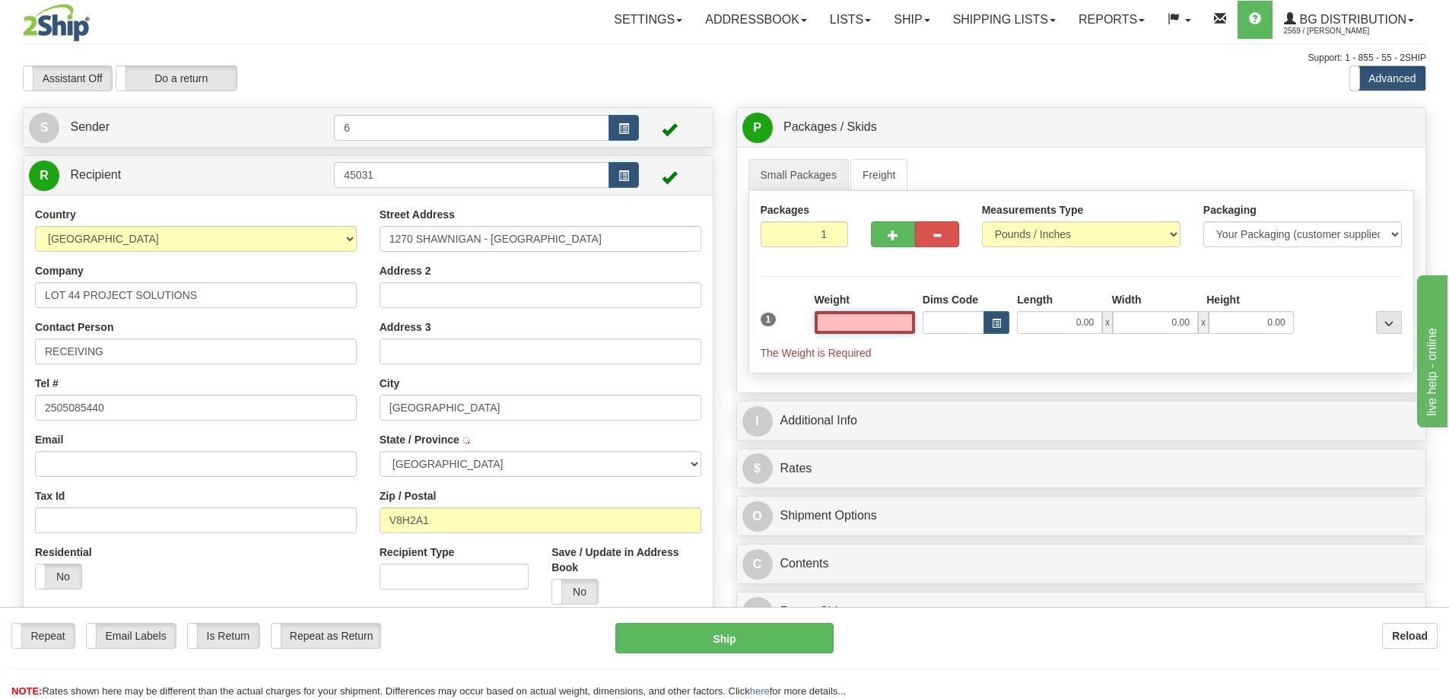
click at [873, 326] on input "text" at bounding box center [865, 322] width 100 height 23
type input "2.00"
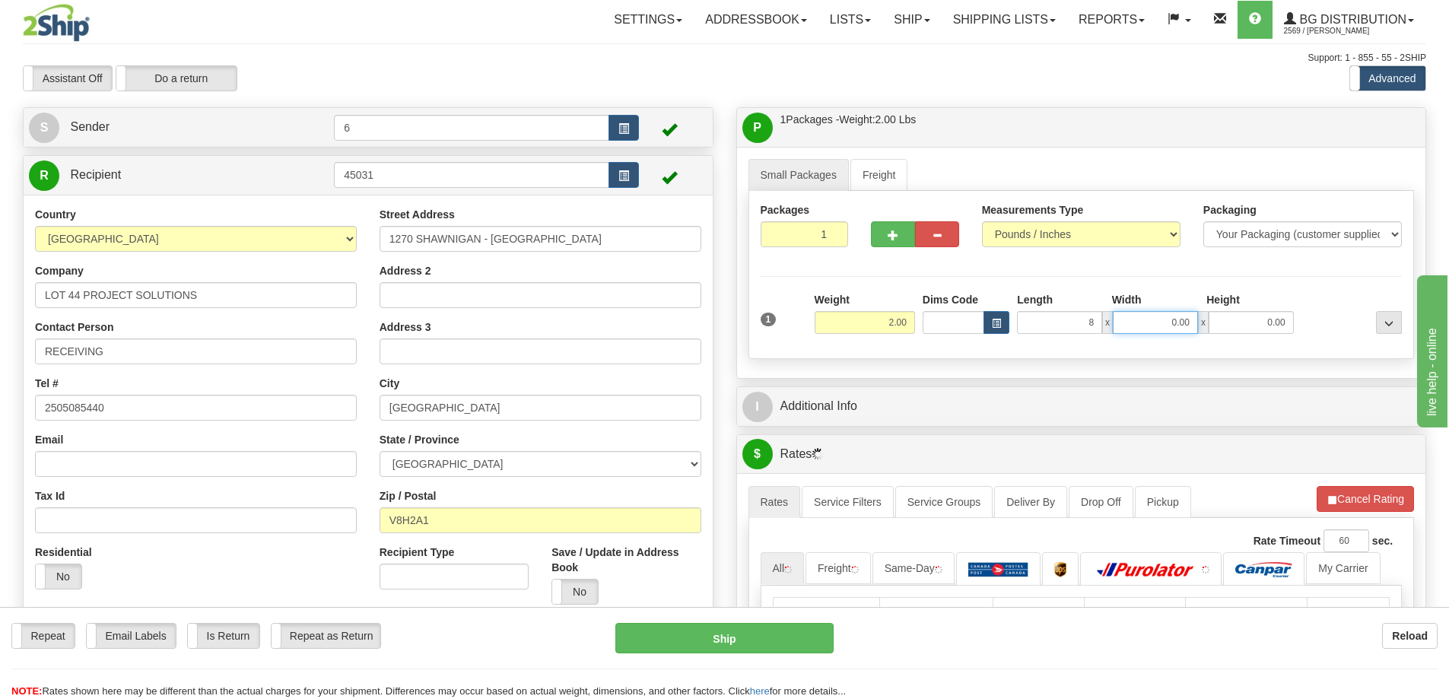
type input "8.00"
type input "6.00"
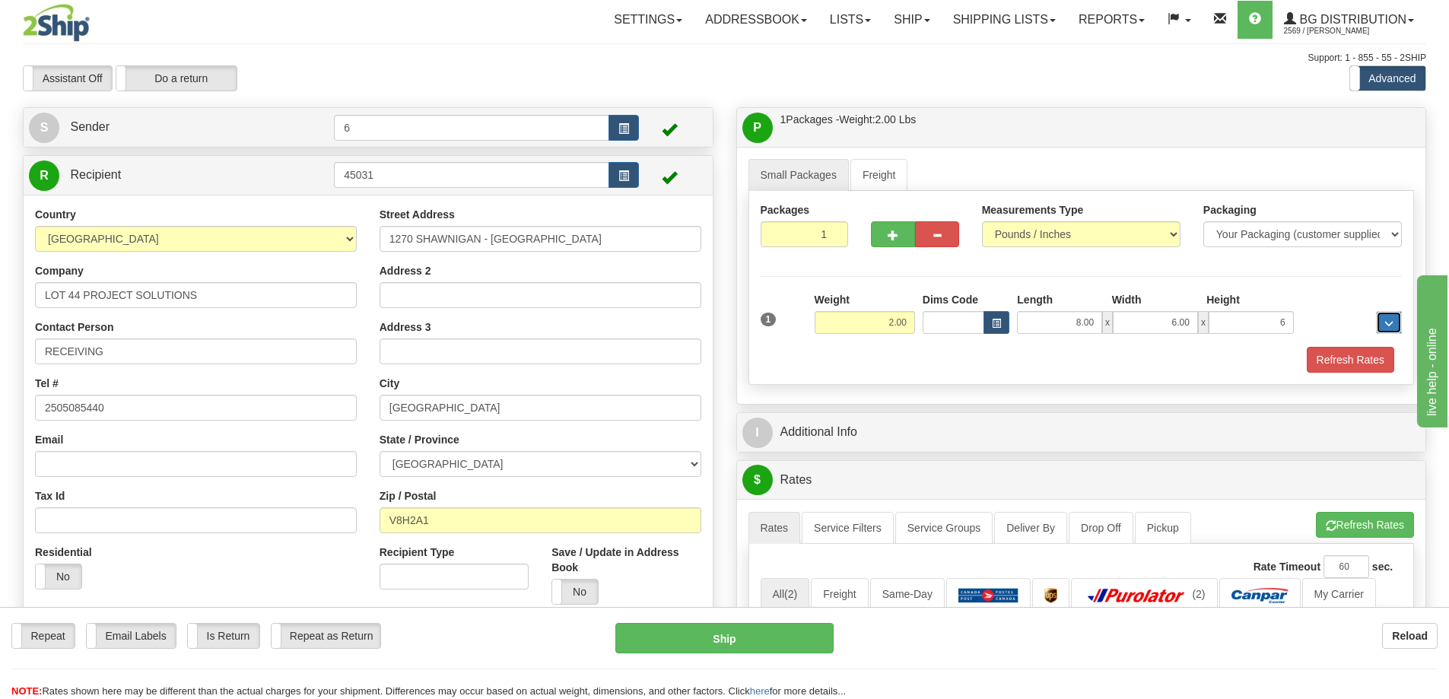
type input "6.00"
click at [896, 238] on span "button" at bounding box center [893, 236] width 11 height 10
radio input "true"
type input "2"
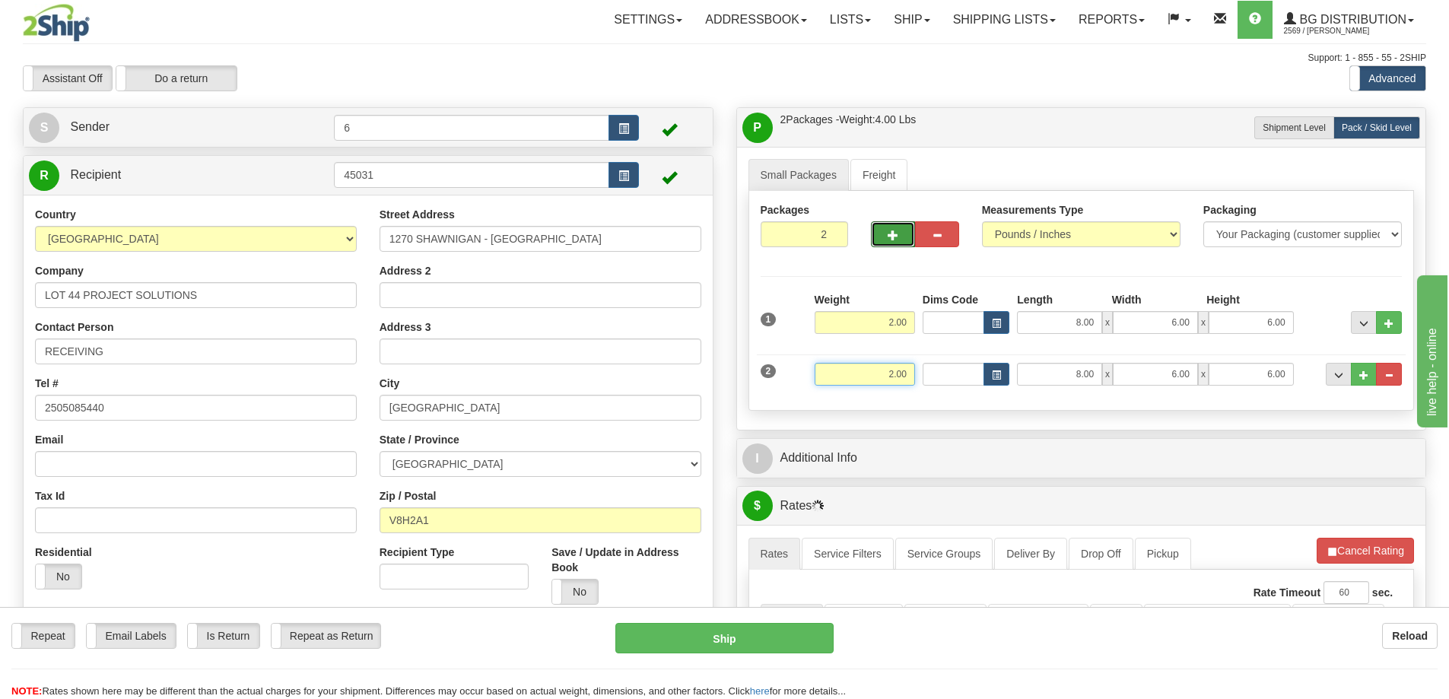
drag, startPoint x: 874, startPoint y: 379, endPoint x: 1025, endPoint y: 378, distance: 150.7
click at [1024, 378] on div "2 Weight 2.00 Dims Code Length Width Height" at bounding box center [1082, 372] width 650 height 51
type input "15.00"
type input "42.00"
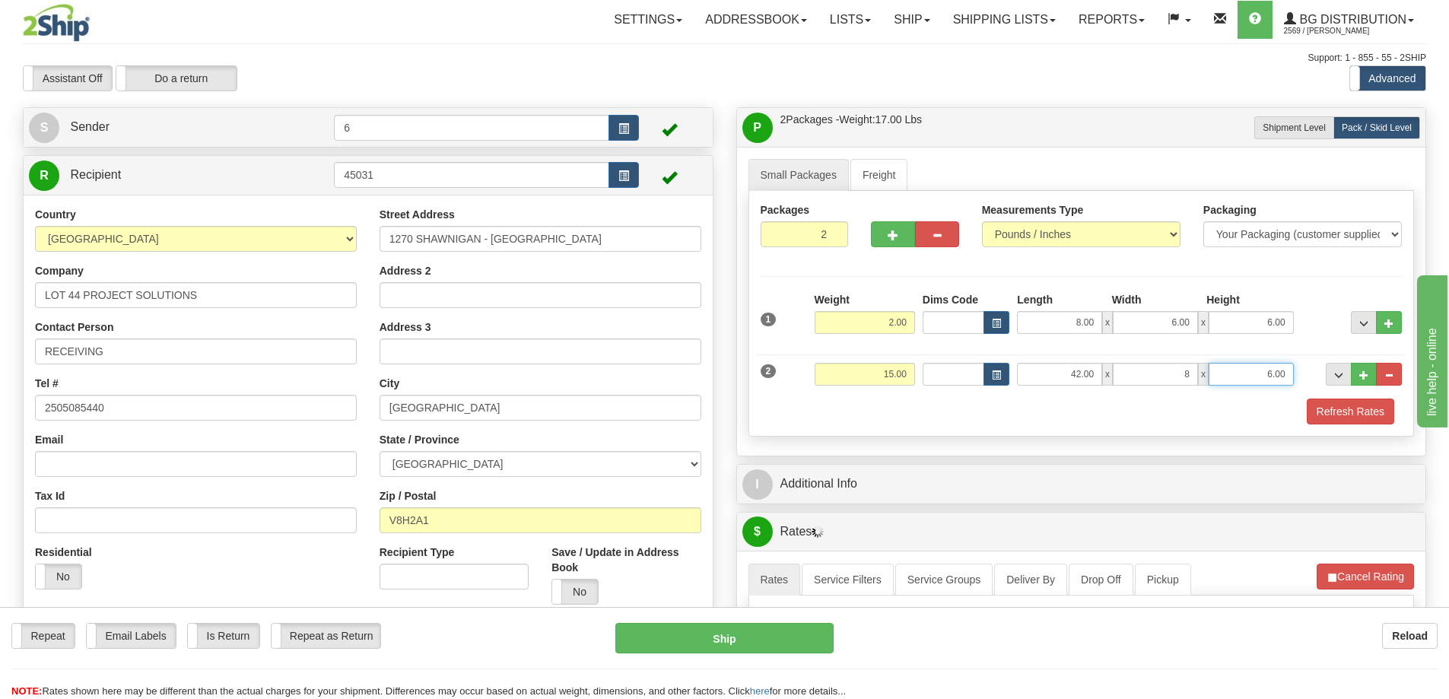
type input "8.00"
type input "6.00"
click at [896, 233] on span "button" at bounding box center [893, 236] width 11 height 10
type input "3"
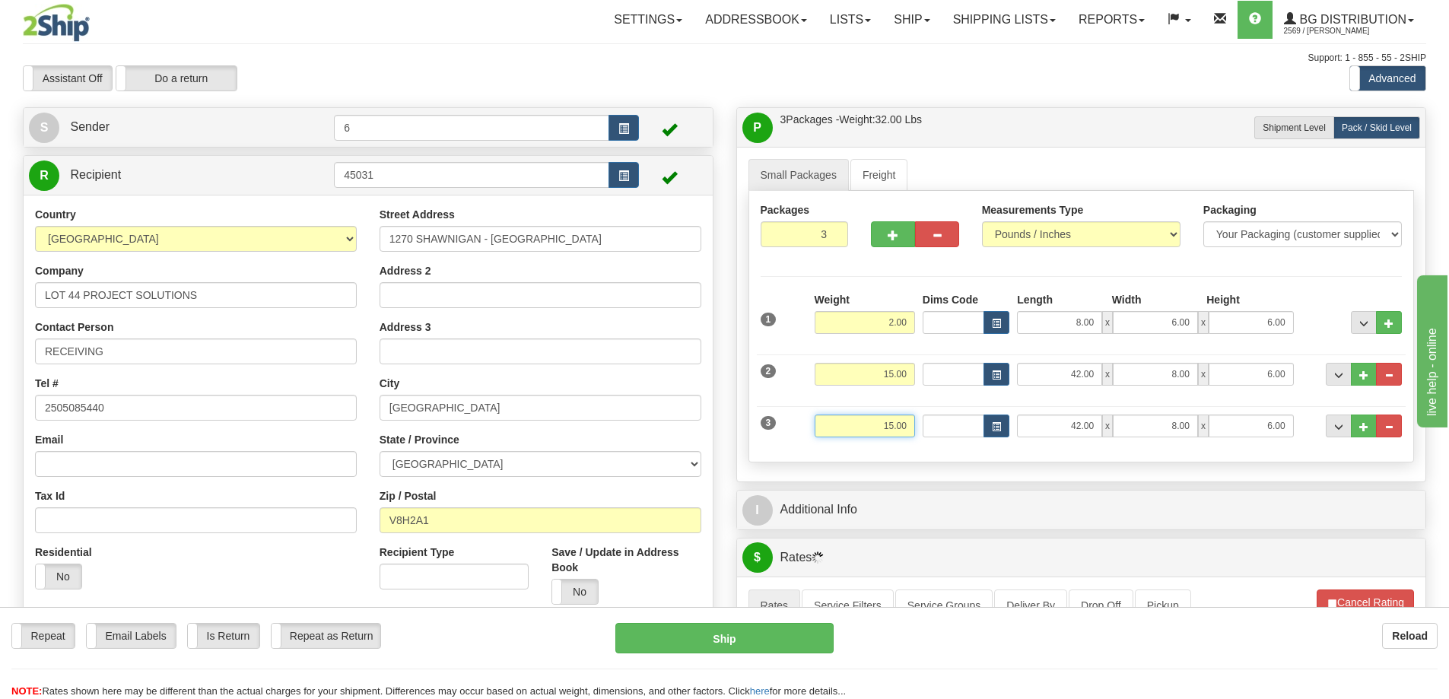
drag, startPoint x: 848, startPoint y: 425, endPoint x: 1042, endPoint y: 437, distance: 193.6
click at [1087, 435] on div "3 Weight 15.00 Dims Code Length Width Height" at bounding box center [1082, 424] width 650 height 51
type input "28.00"
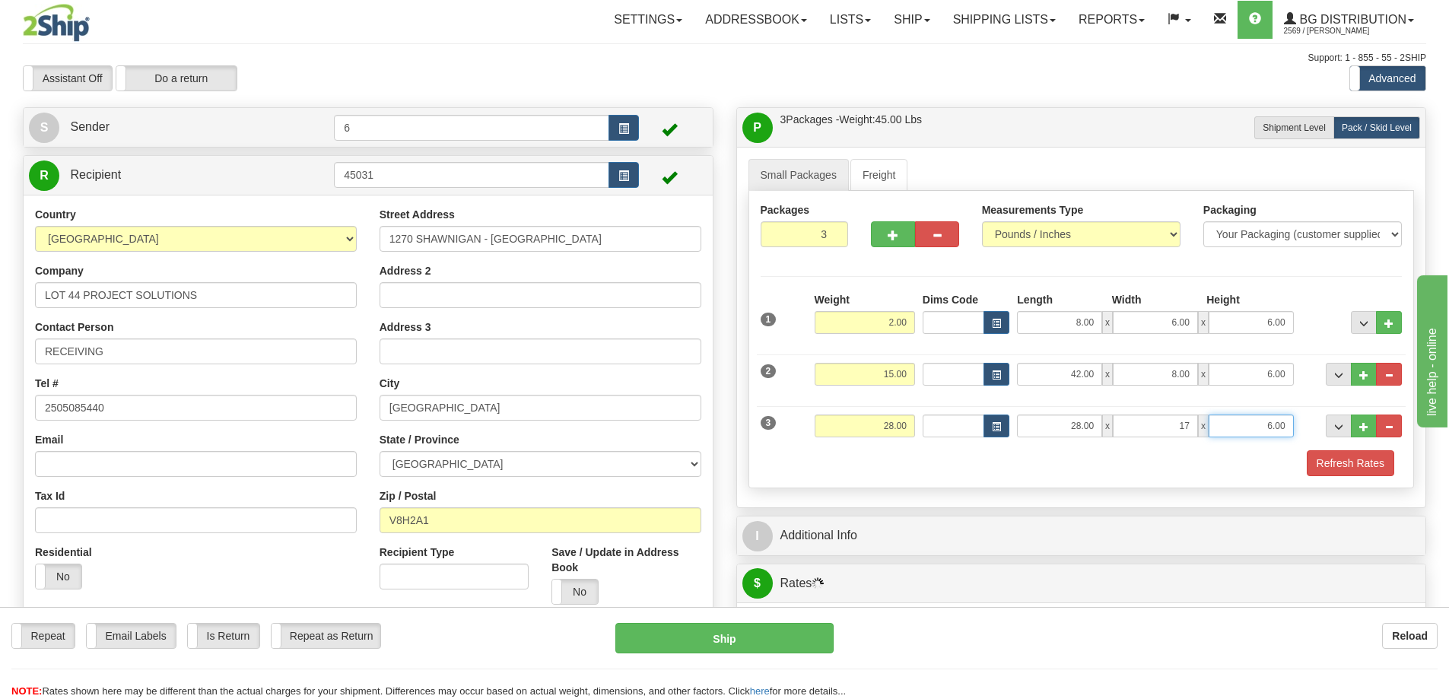
type input "17.00"
type input "5.00"
click at [1344, 467] on button "Refresh Rates" at bounding box center [1350, 463] width 87 height 26
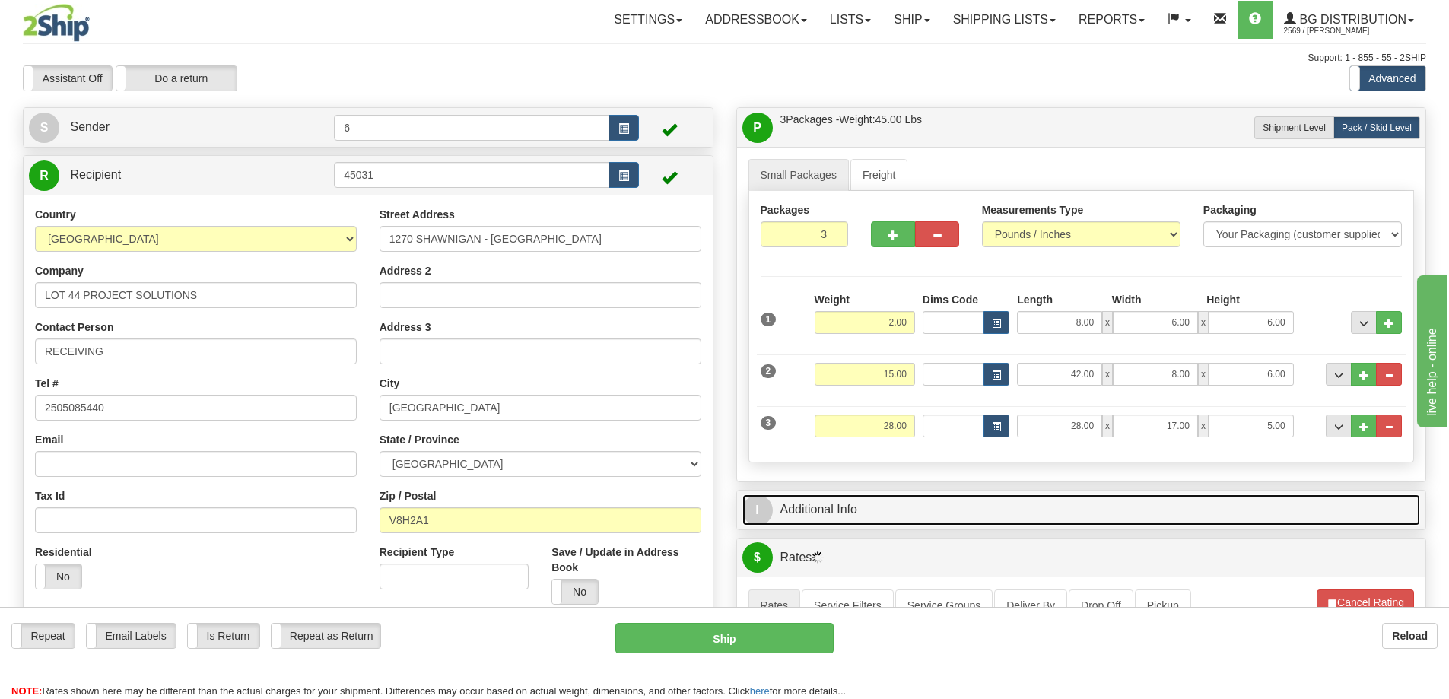
click at [1309, 502] on link "I Additional Info" at bounding box center [1082, 510] width 679 height 31
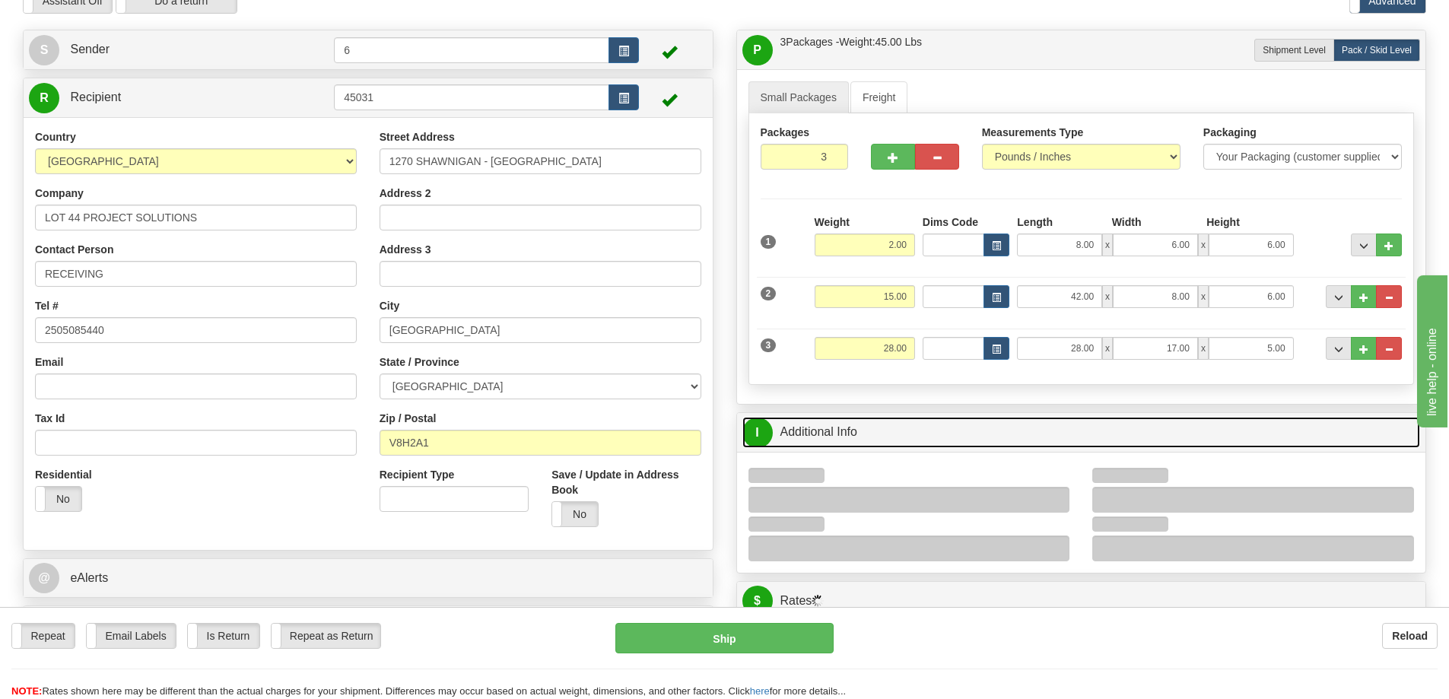
scroll to position [152, 0]
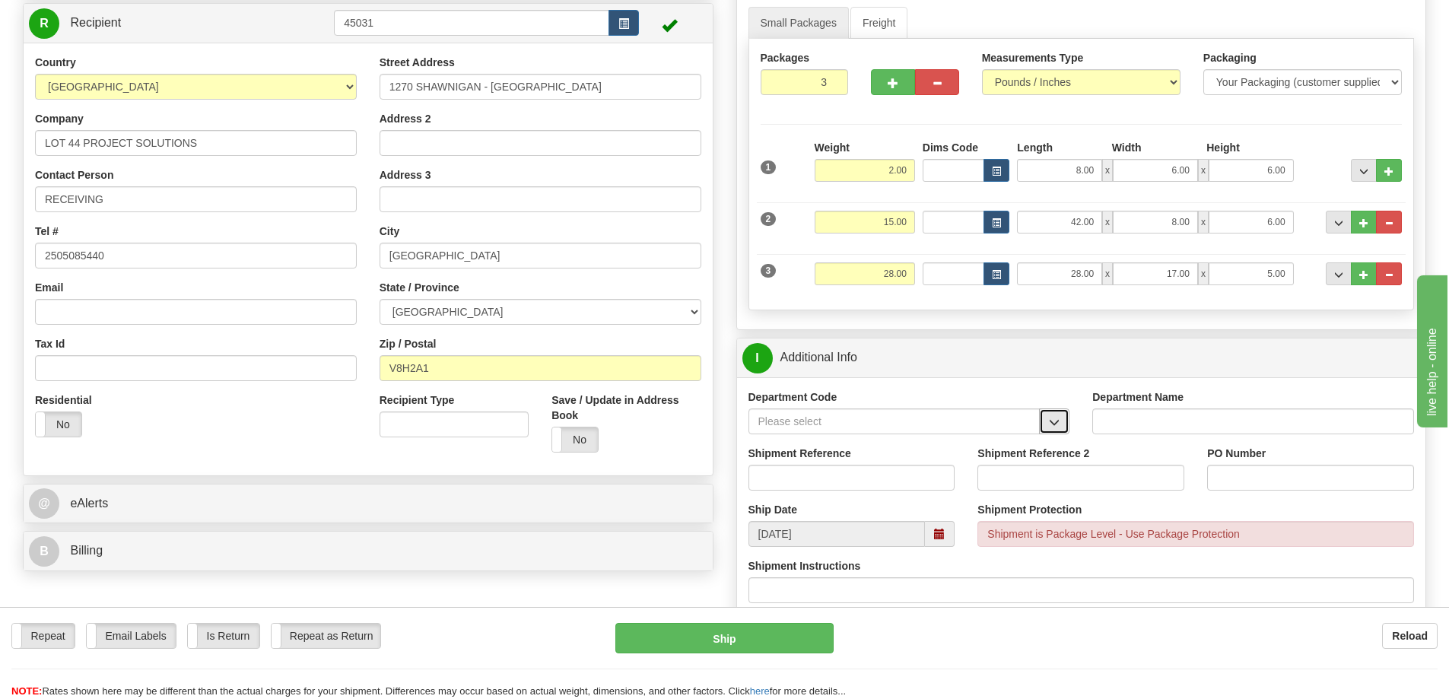
click at [1062, 430] on button "button" at bounding box center [1054, 422] width 30 height 26
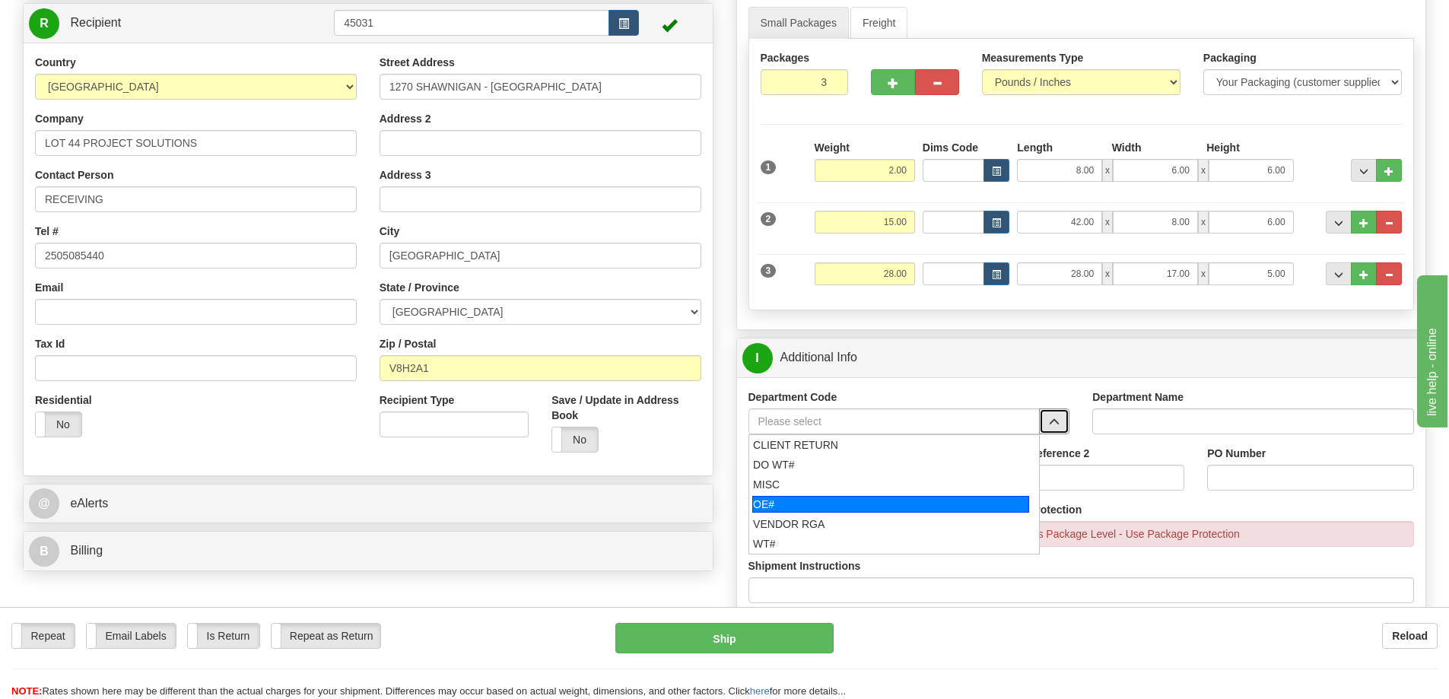
drag, startPoint x: 868, startPoint y: 508, endPoint x: 852, endPoint y: 491, distance: 23.7
click at [864, 506] on div "OE#" at bounding box center [890, 504] width 277 height 17
type input "OE#"
type input "ORDERS"
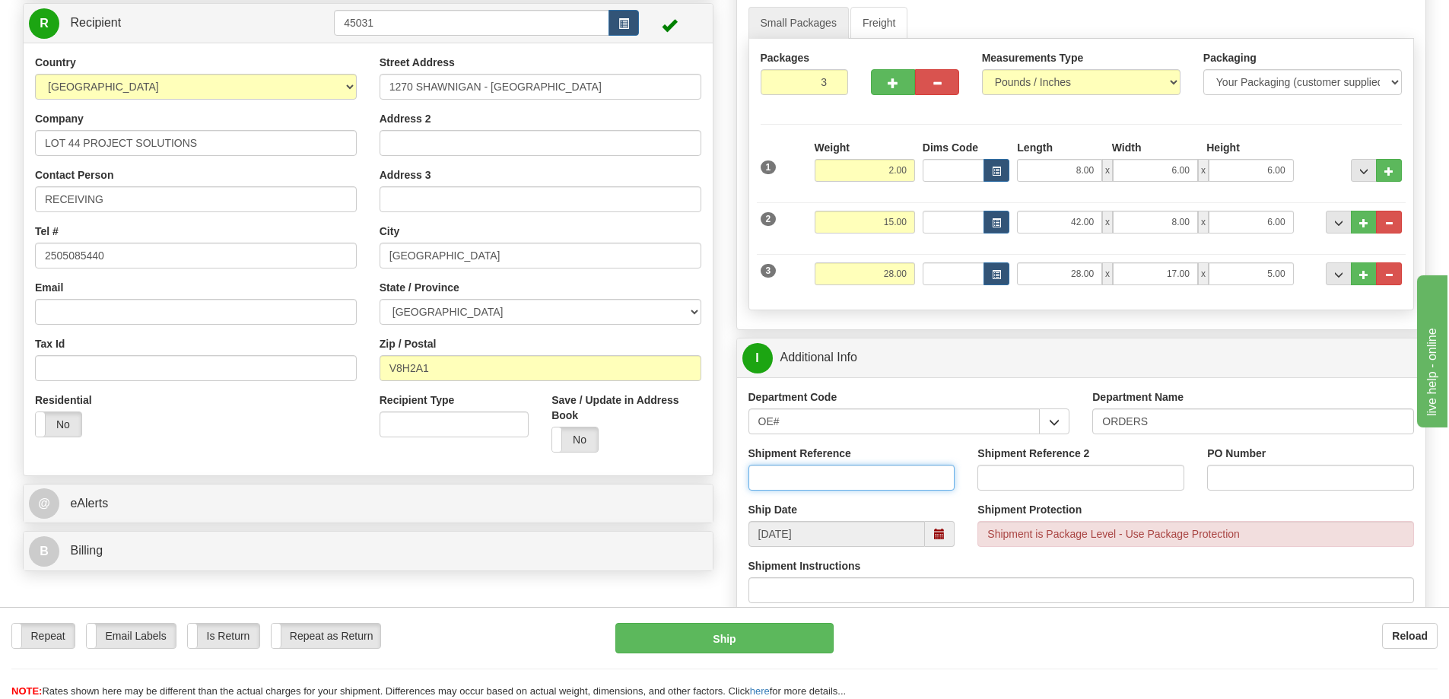
click at [850, 486] on input "Shipment Reference" at bounding box center [852, 478] width 207 height 26
type input "60031893-00"
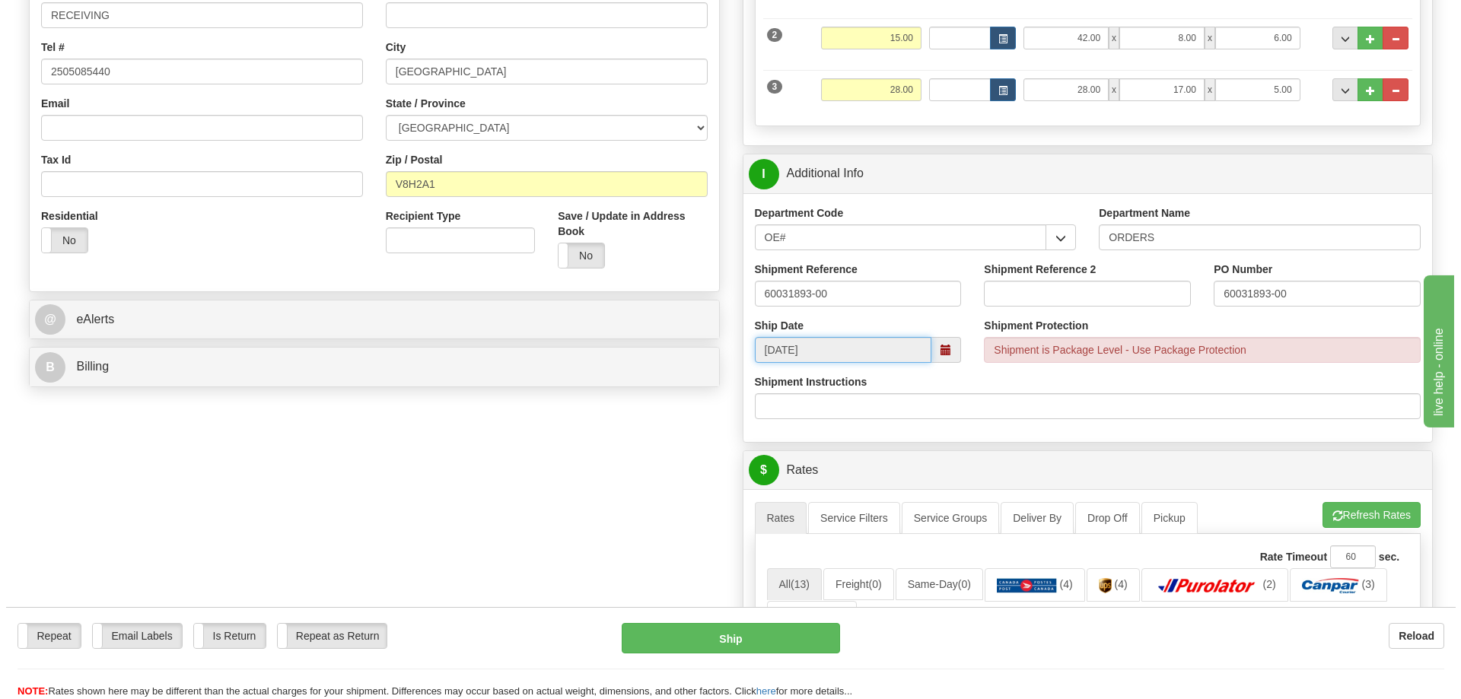
scroll to position [609, 0]
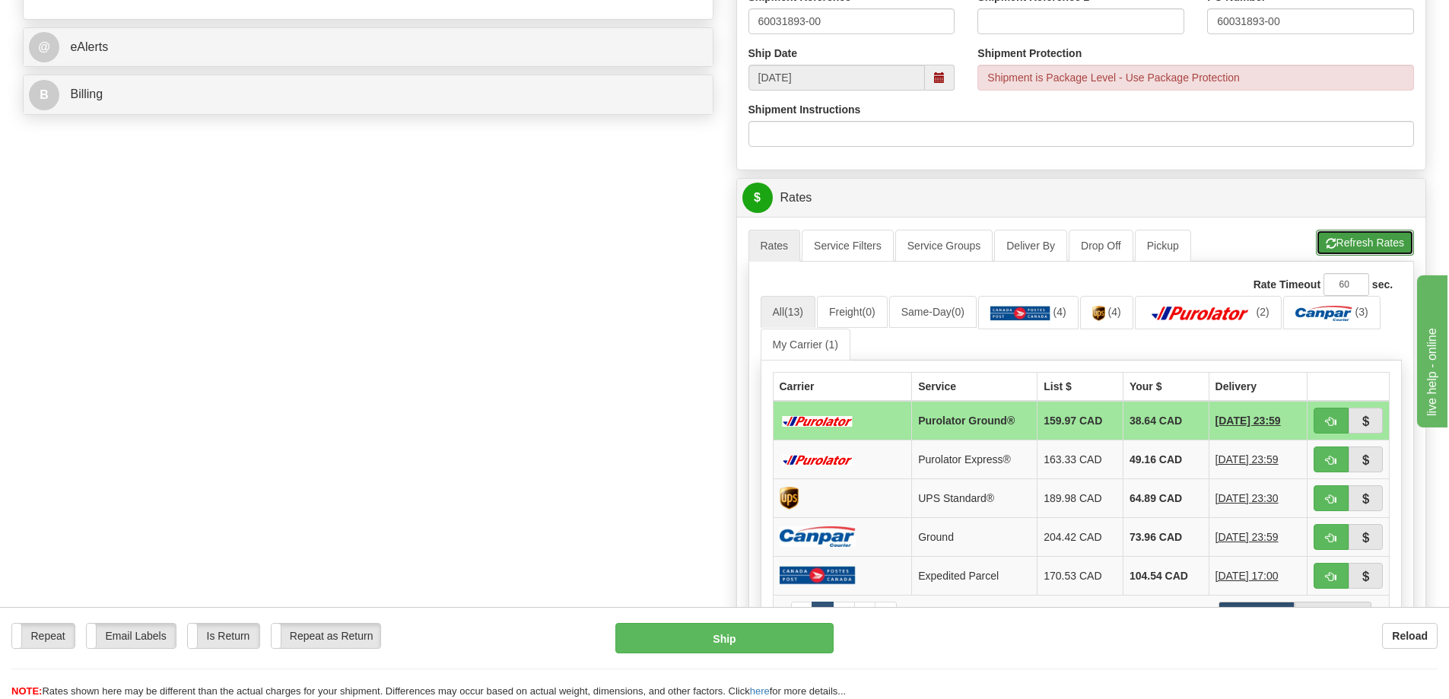
click at [1340, 239] on button "Refresh Rates" at bounding box center [1365, 243] width 98 height 26
click at [1331, 430] on button "button" at bounding box center [1331, 421] width 35 height 26
type input "260"
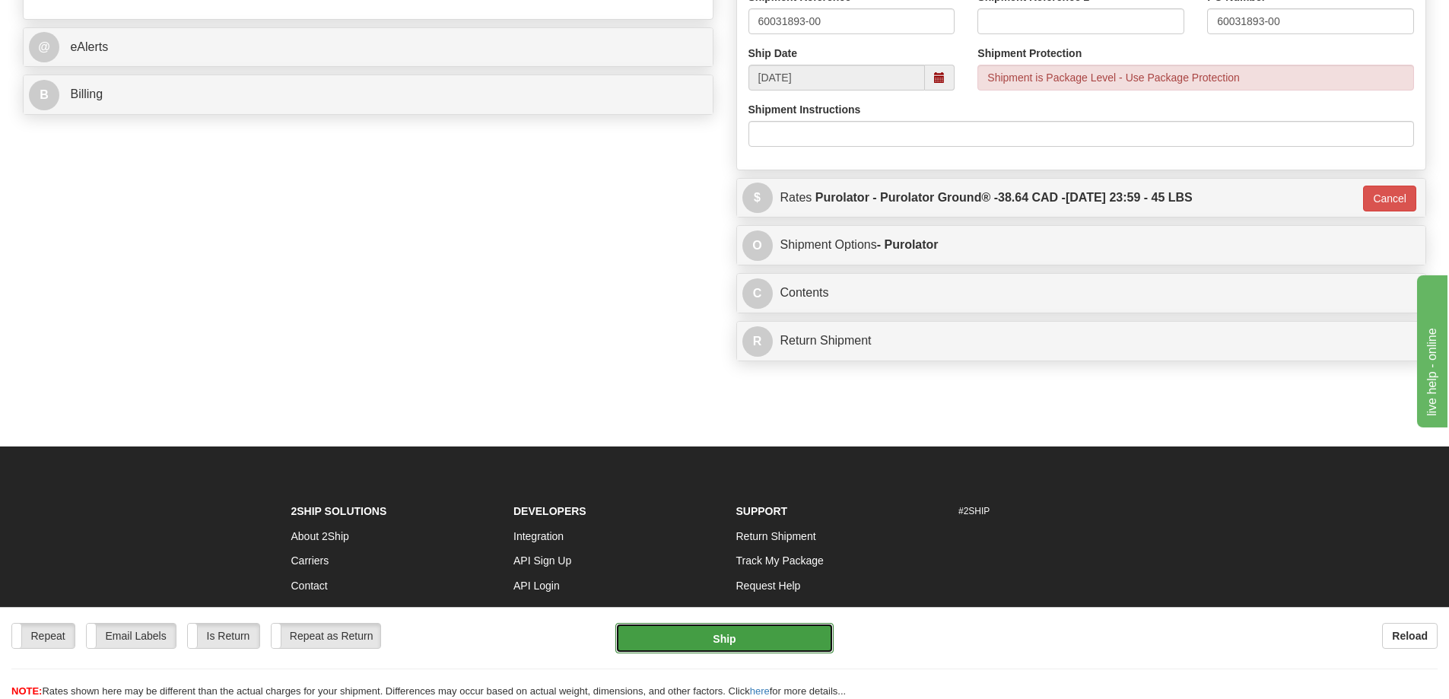
click at [740, 646] on button "Ship" at bounding box center [725, 638] width 218 height 30
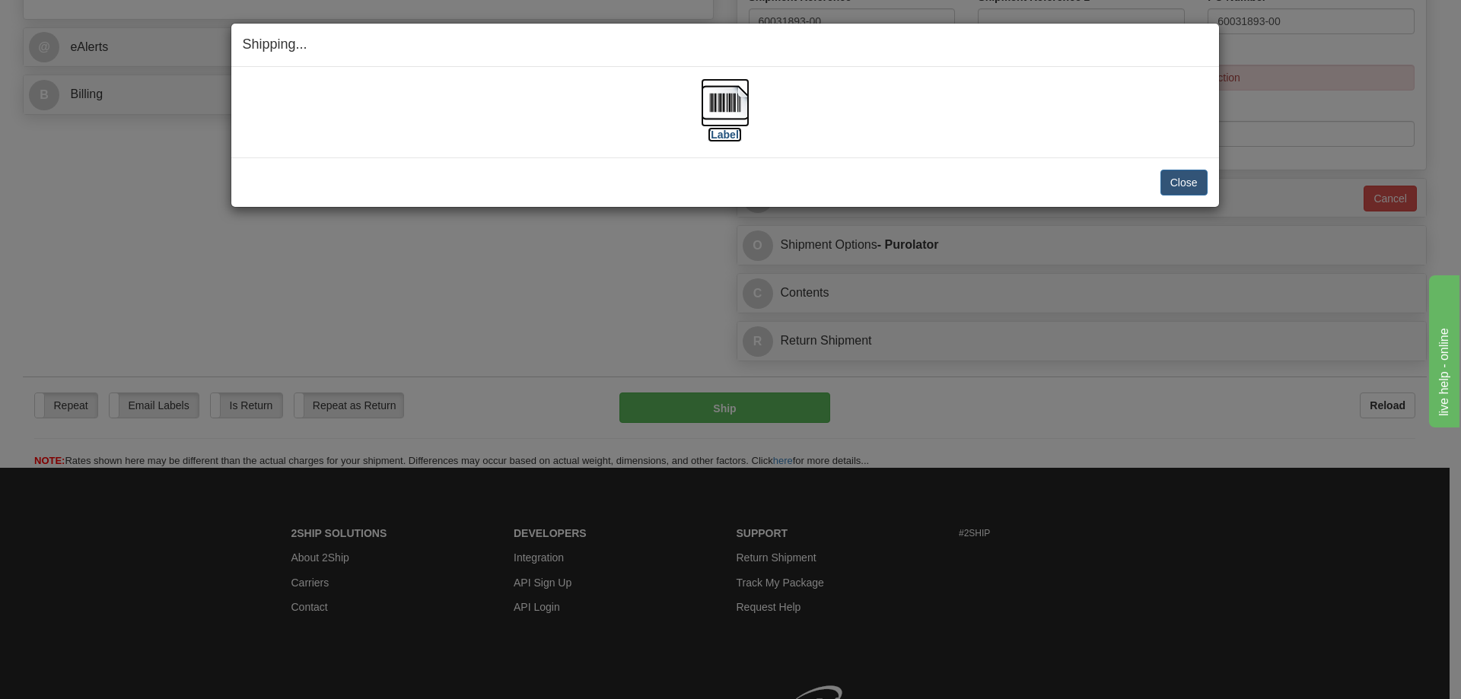
click at [733, 135] on label "[Label]" at bounding box center [725, 134] width 35 height 15
click at [1203, 192] on button "Close" at bounding box center [1183, 183] width 47 height 26
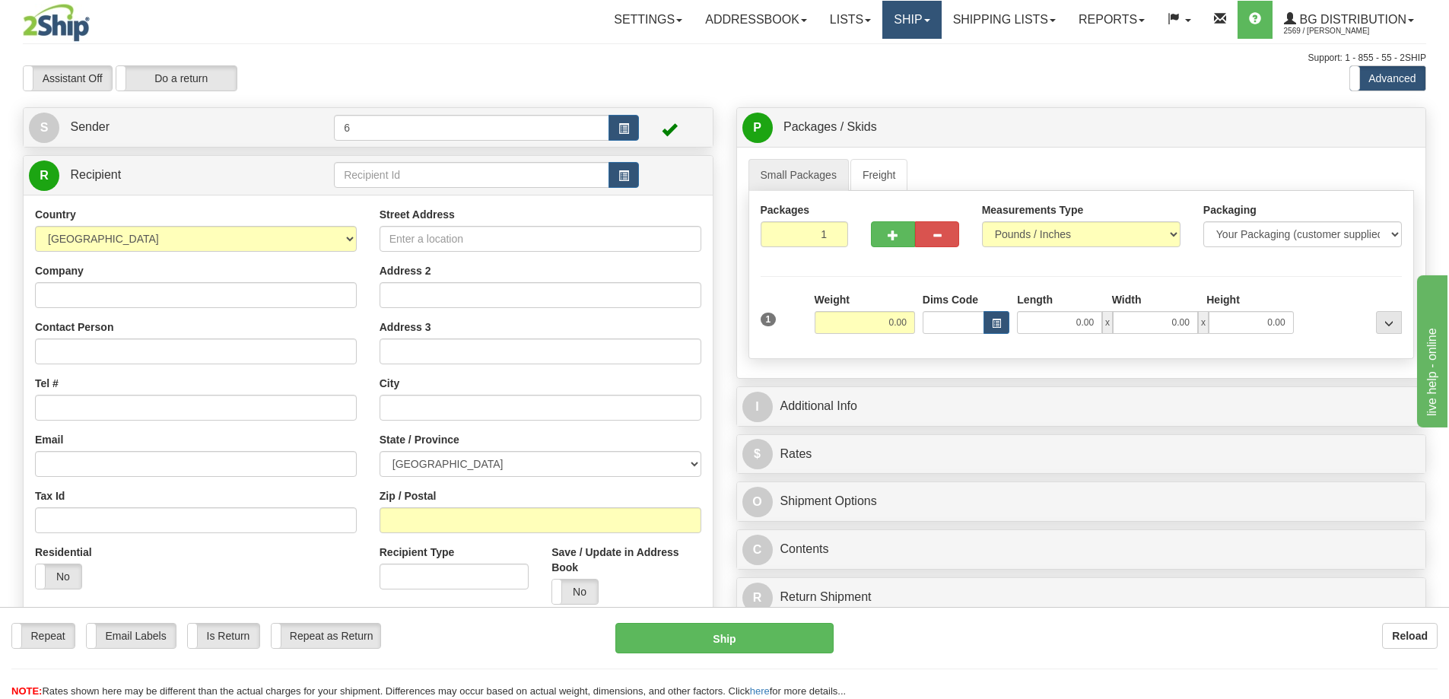
click at [895, 23] on link "Ship" at bounding box center [912, 20] width 59 height 38
click at [1007, 27] on link "Shipping lists" at bounding box center [1005, 20] width 126 height 38
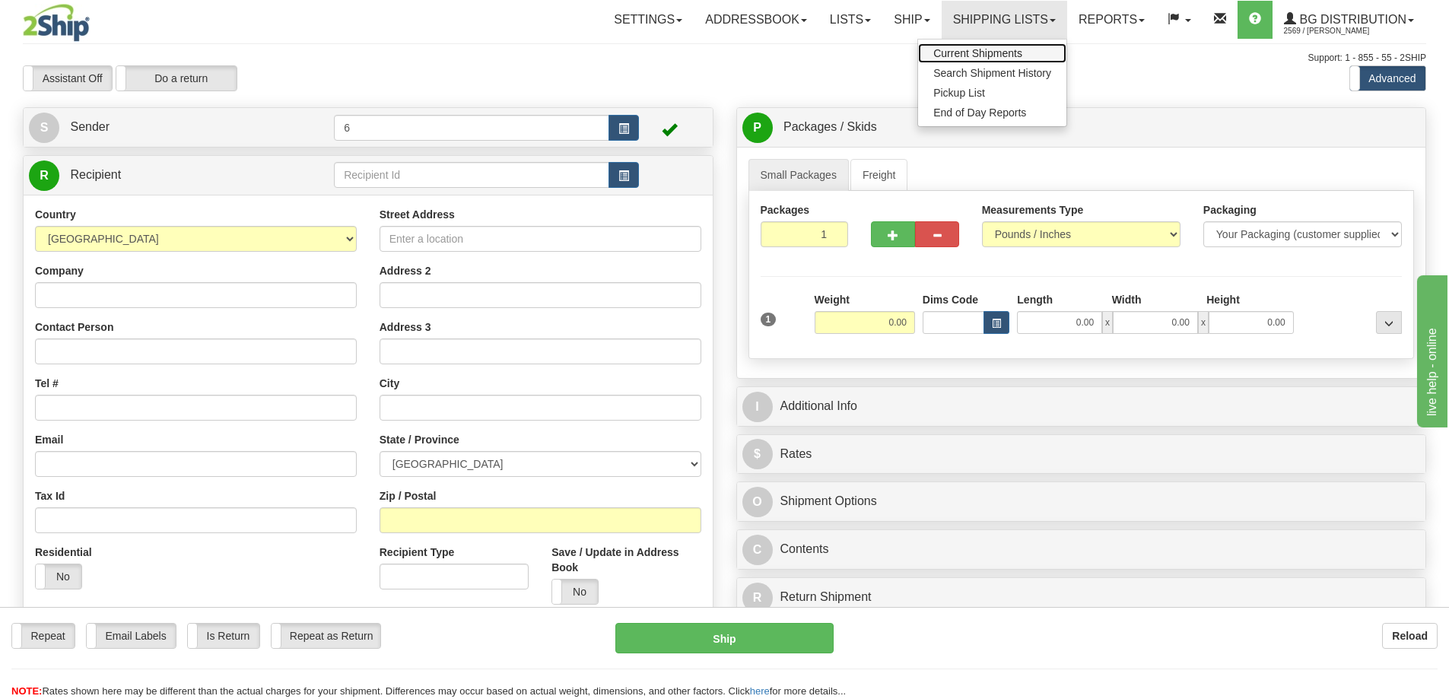
click at [972, 56] on span "Current Shipments" at bounding box center [978, 53] width 89 height 12
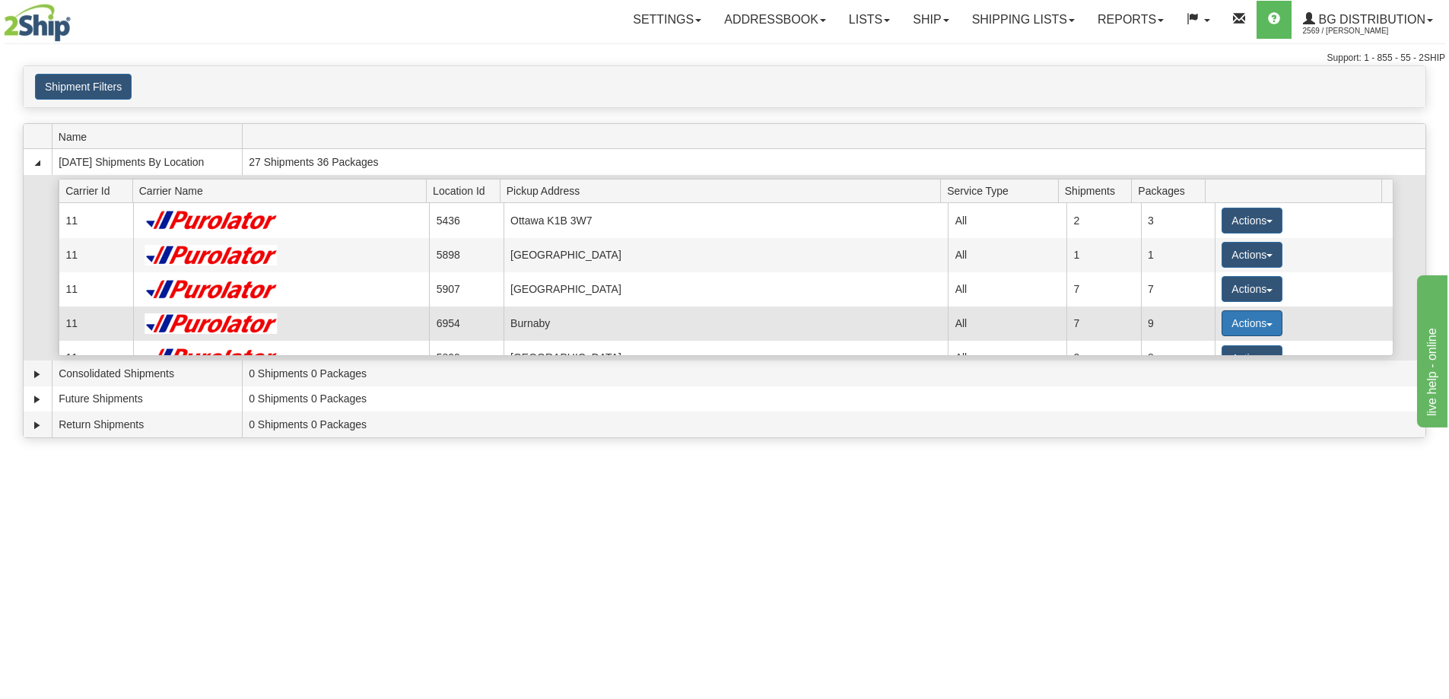
click at [1233, 329] on button "Actions" at bounding box center [1252, 323] width 61 height 26
click at [1201, 357] on span "Details" at bounding box center [1196, 351] width 41 height 11
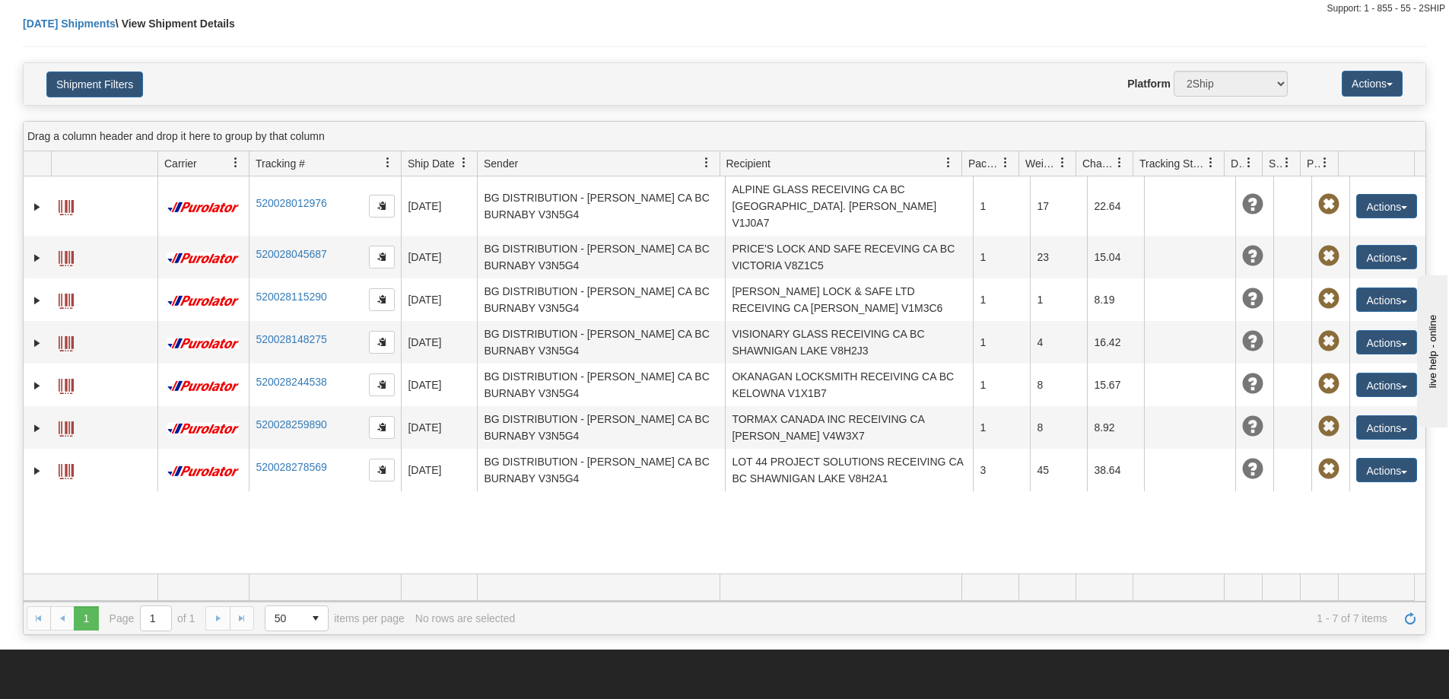
scroll to position [76, 0]
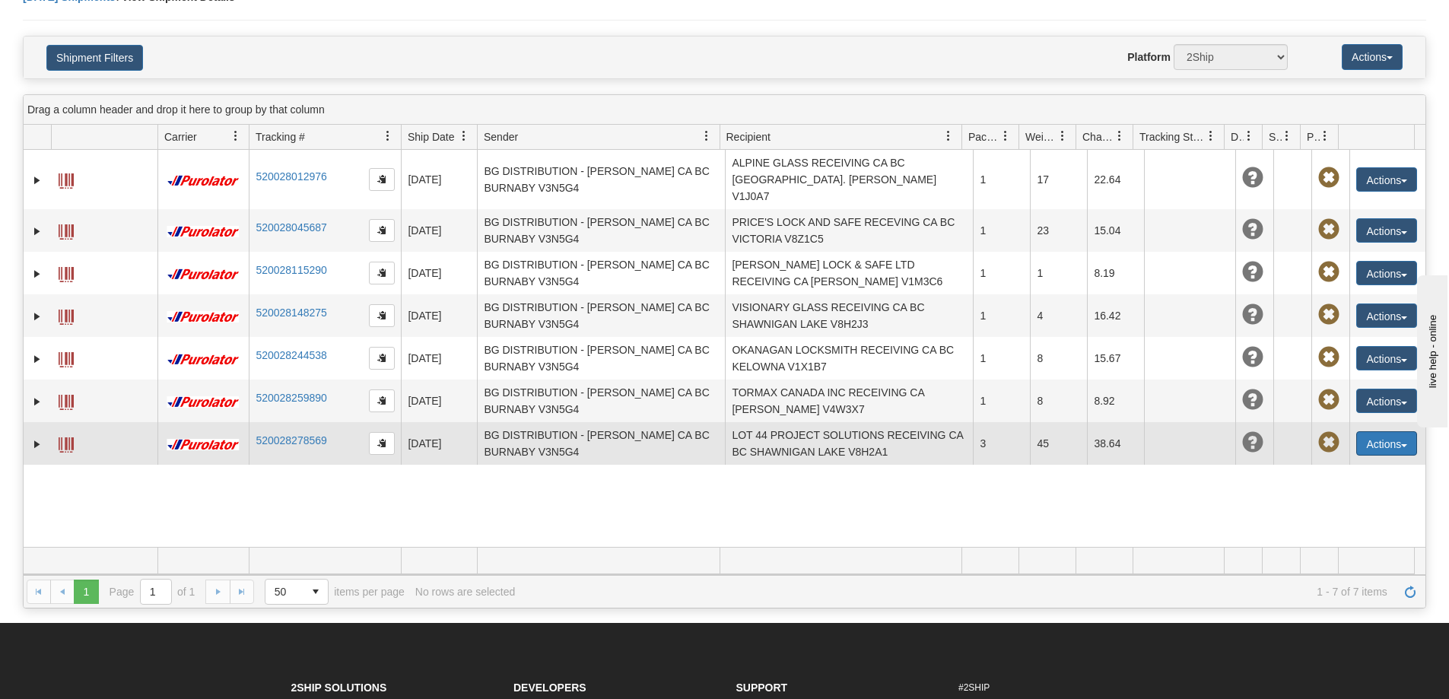
click at [1382, 431] on button "Actions" at bounding box center [1387, 443] width 61 height 24
click at [1342, 463] on link "Edit" at bounding box center [1356, 472] width 122 height 20
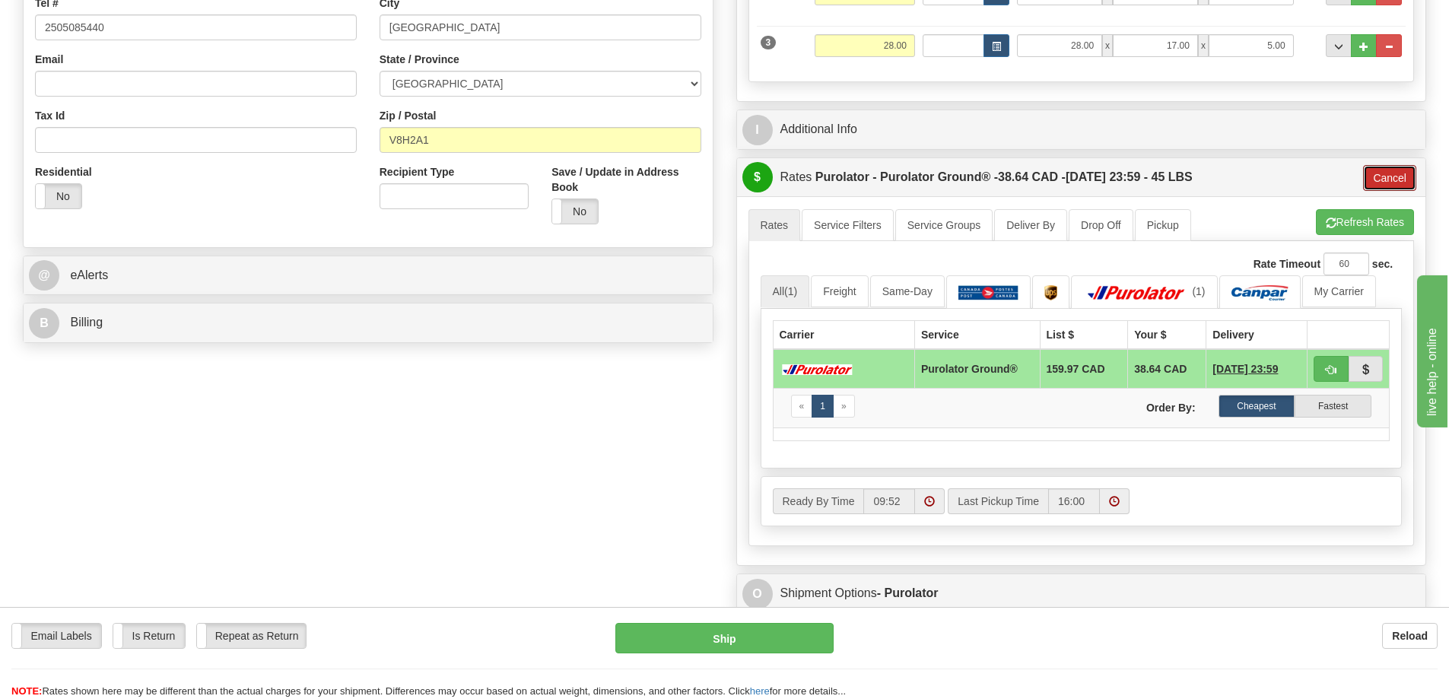
click at [1385, 183] on button "Cancel" at bounding box center [1389, 178] width 53 height 26
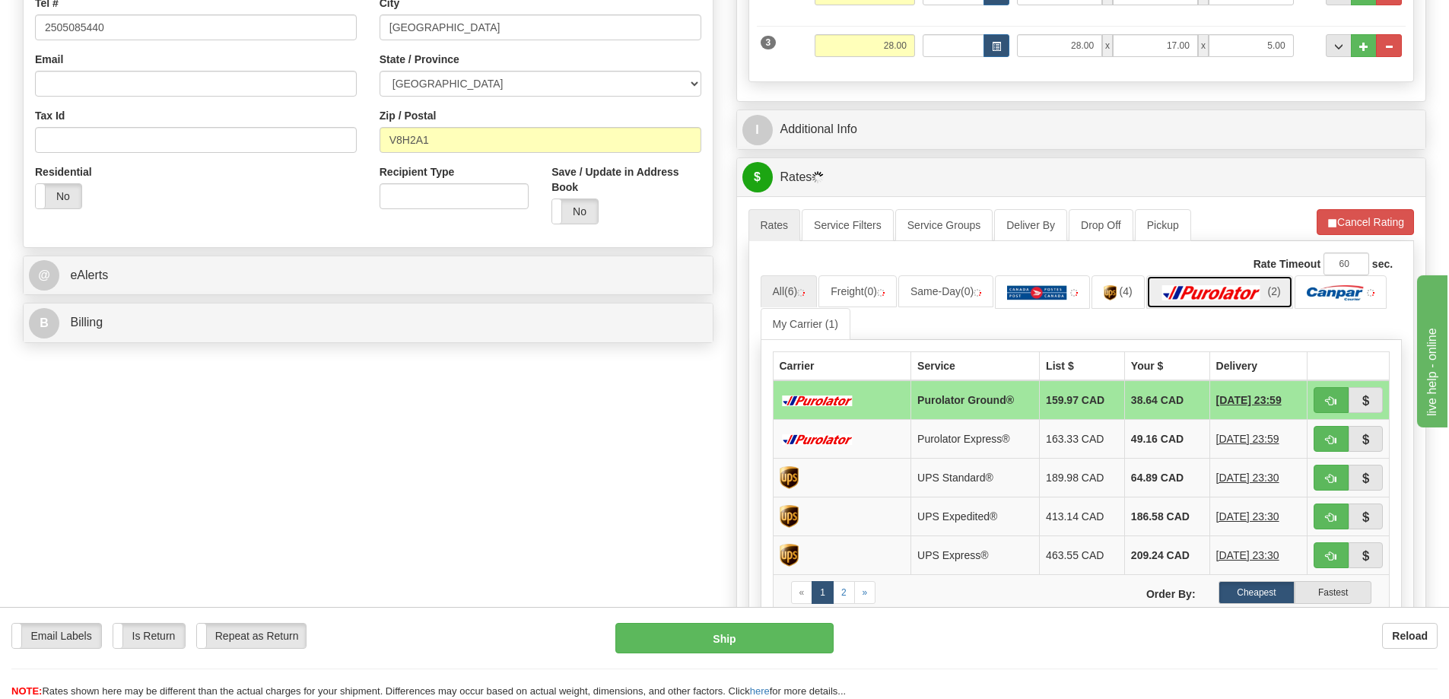
click at [1212, 294] on img at bounding box center [1212, 292] width 107 height 15
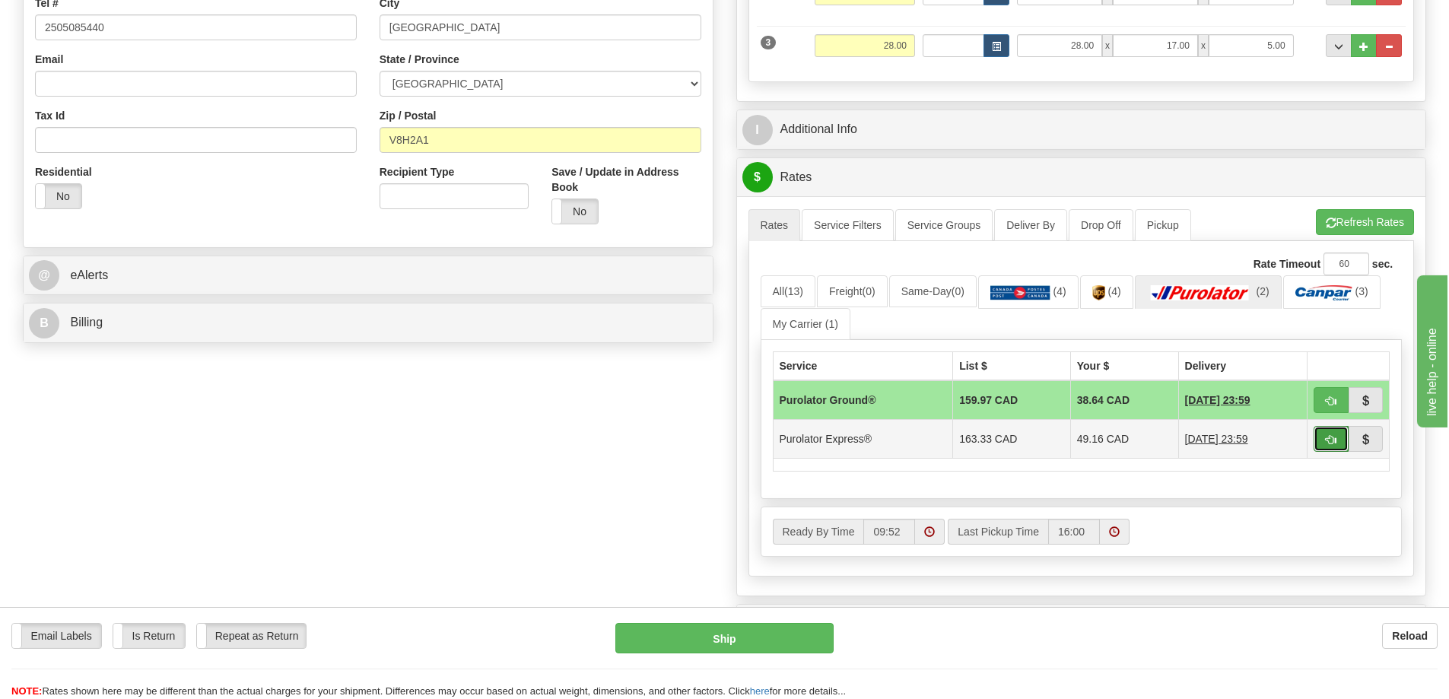
click at [1326, 445] on span "button" at bounding box center [1331, 440] width 11 height 10
type input "202"
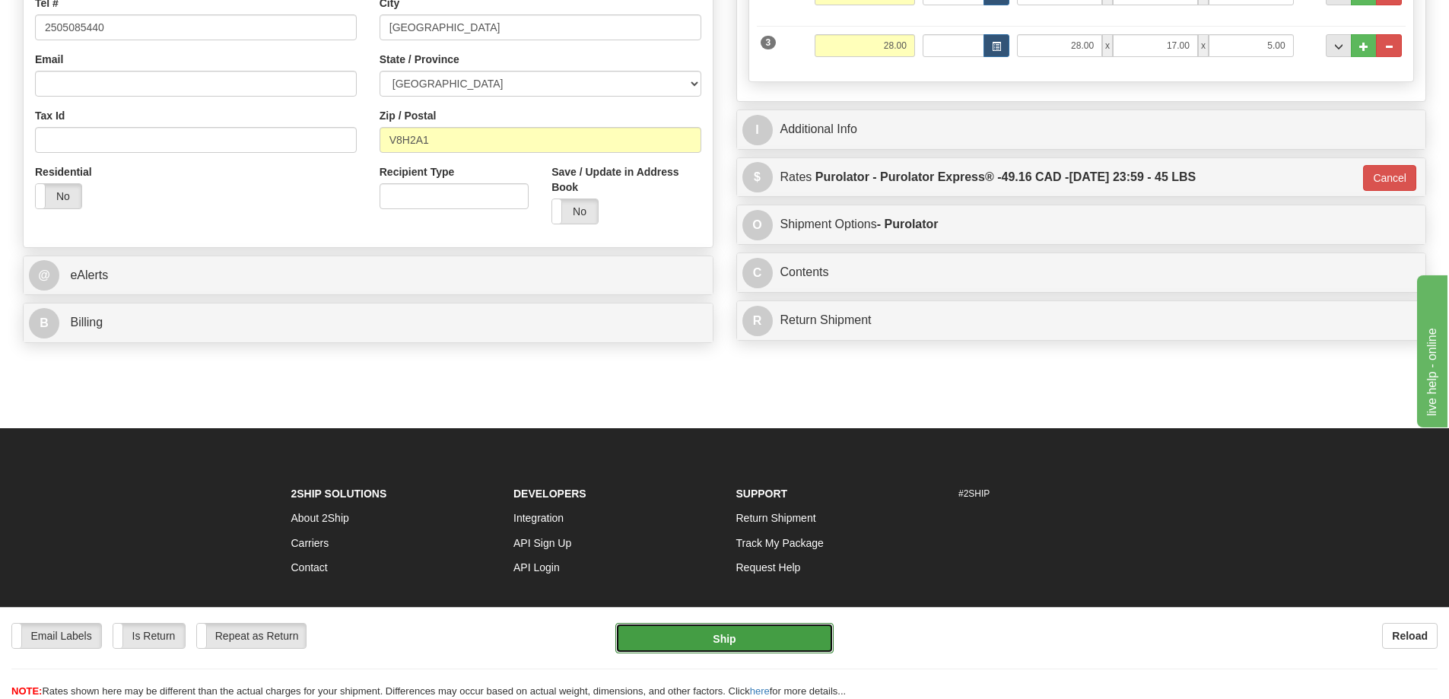
click at [737, 638] on button "Ship" at bounding box center [725, 638] width 218 height 30
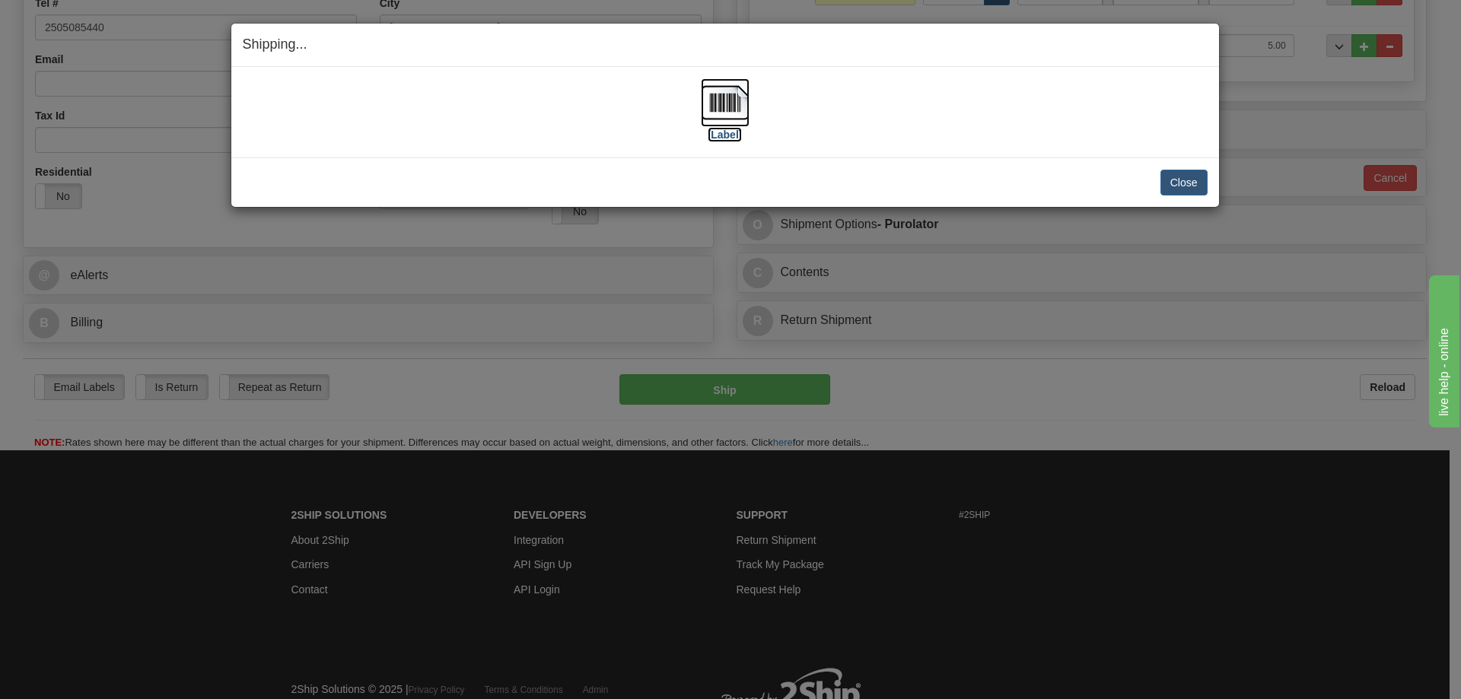
click at [730, 132] on label "[Label]" at bounding box center [725, 134] width 35 height 15
click at [1195, 178] on button "Close" at bounding box center [1183, 183] width 47 height 26
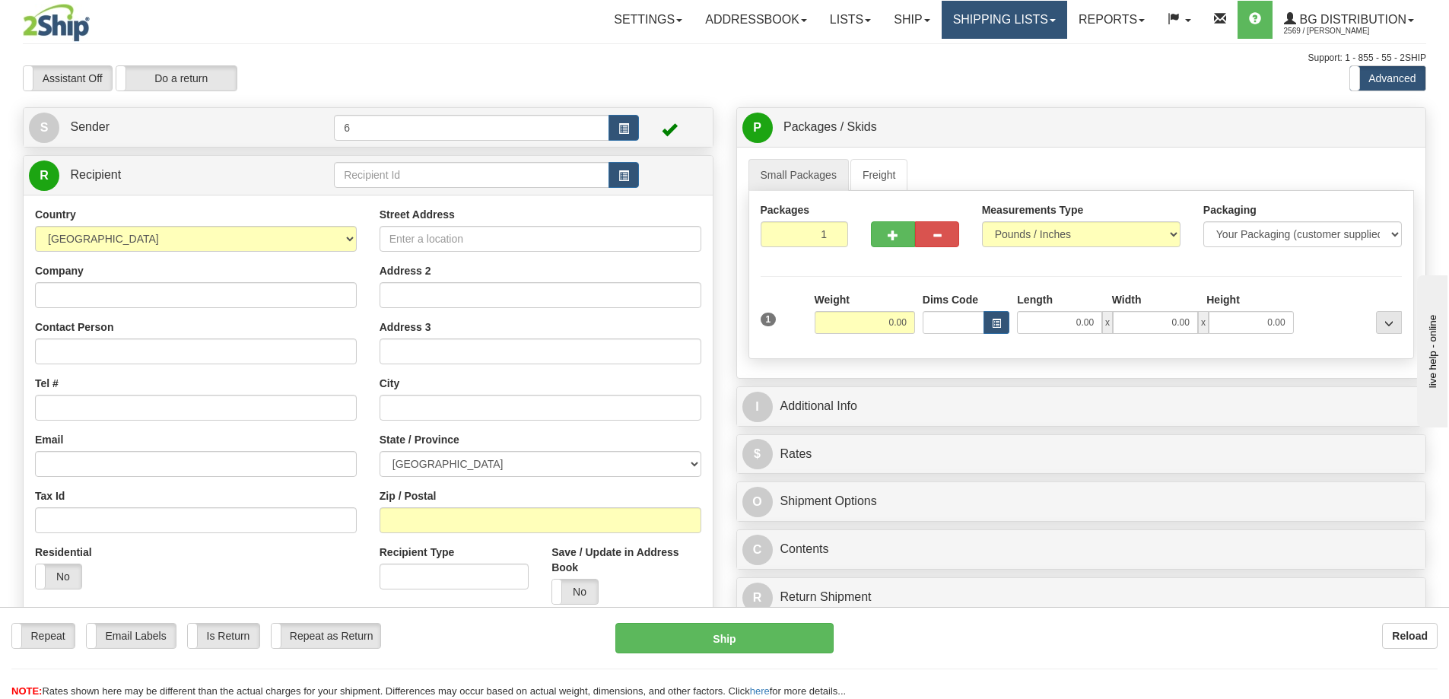
click at [998, 13] on link "Shipping lists" at bounding box center [1005, 20] width 126 height 38
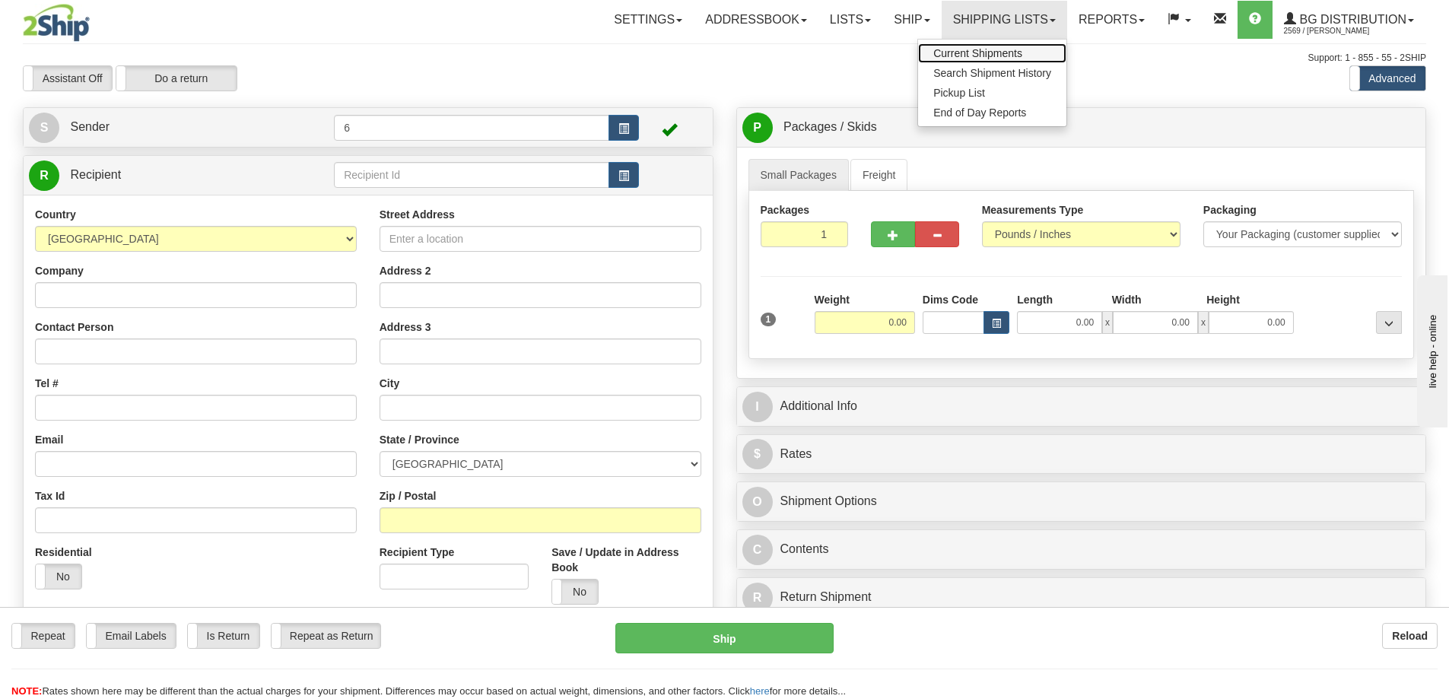
click at [991, 44] on link "Current Shipments" at bounding box center [992, 53] width 148 height 20
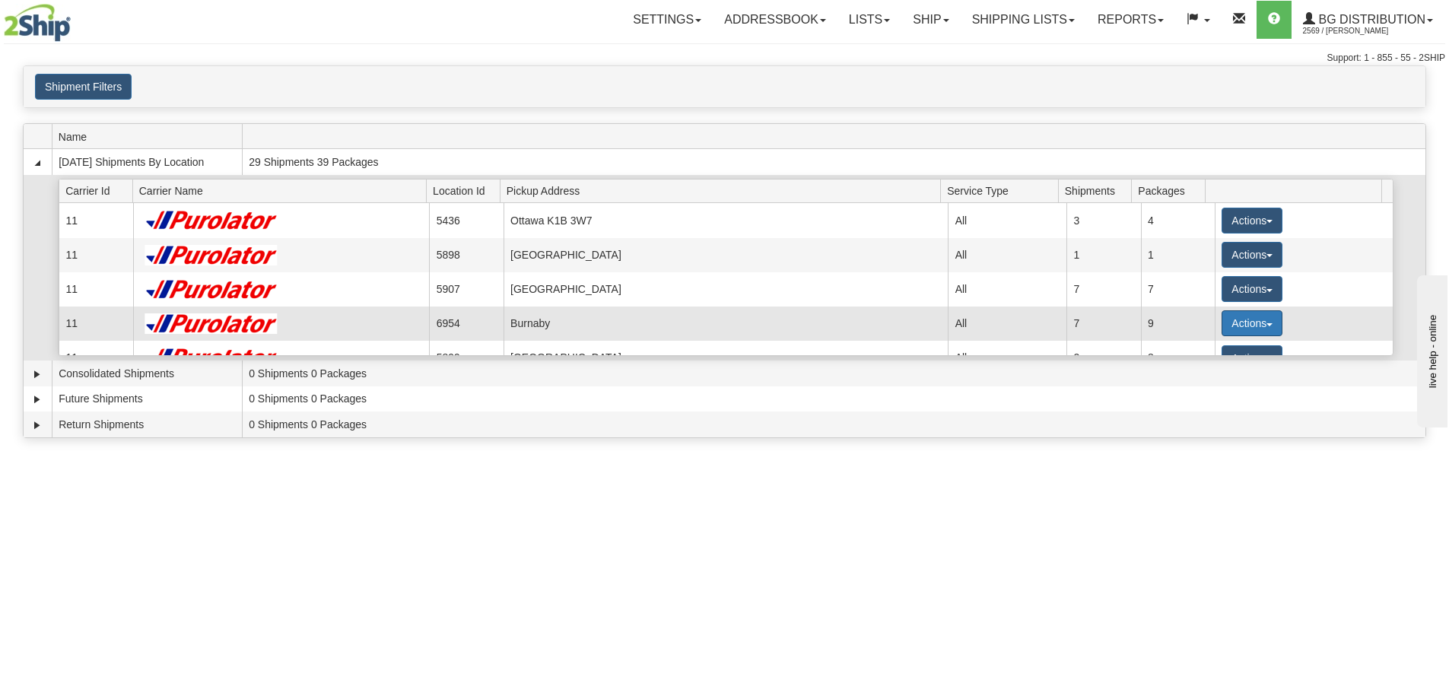
click at [1223, 326] on button "Actions" at bounding box center [1252, 323] width 61 height 26
click at [1199, 349] on span "Details" at bounding box center [1196, 351] width 41 height 11
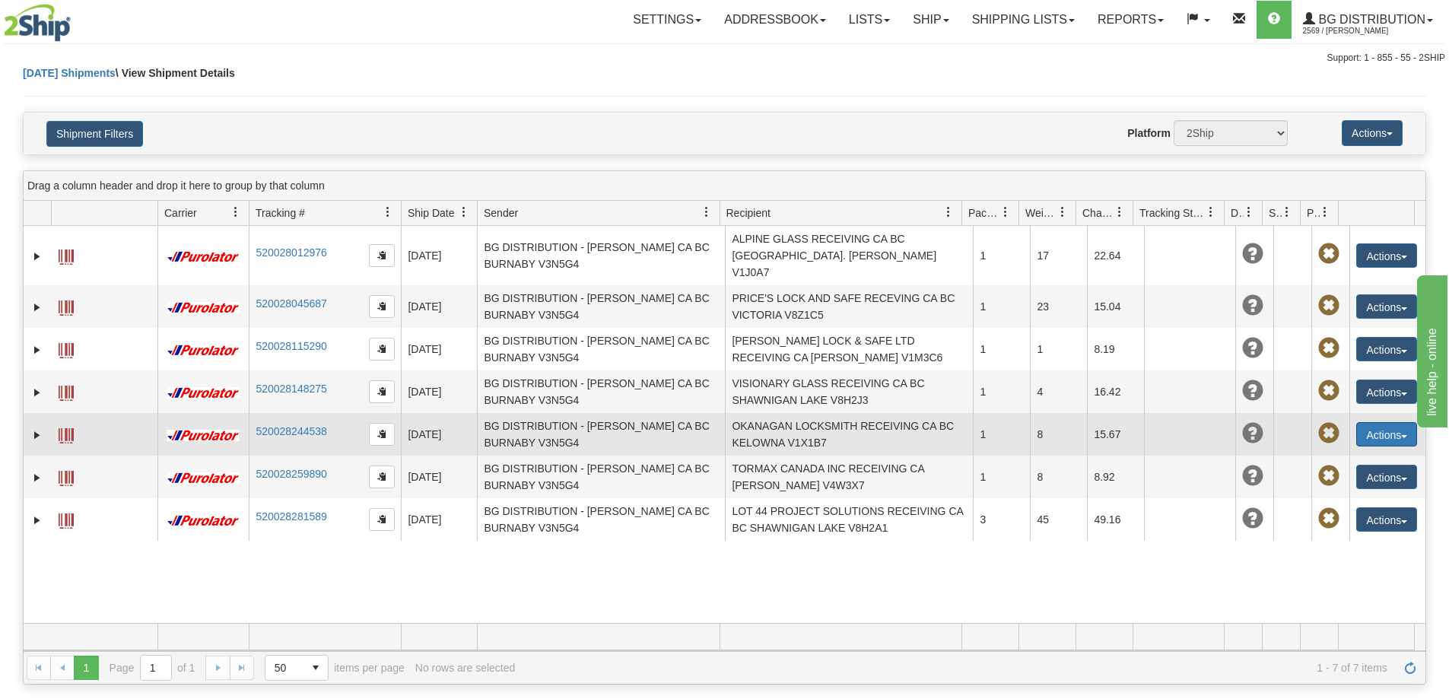
click at [1376, 422] on button "Actions" at bounding box center [1387, 434] width 61 height 24
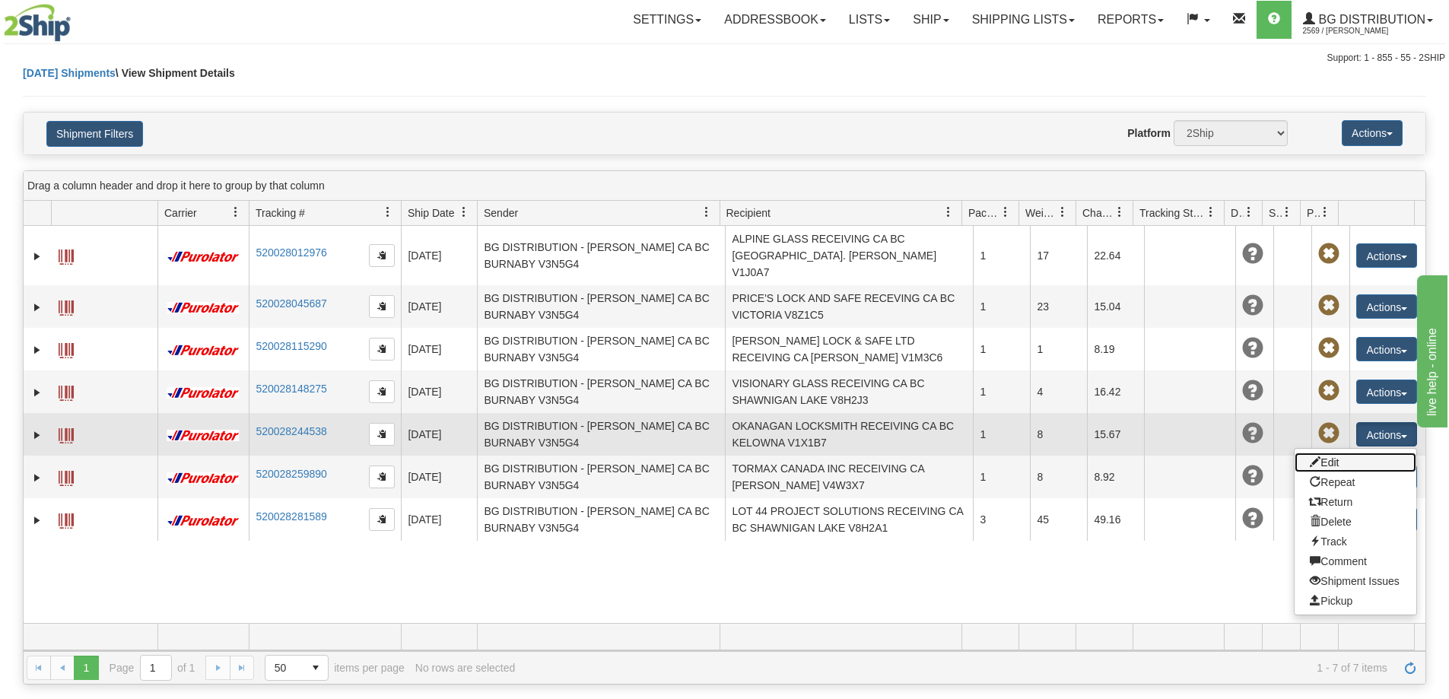
click at [1343, 453] on link "Edit" at bounding box center [1356, 463] width 122 height 20
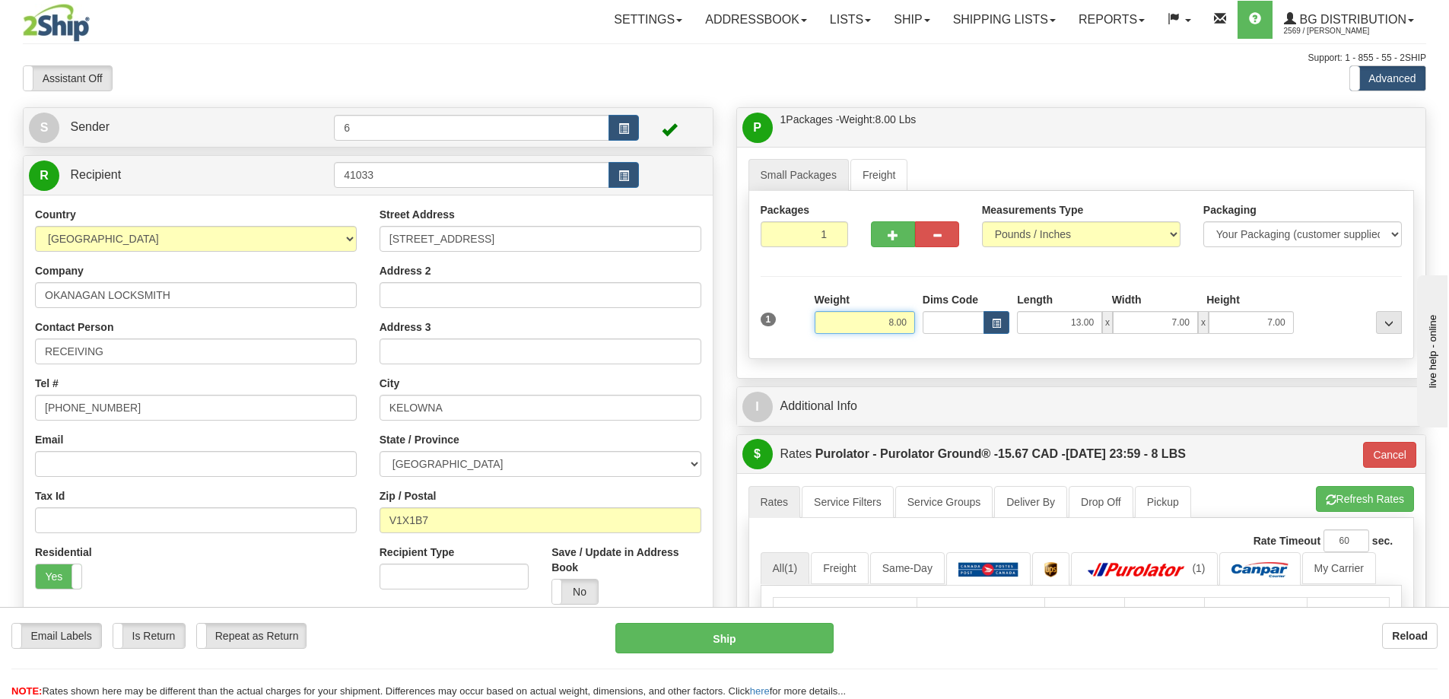
drag, startPoint x: 870, startPoint y: 329, endPoint x: 1150, endPoint y: 336, distance: 279.3
click at [1150, 338] on div "1 Weight 8.00 Dims Code x x" at bounding box center [1082, 319] width 650 height 54
type input "26.00"
type input "260"
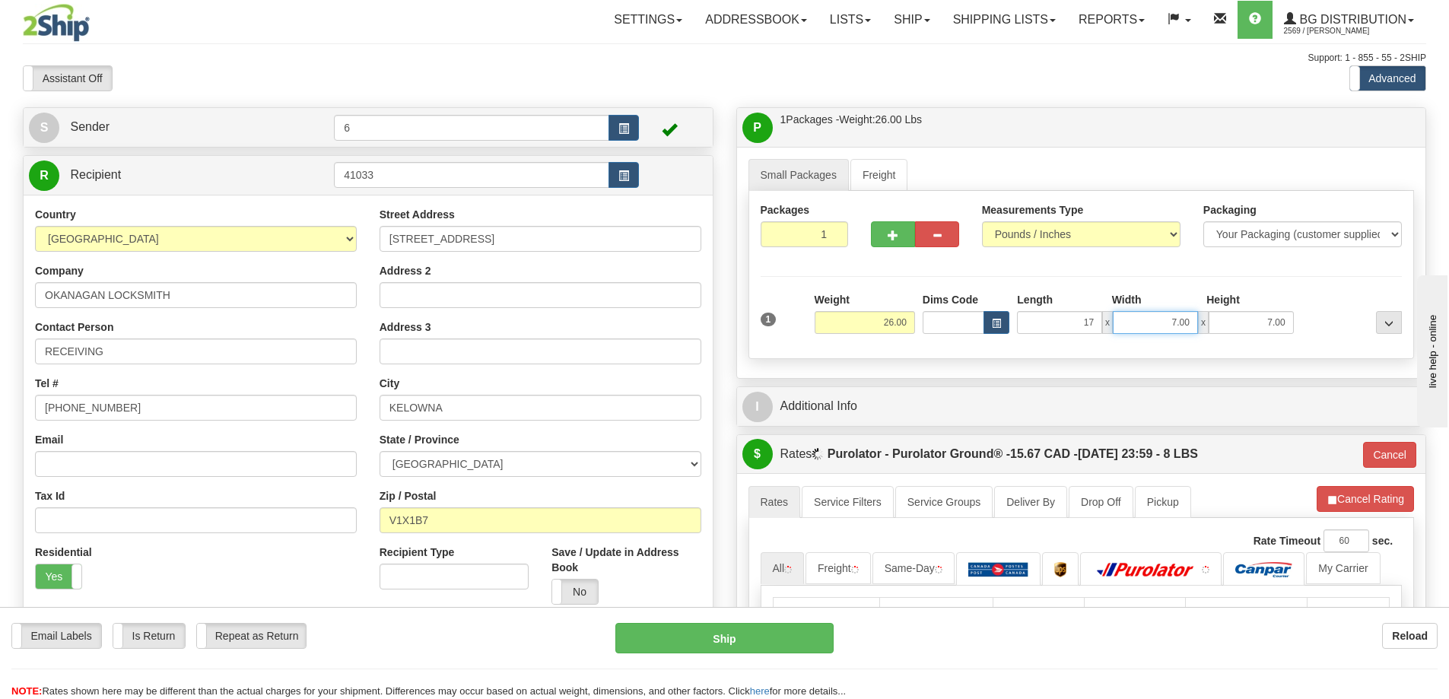
type input "17.00"
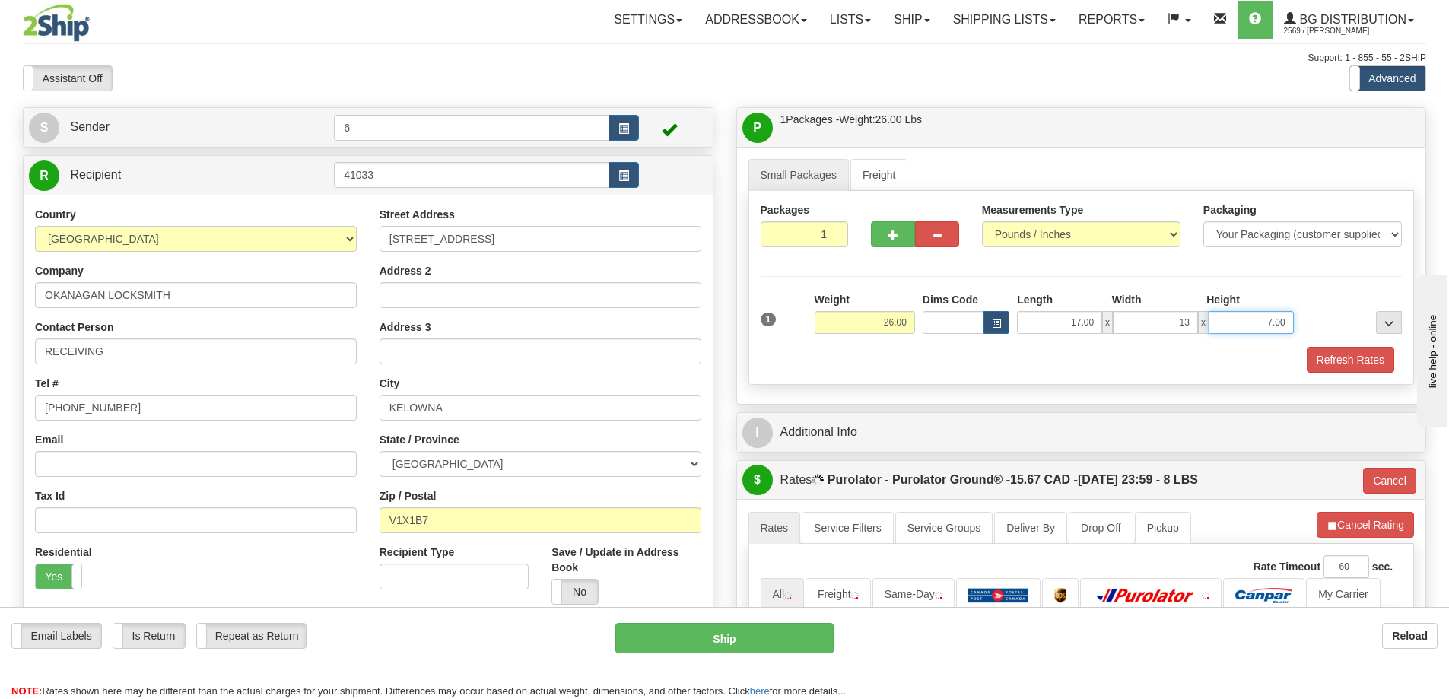
type input "13.00"
type input "9.00"
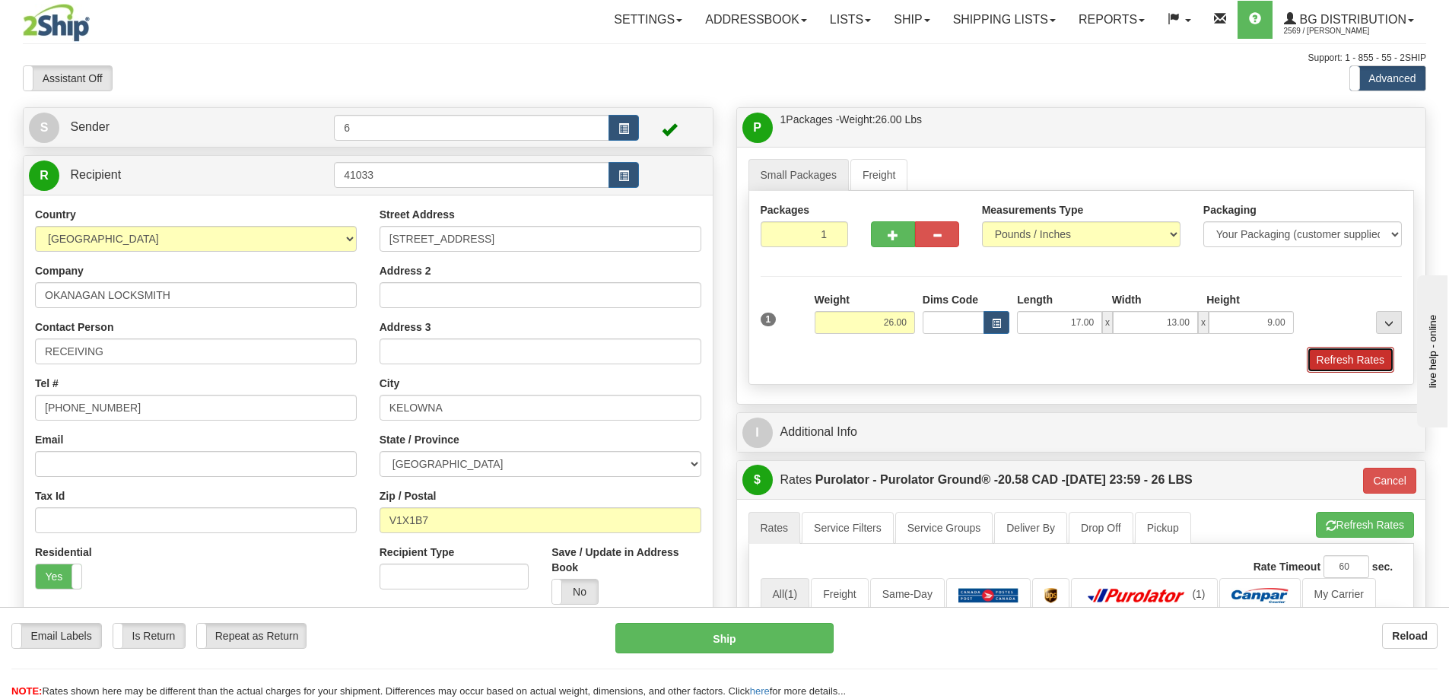
click at [1360, 363] on button "Refresh Rates" at bounding box center [1350, 360] width 87 height 26
type input "260"
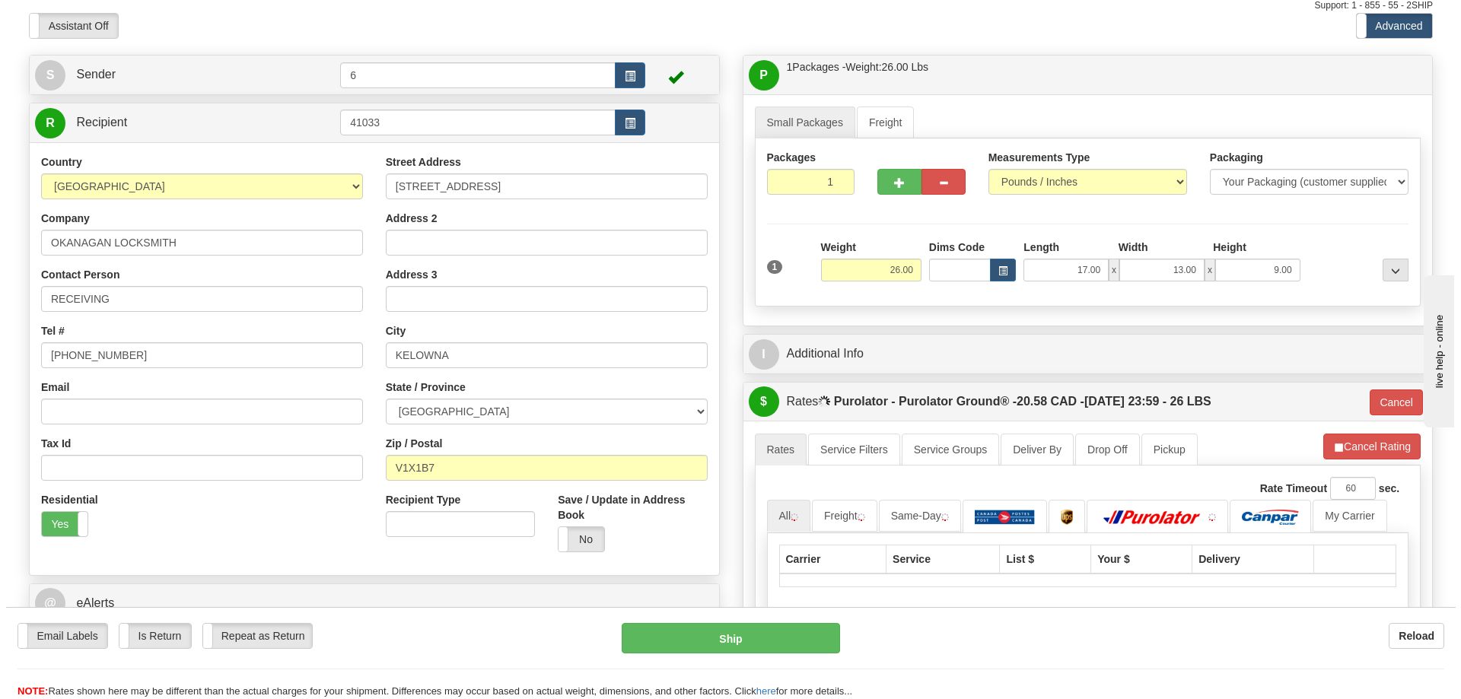
scroll to position [76, 0]
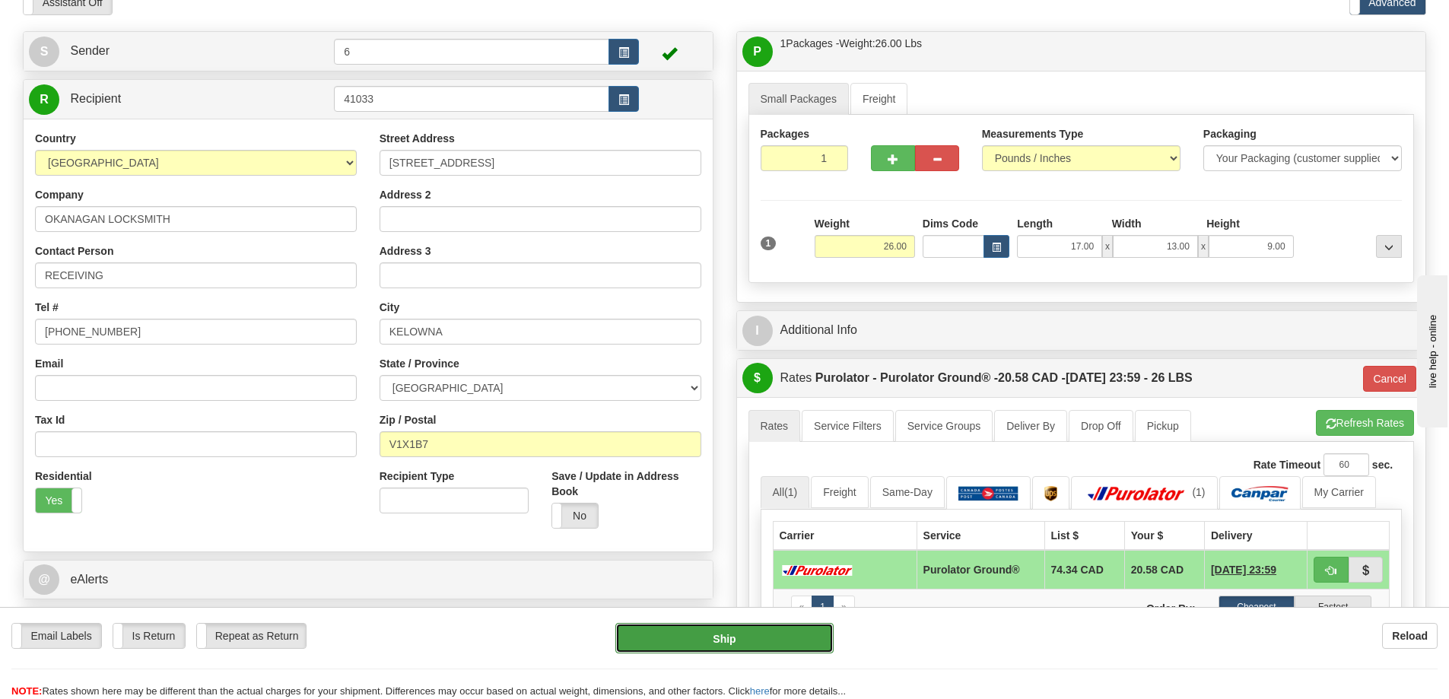
click at [750, 644] on button "Ship" at bounding box center [725, 638] width 218 height 30
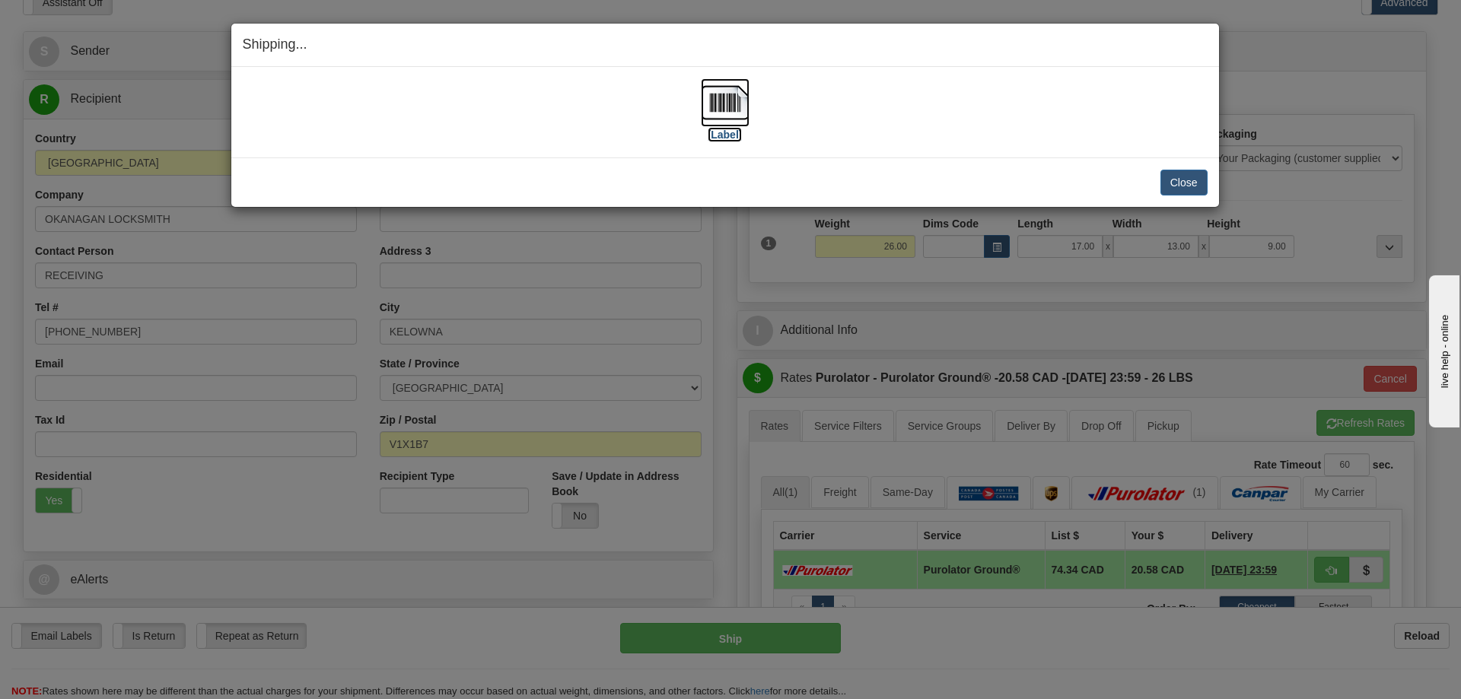
click at [736, 131] on label "[Label]" at bounding box center [725, 134] width 35 height 15
